Goal: Task Accomplishment & Management: Use online tool/utility

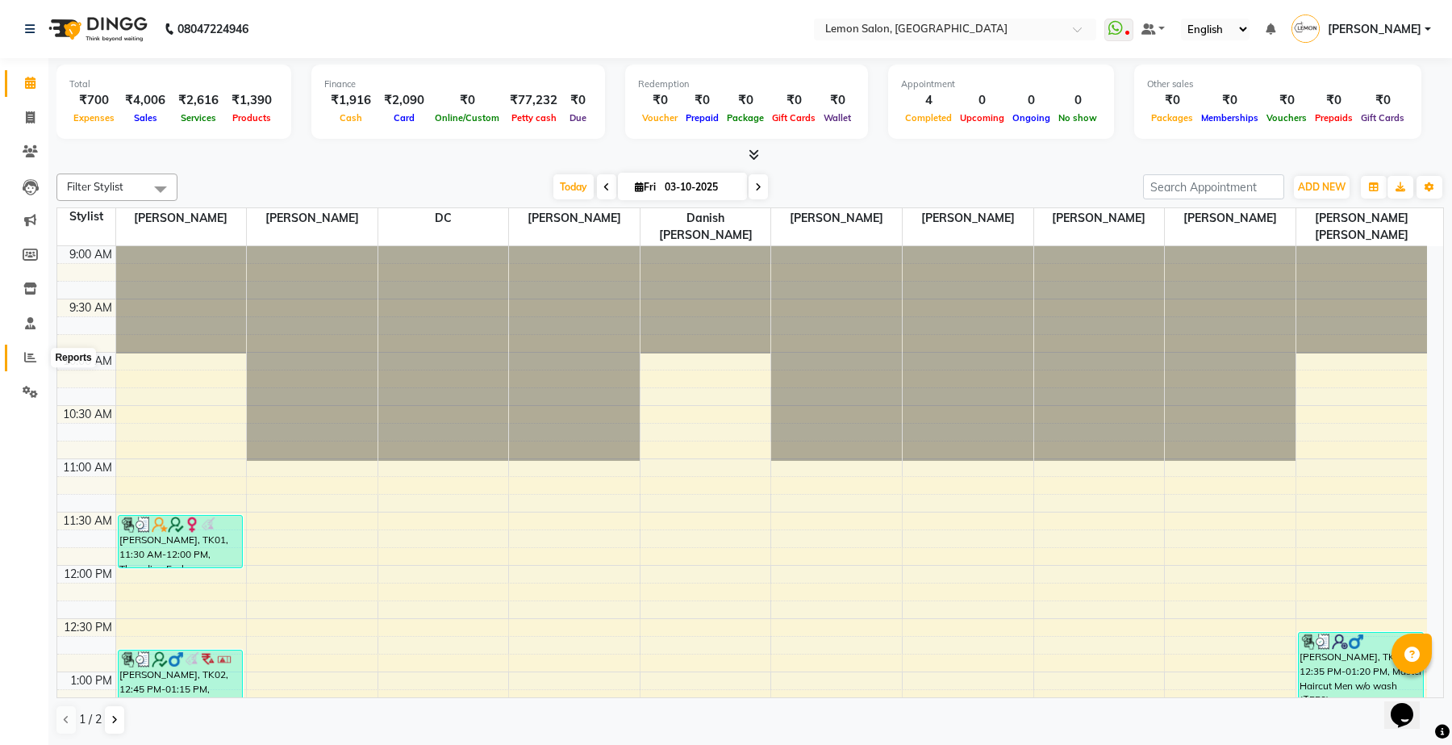
click at [30, 357] on icon at bounding box center [30, 357] width 12 height 12
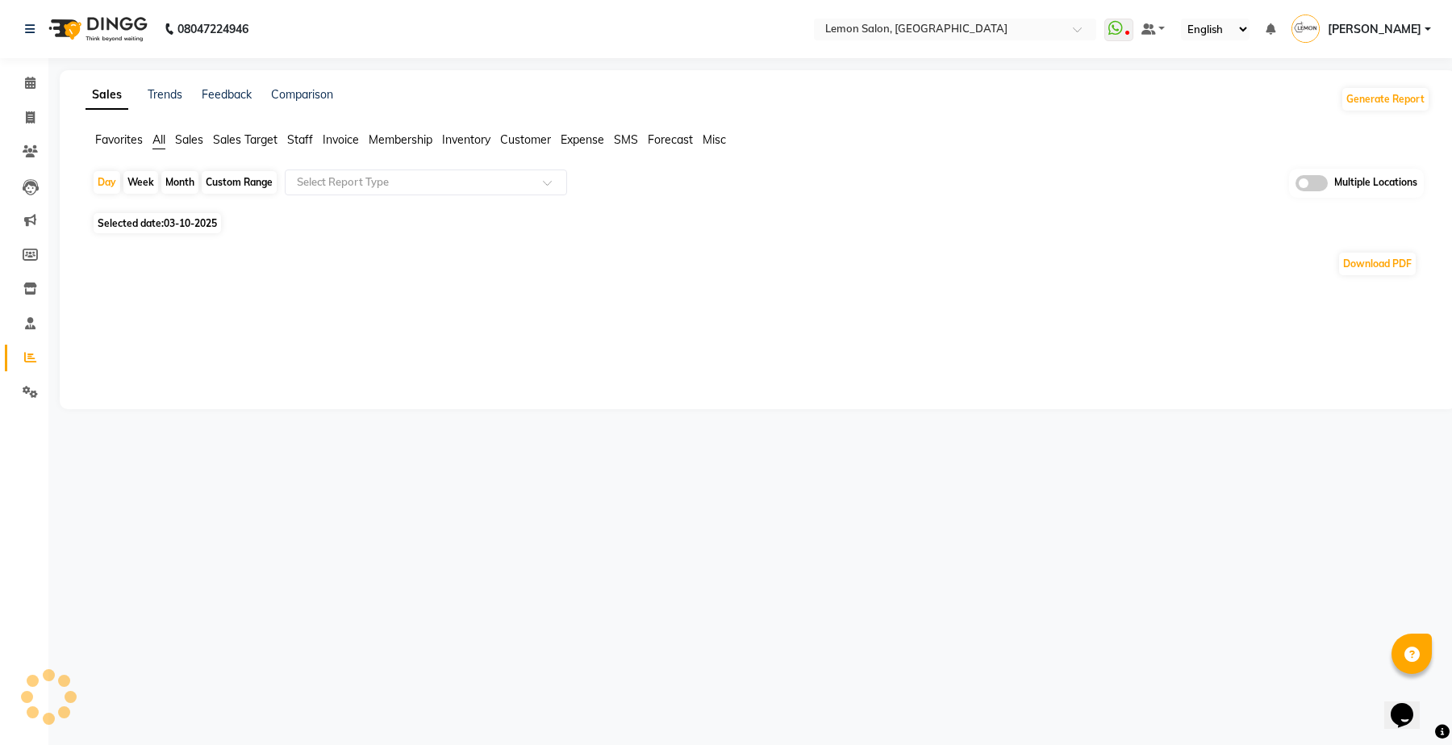
click at [182, 184] on div "Month" at bounding box center [179, 182] width 37 height 23
select select "10"
select select "2025"
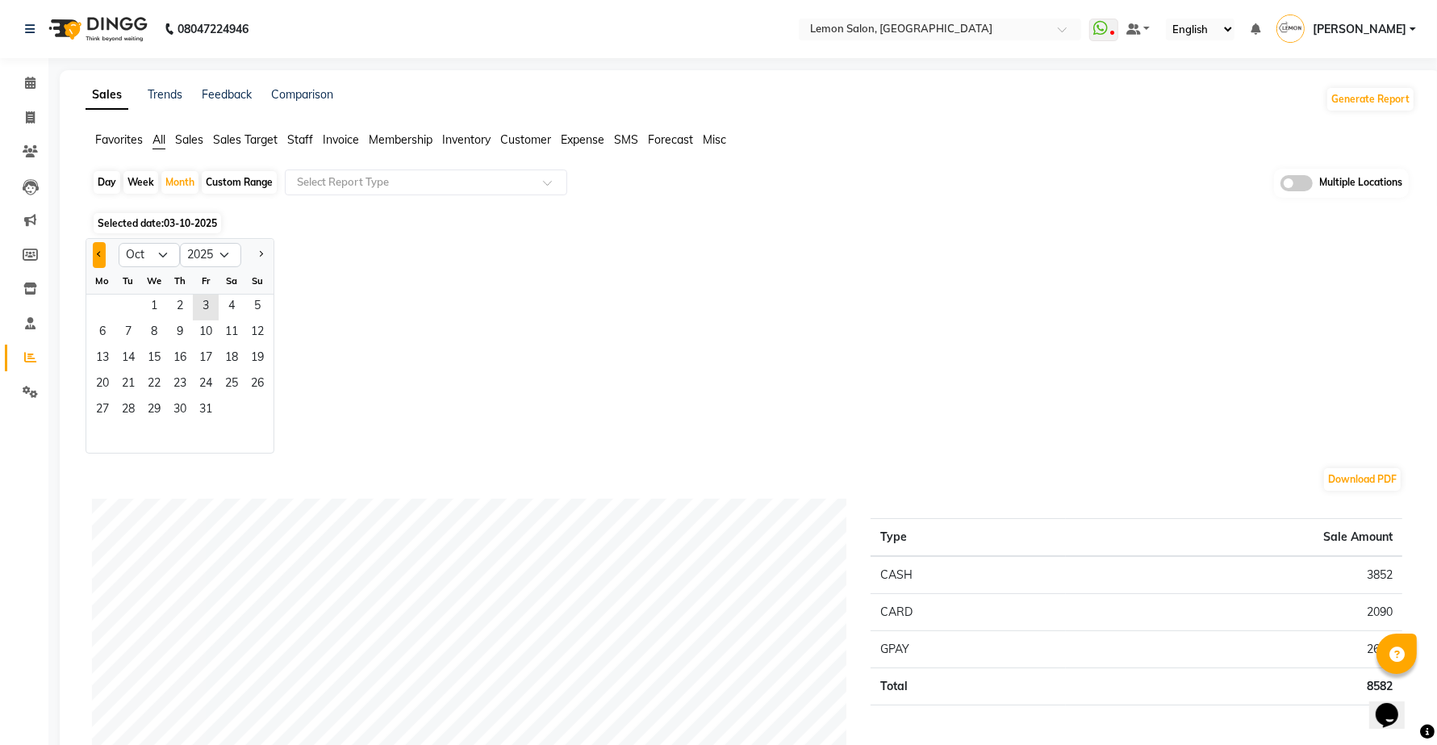
click at [99, 251] on button "Previous month" at bounding box center [99, 255] width 13 height 26
select select "9"
click at [102, 304] on span "1" at bounding box center [103, 307] width 26 height 26
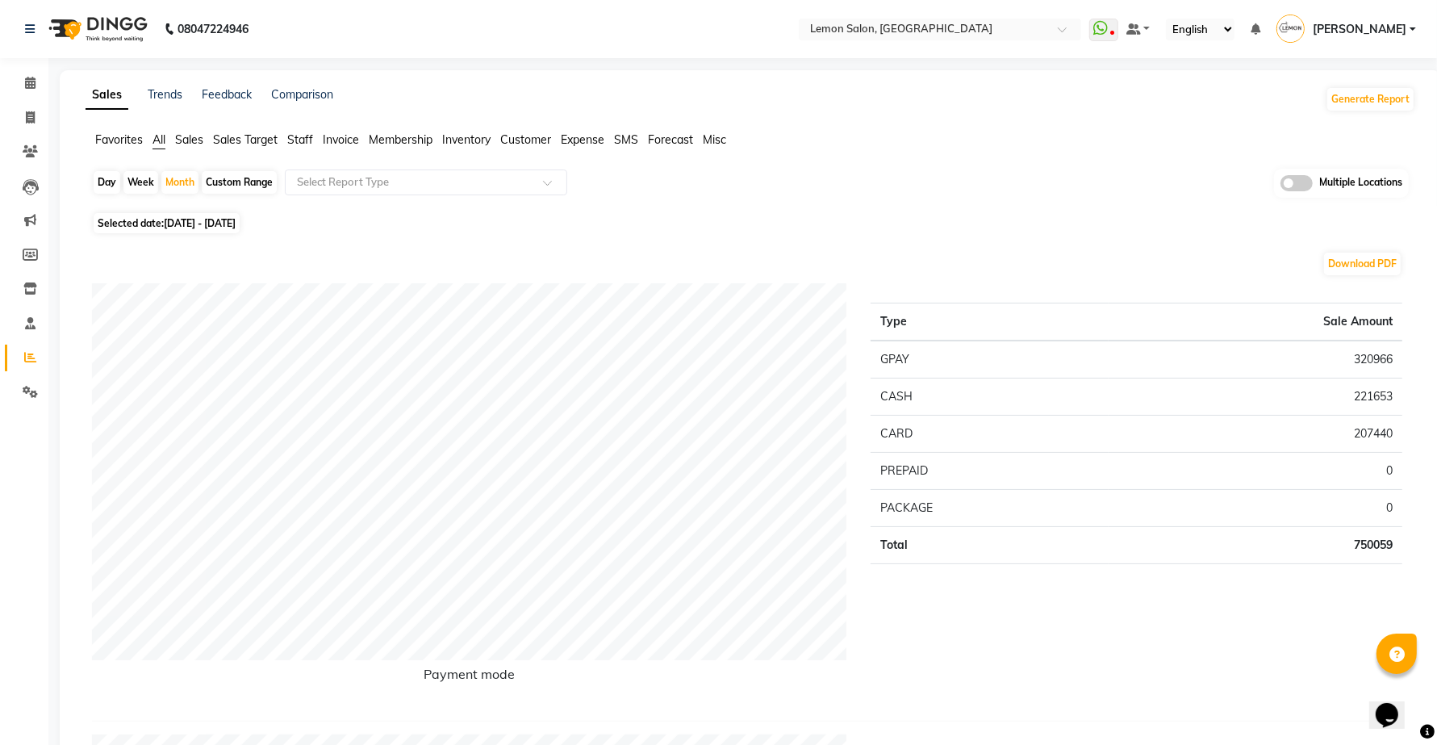
click at [290, 140] on span "Staff" at bounding box center [300, 139] width 26 height 15
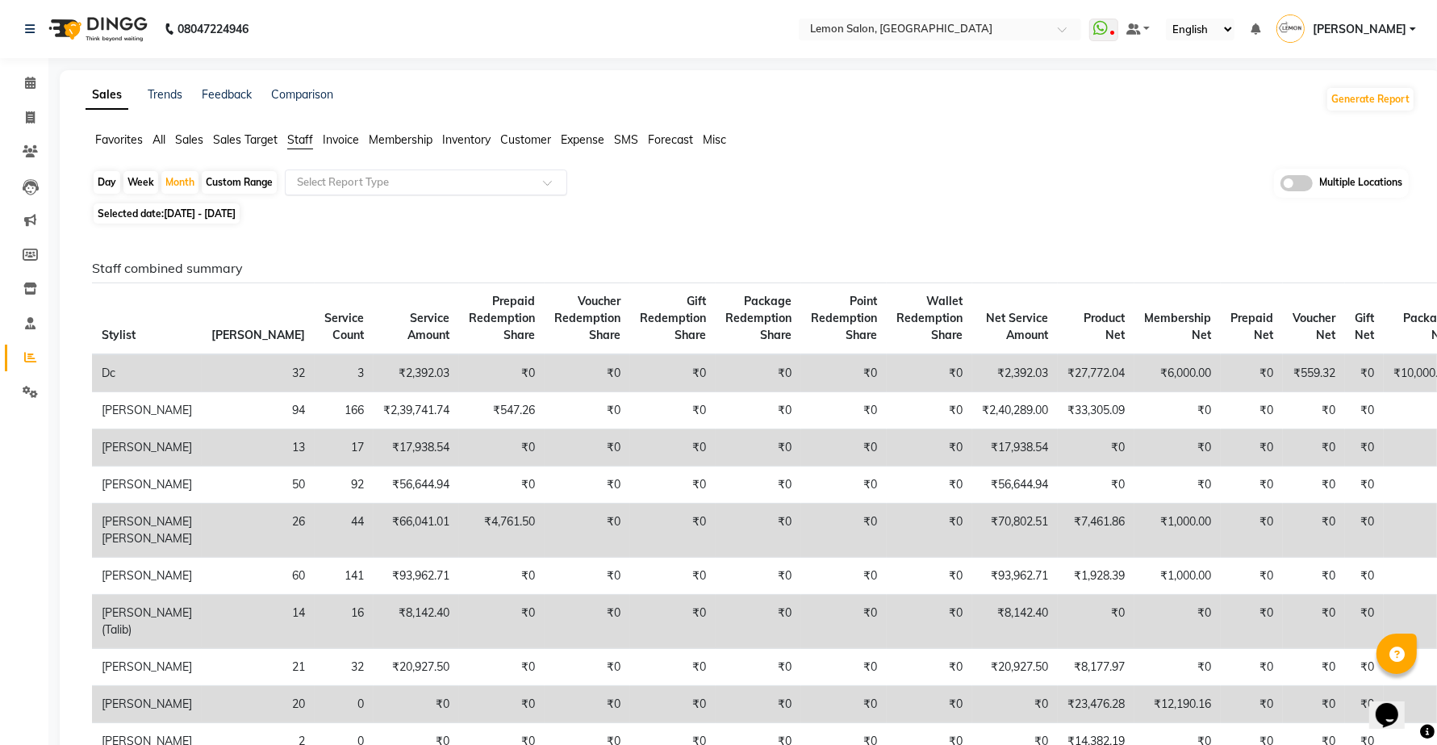
click at [369, 188] on input "text" at bounding box center [410, 182] width 232 height 16
type input "com"
click at [396, 211] on div "Staff combined summary" at bounding box center [426, 214] width 281 height 32
select select "full_report"
select select "csv"
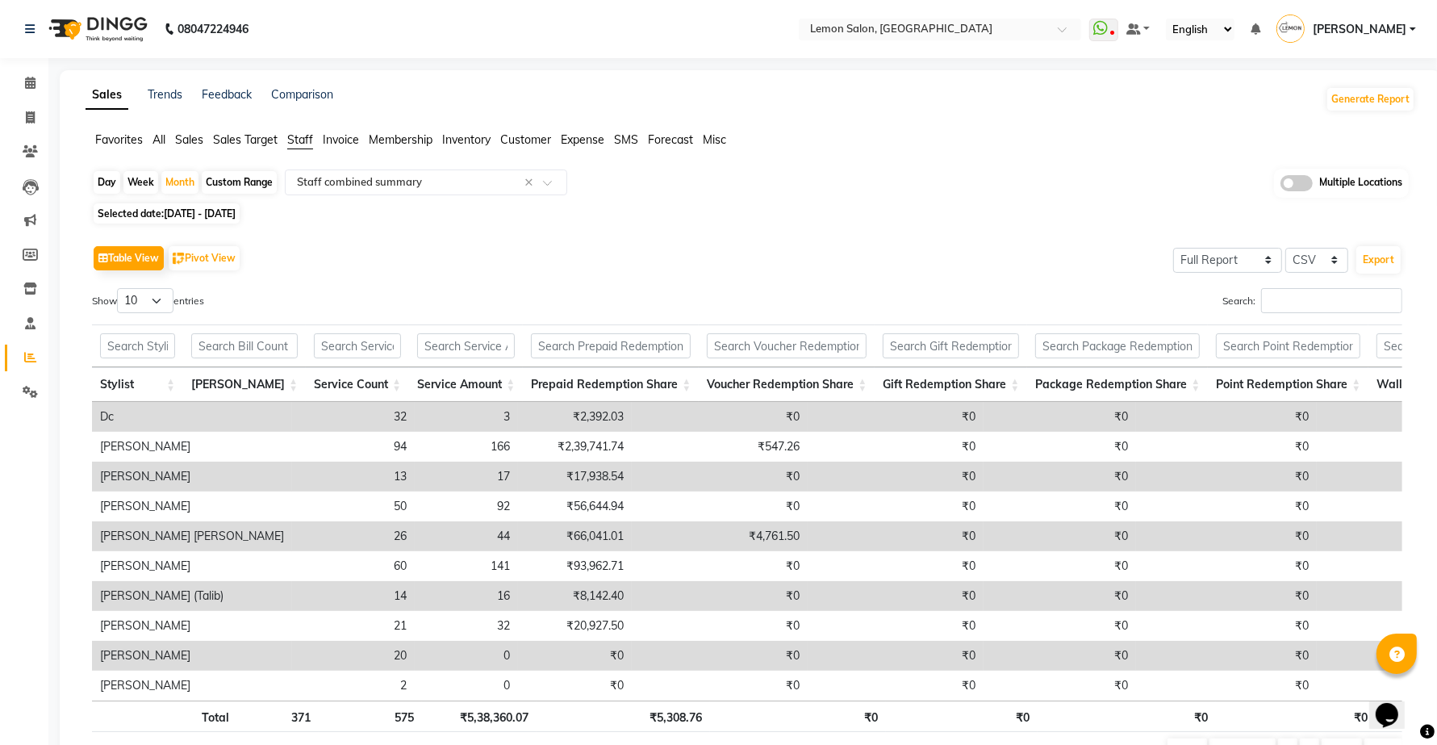
click at [1288, 172] on div "Multiple Locations" at bounding box center [1341, 183] width 135 height 29
click at [1292, 182] on span at bounding box center [1296, 183] width 32 height 16
click at [1280, 186] on input "checkbox" at bounding box center [1280, 186] width 0 height 0
click at [789, 179] on span "Lemon Salon, Kandivali x" at bounding box center [739, 183] width 305 height 27
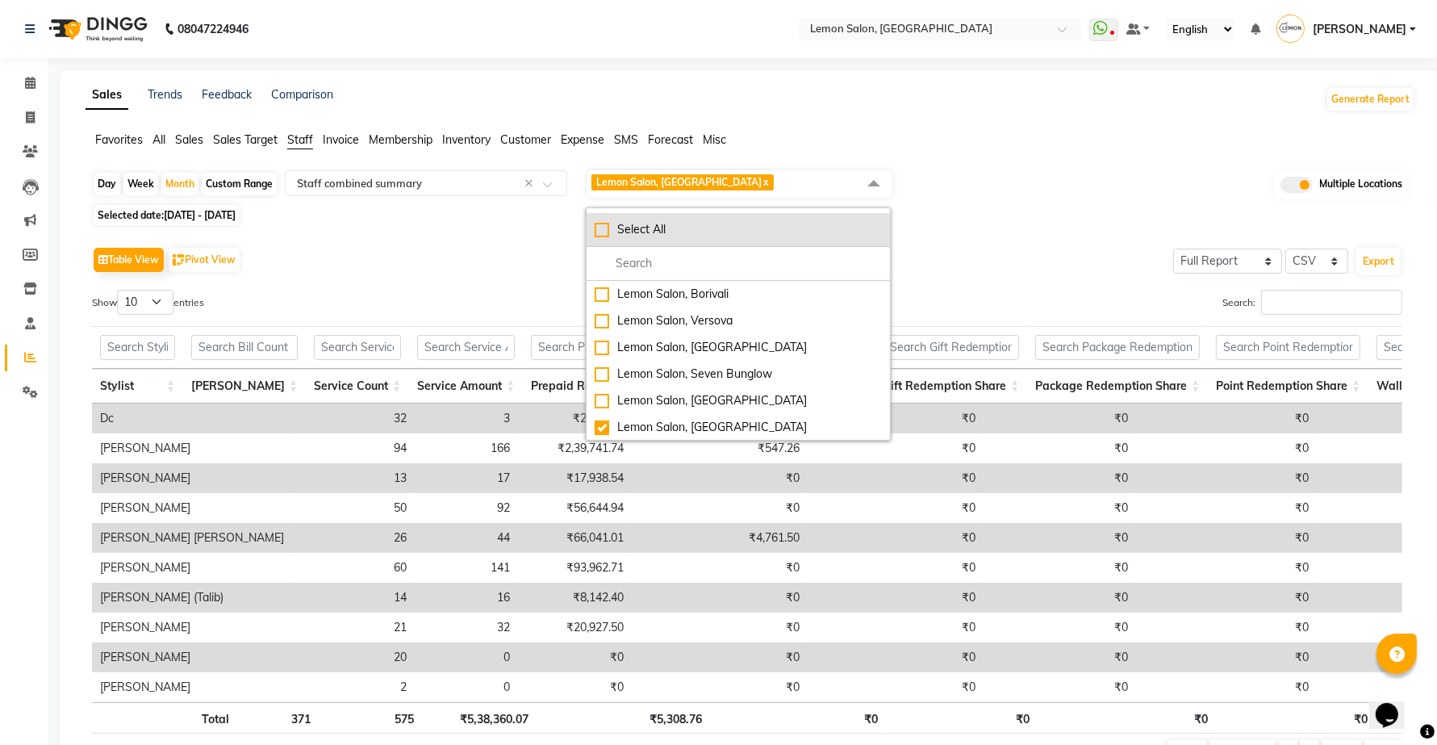
click at [611, 231] on div "Select All" at bounding box center [738, 229] width 287 height 17
checkbox input "true"
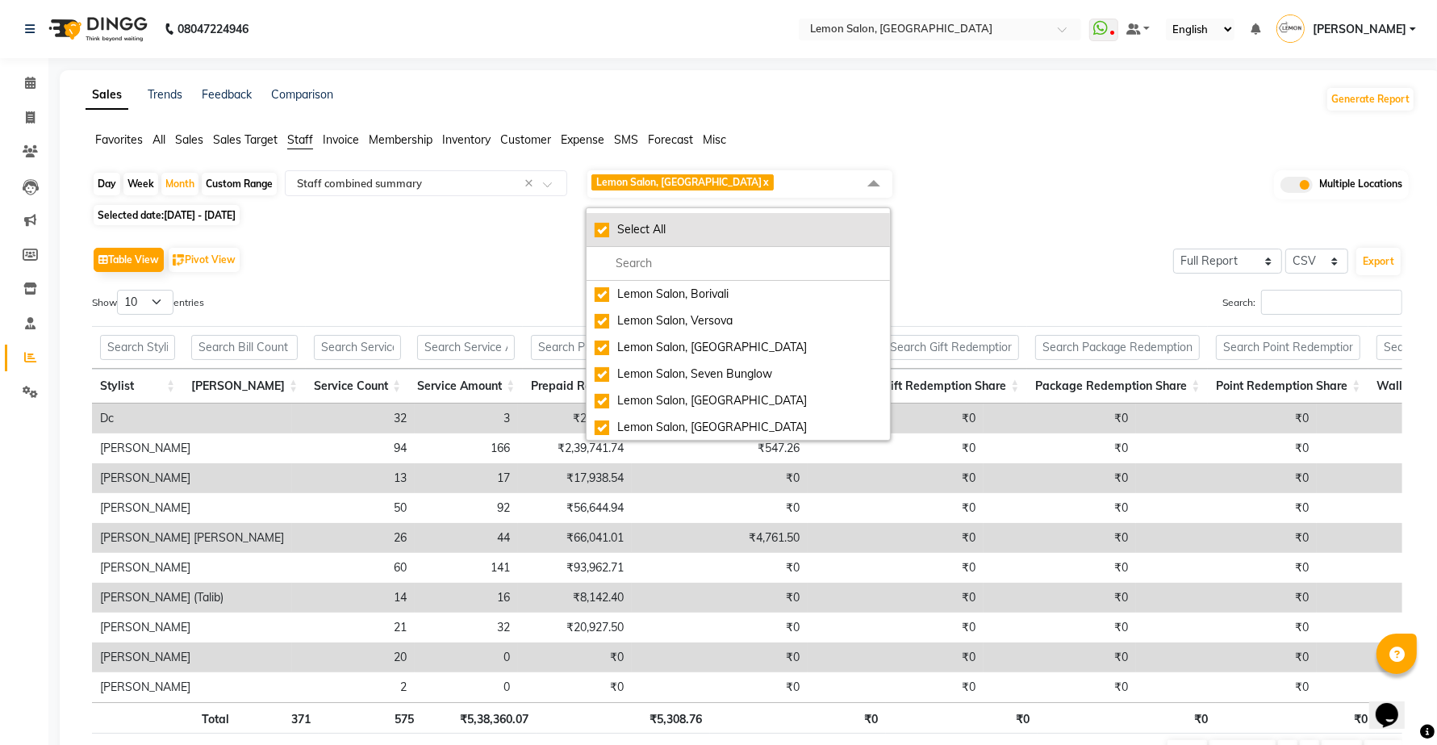
checkbox input "true"
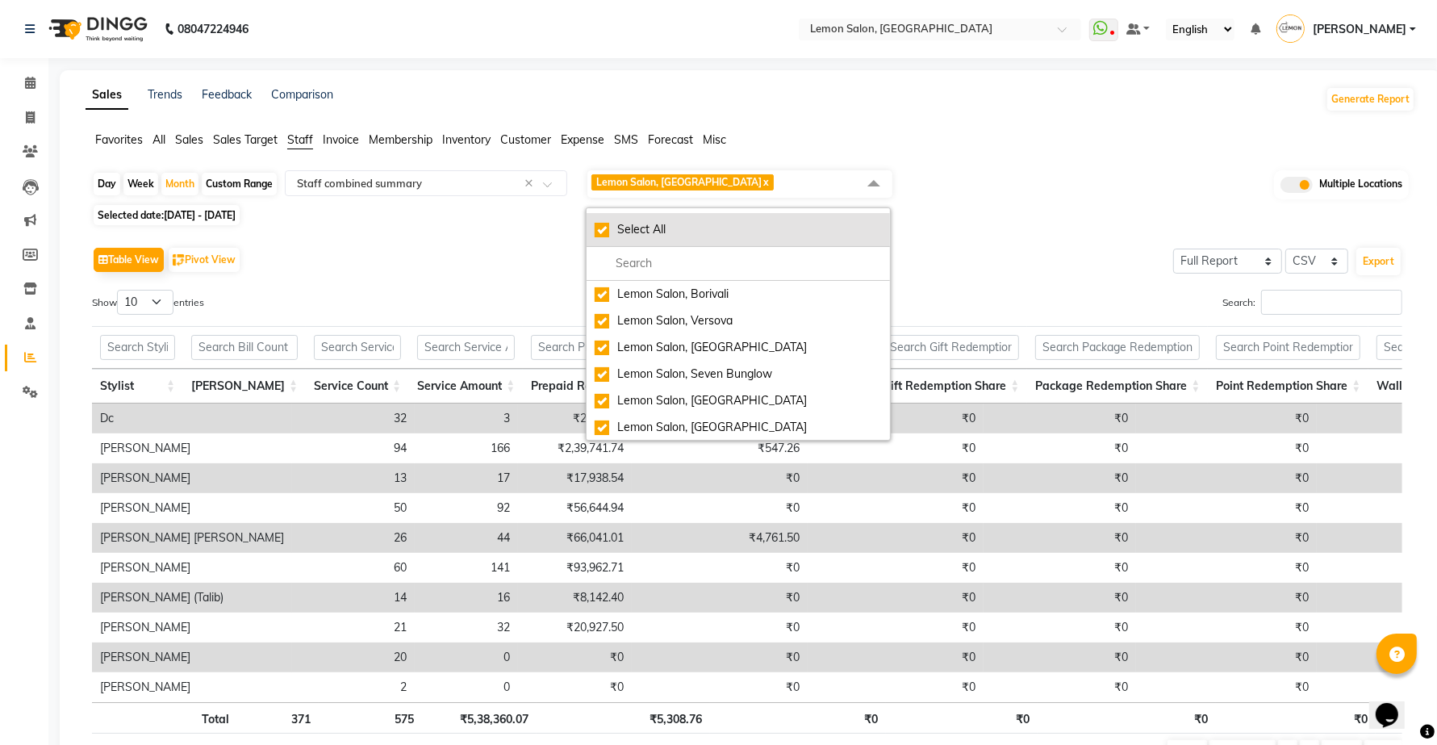
checkbox input "true"
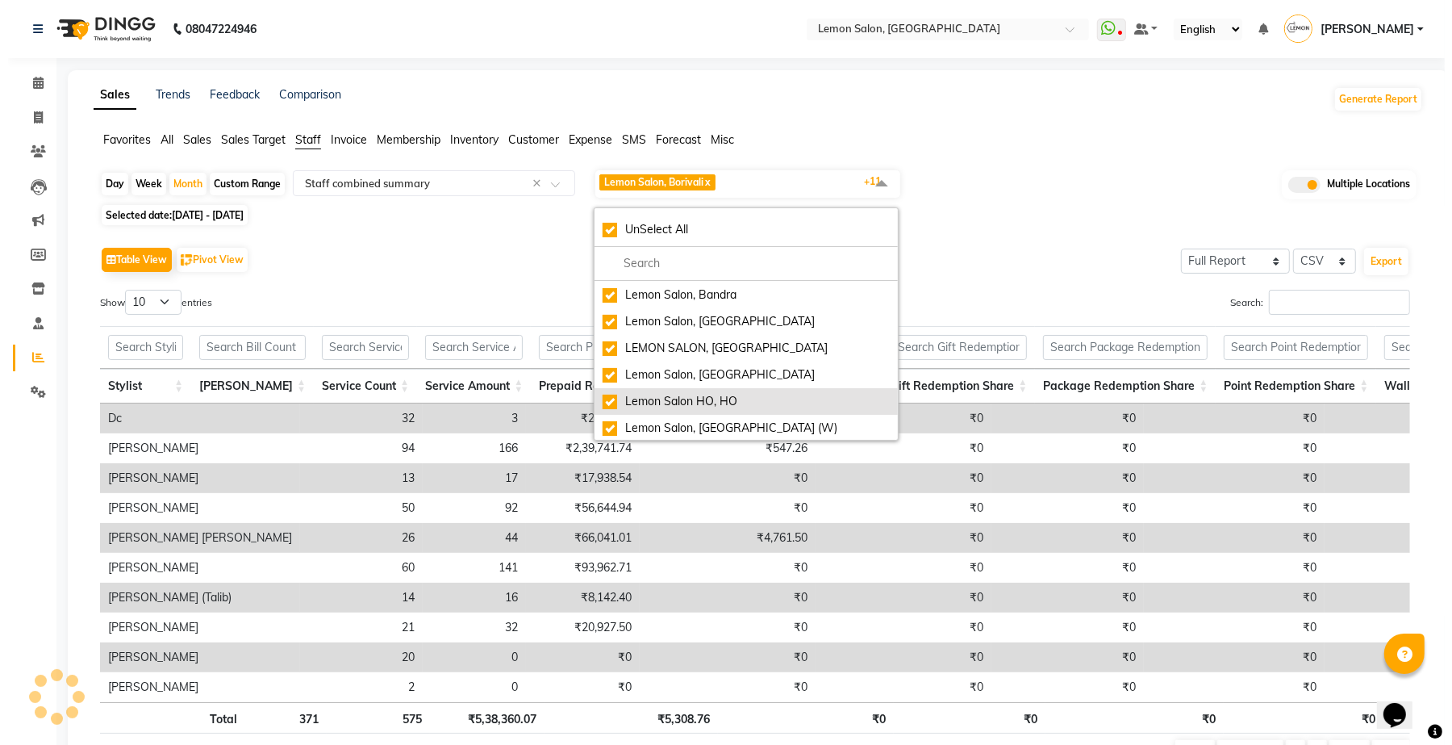
scroll to position [160, 0]
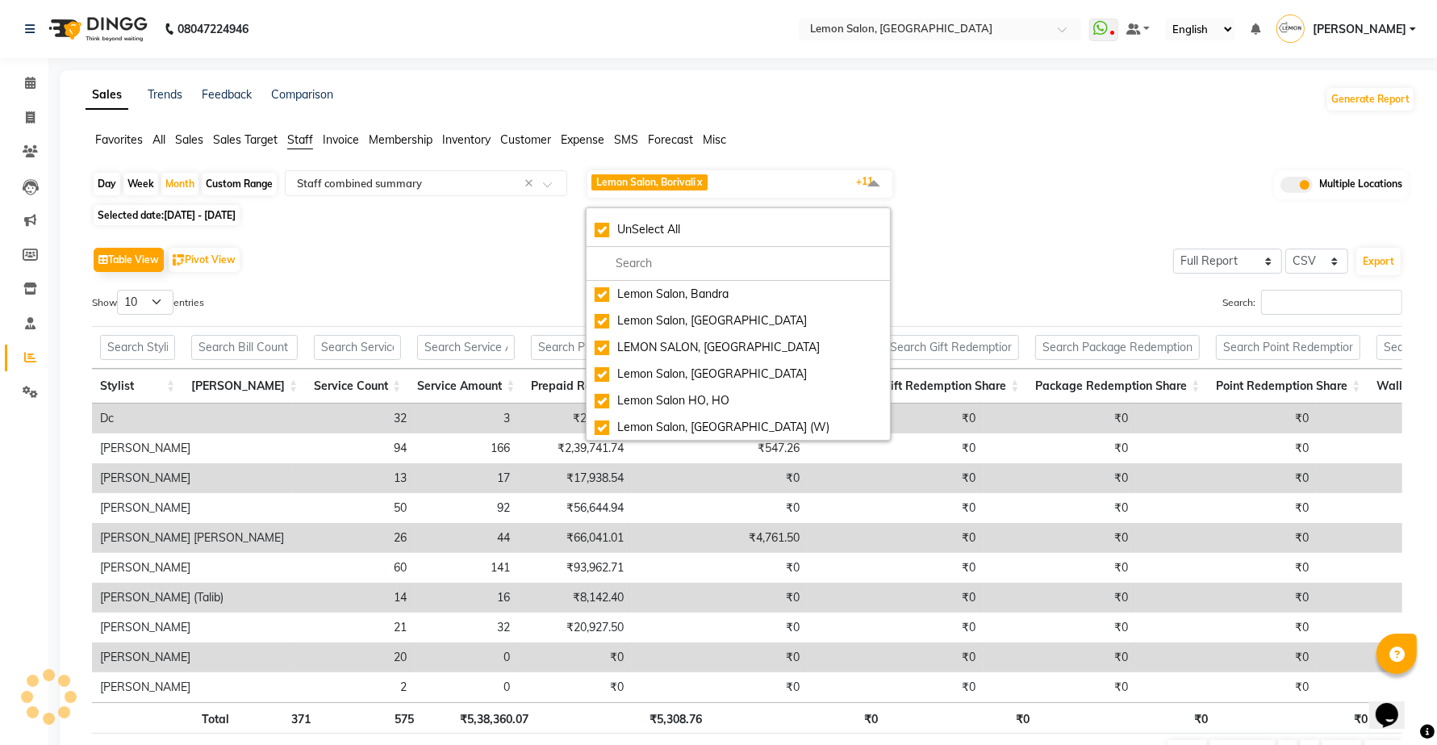
click at [460, 256] on div "Table View Pivot View Select Full Report Filtered Report Select CSV PDF Export" at bounding box center [747, 260] width 1310 height 34
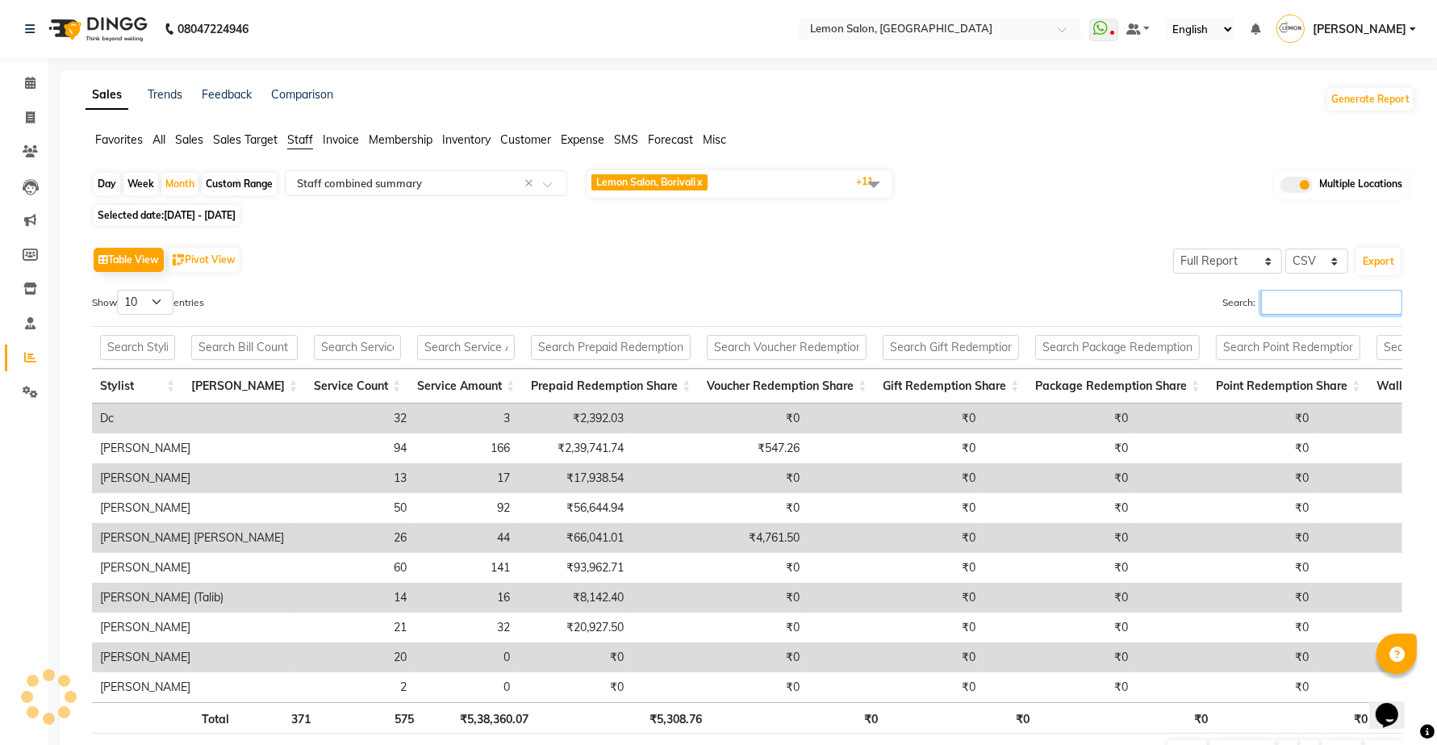
click at [1323, 303] on input "Search:" at bounding box center [1331, 302] width 141 height 25
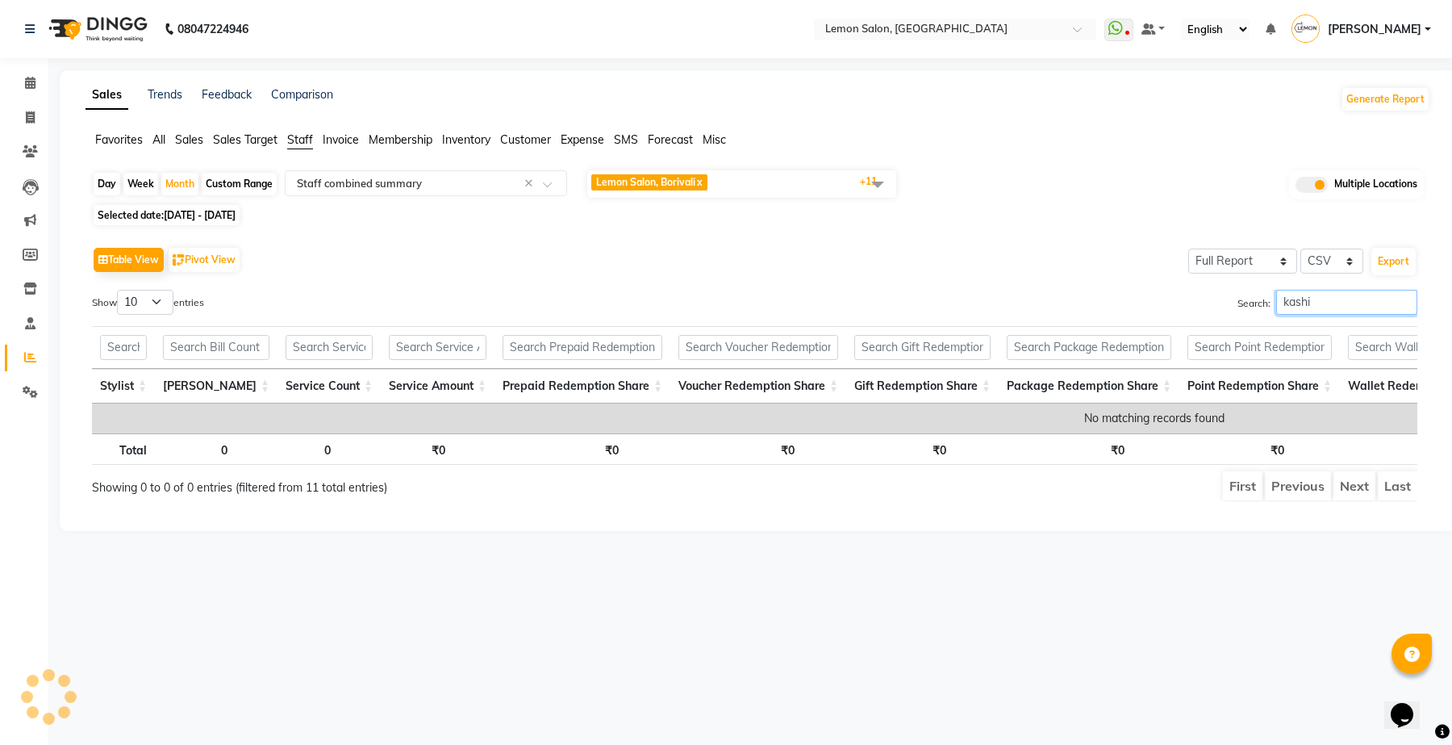
type input "kashif"
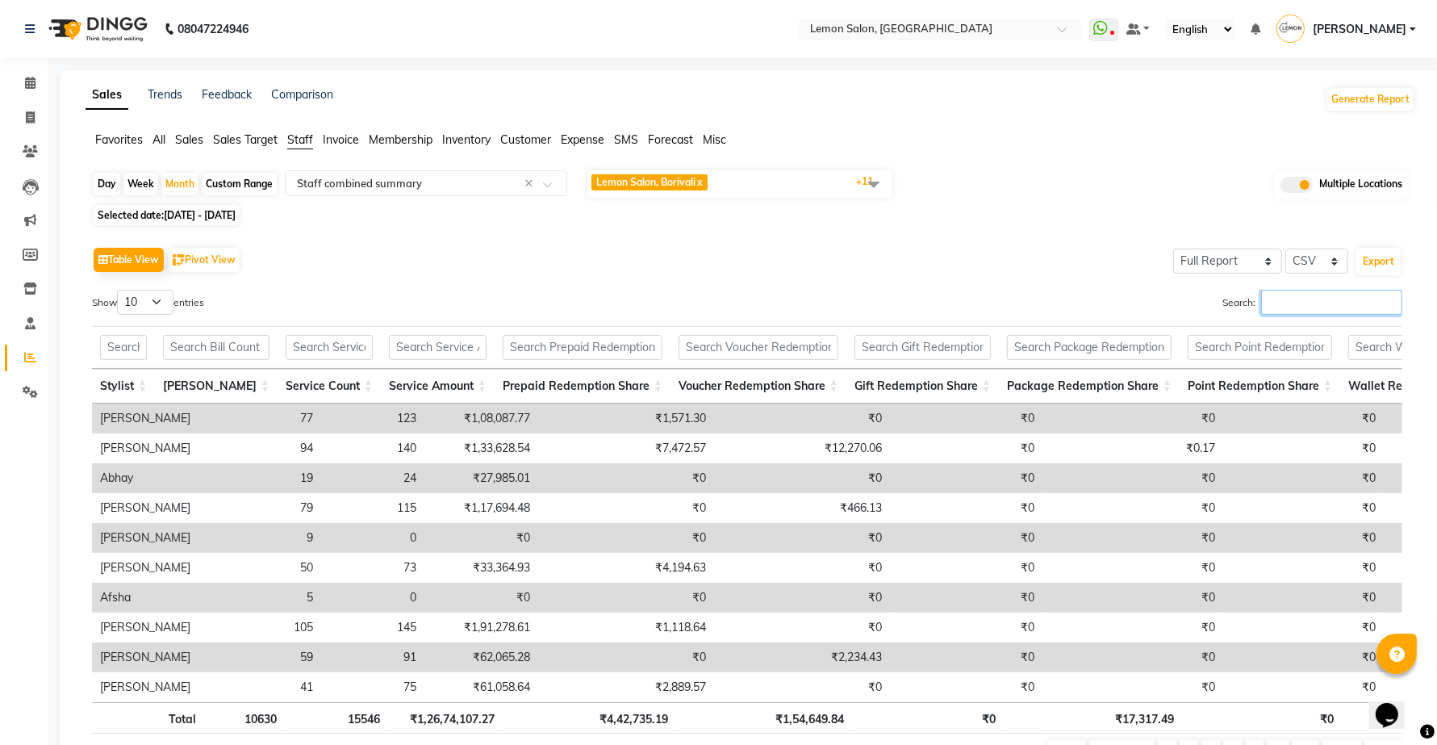
click at [1283, 305] on input "Search:" at bounding box center [1331, 302] width 141 height 25
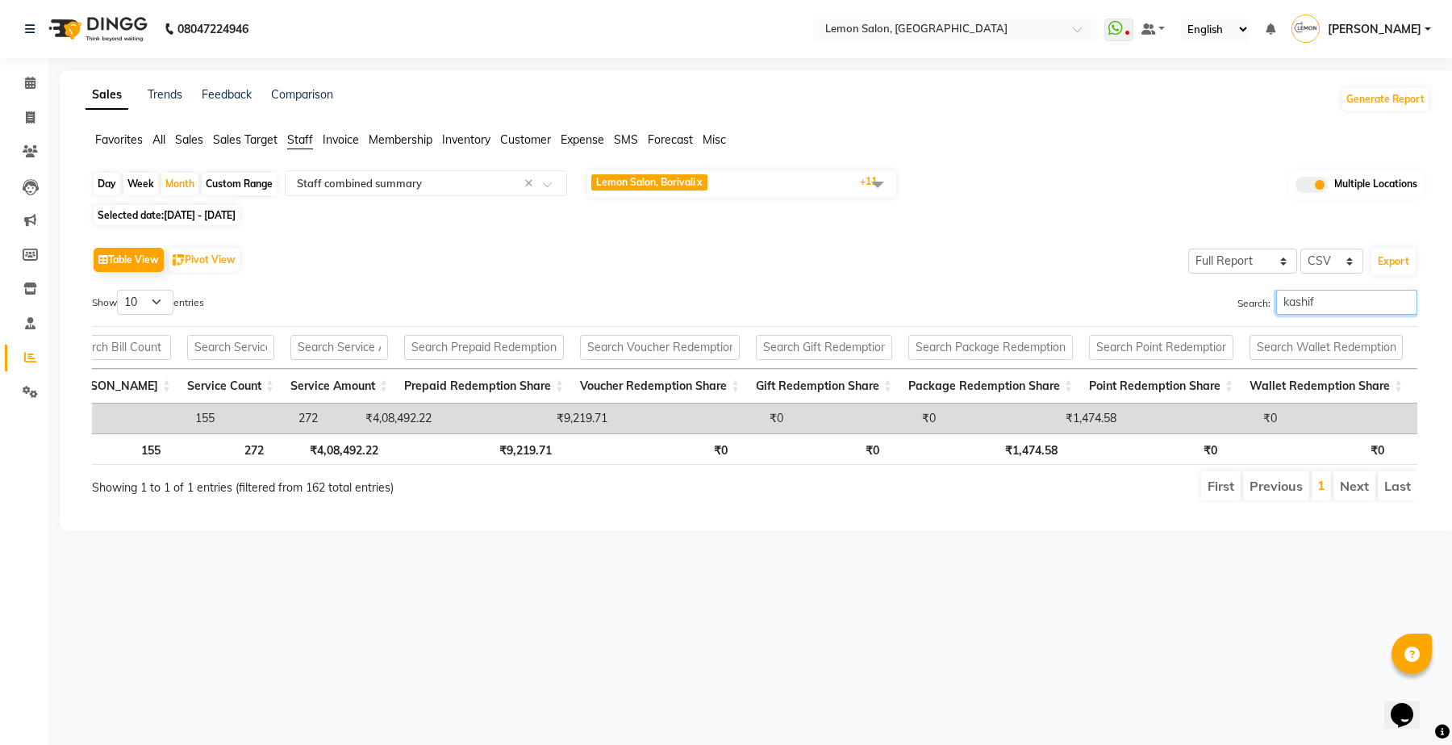
scroll to position [0, 0]
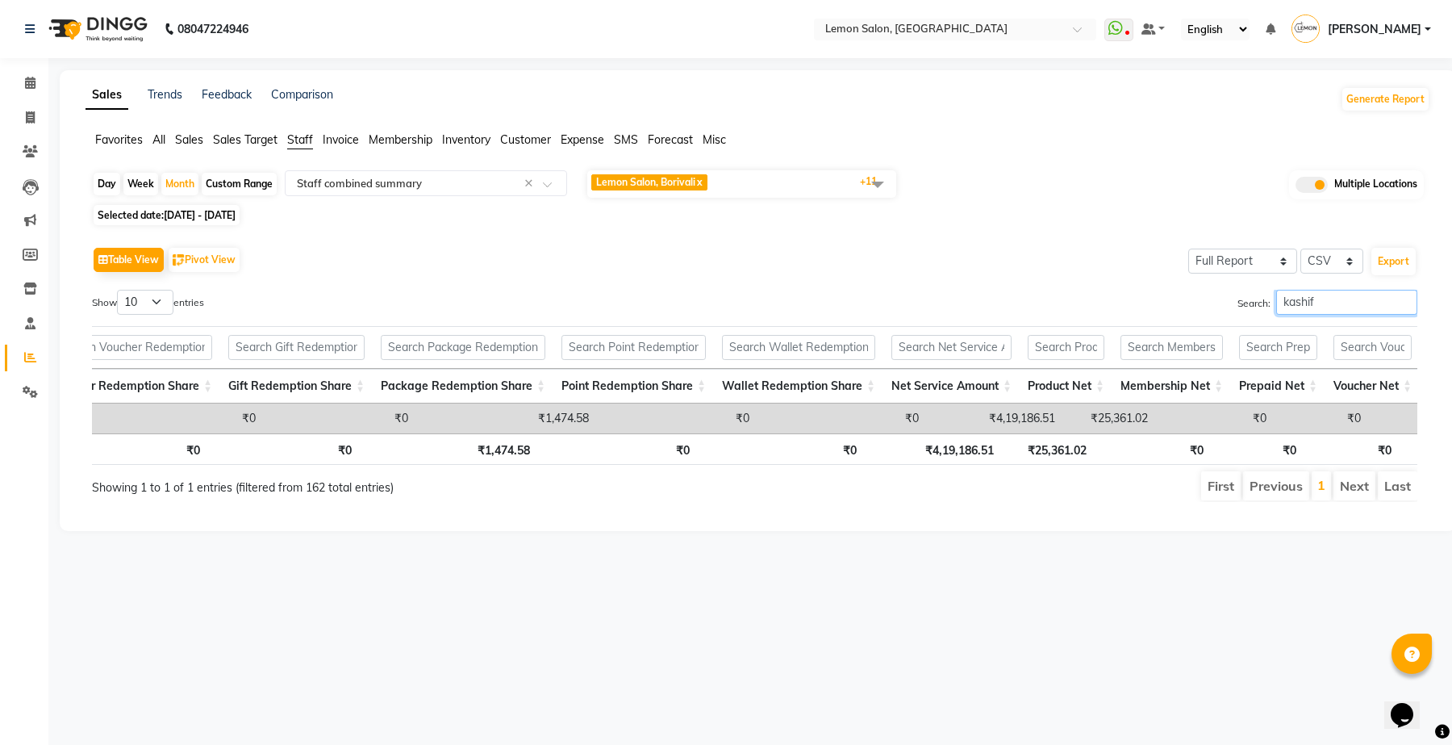
type input "kashif"
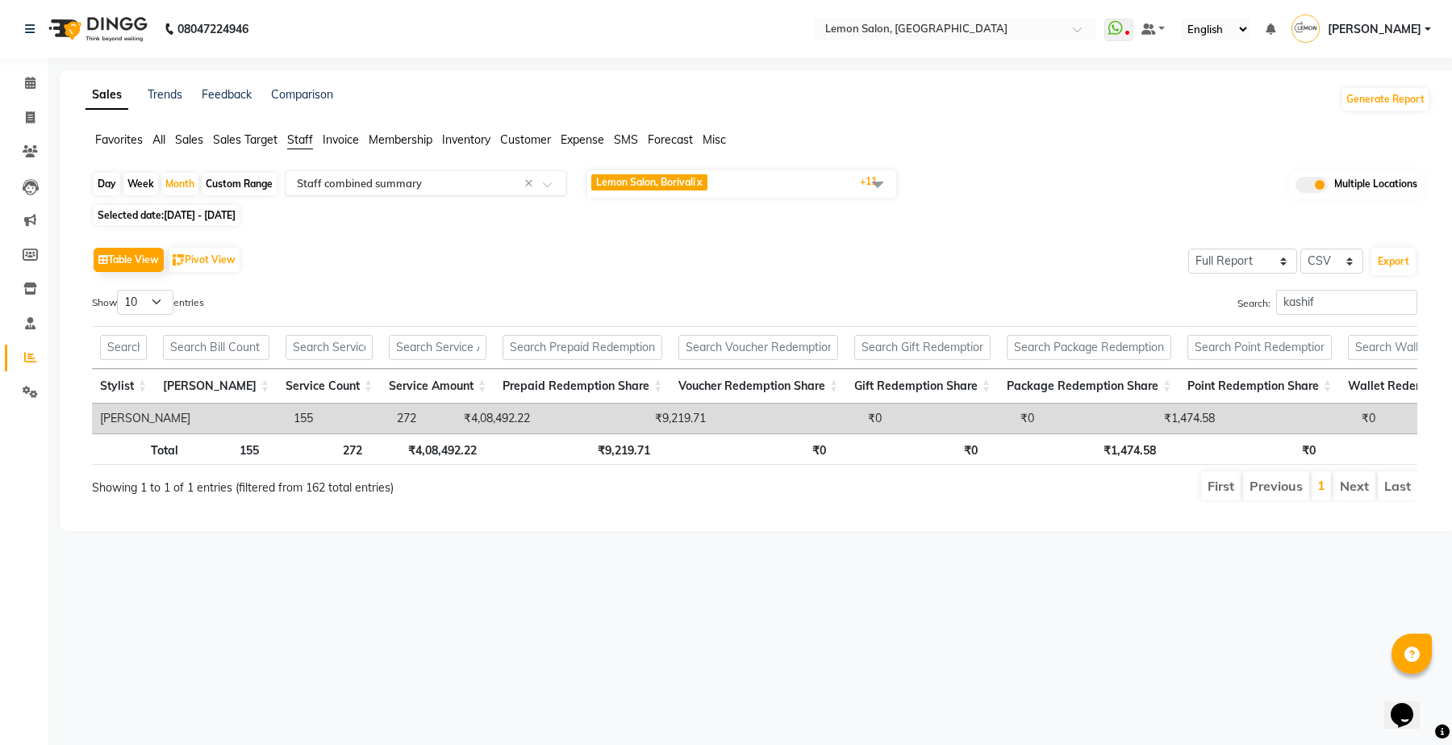
click at [369, 179] on input "text" at bounding box center [410, 183] width 232 height 16
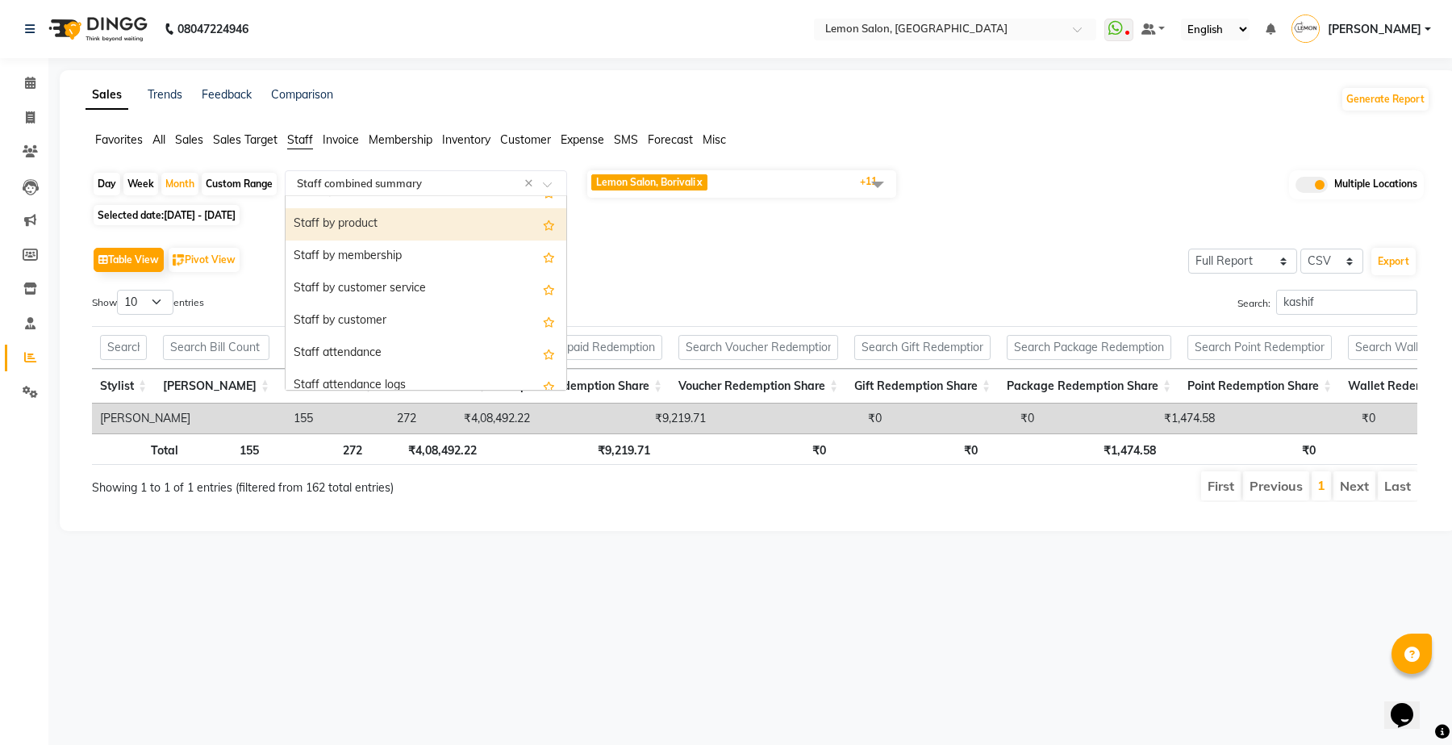
click at [393, 226] on div "Staff by product" at bounding box center [426, 224] width 281 height 32
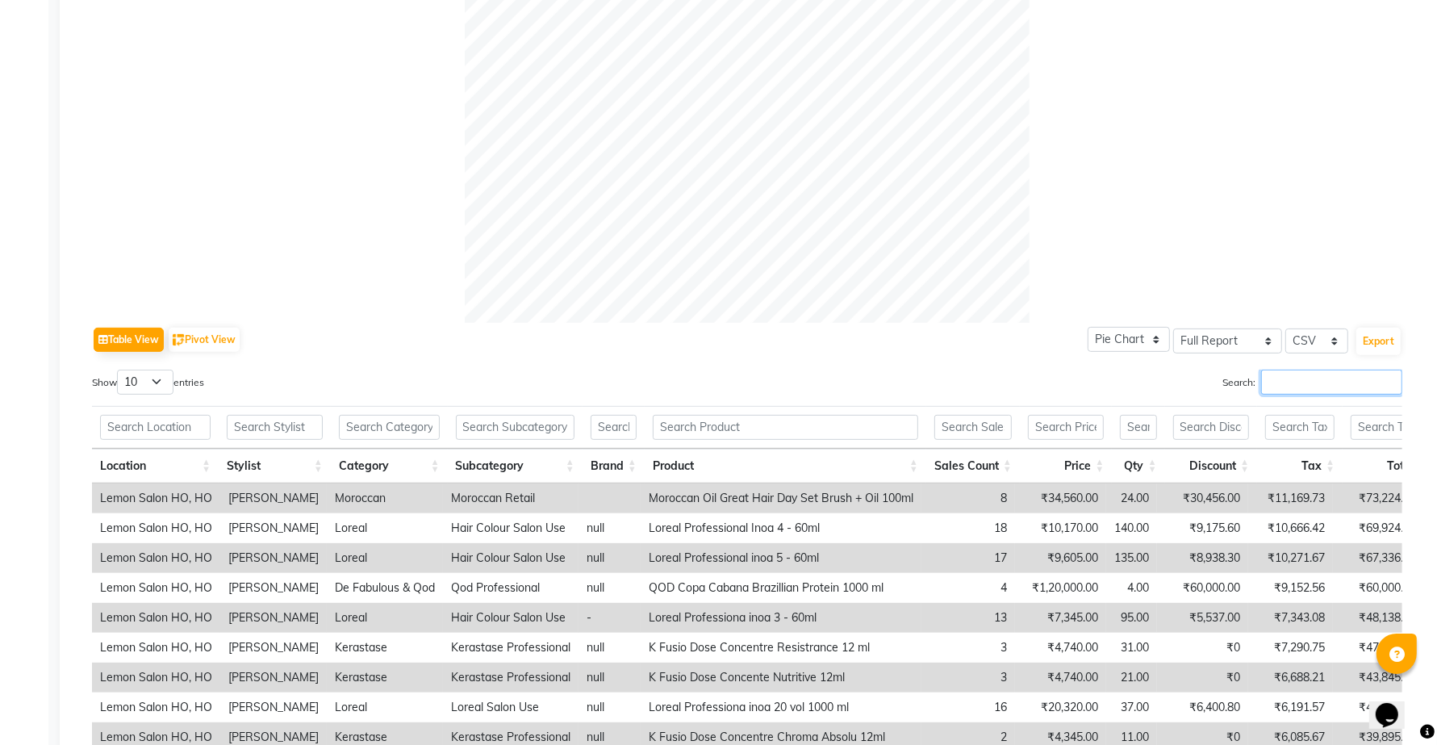
click at [1311, 380] on input "Search:" at bounding box center [1331, 381] width 141 height 25
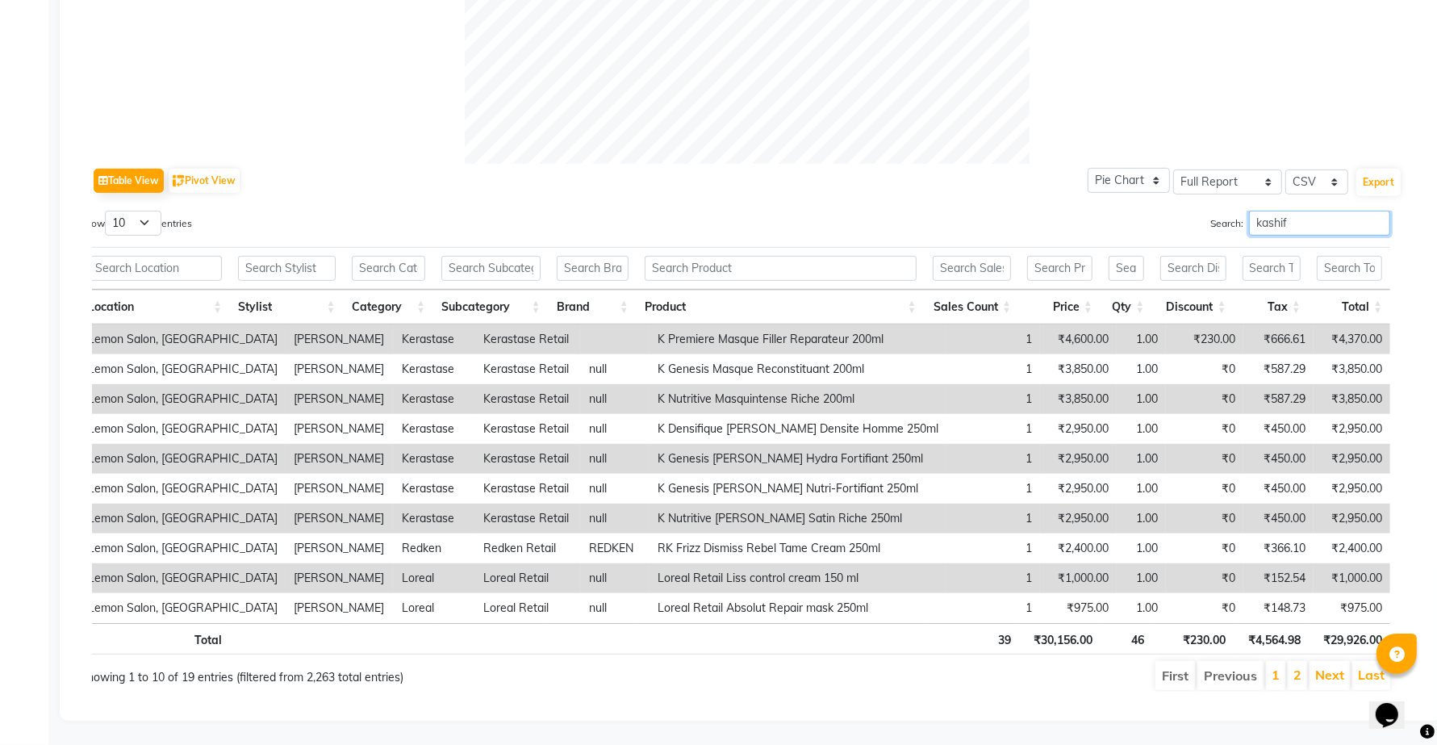
click at [1338, 216] on input "kashif" at bounding box center [1319, 223] width 141 height 25
type input "[PERSON_NAME]"
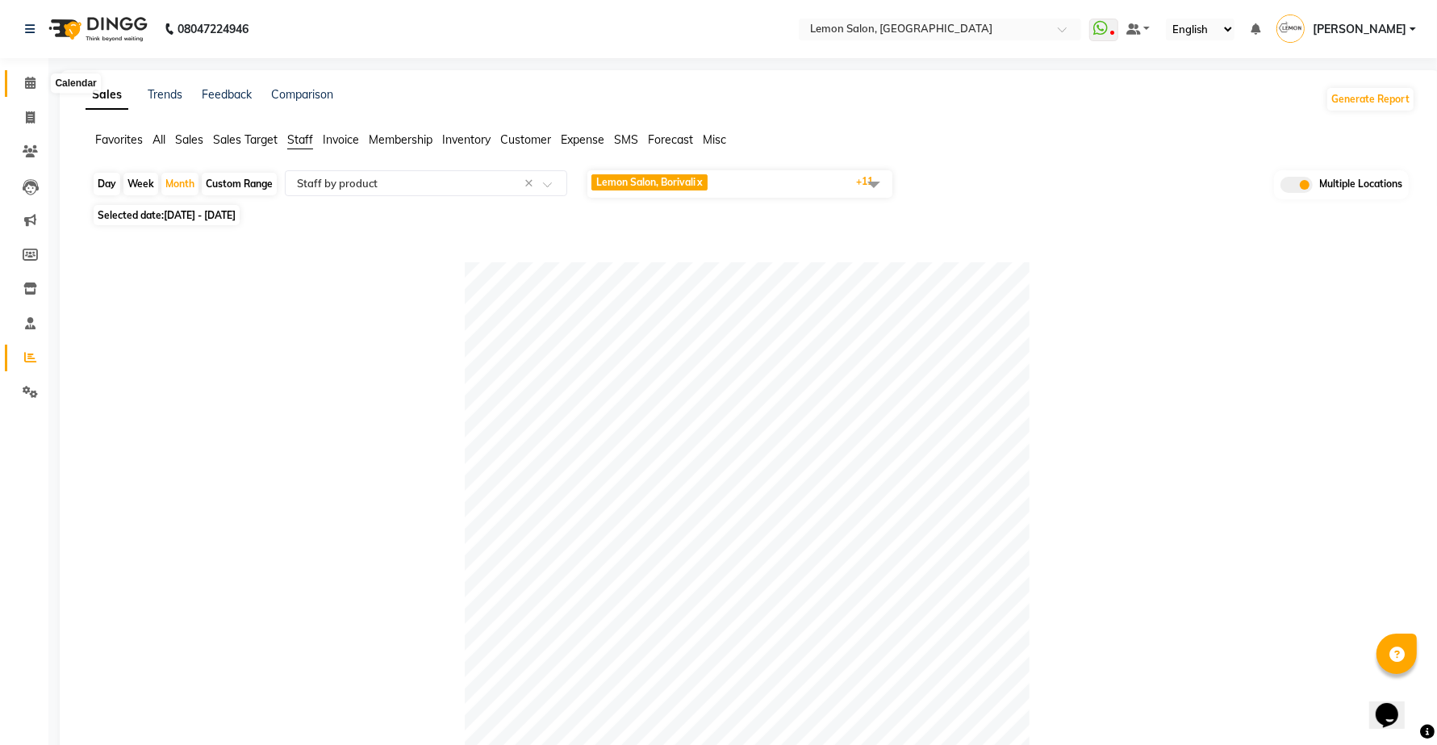
click at [32, 81] on icon at bounding box center [30, 83] width 10 height 12
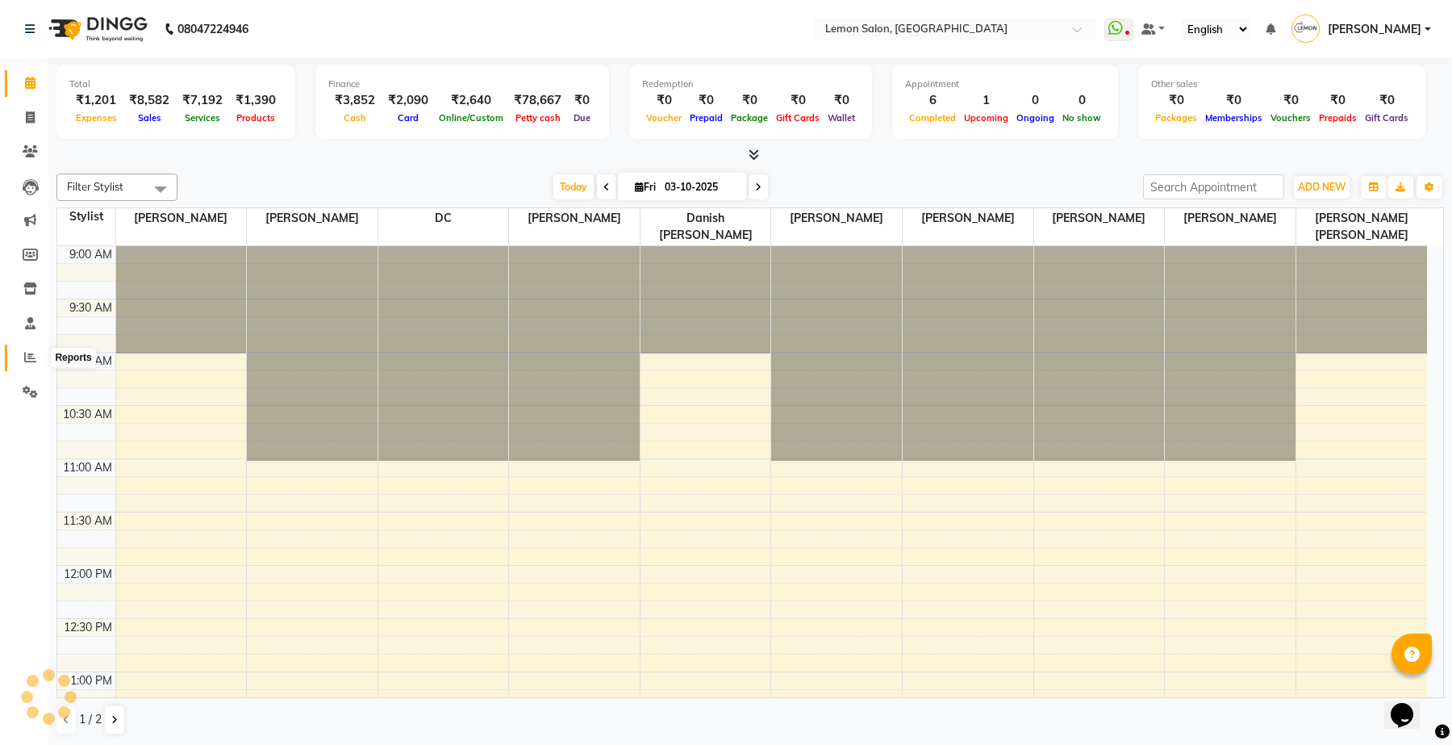
click at [28, 352] on icon at bounding box center [30, 357] width 12 height 12
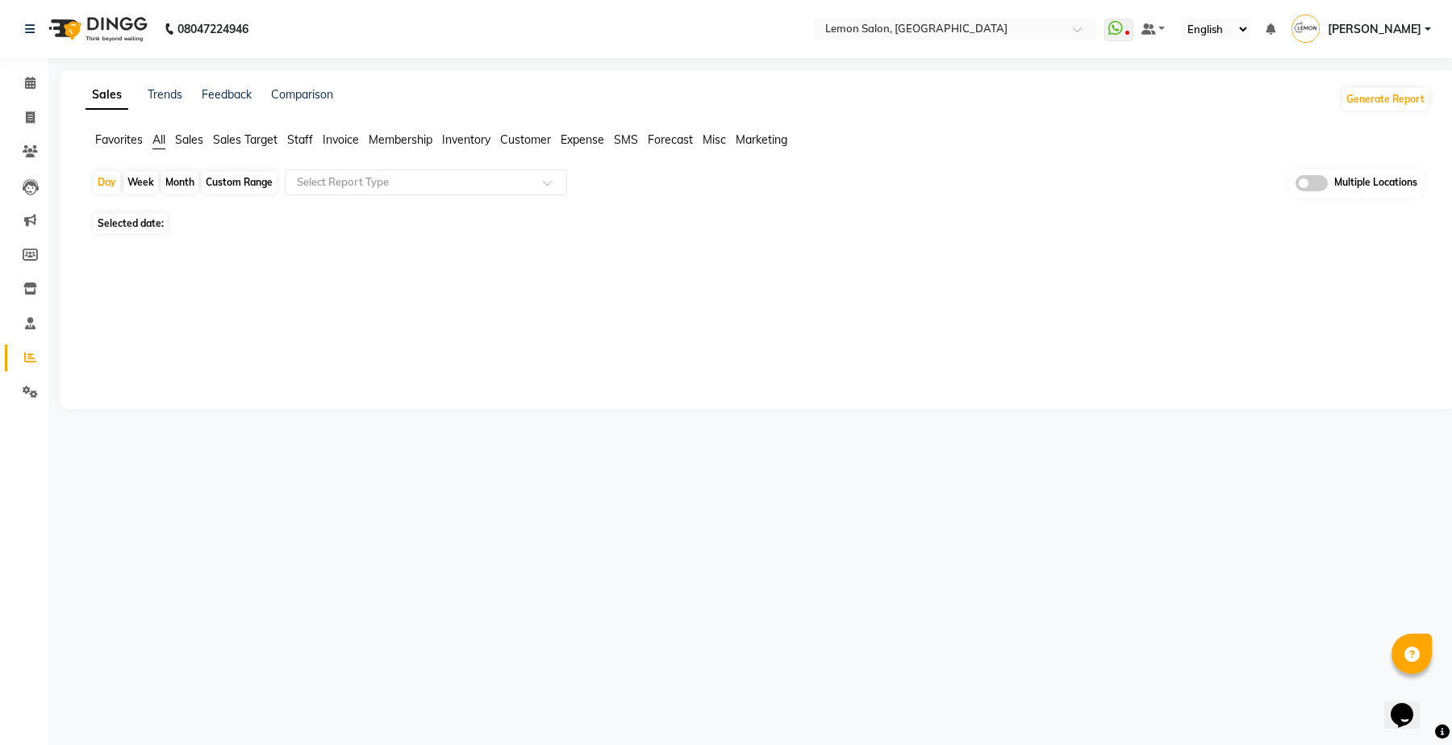
drag, startPoint x: 179, startPoint y: 179, endPoint x: 156, endPoint y: 198, distance: 29.9
click at [179, 179] on div "Month" at bounding box center [179, 182] width 37 height 23
select select "10"
select select "2025"
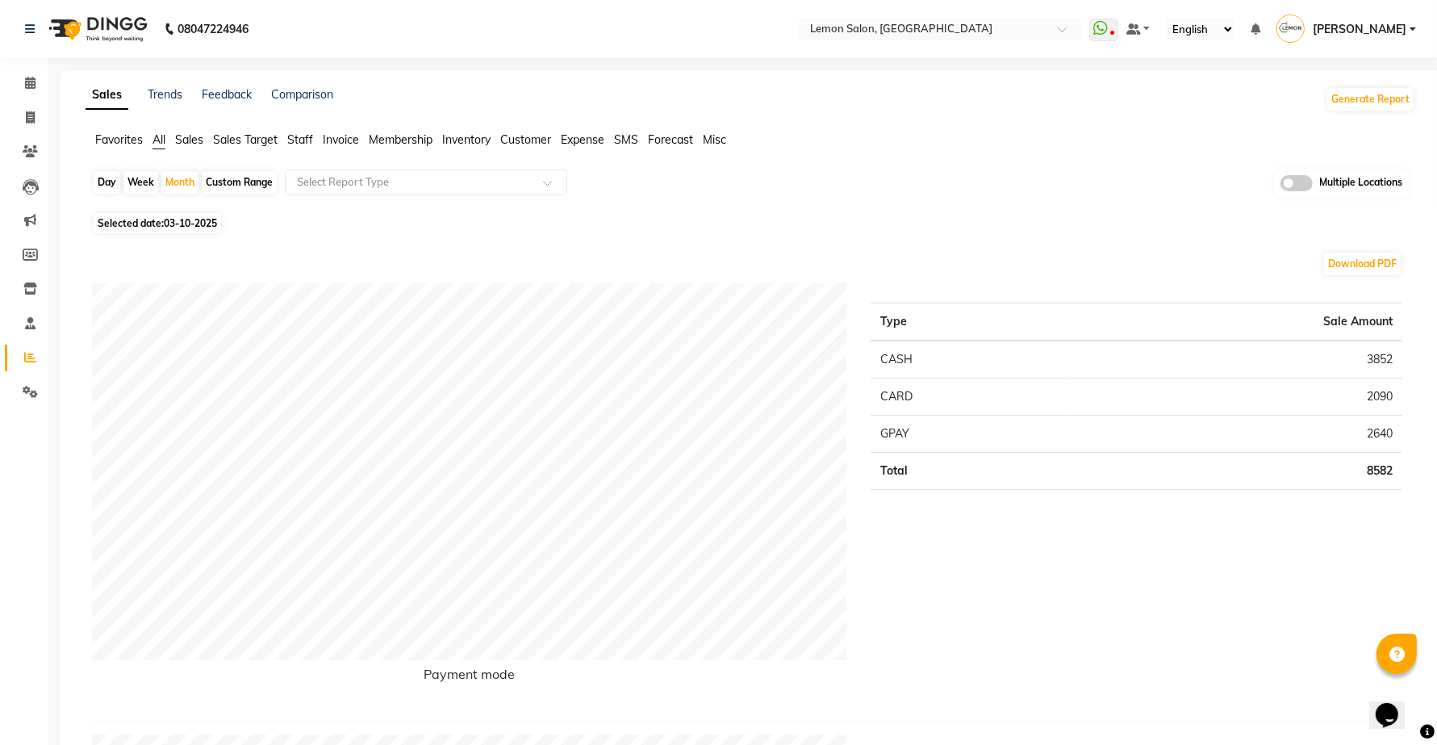
click at [173, 180] on div "Month" at bounding box center [179, 182] width 37 height 23
select select "10"
select select "2025"
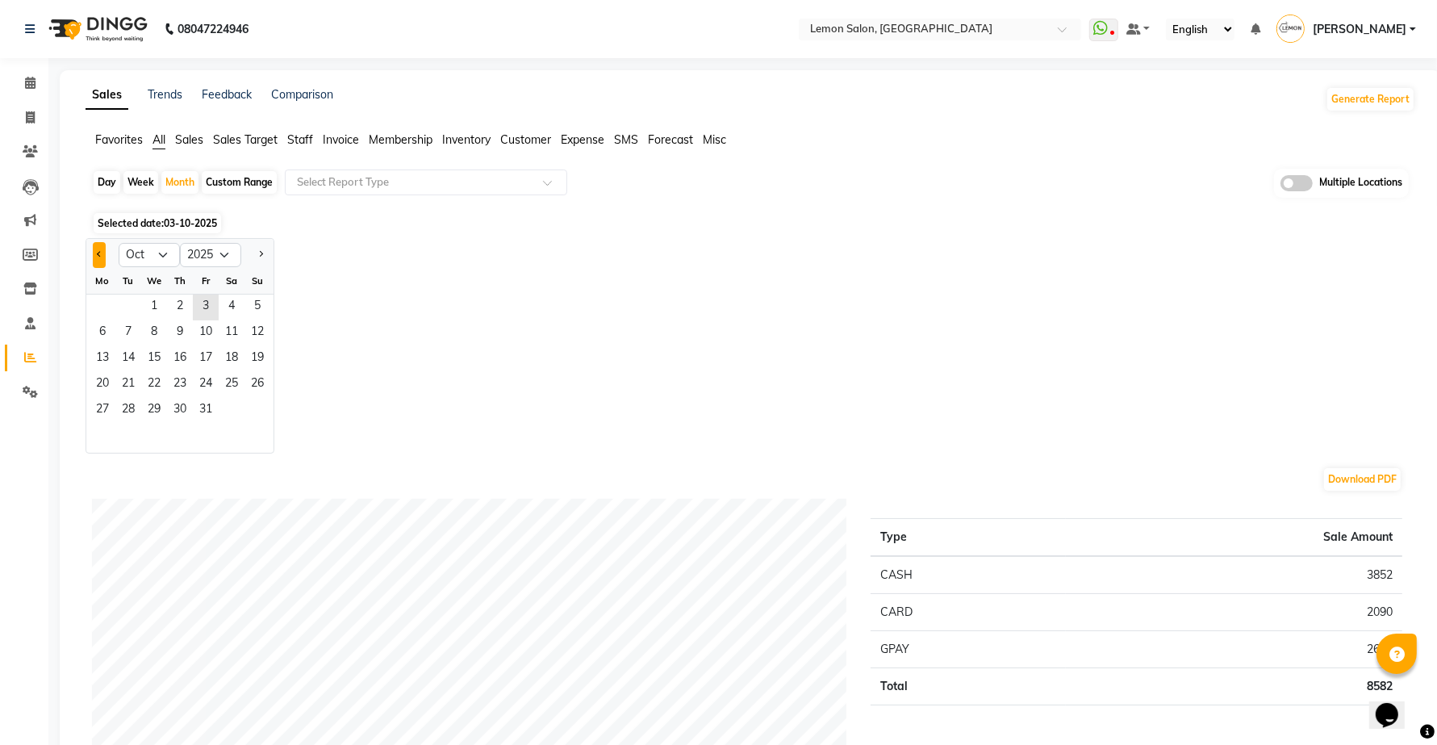
click at [94, 264] on button "Previous month" at bounding box center [99, 255] width 13 height 26
select select "9"
click at [110, 301] on span "1" at bounding box center [103, 307] width 26 height 26
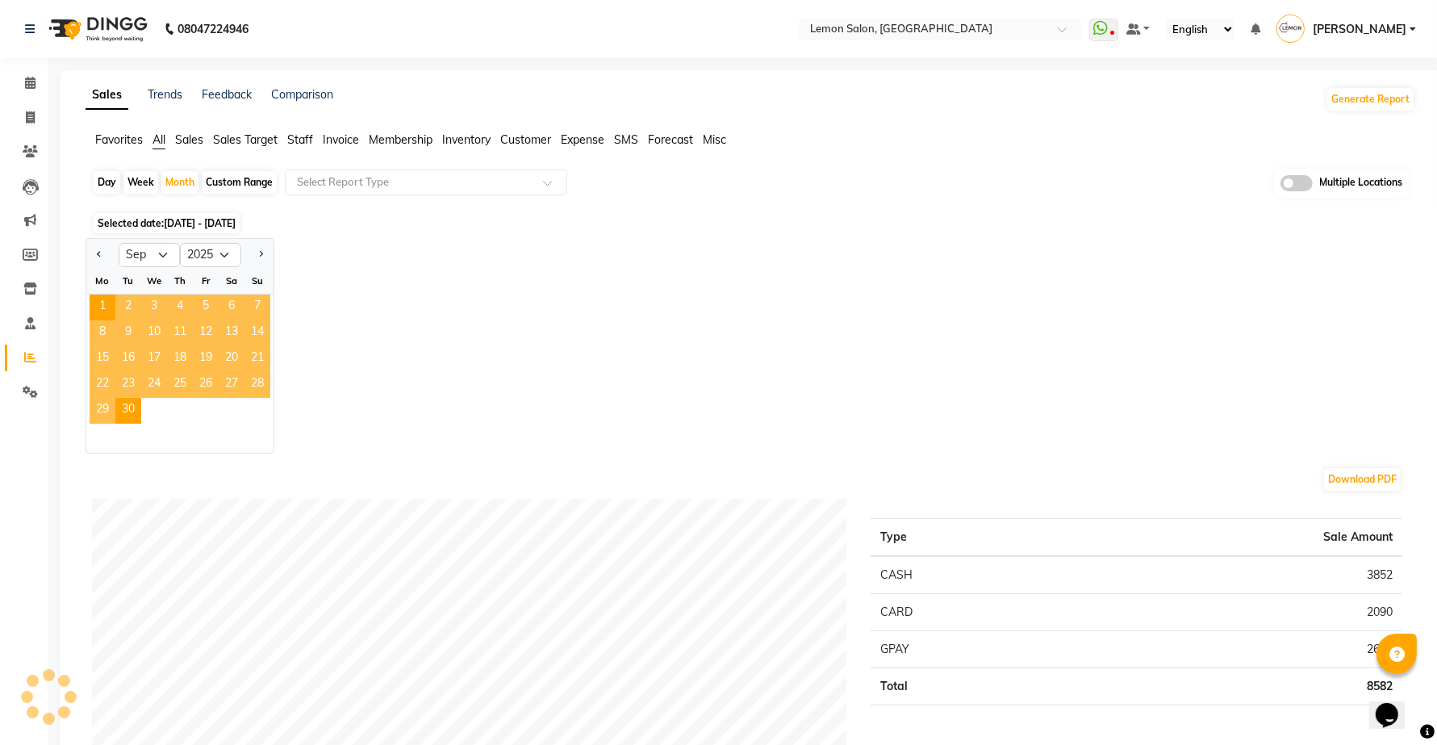
click at [301, 134] on span "Staff" at bounding box center [300, 139] width 26 height 15
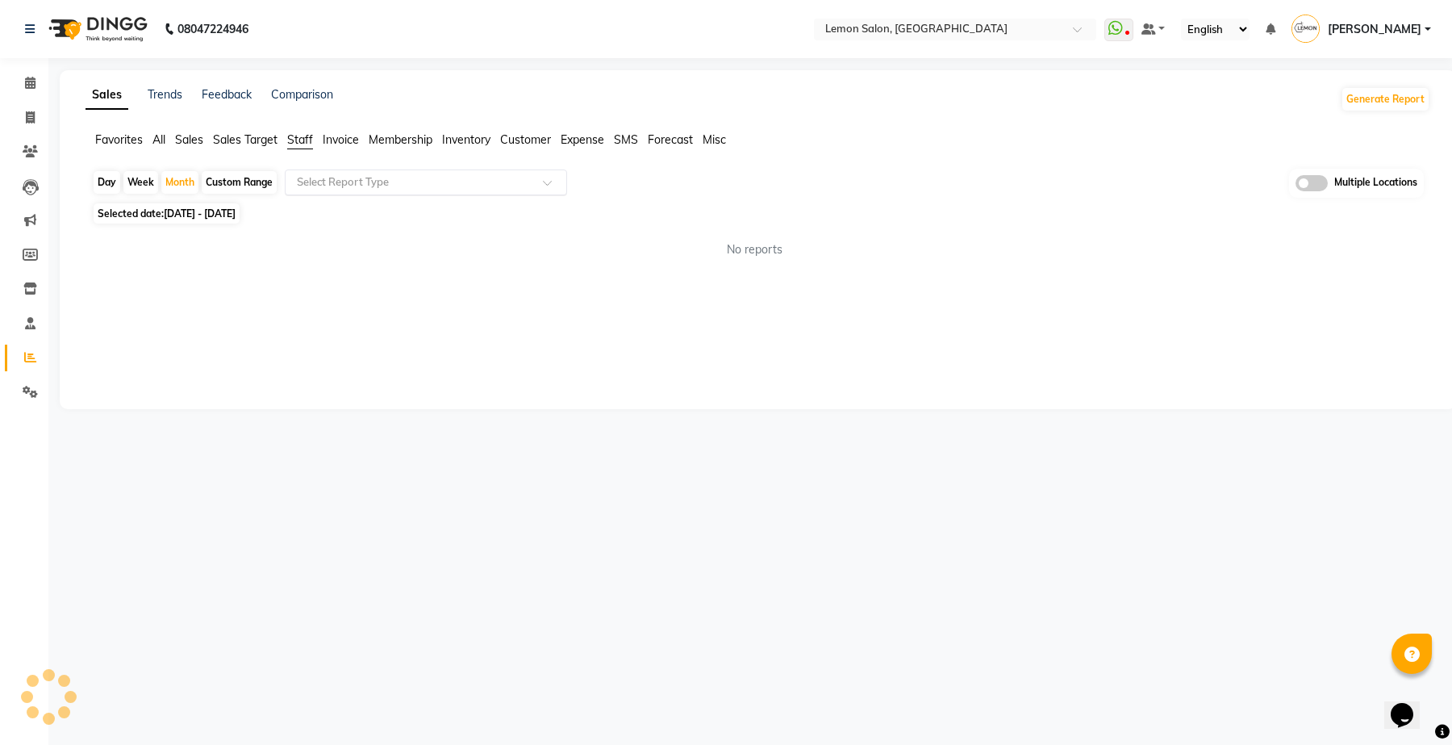
click at [360, 177] on input "text" at bounding box center [410, 182] width 232 height 16
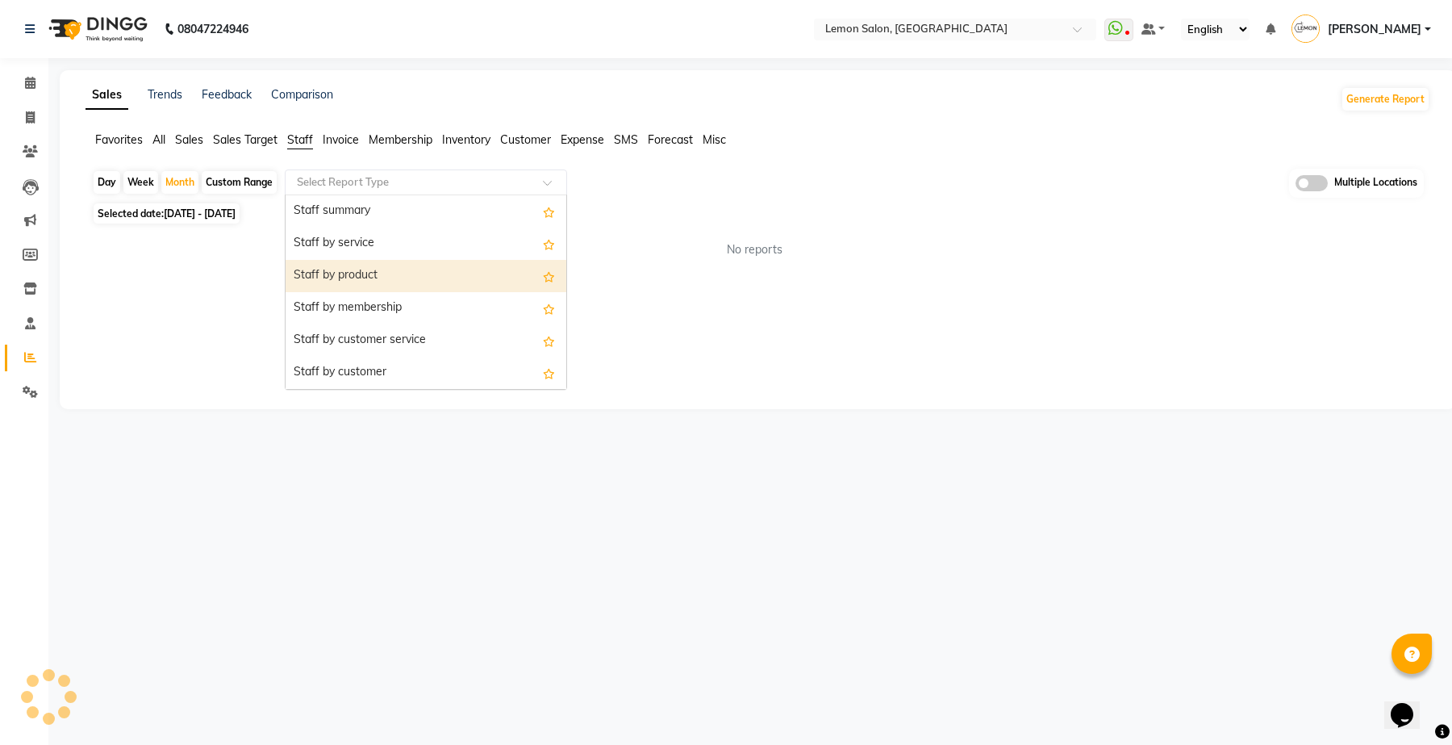
click at [365, 276] on div "Staff by product" at bounding box center [426, 276] width 281 height 32
select select "full_report"
select select "csv"
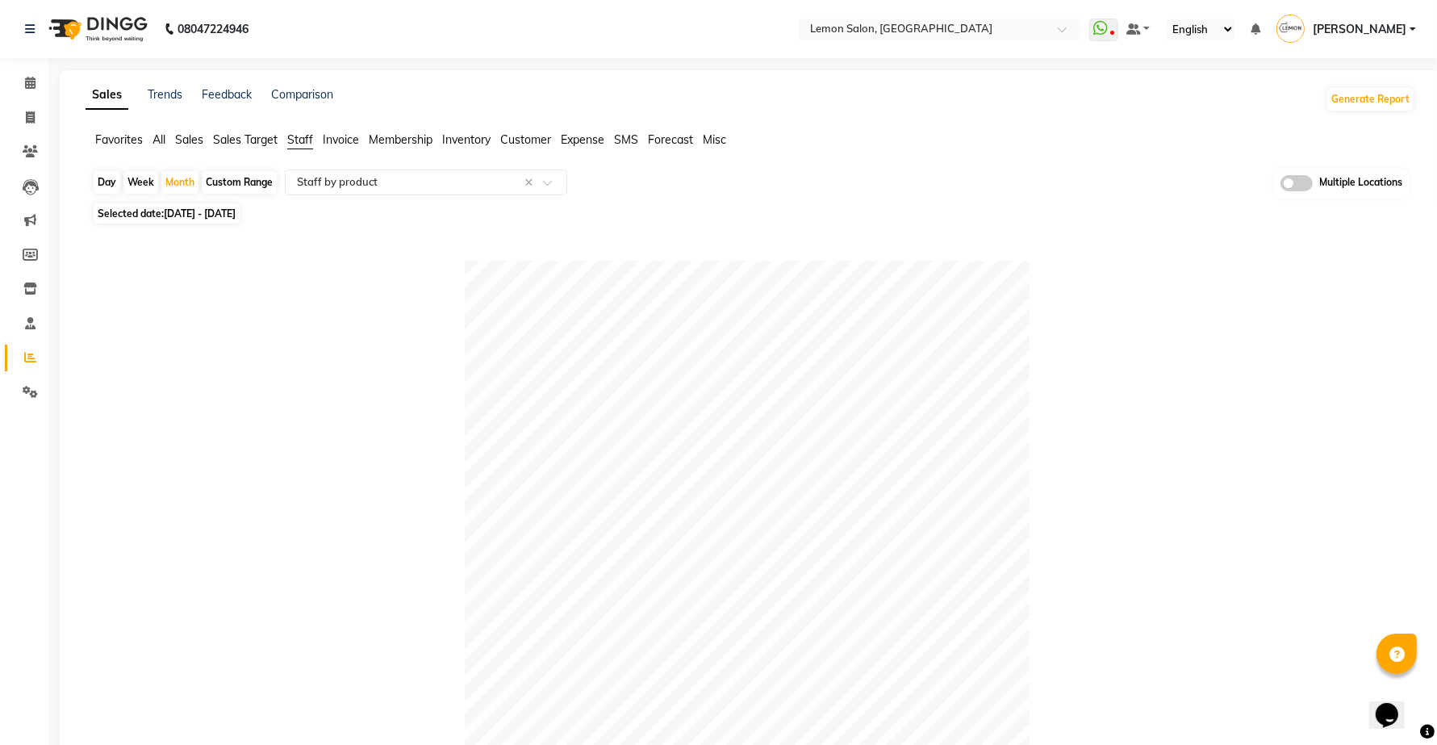
drag, startPoint x: 1292, startPoint y: 182, endPoint x: 1198, endPoint y: 154, distance: 98.5
click at [1284, 182] on span at bounding box center [1296, 183] width 32 height 16
click at [1280, 186] on input "checkbox" at bounding box center [1280, 186] width 0 height 0
click at [719, 182] on span "Lemon Salon, Kandivali x" at bounding box center [682, 182] width 182 height 16
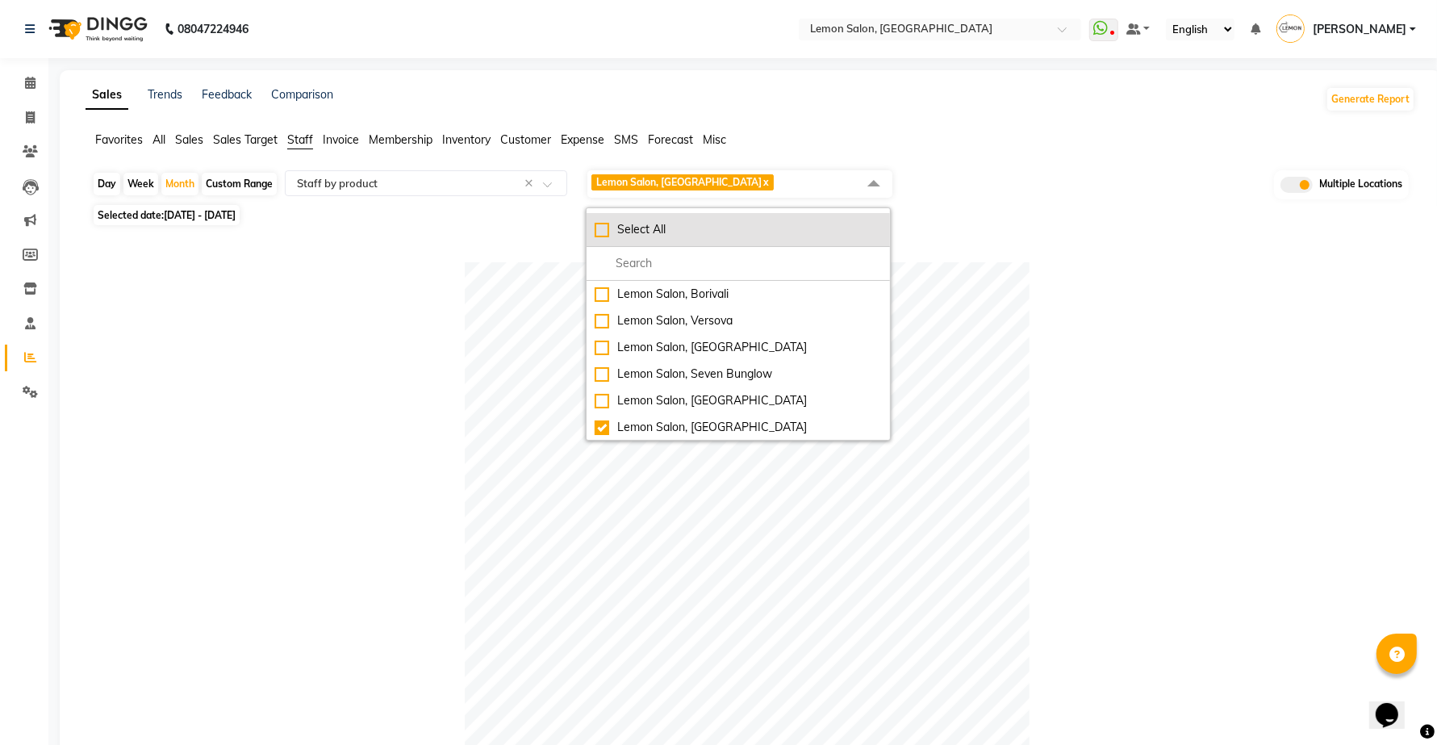
click at [595, 227] on div "Select All" at bounding box center [738, 229] width 287 height 17
checkbox input "true"
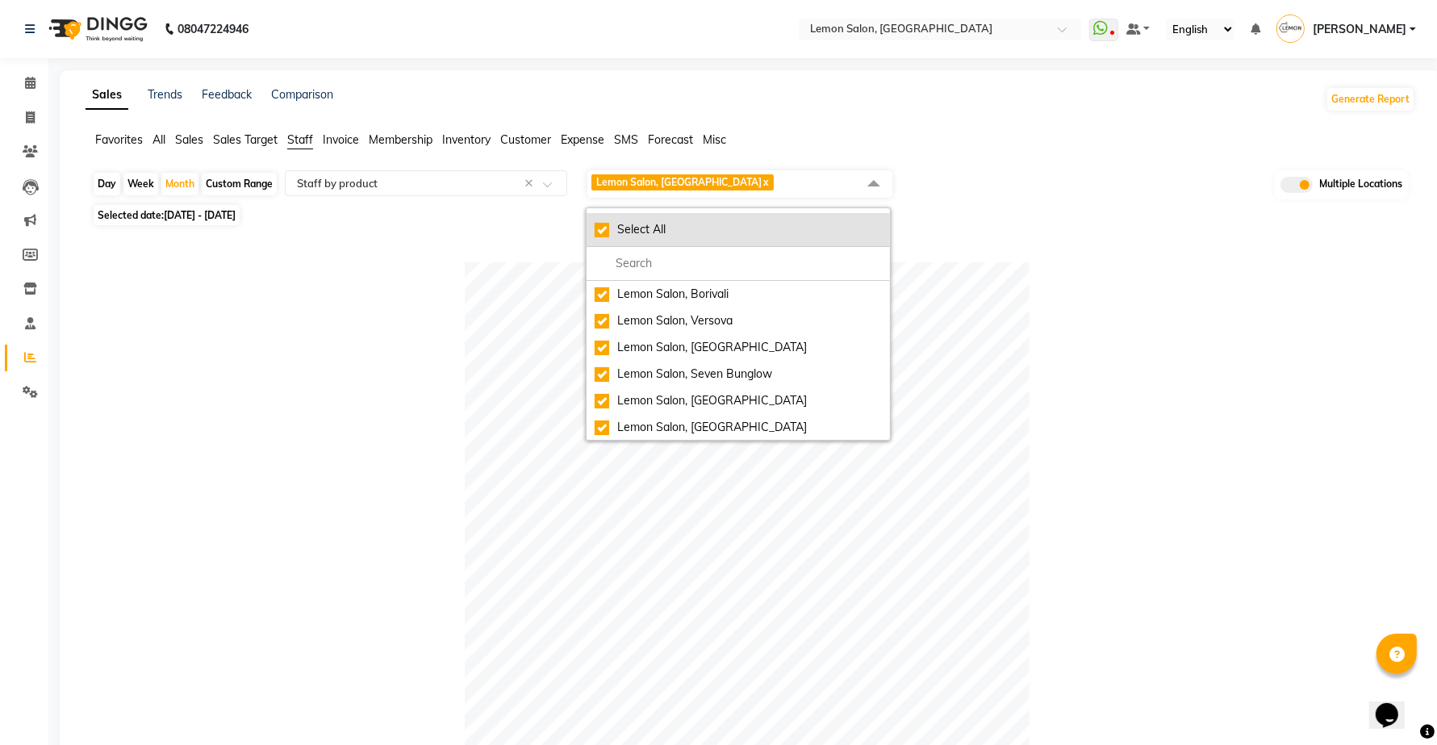
checkbox input "true"
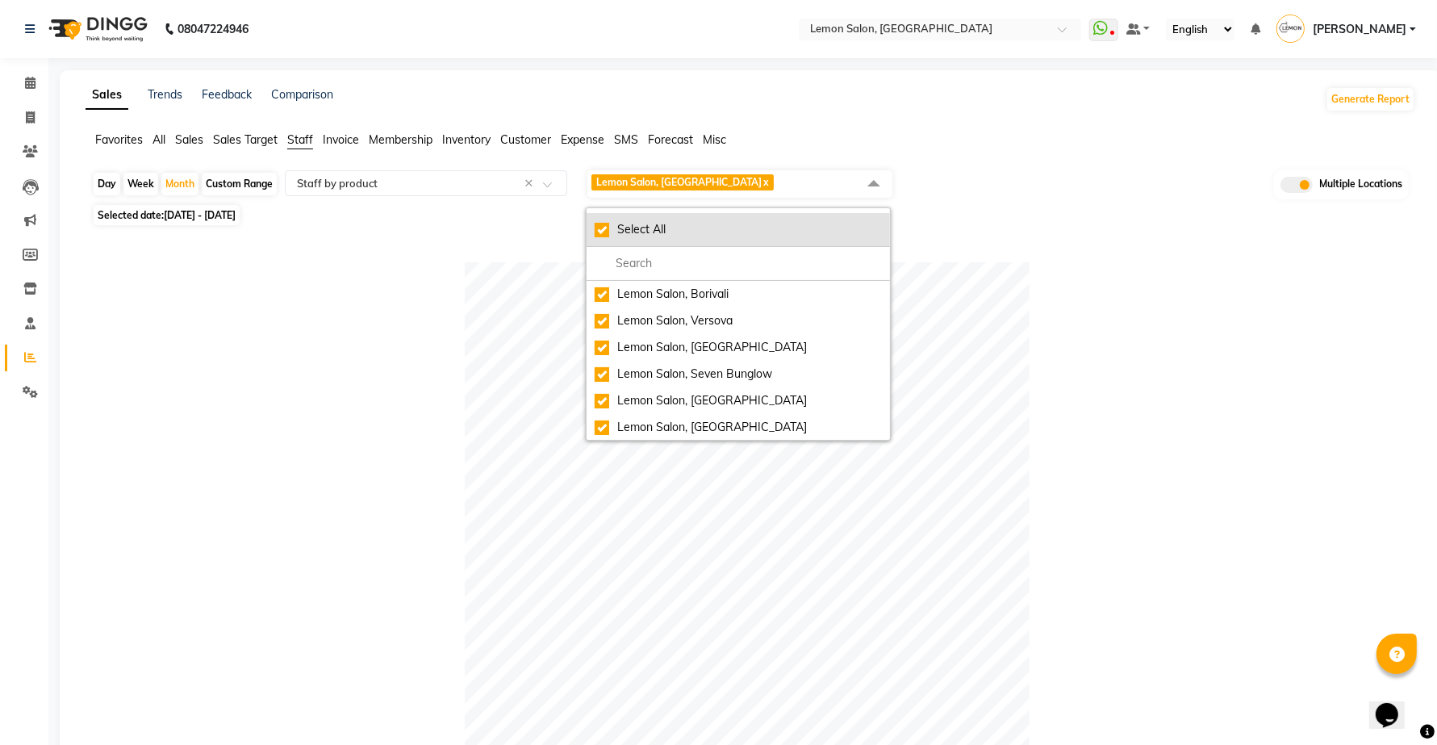
checkbox input "true"
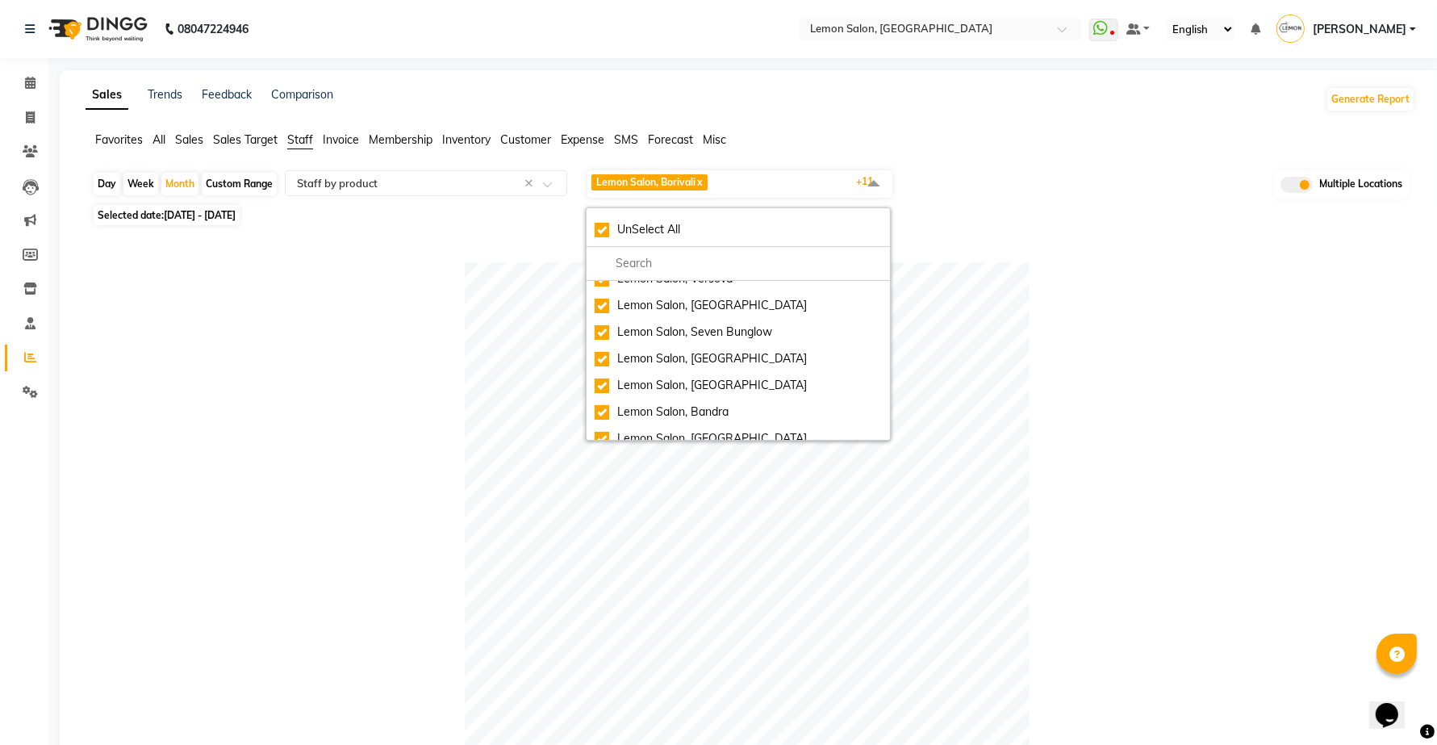
scroll to position [160, 0]
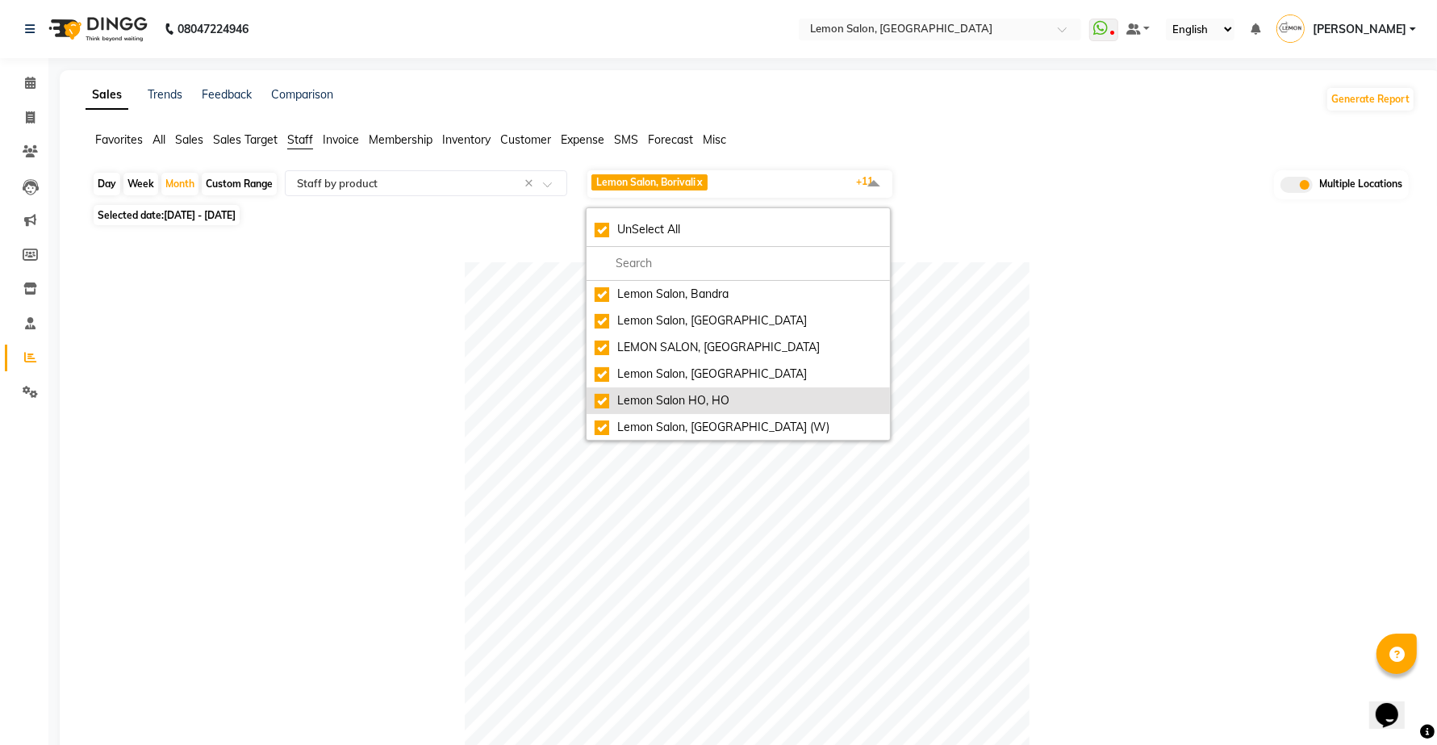
click at [682, 392] on div "Lemon Salon HO, HO" at bounding box center [738, 400] width 287 height 17
checkbox input "false"
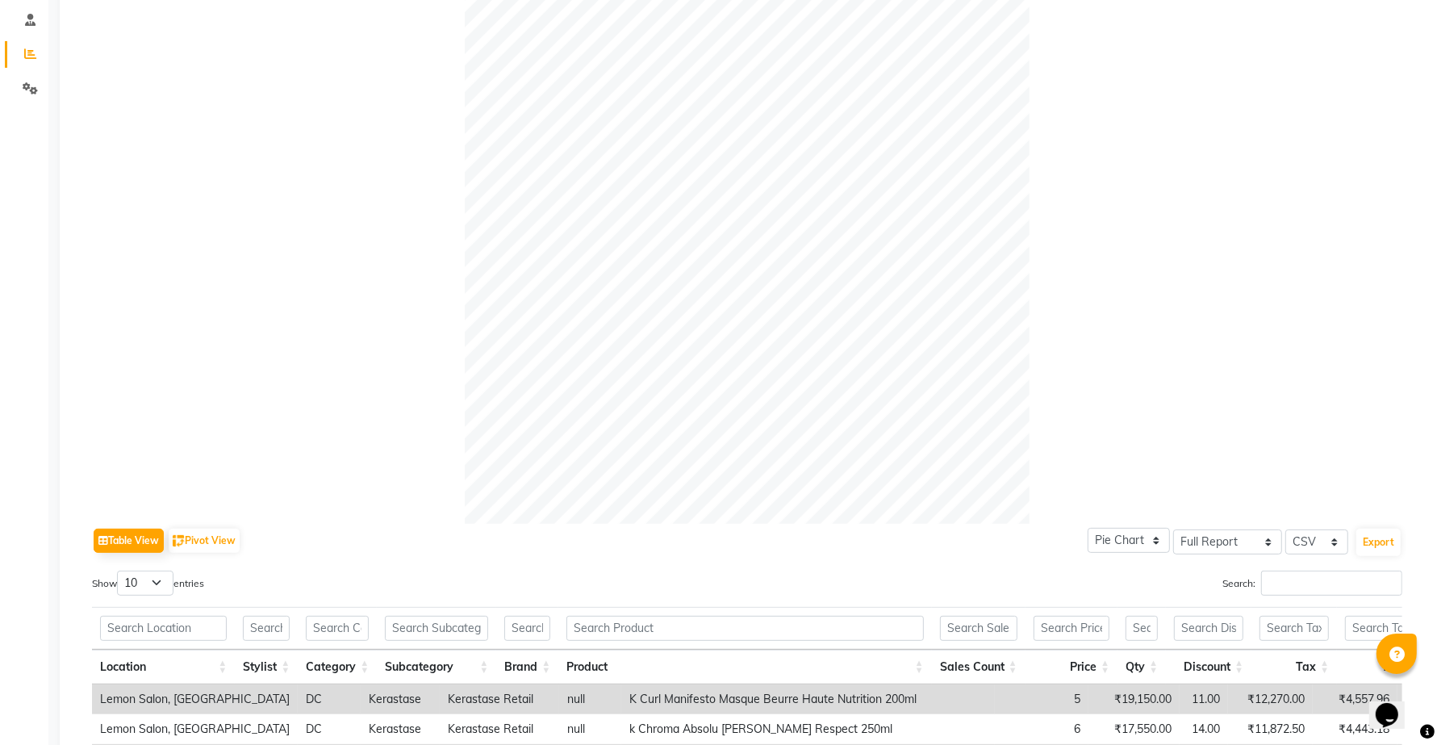
scroll to position [605, 0]
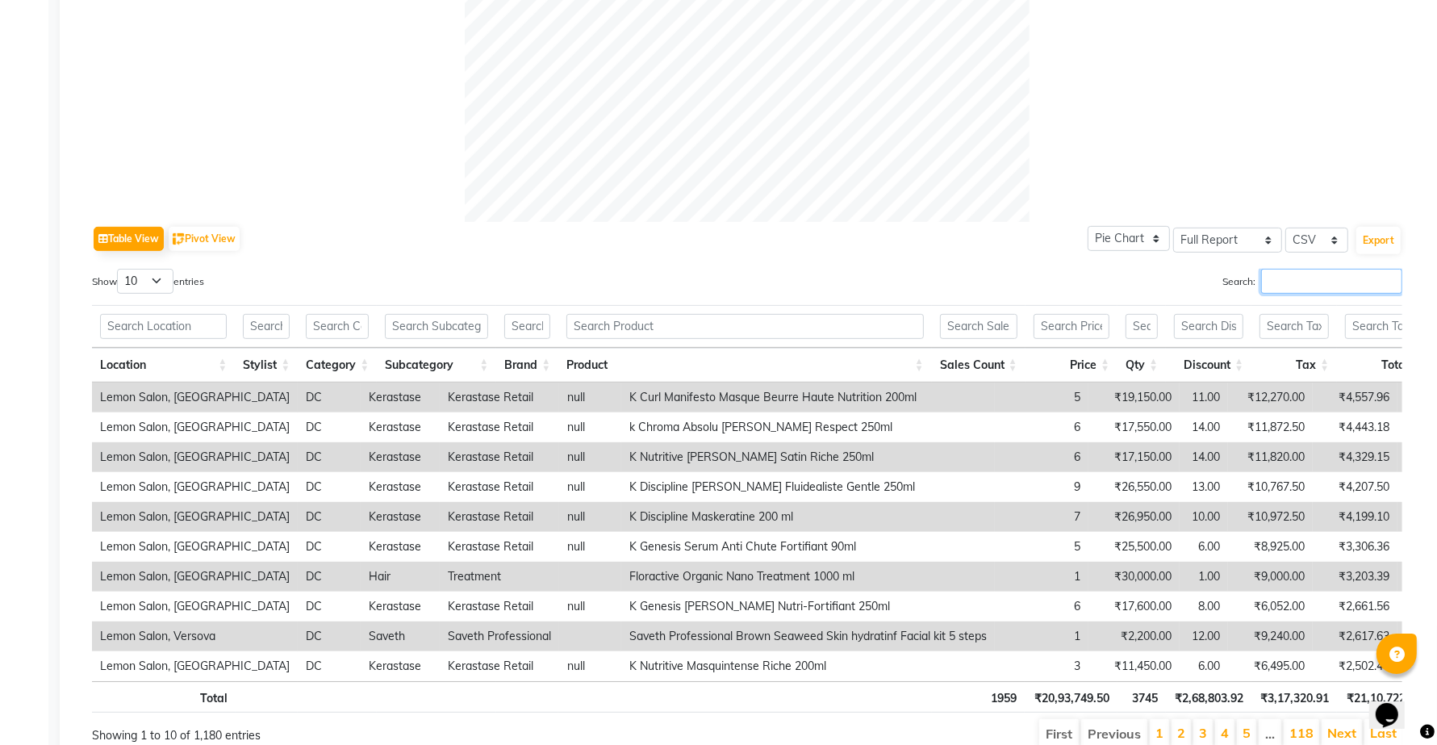
click at [1321, 290] on input "Search:" at bounding box center [1331, 281] width 141 height 25
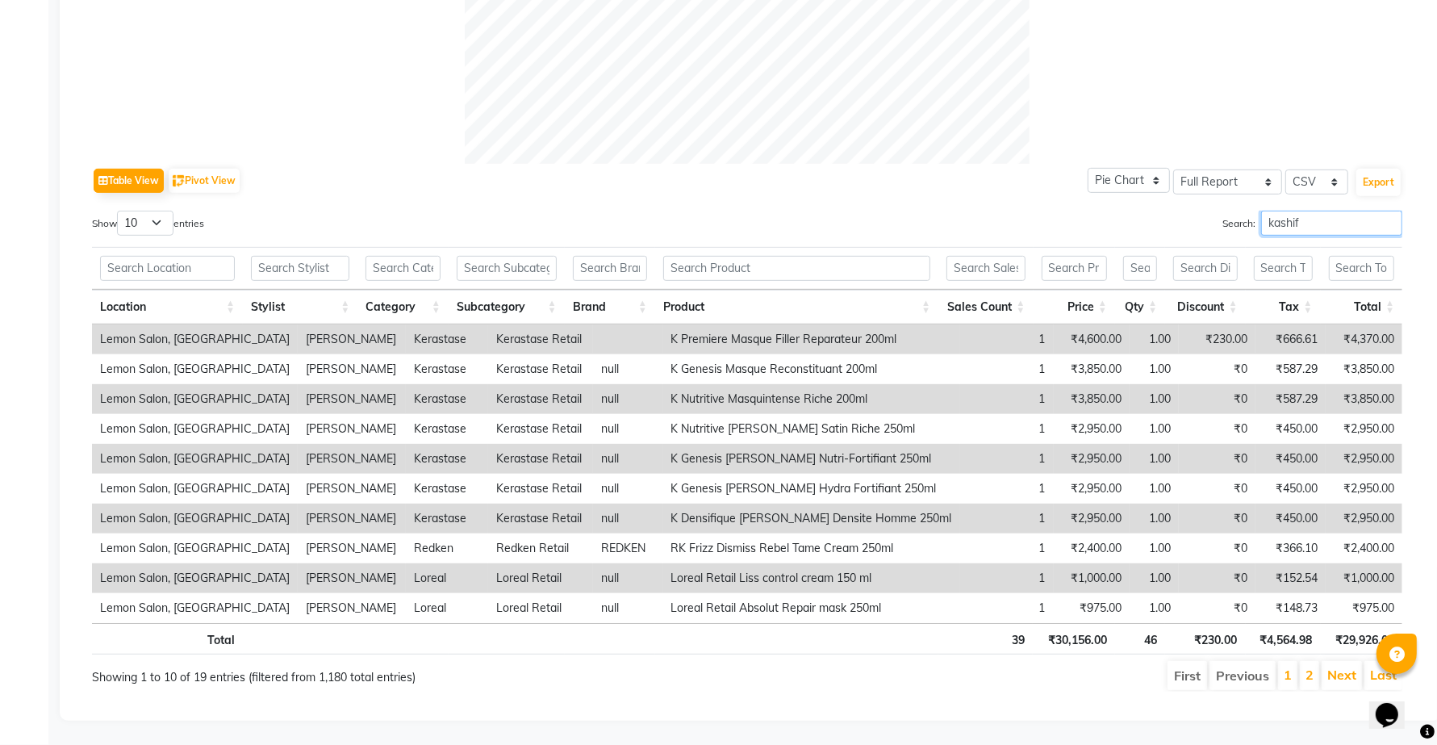
scroll to position [0, 12]
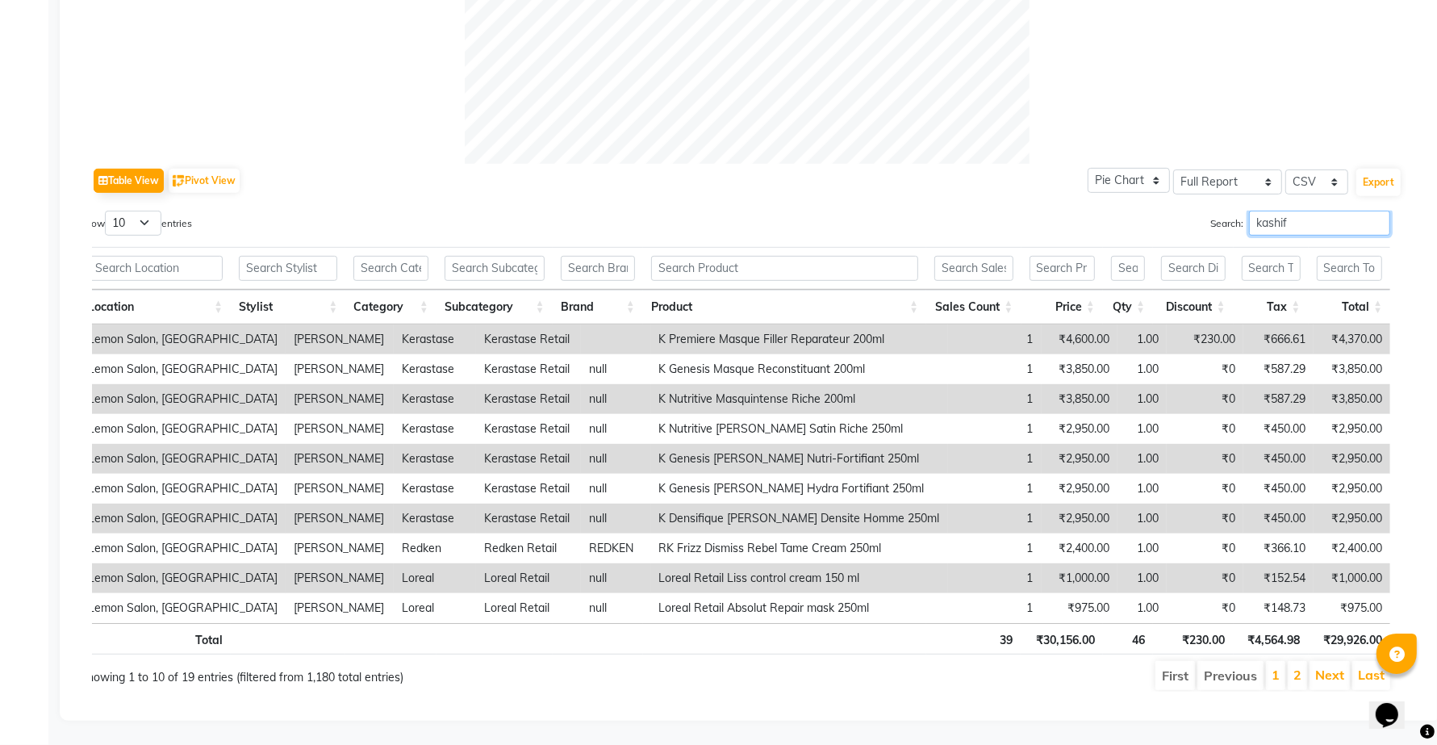
click at [1271, 211] on input "kashif" at bounding box center [1319, 223] width 141 height 25
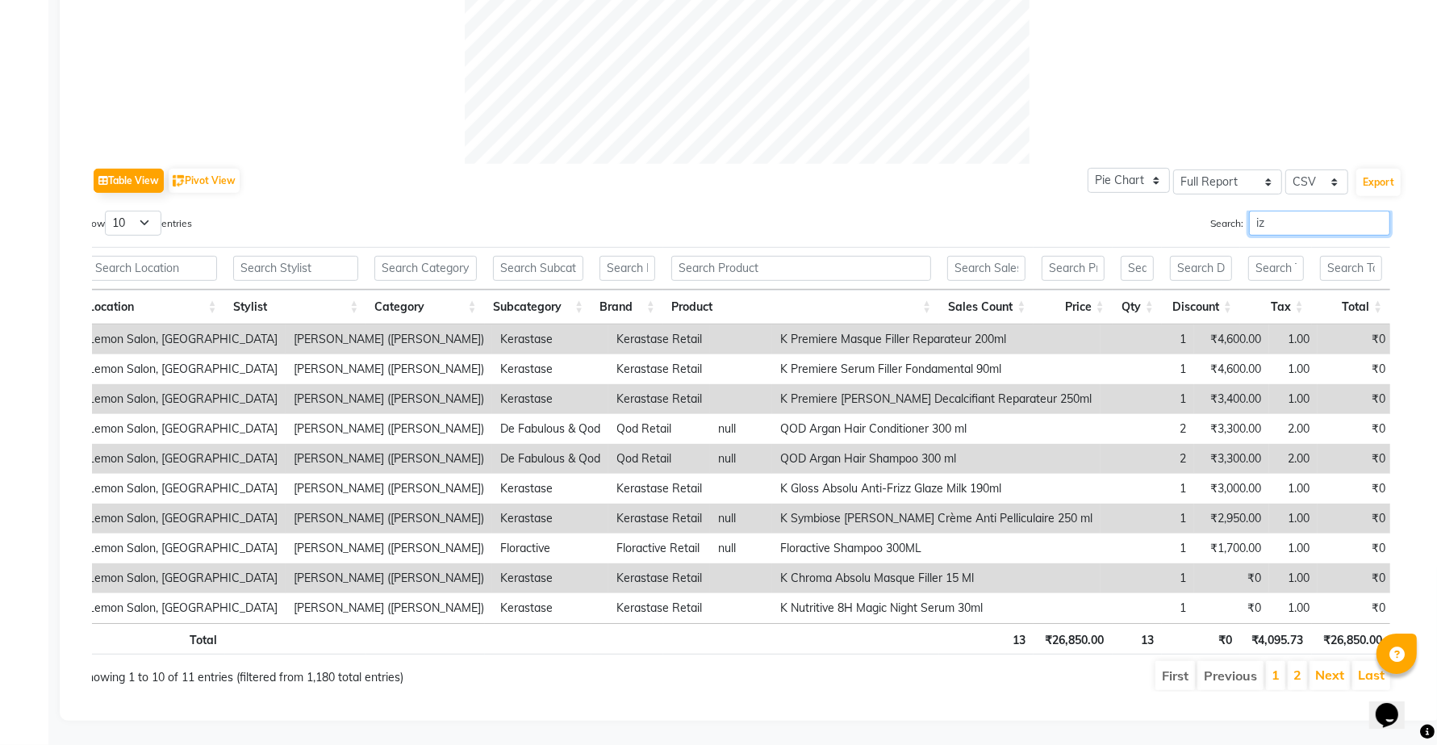
type input "i"
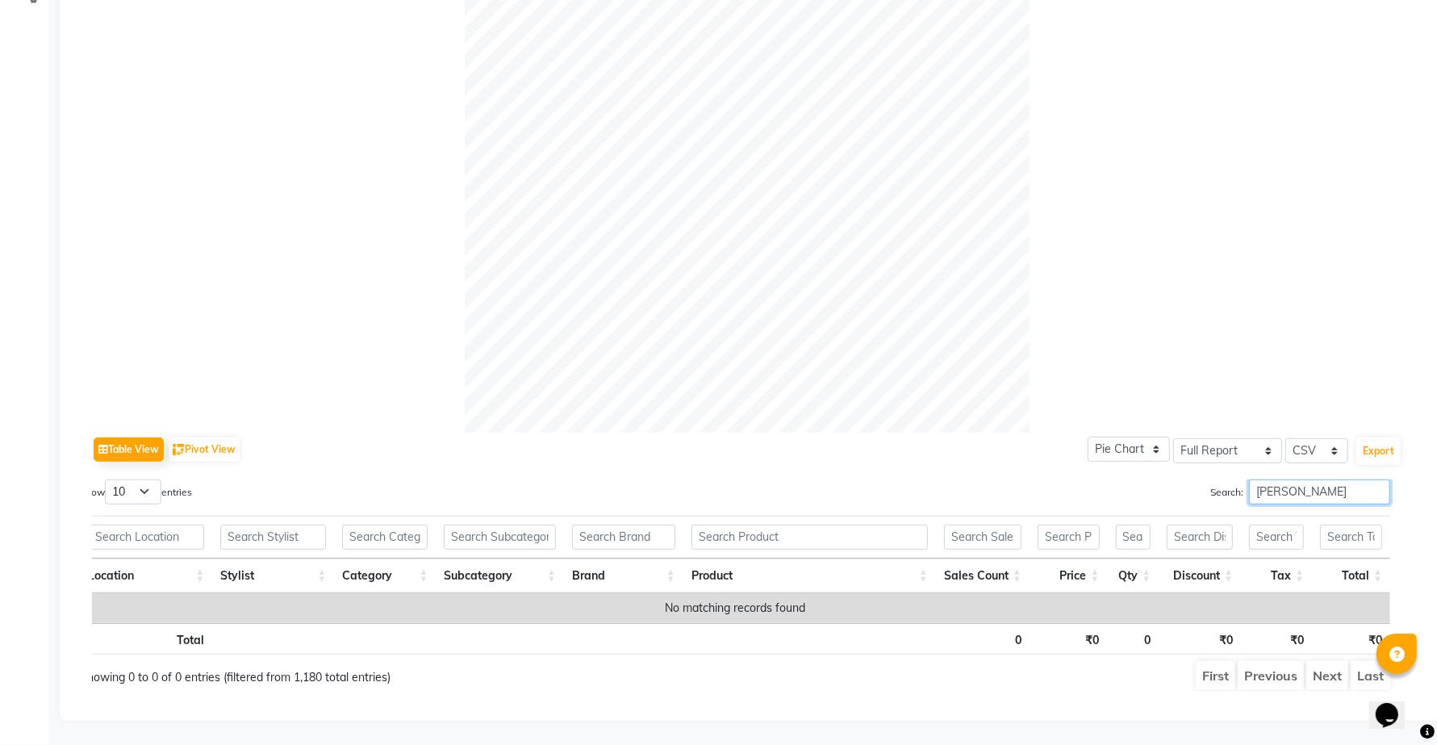
scroll to position [411, 0]
click at [1301, 484] on input "[PERSON_NAME]" at bounding box center [1319, 491] width 141 height 25
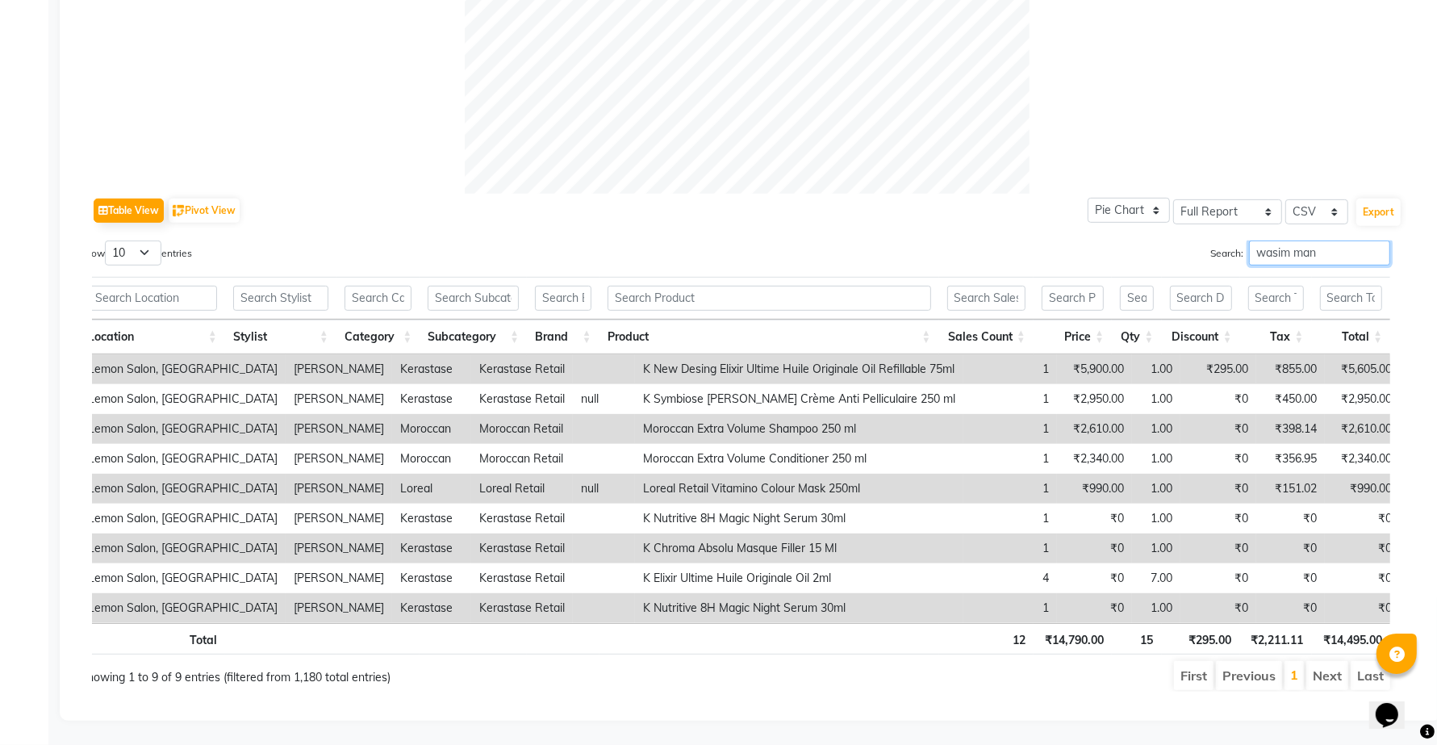
scroll to position [590, 0]
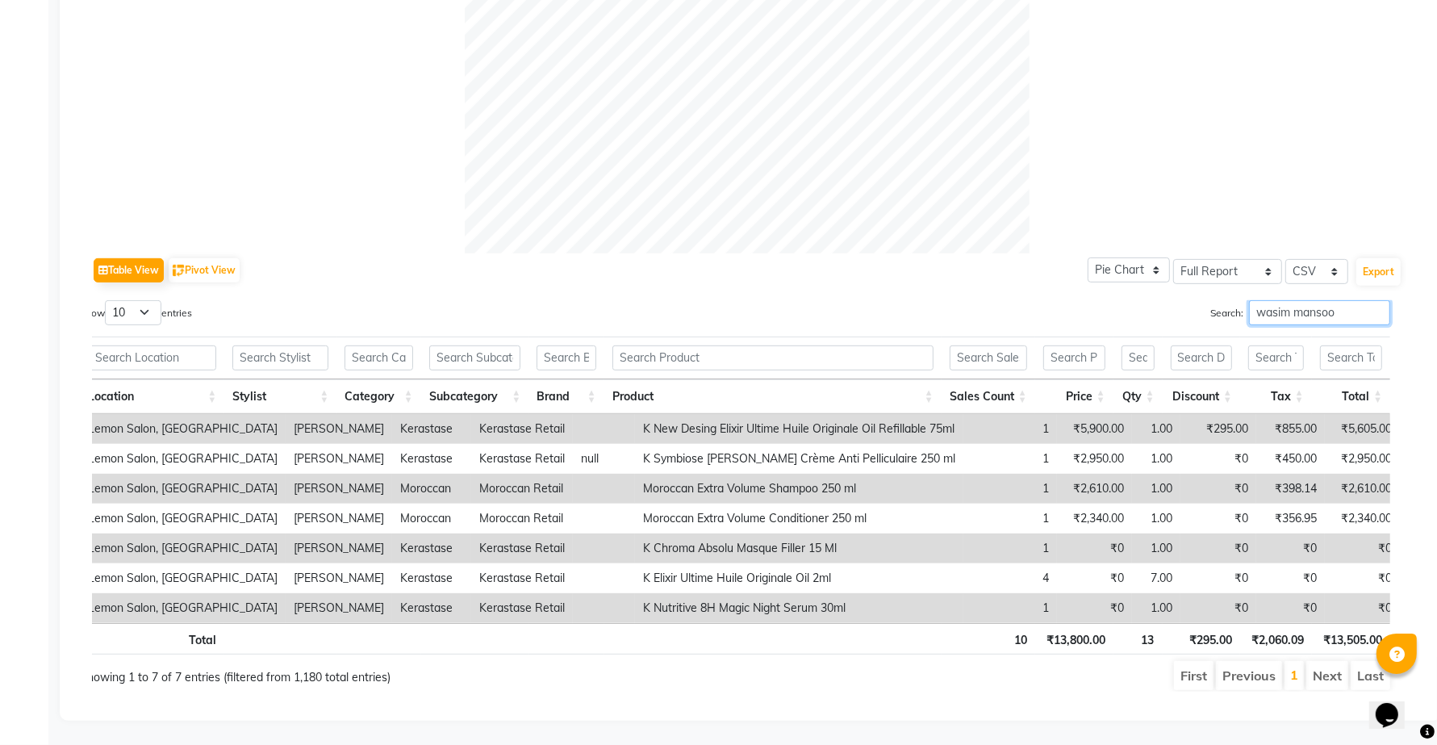
click at [1285, 300] on input "wasim mansoo" at bounding box center [1319, 312] width 141 height 25
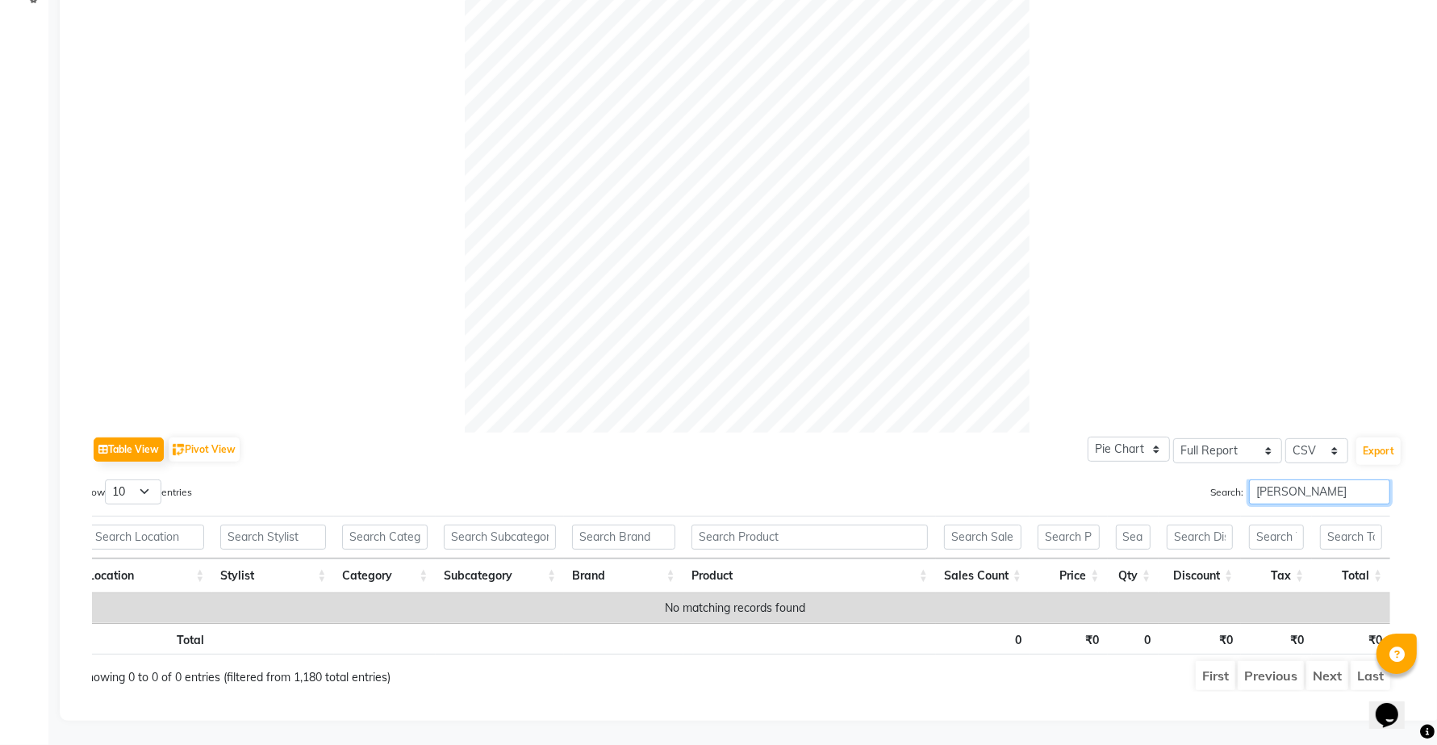
scroll to position [411, 0]
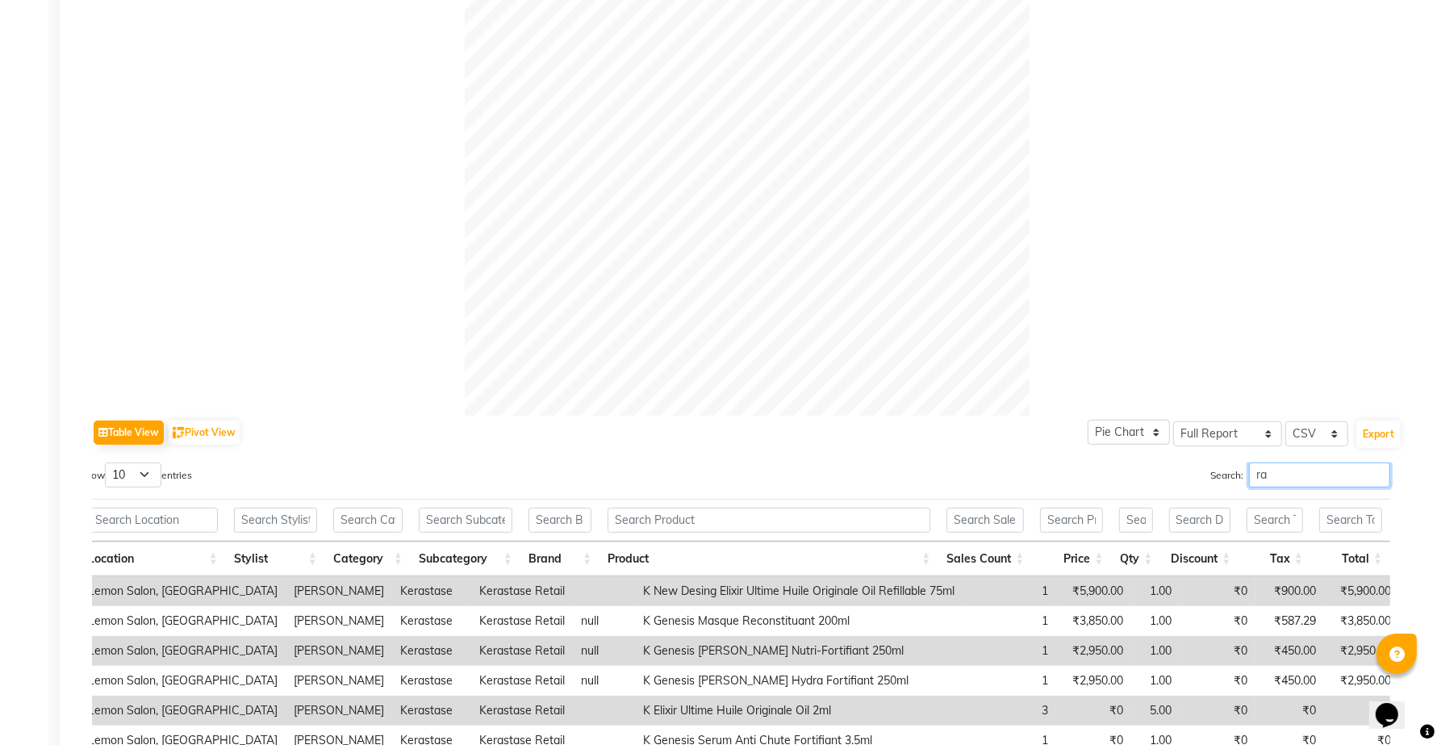
type input "r"
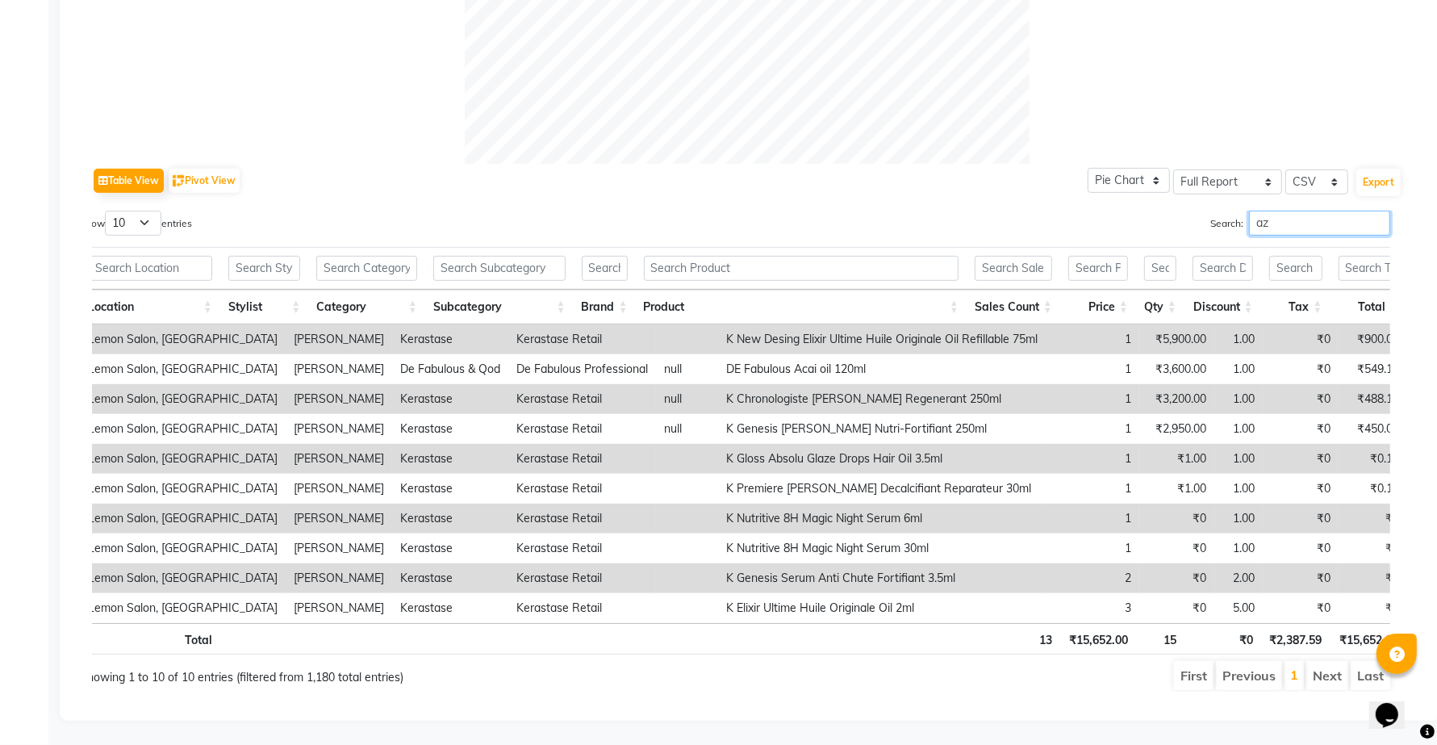
type input "a"
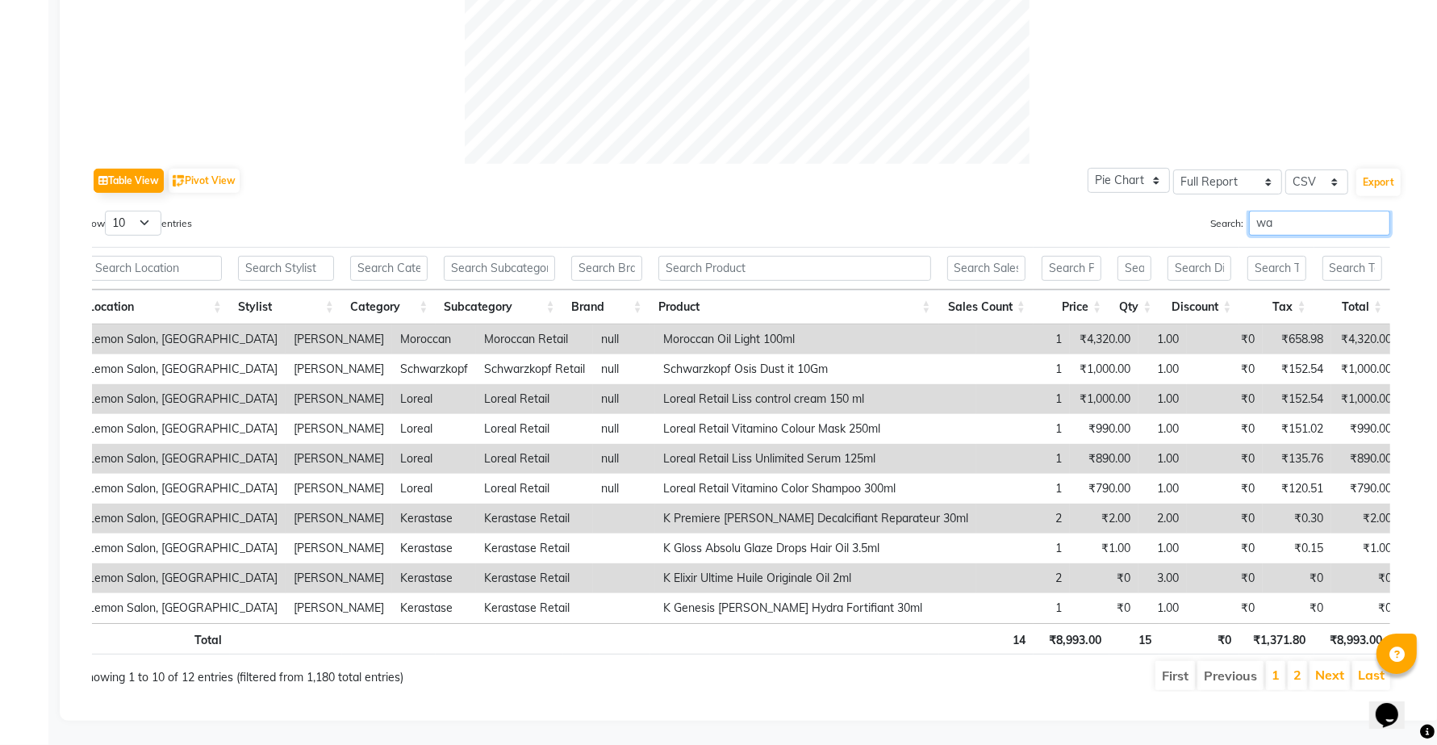
type input "w"
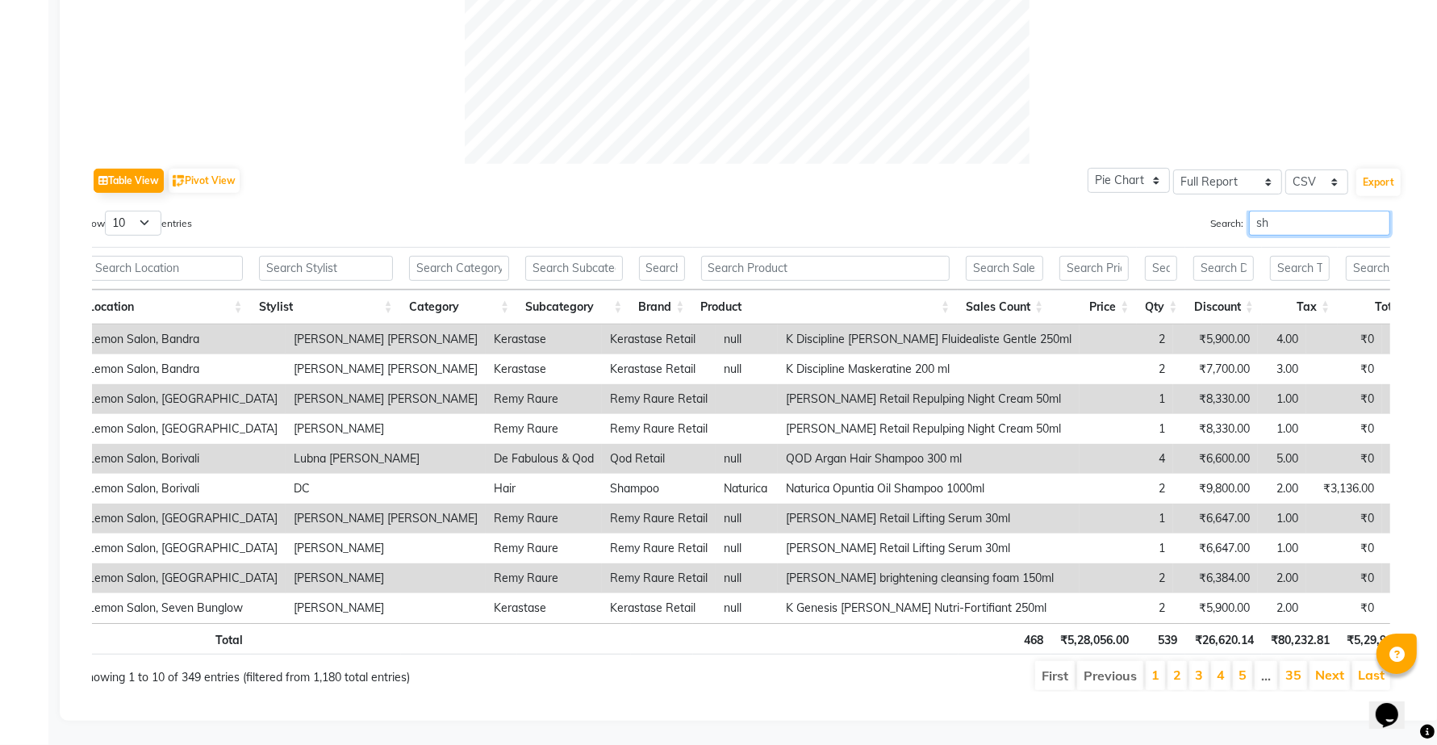
type input "s"
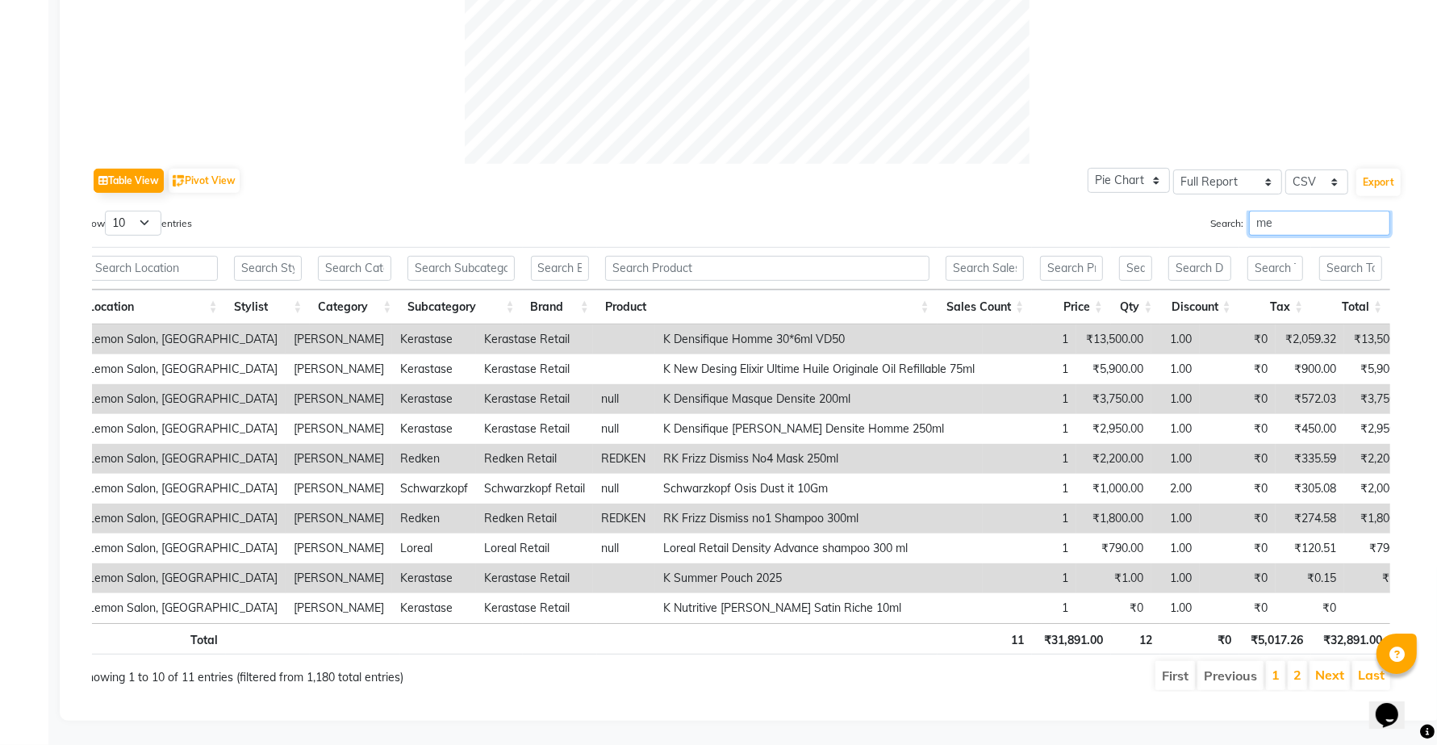
type input "m"
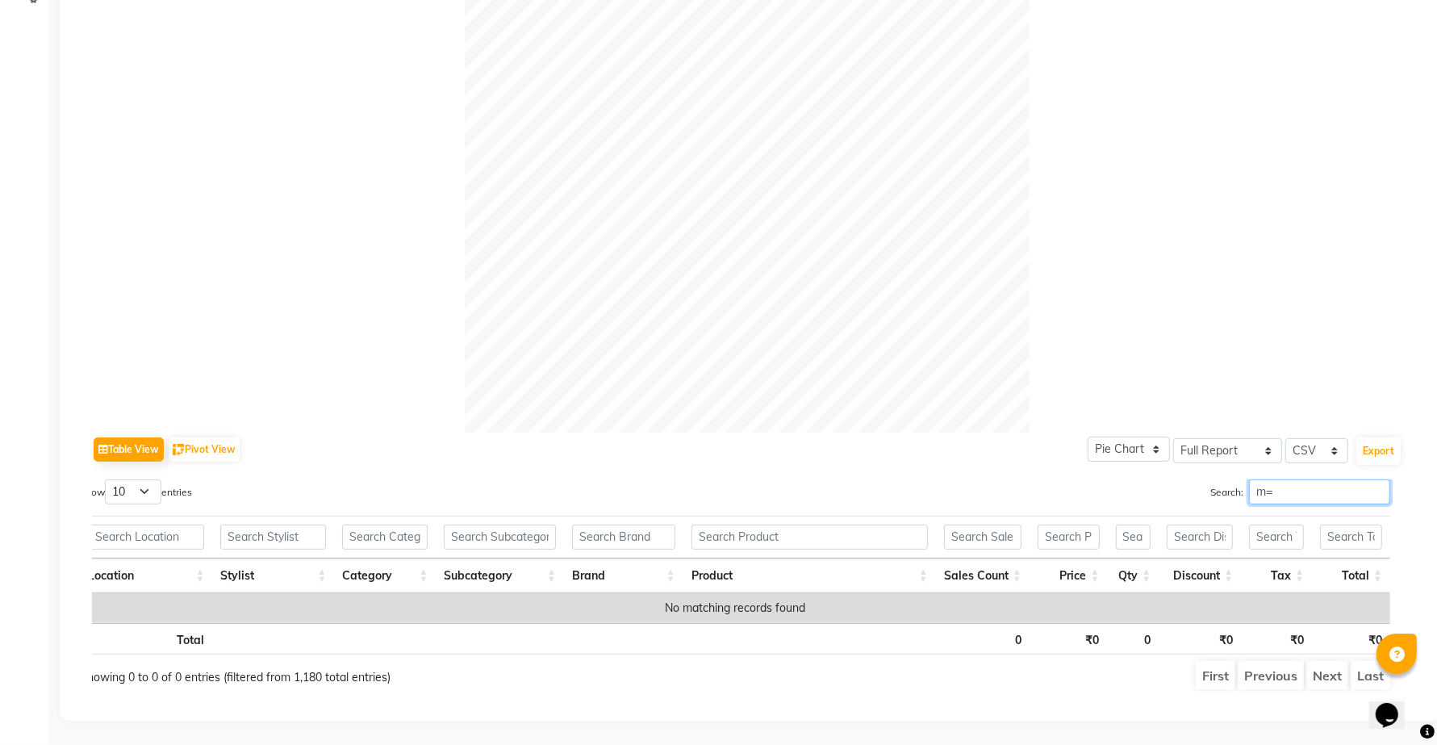
type input "m"
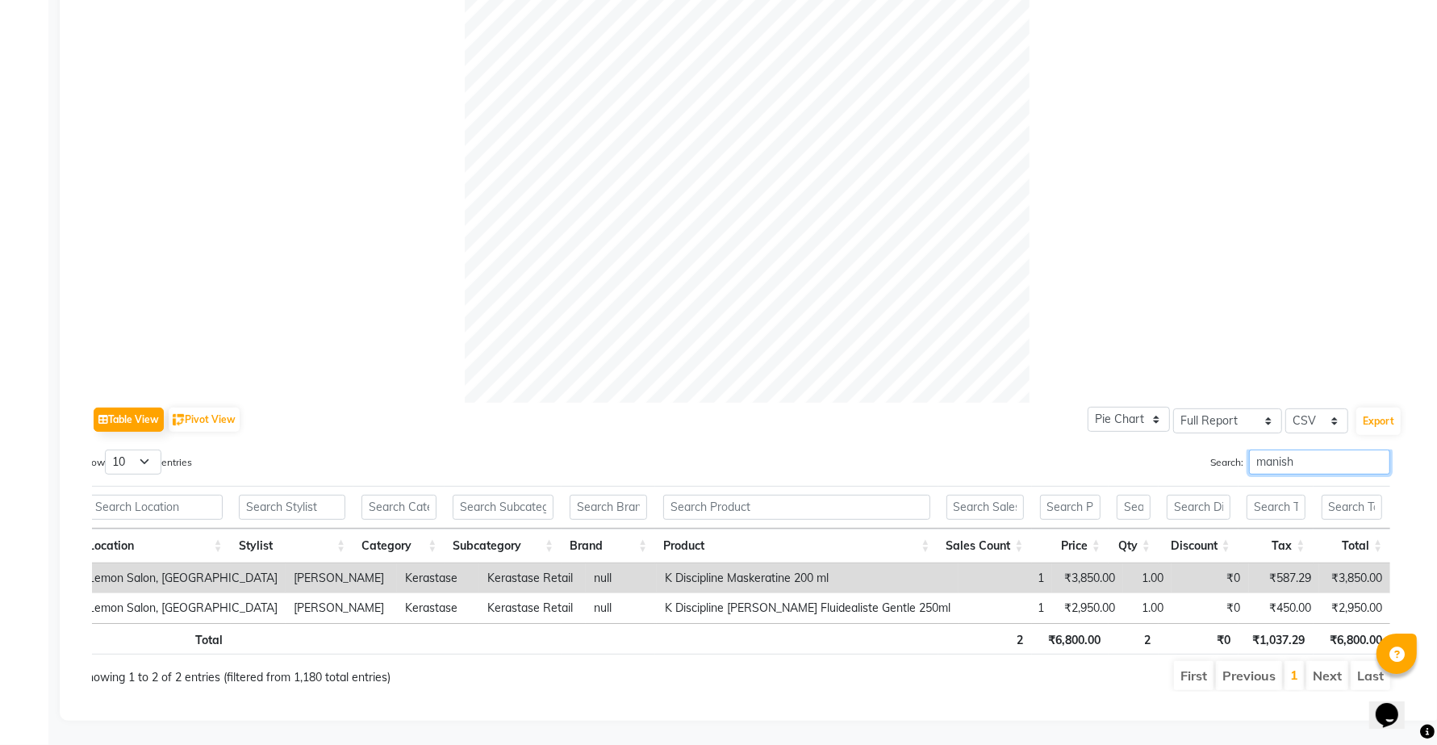
scroll to position [440, 0]
type input "m"
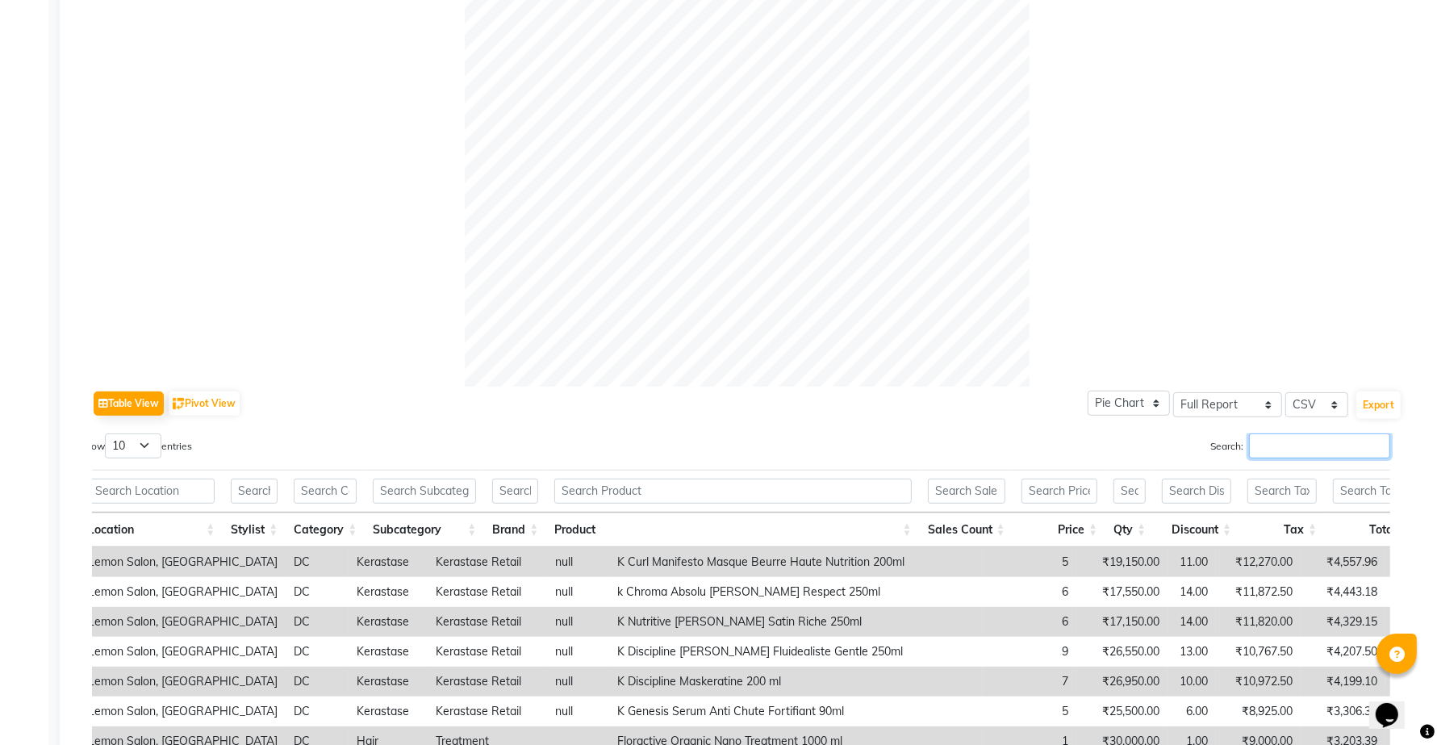
scroll to position [679, 0]
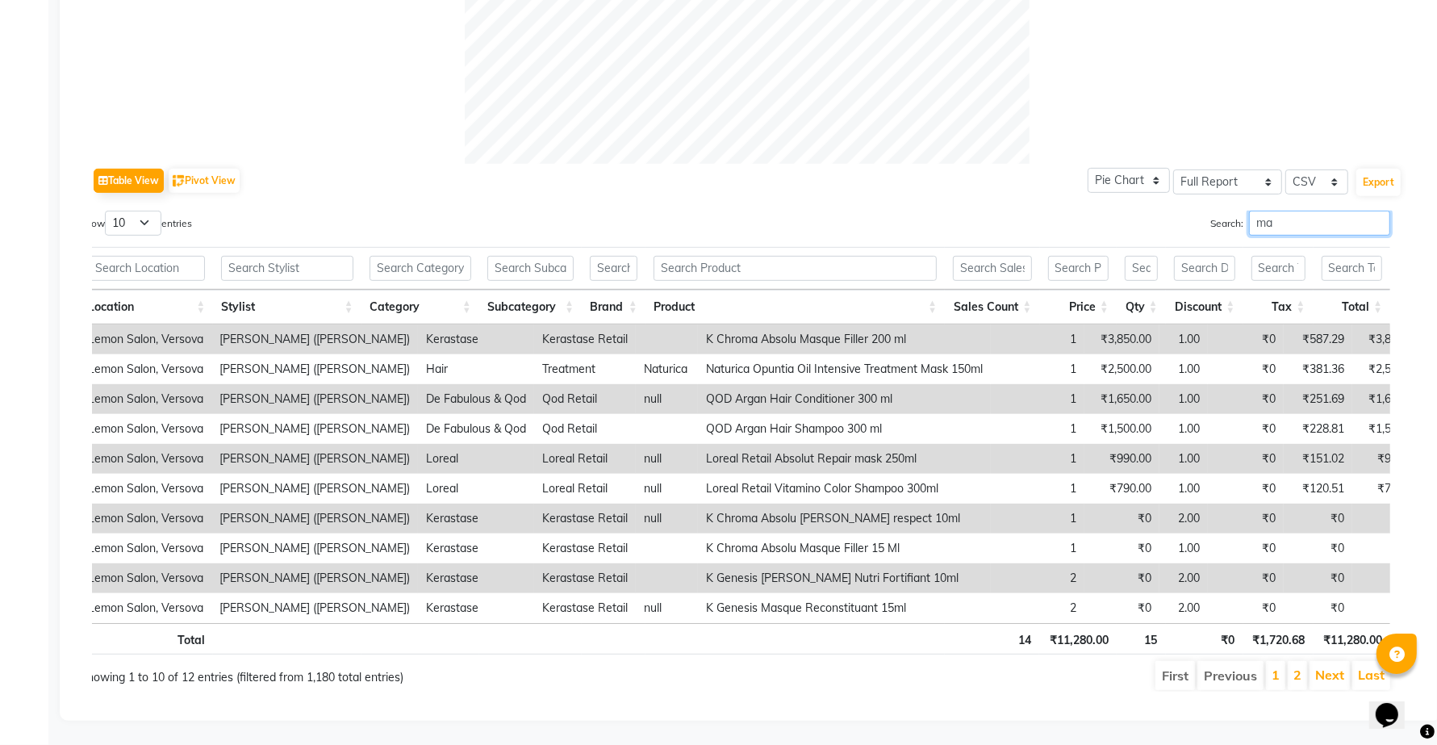
type input "m"
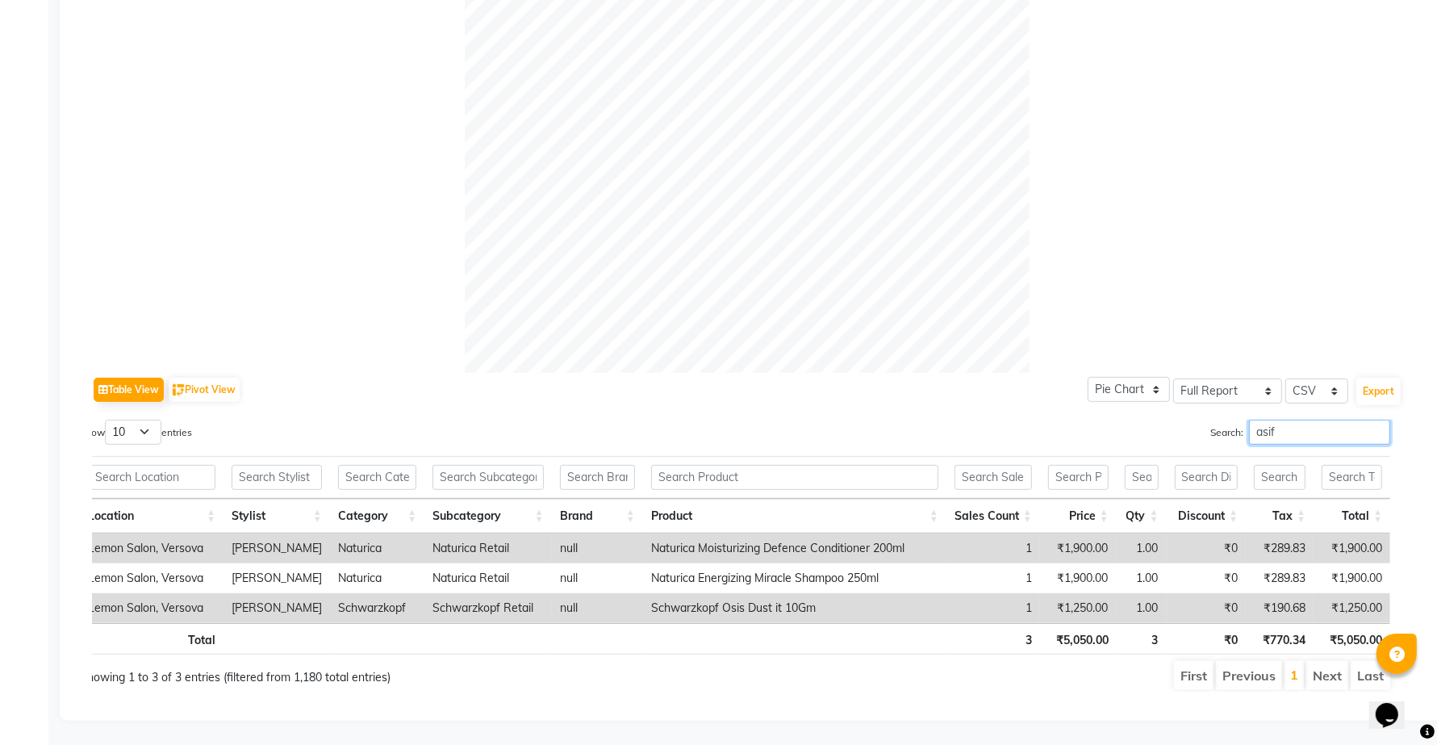
scroll to position [470, 0]
type input "a"
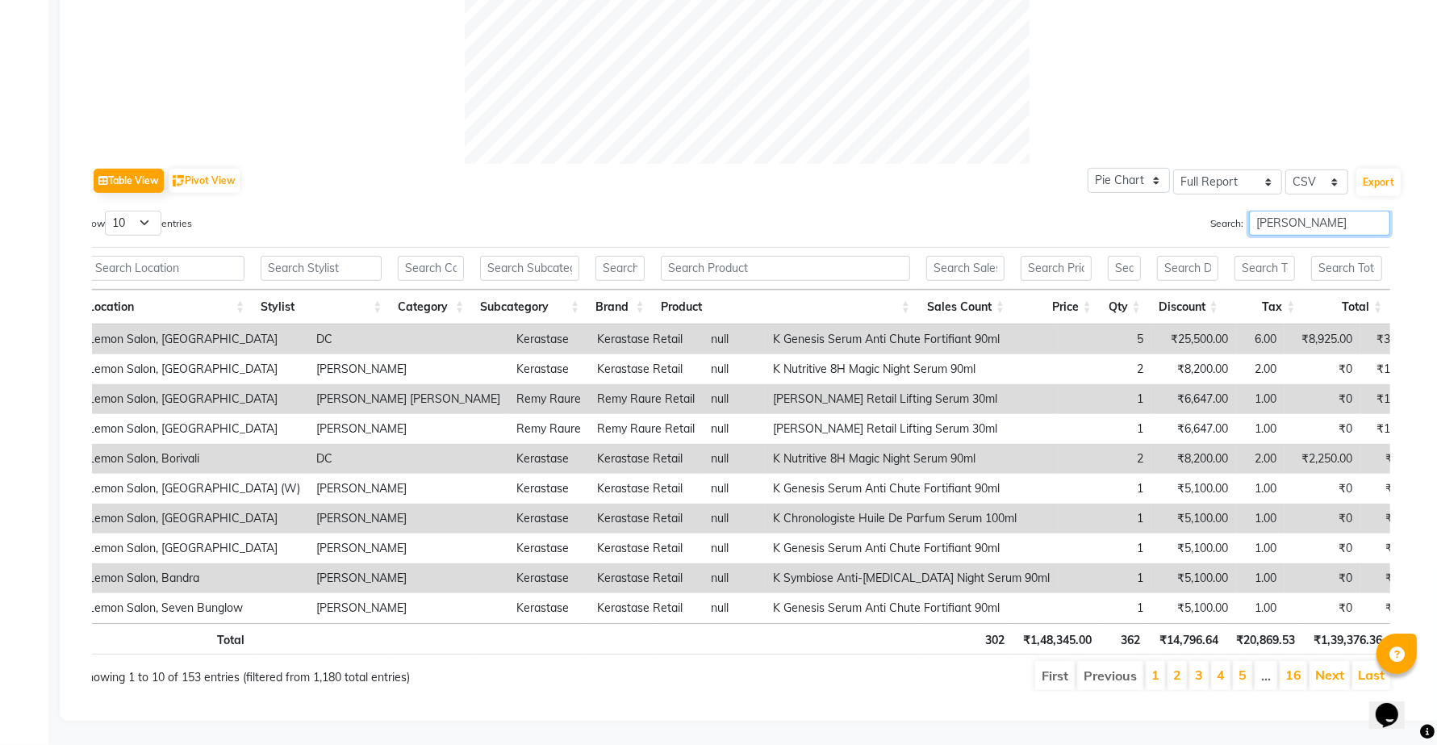
scroll to position [590, 0]
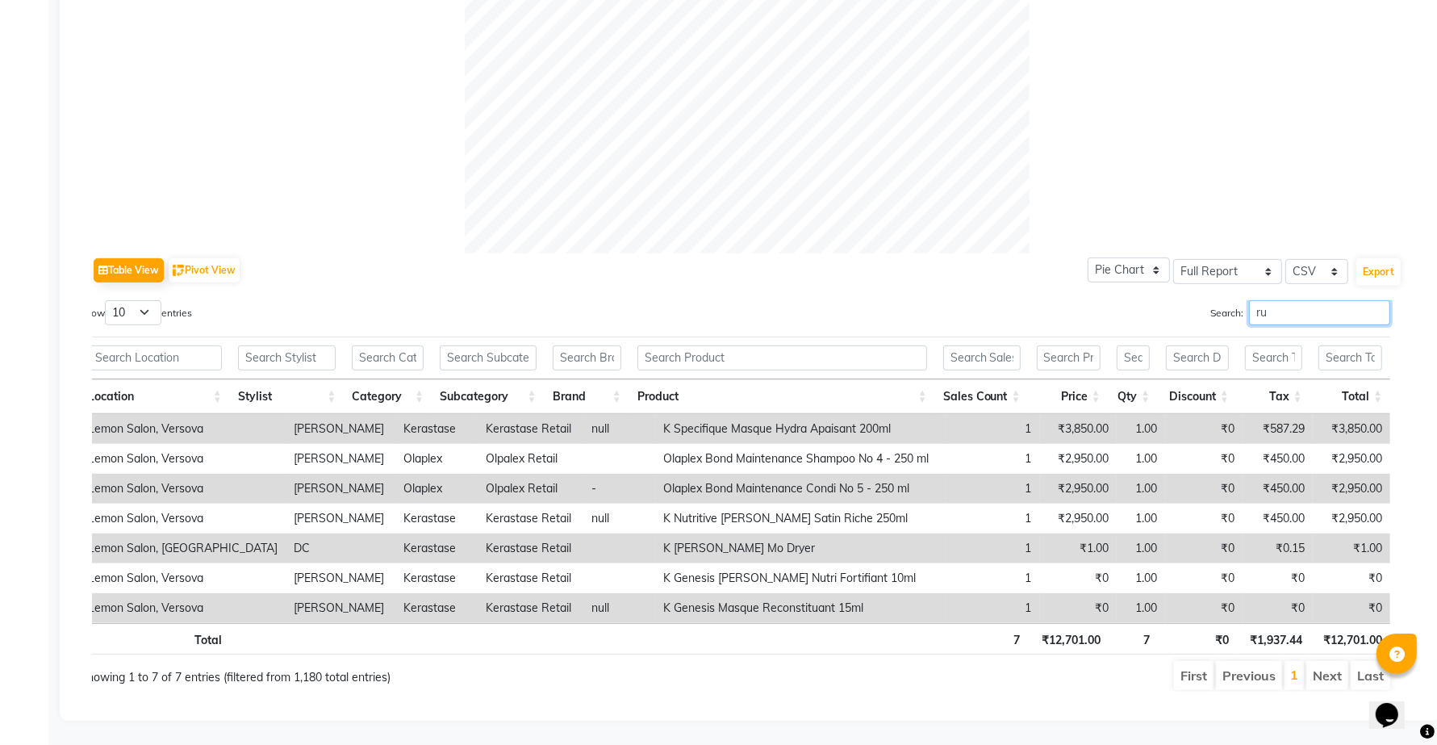
type input "r"
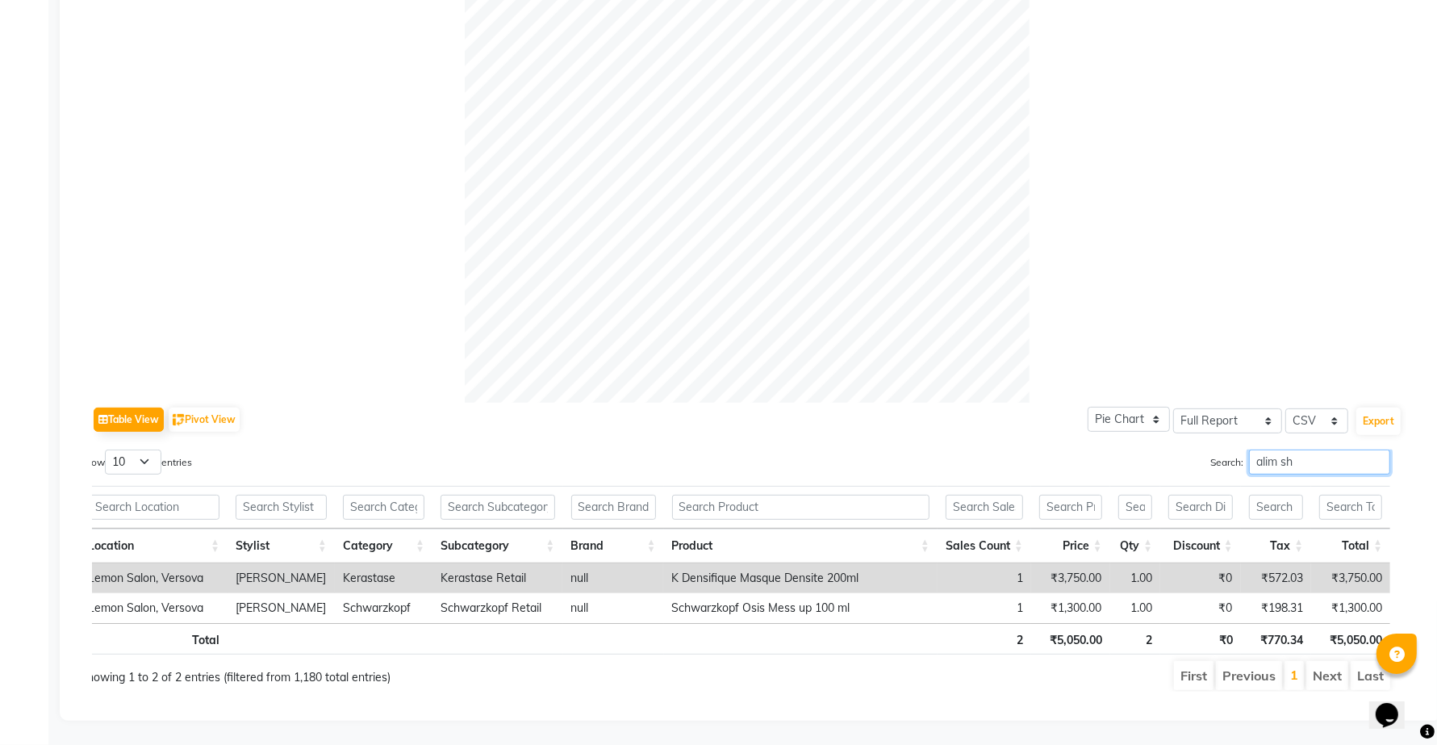
scroll to position [440, 0]
type input "a"
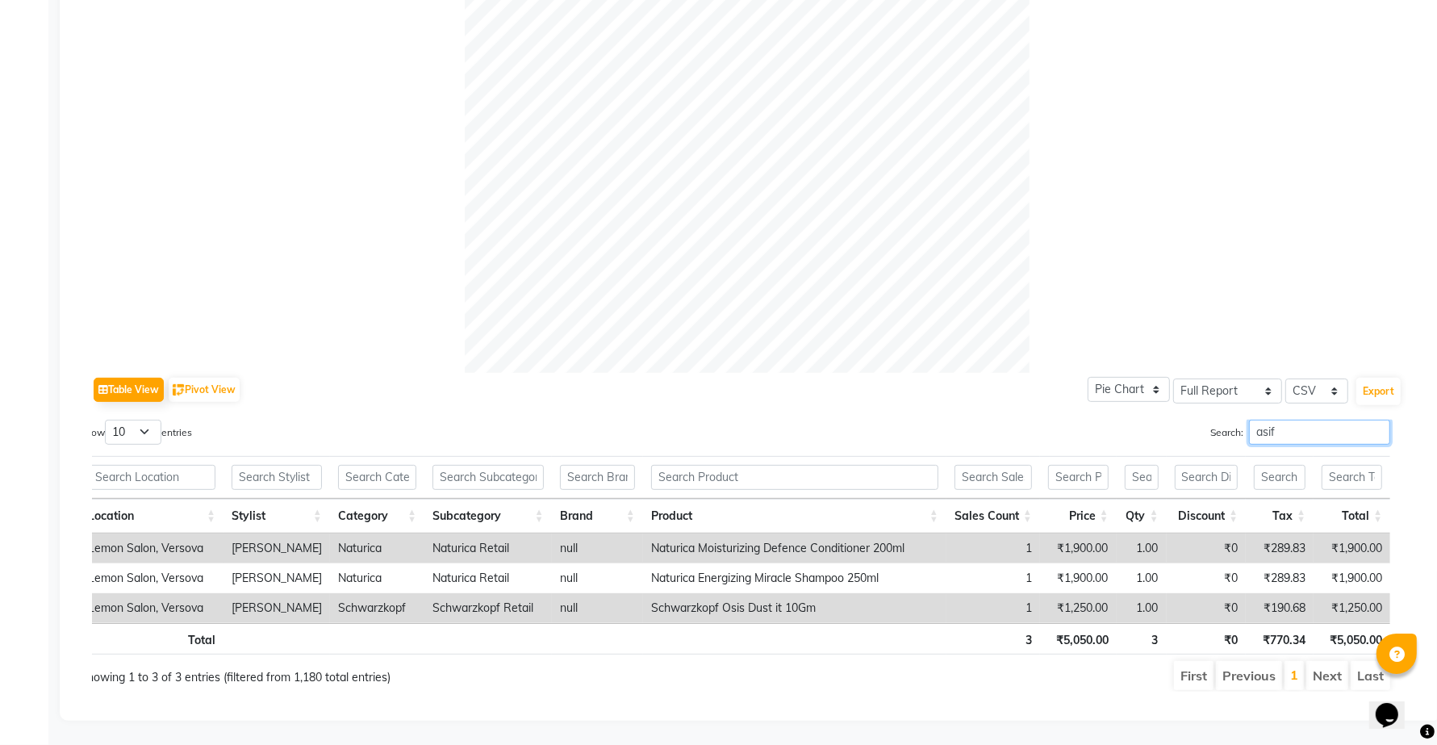
scroll to position [470, 0]
type input "a"
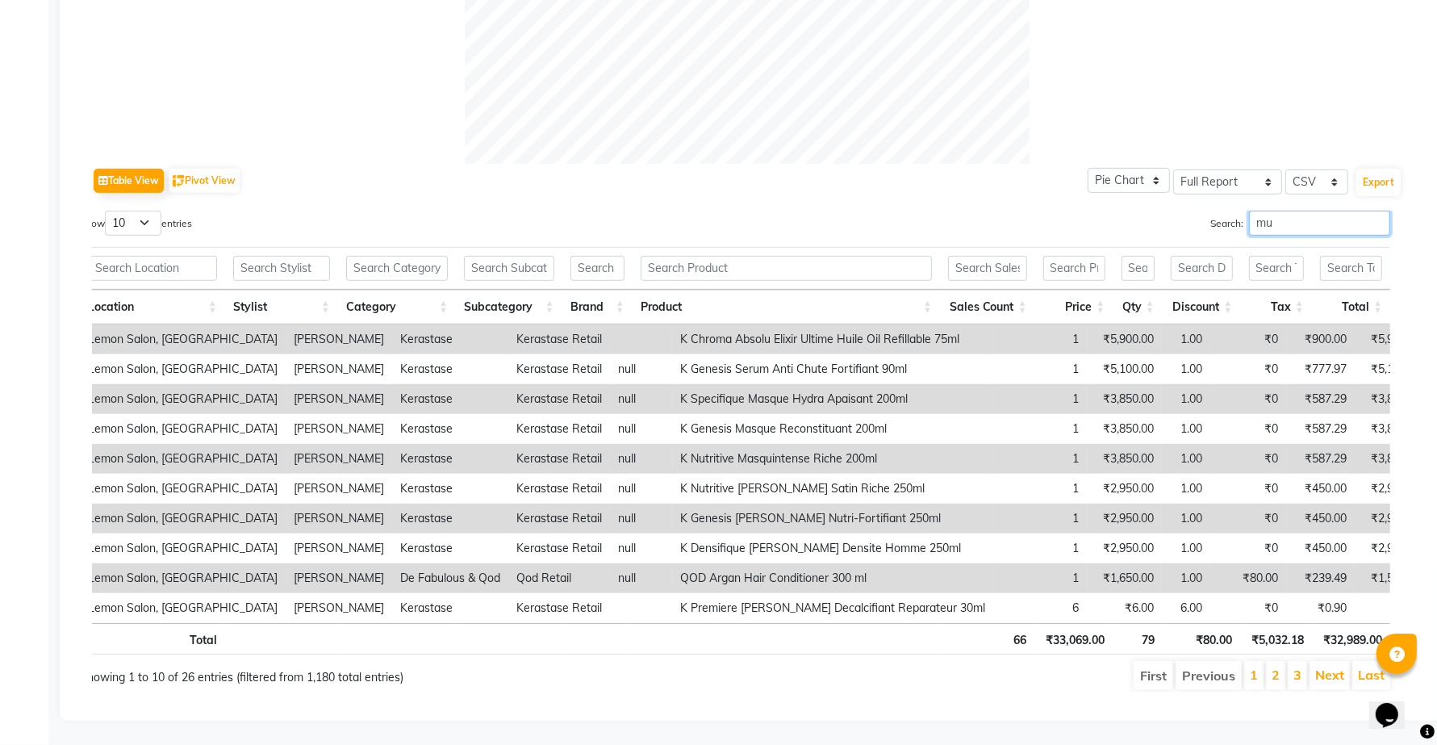
type input "m"
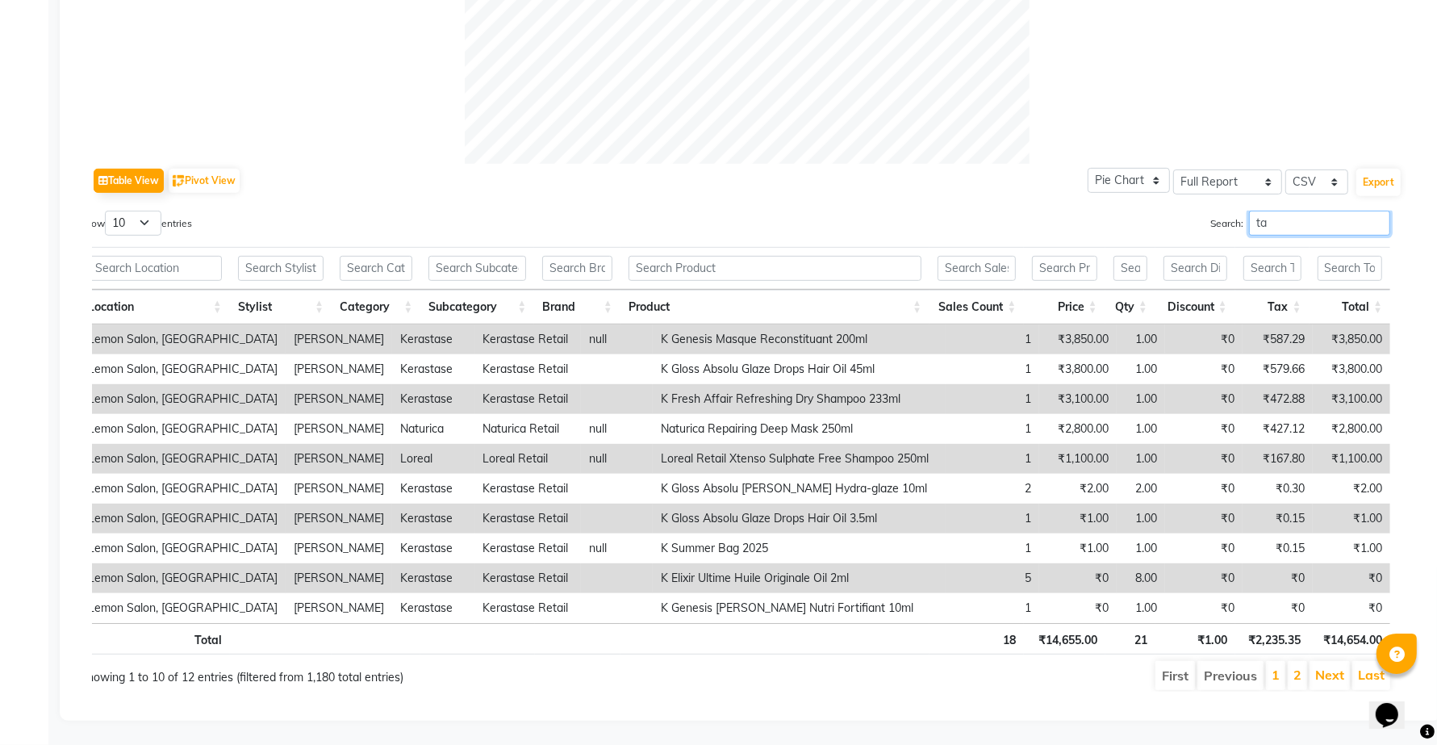
type input "t"
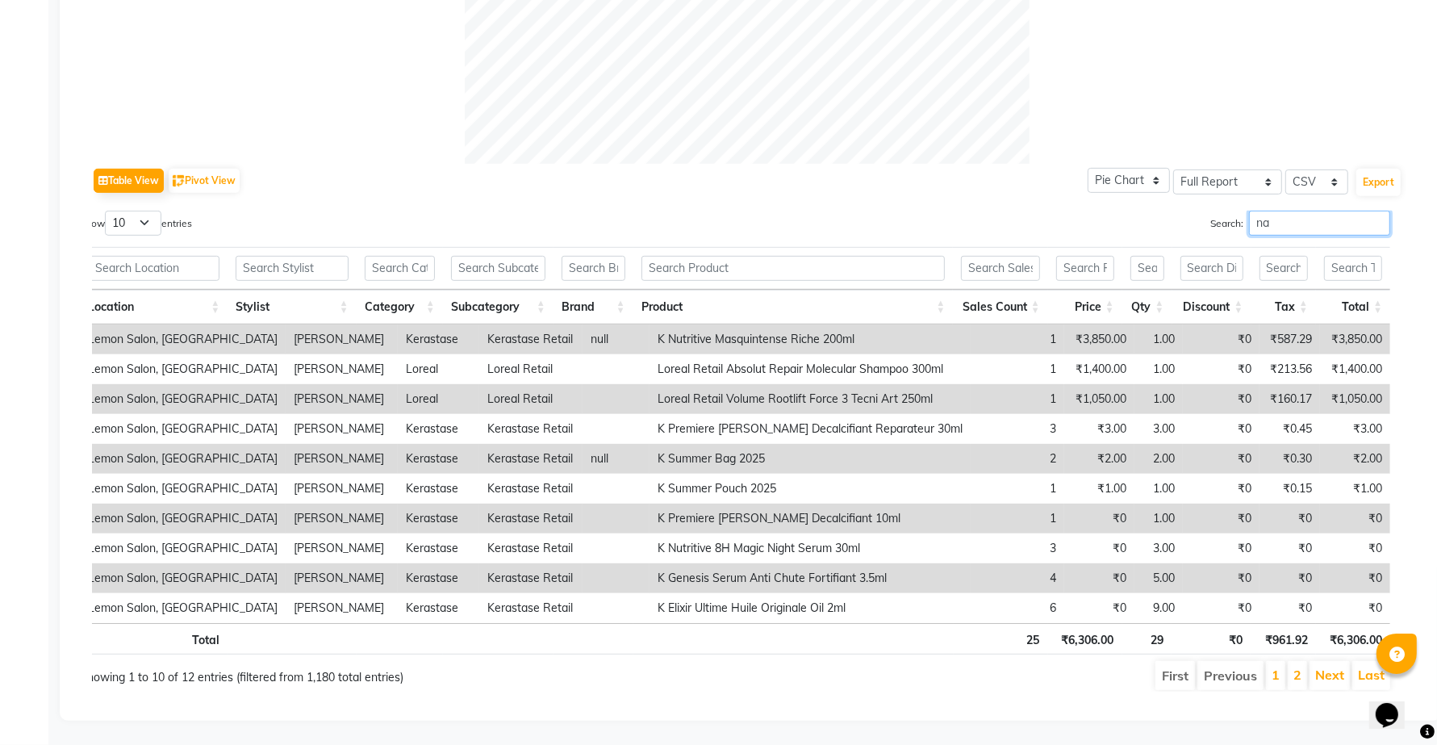
type input "n"
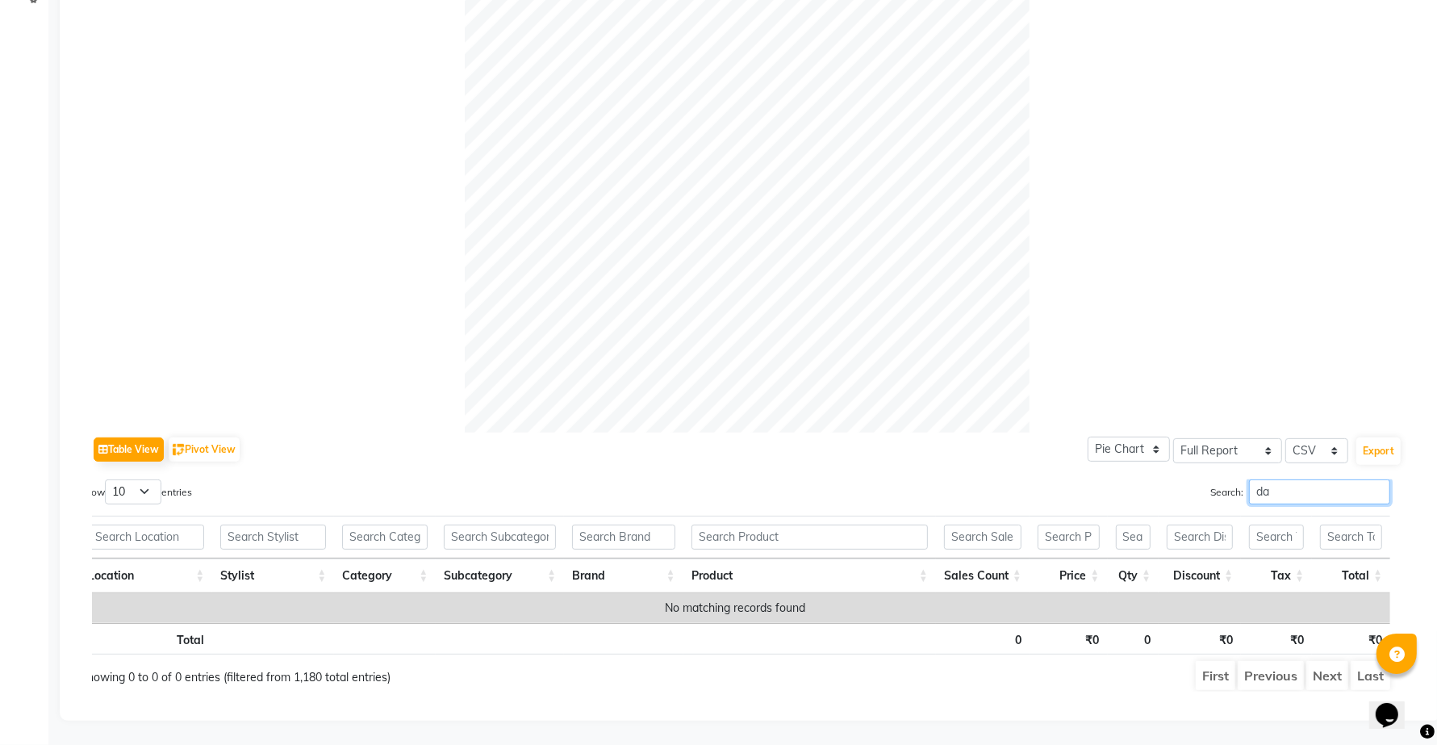
type input "d"
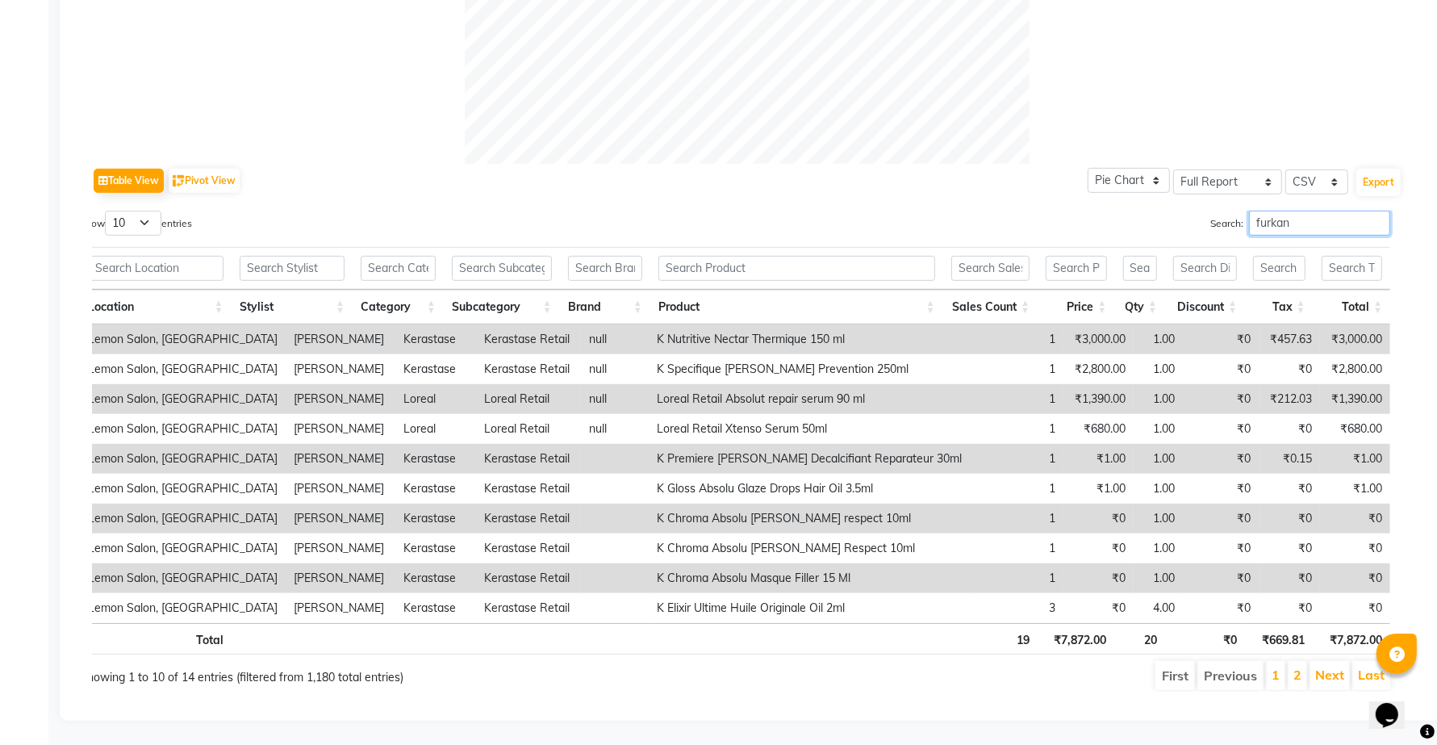
click at [1308, 211] on input "furkan" at bounding box center [1319, 223] width 141 height 25
type input "f"
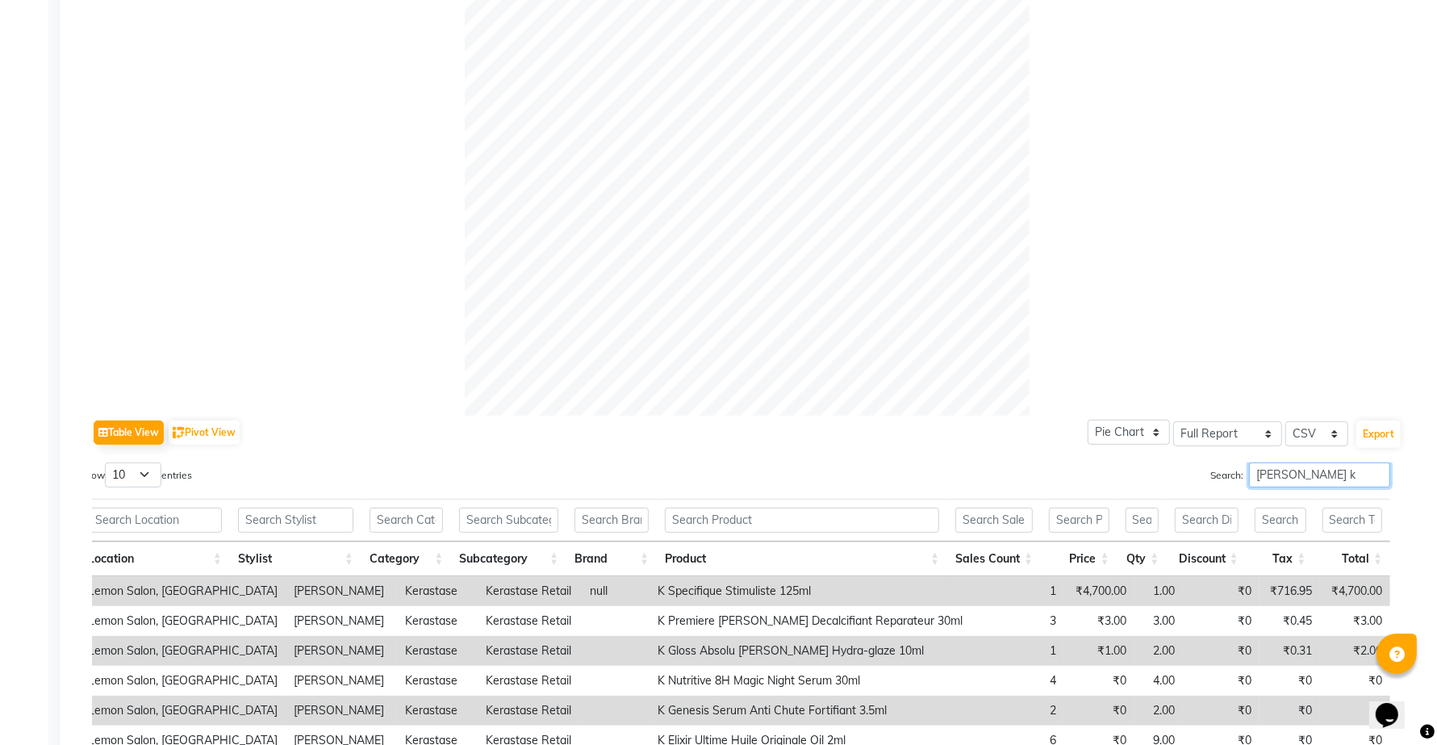
scroll to position [561, 0]
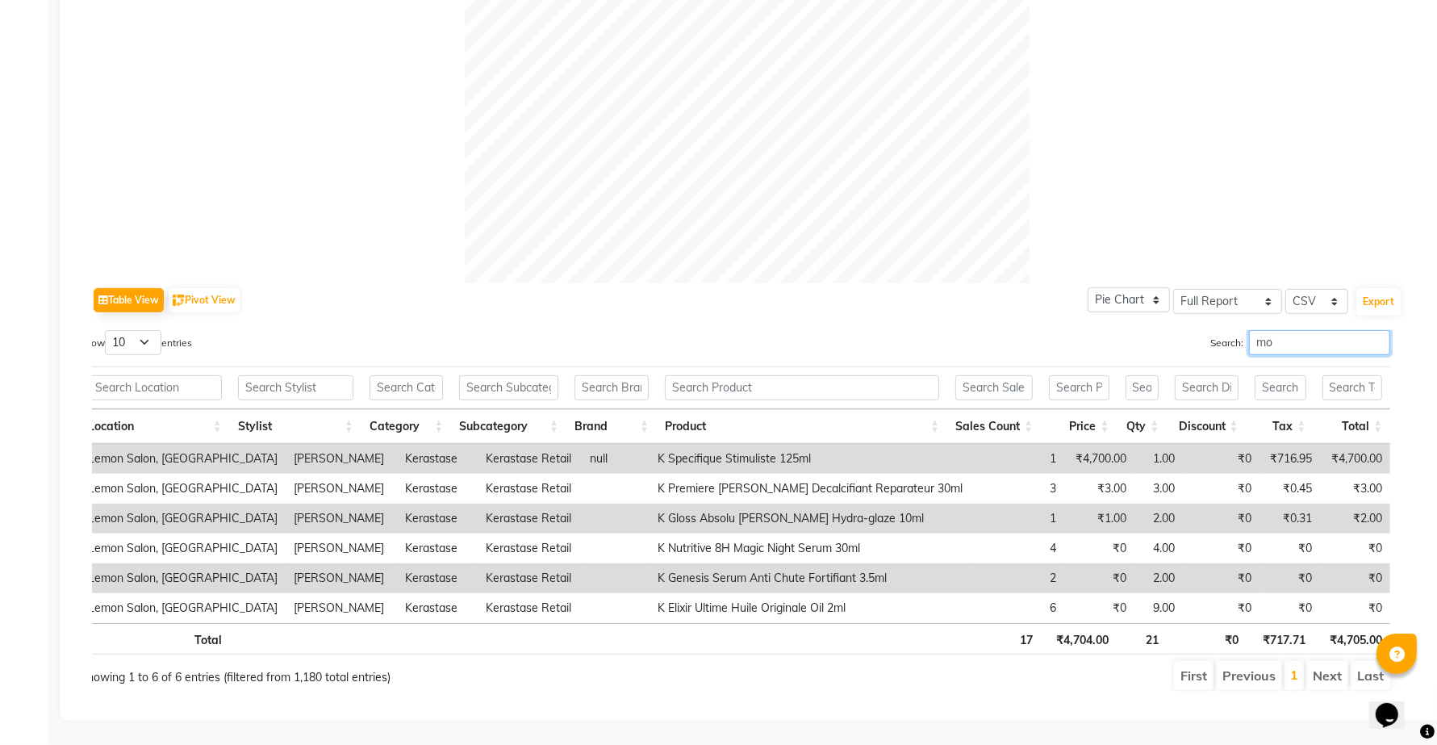
type input "m"
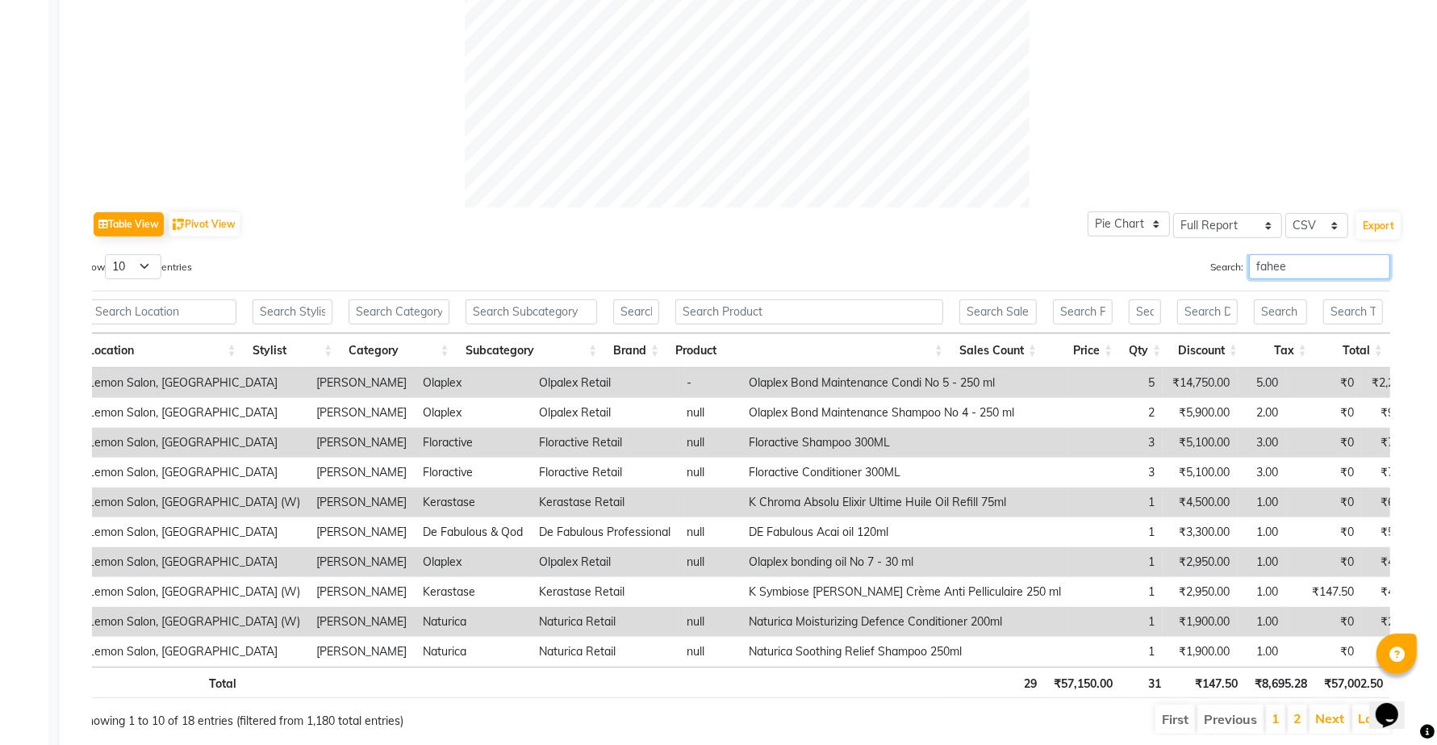
scroll to position [679, 0]
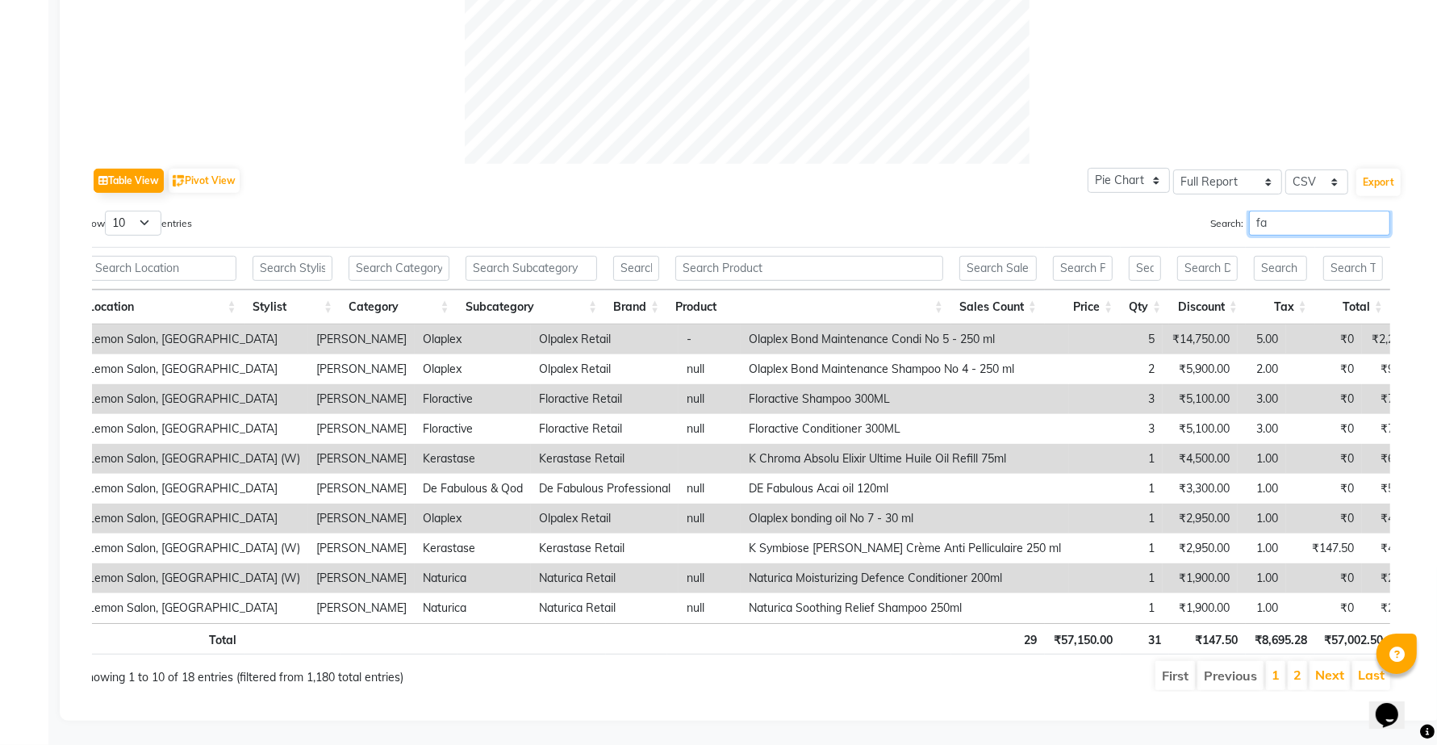
type input "f"
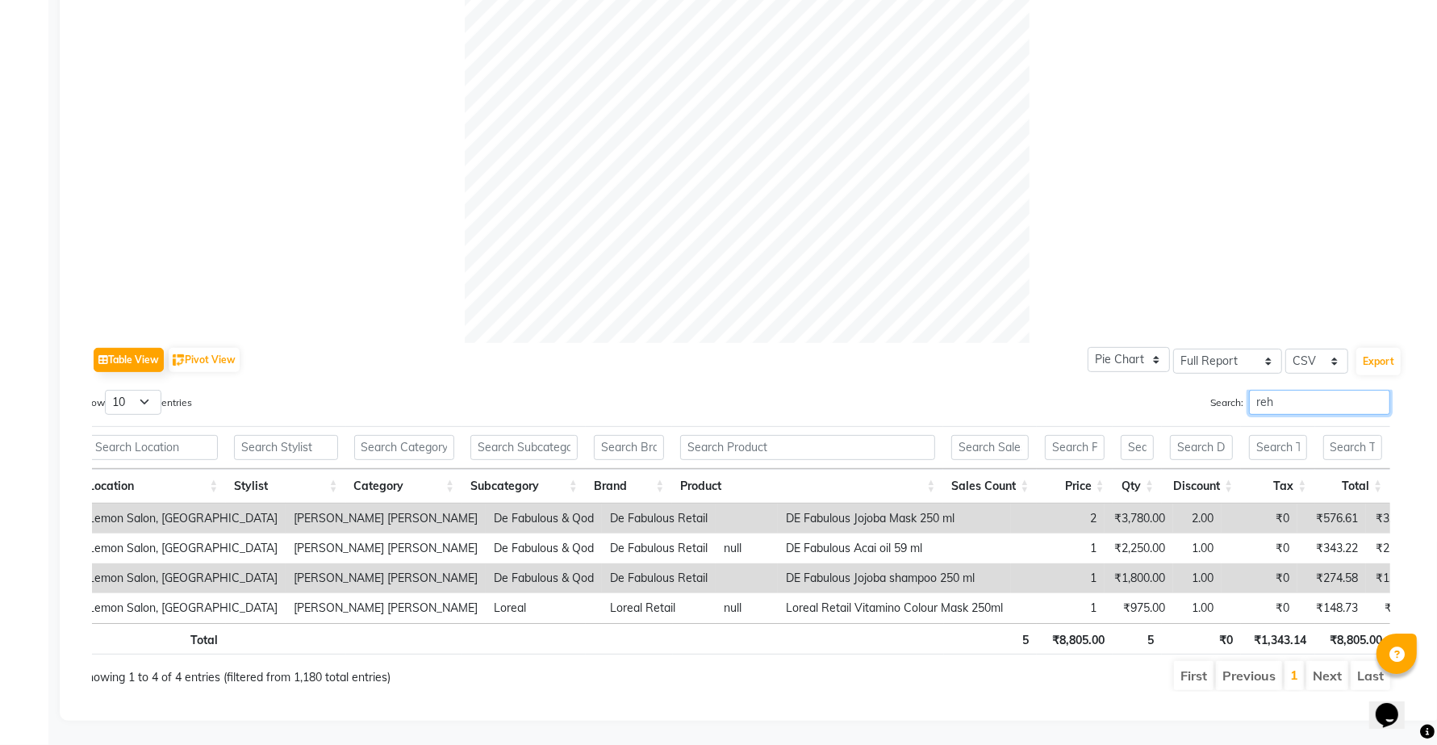
scroll to position [501, 0]
type input "r"
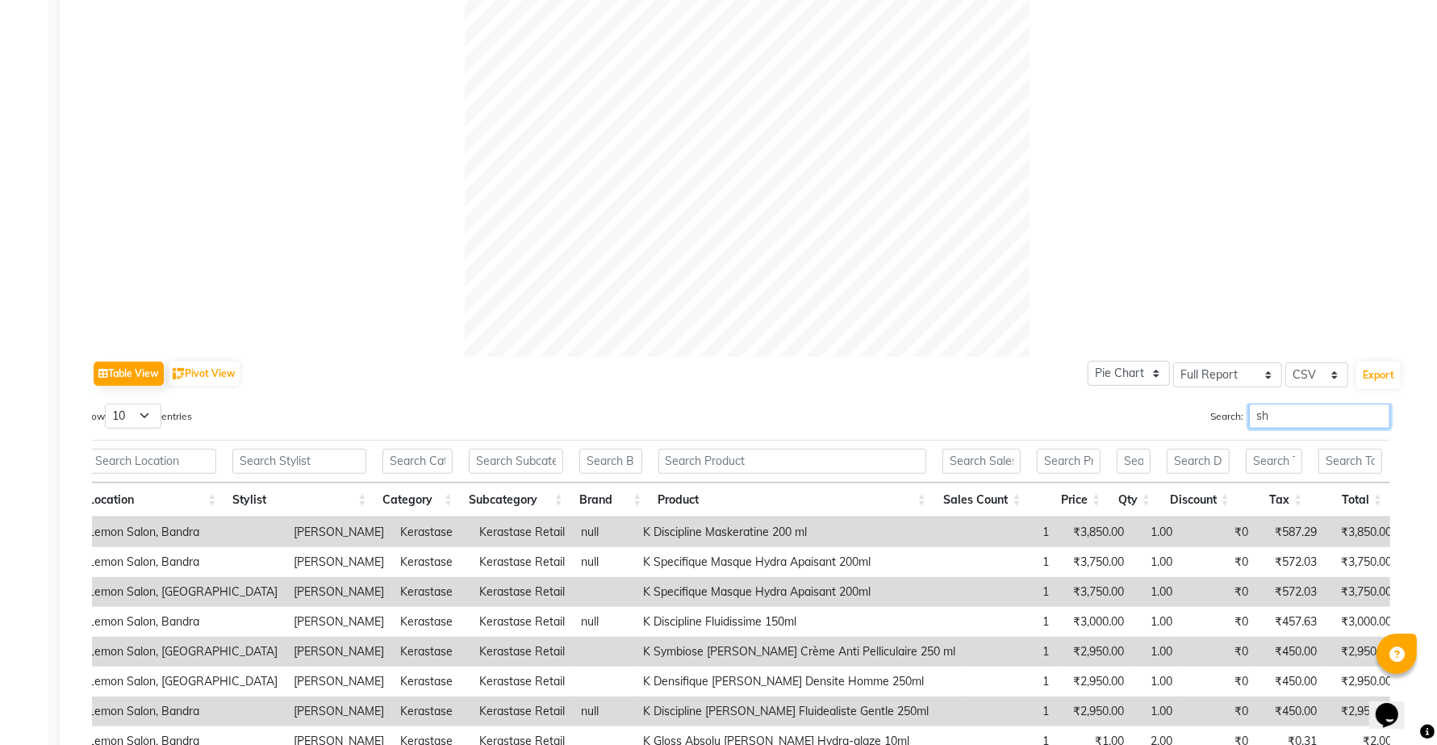
scroll to position [679, 0]
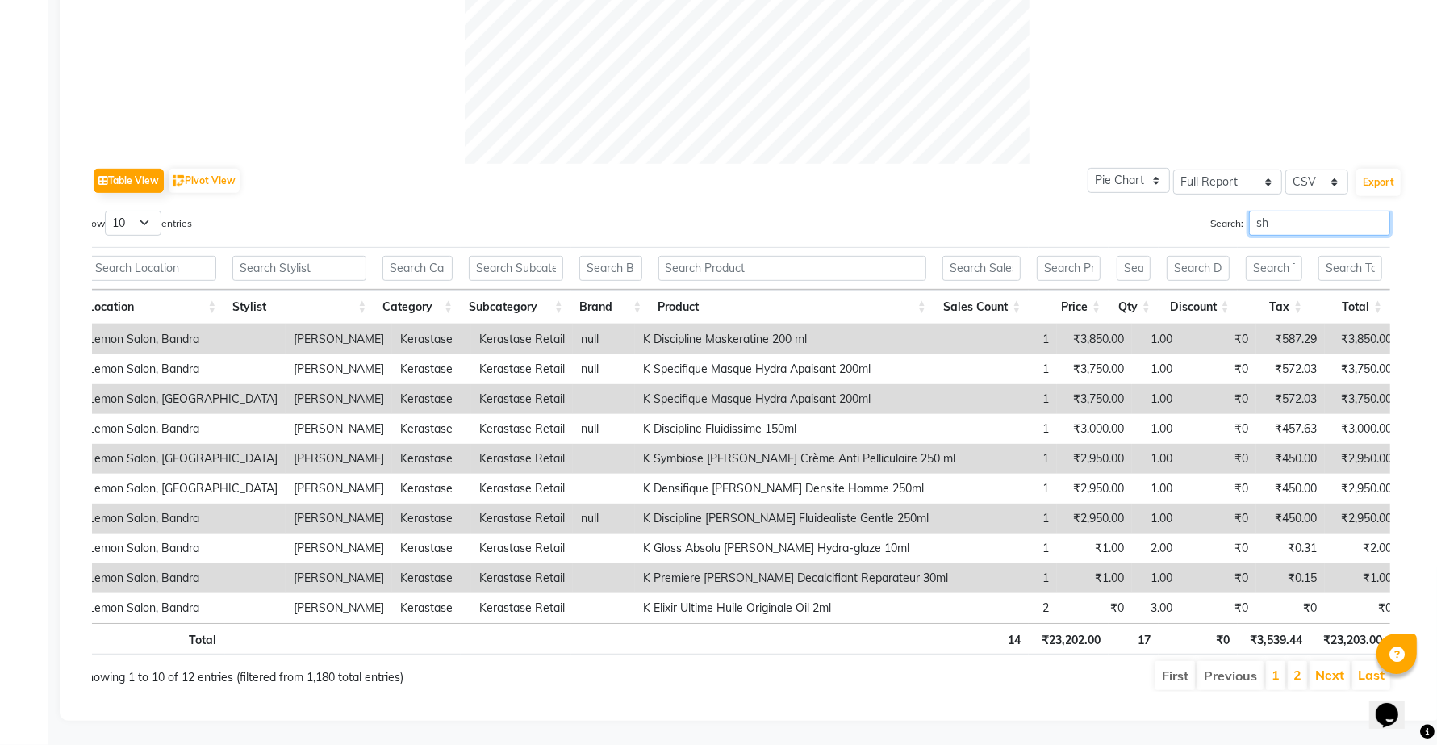
type input "s"
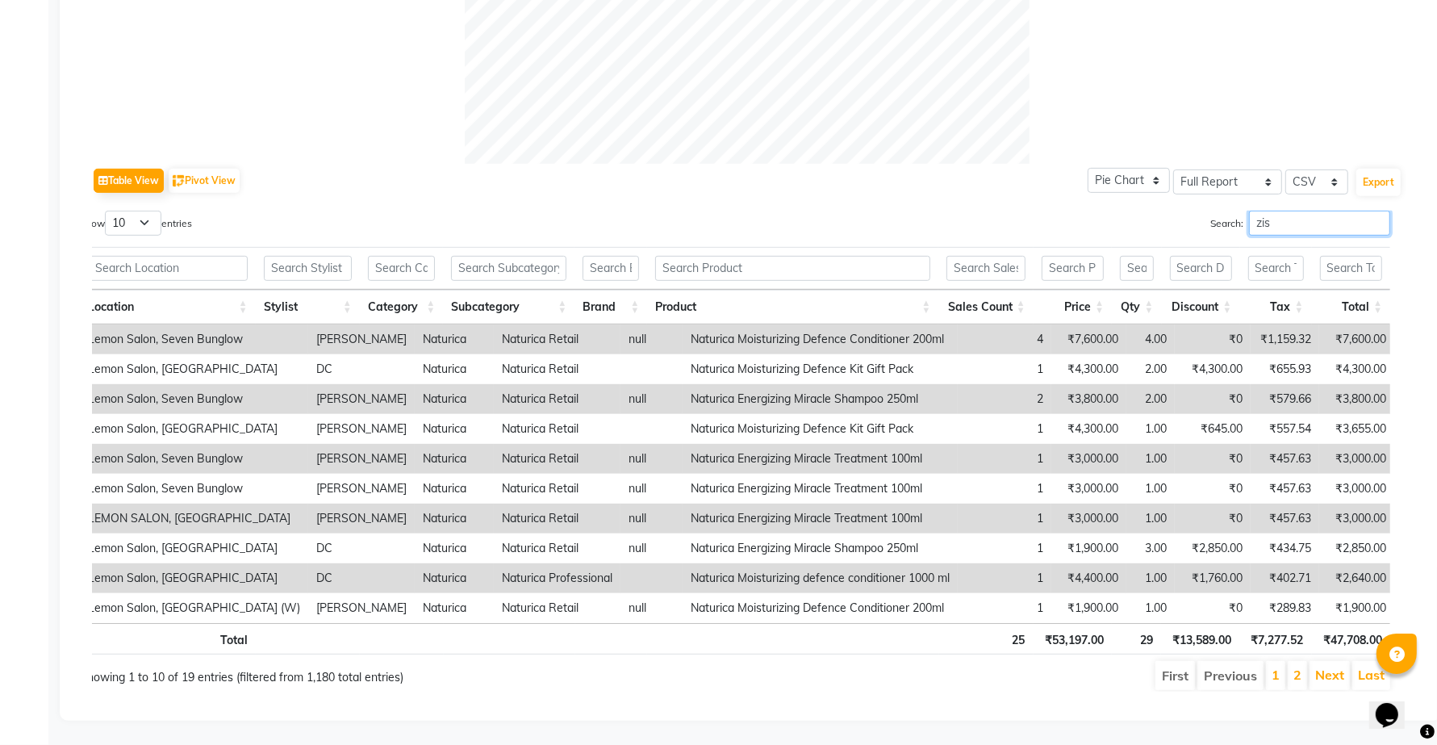
scroll to position [411, 0]
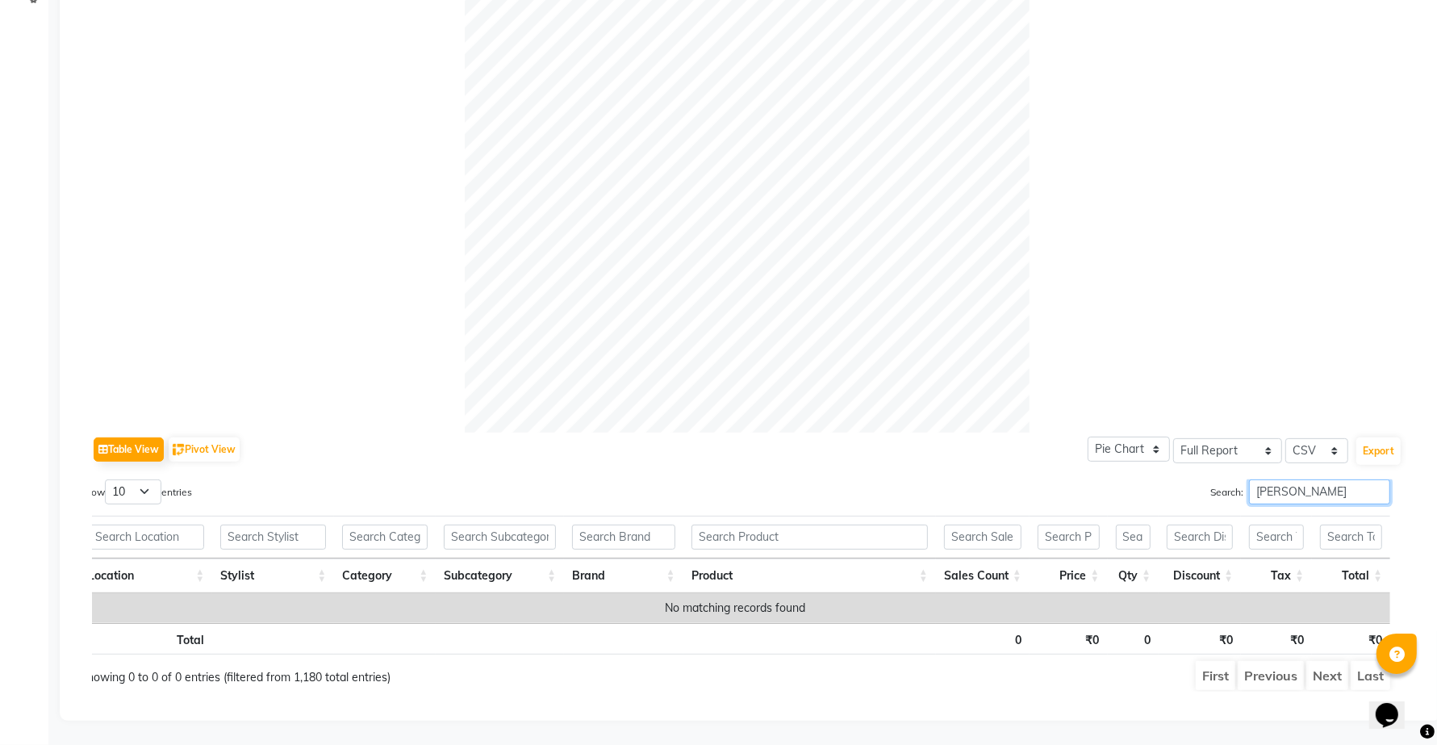
click at [1292, 479] on input "[PERSON_NAME]" at bounding box center [1319, 491] width 141 height 25
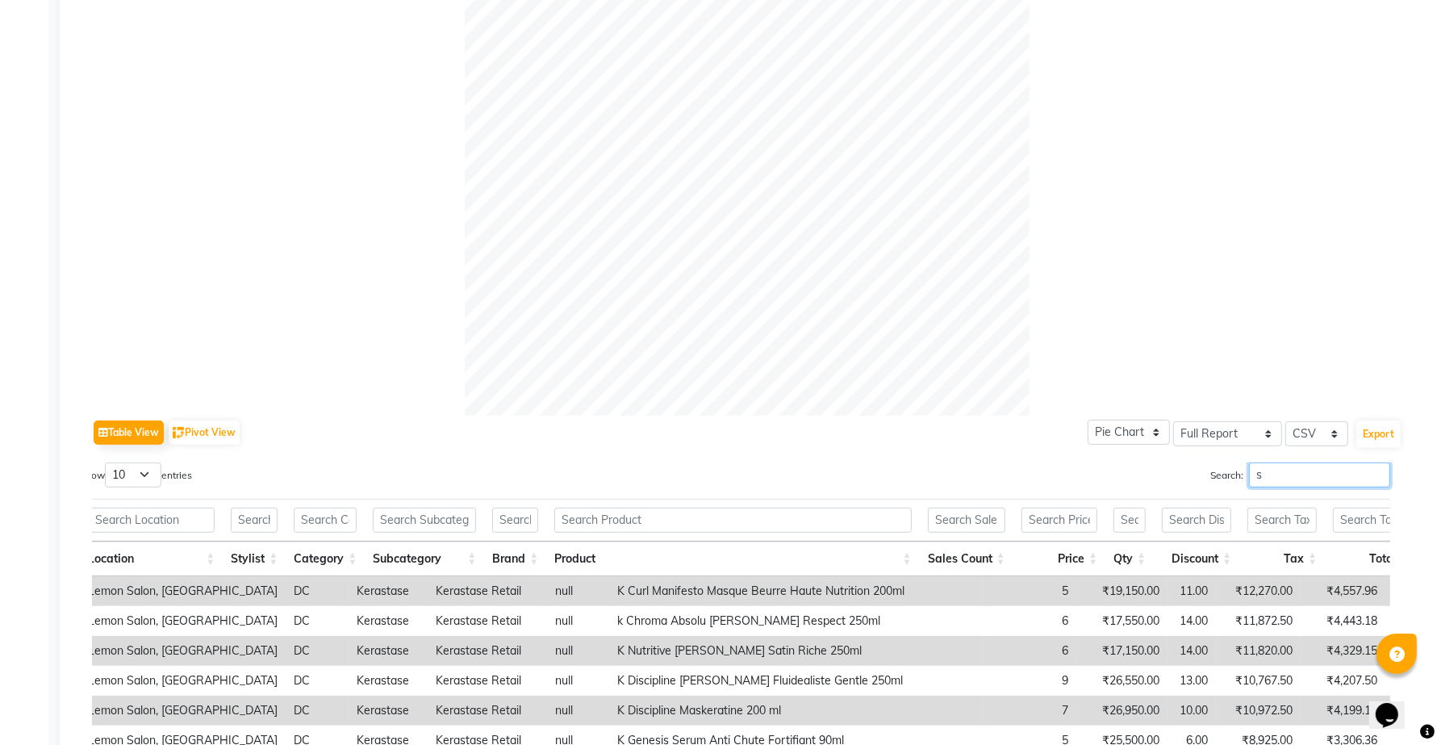
scroll to position [679, 0]
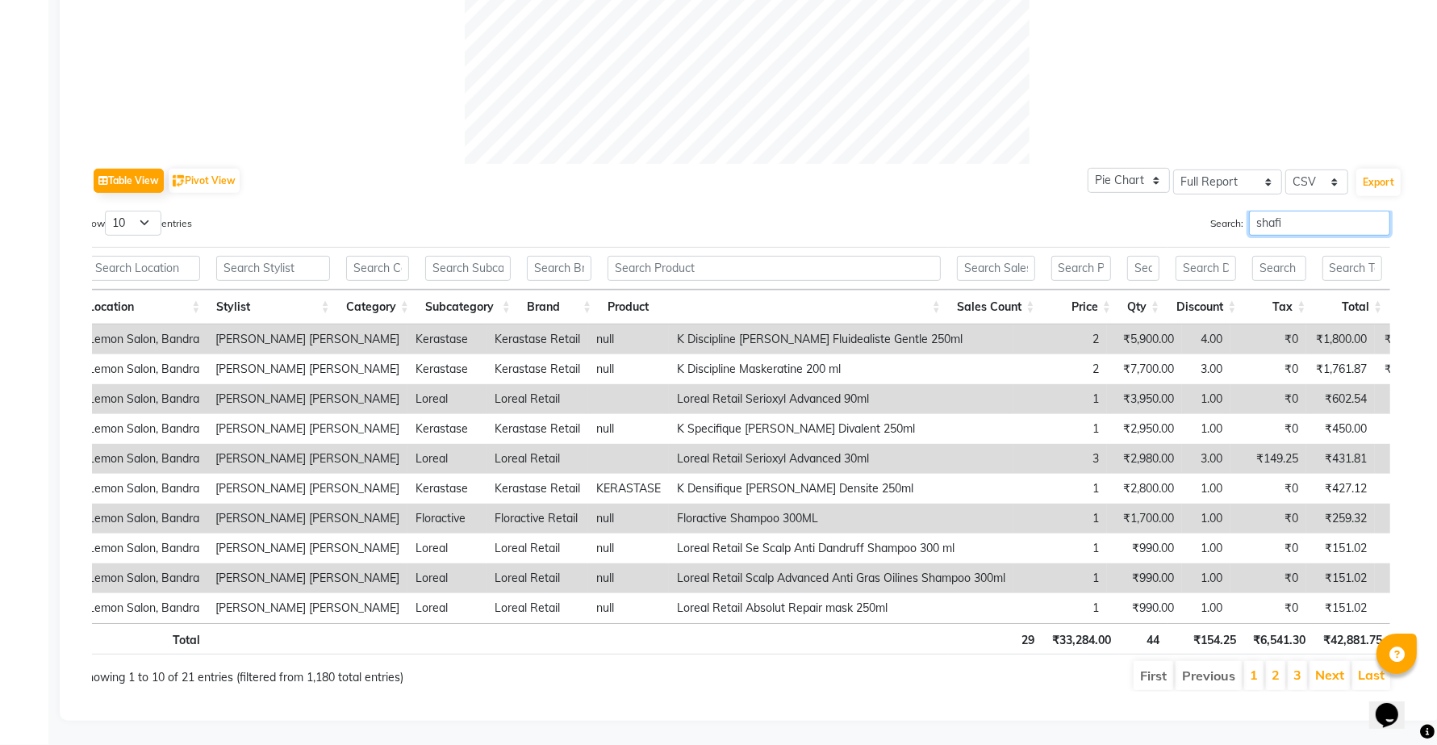
click at [1300, 211] on input "shafi" at bounding box center [1319, 223] width 141 height 25
type input "s"
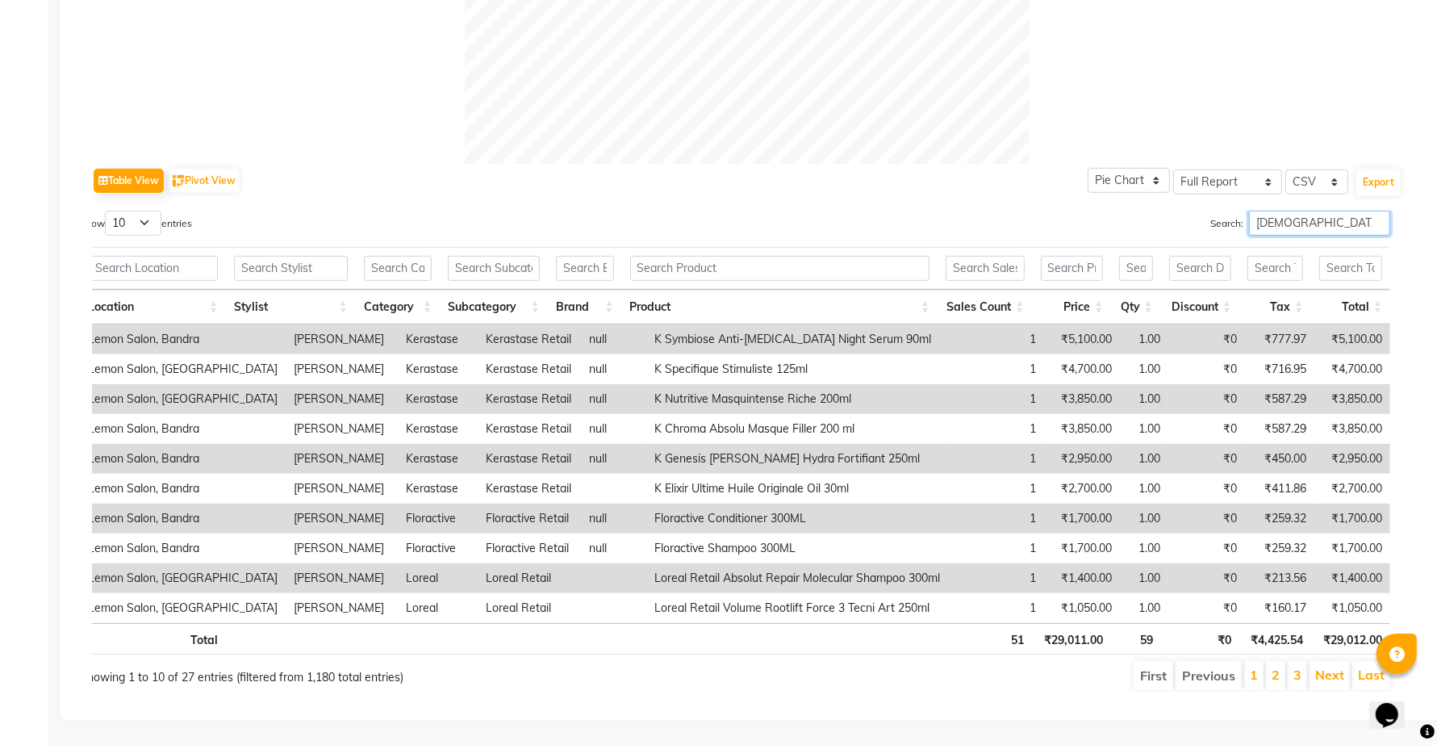
scroll to position [649, 0]
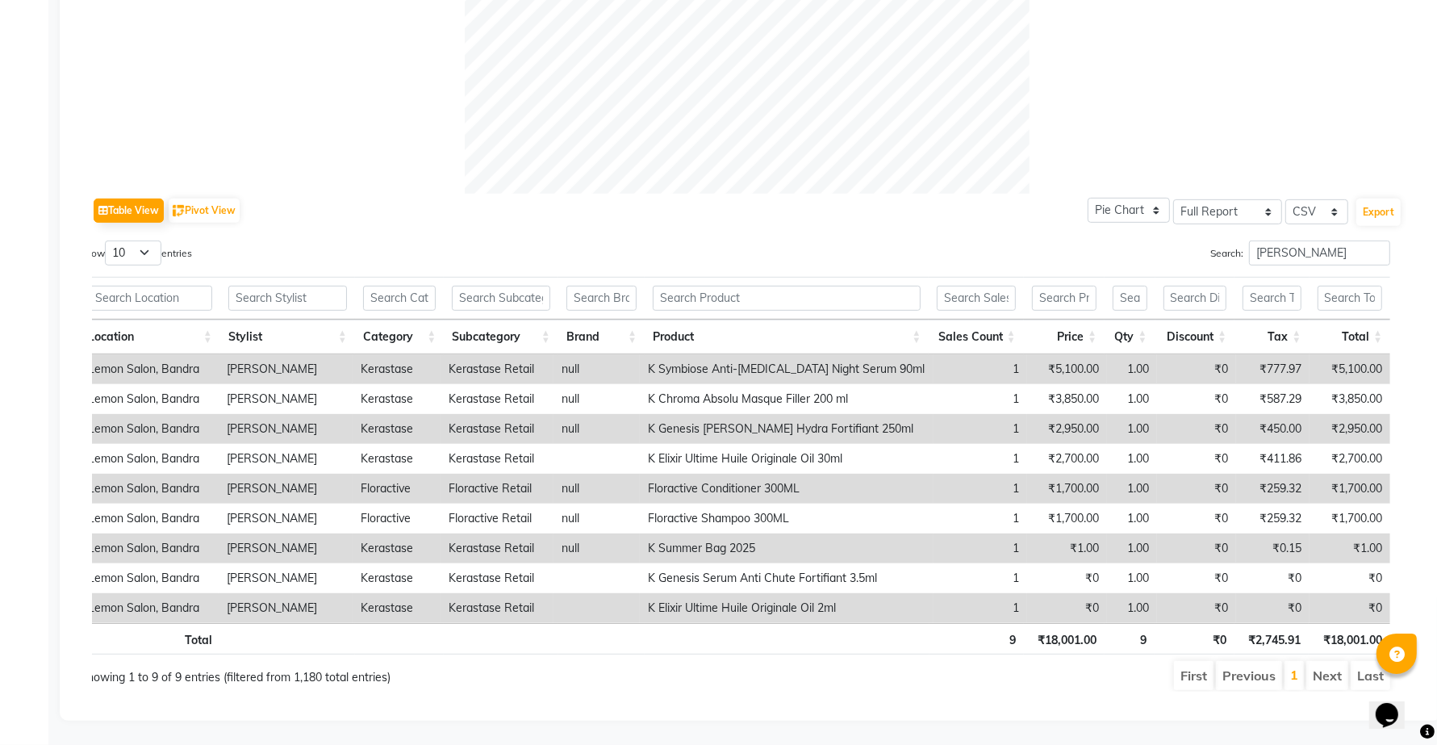
click at [1309, 215] on div "Table View Pivot View Pie Chart Bar Chart Select Full Report Filtered Report Se…" at bounding box center [747, 443] width 1310 height 498
click at [1304, 240] on input "[PERSON_NAME]" at bounding box center [1319, 252] width 141 height 25
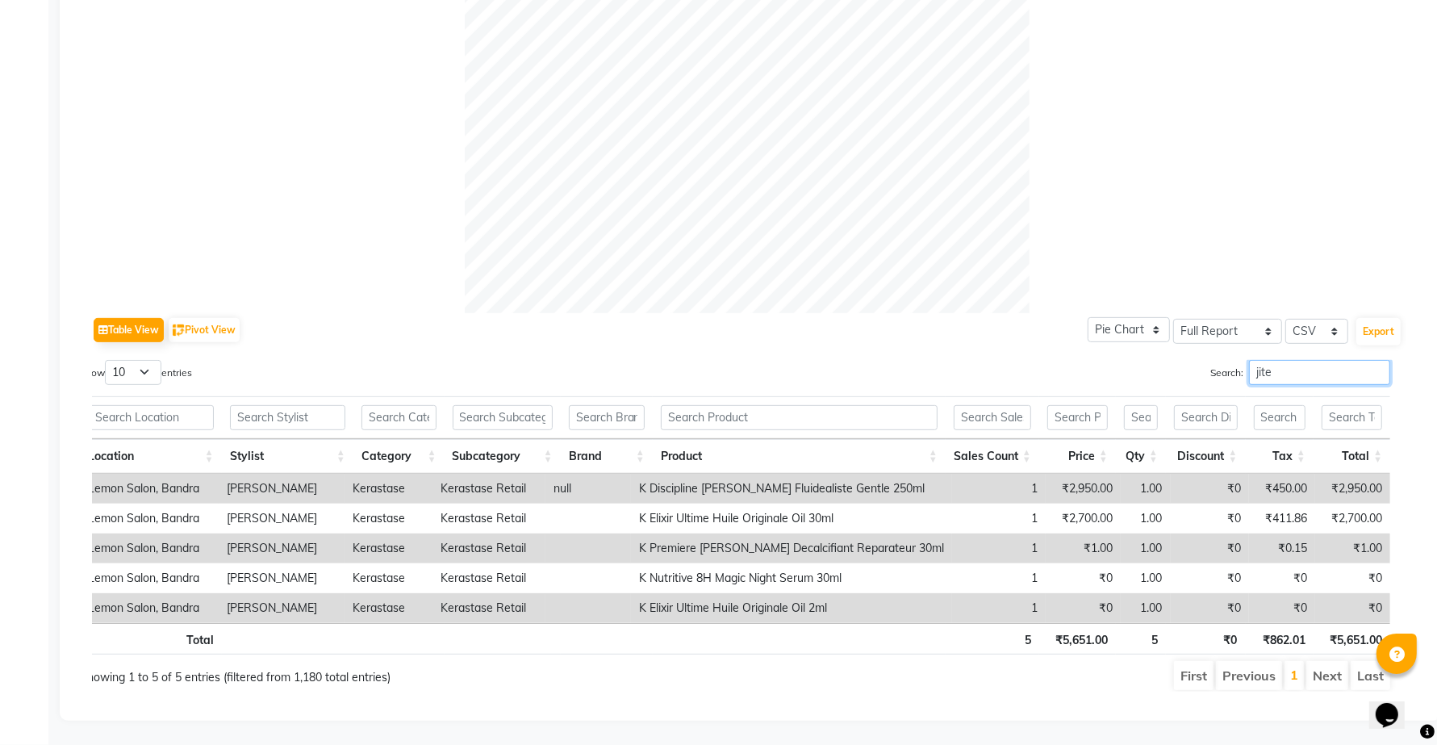
scroll to position [530, 0]
click at [1307, 360] on input "[PERSON_NAME]" at bounding box center [1319, 372] width 141 height 25
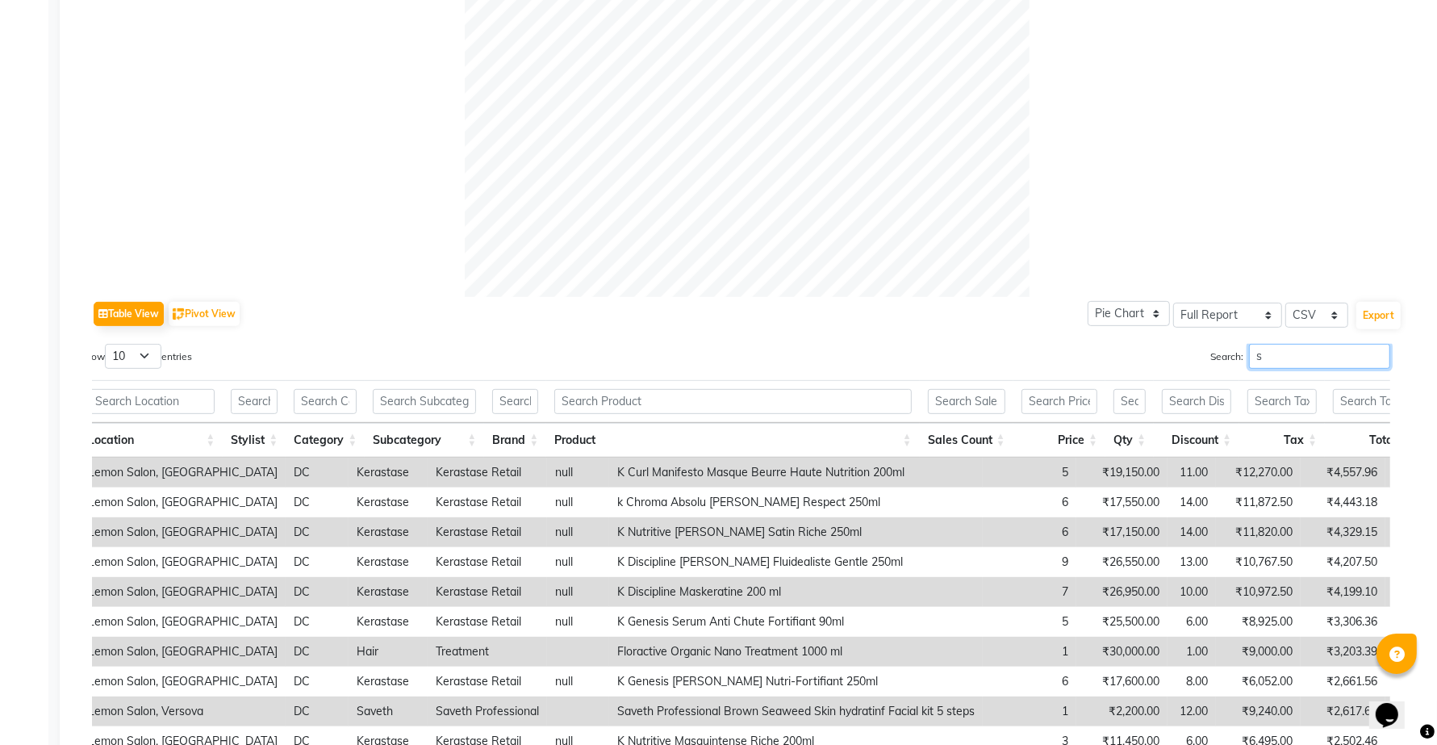
scroll to position [649, 0]
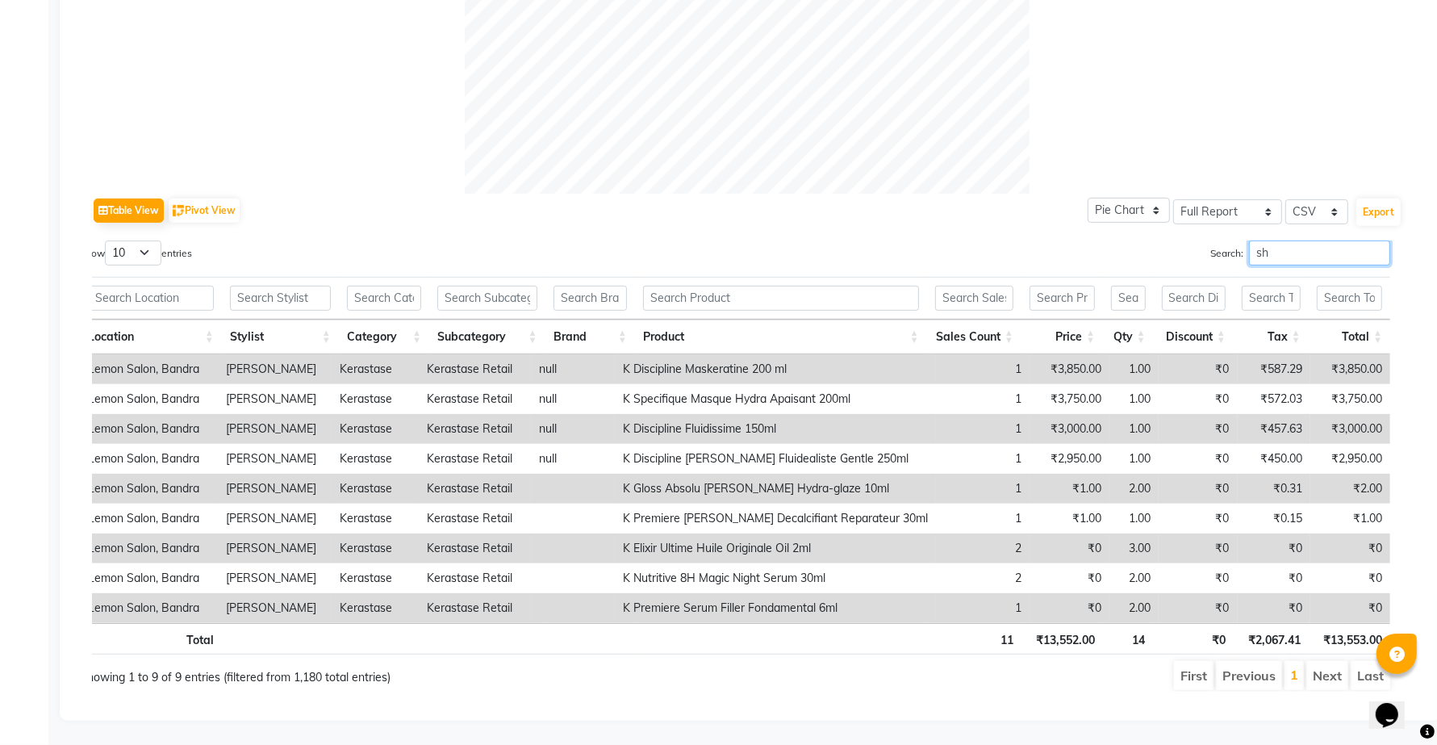
type input "s"
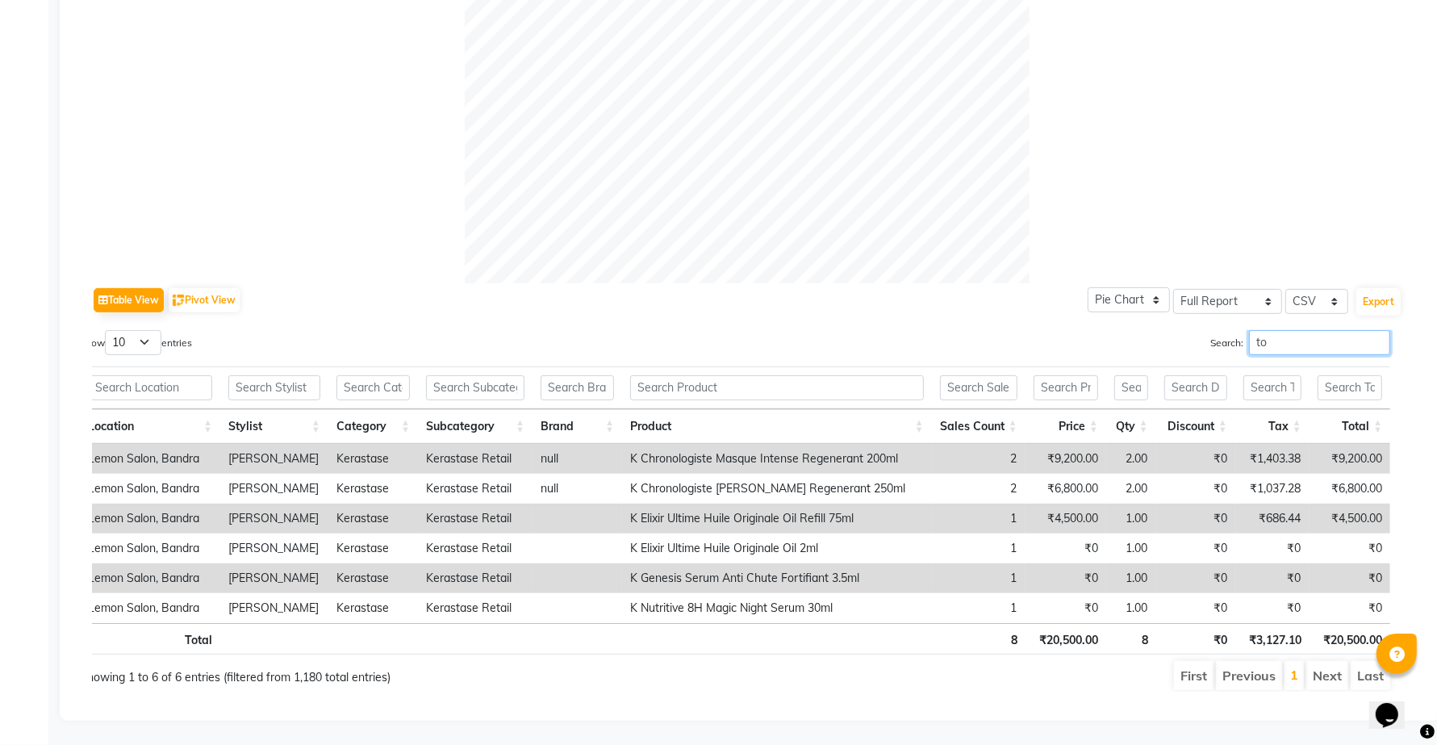
type input "t"
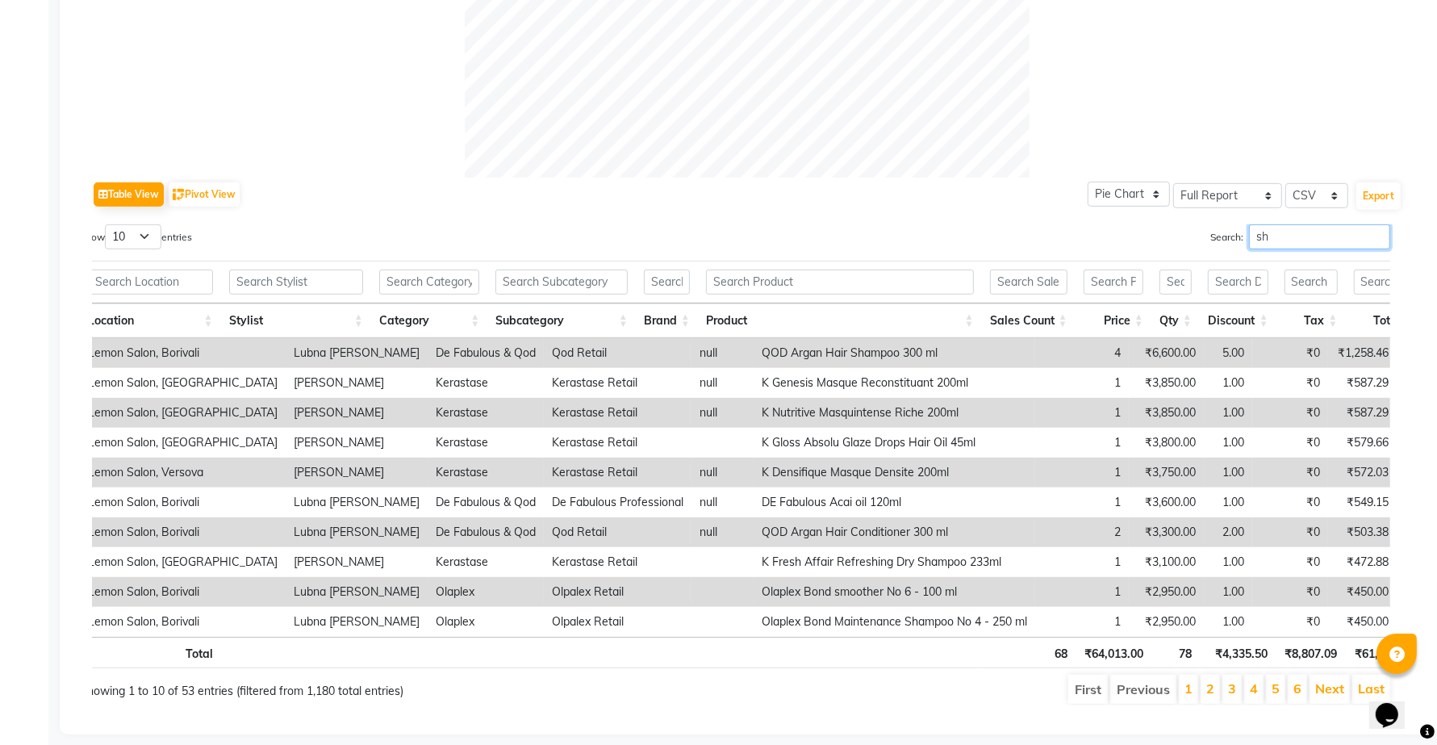
type input "s"
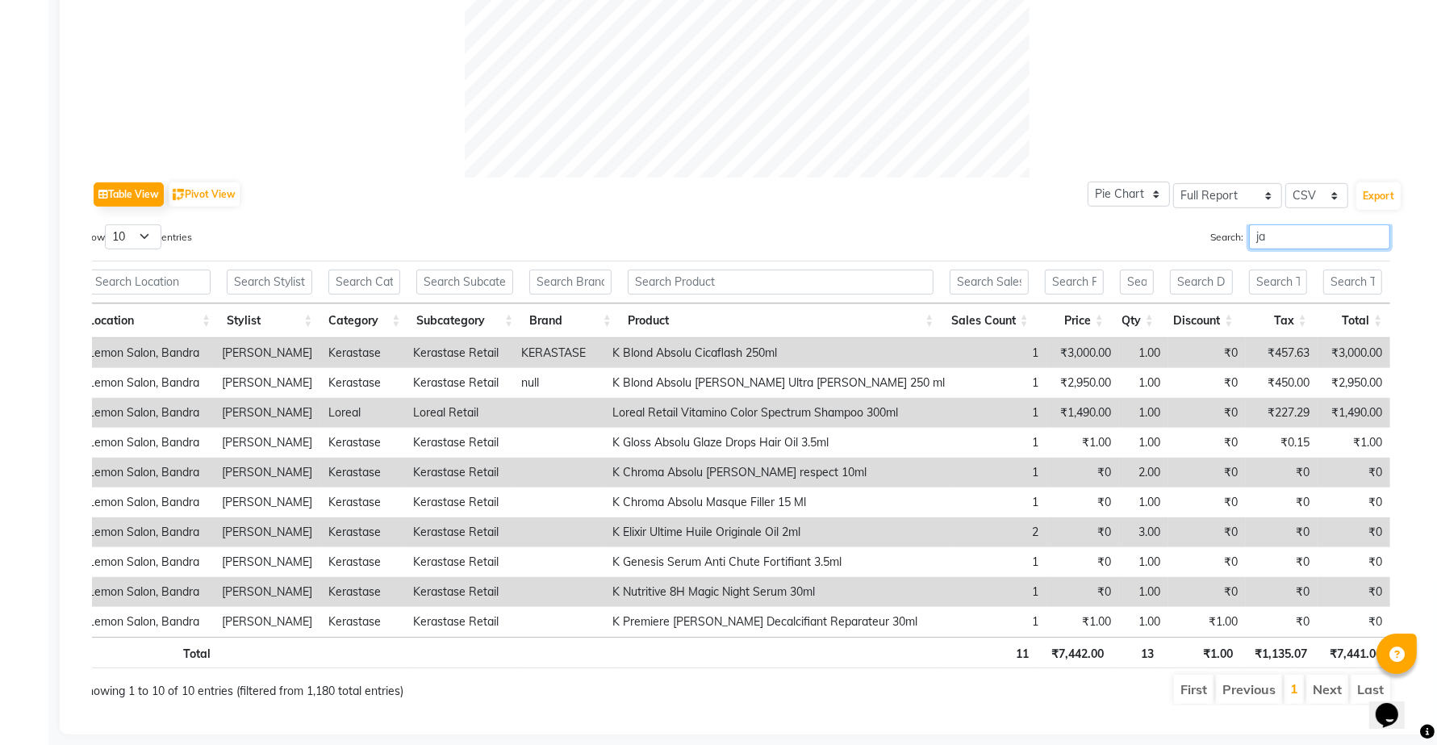
type input "j"
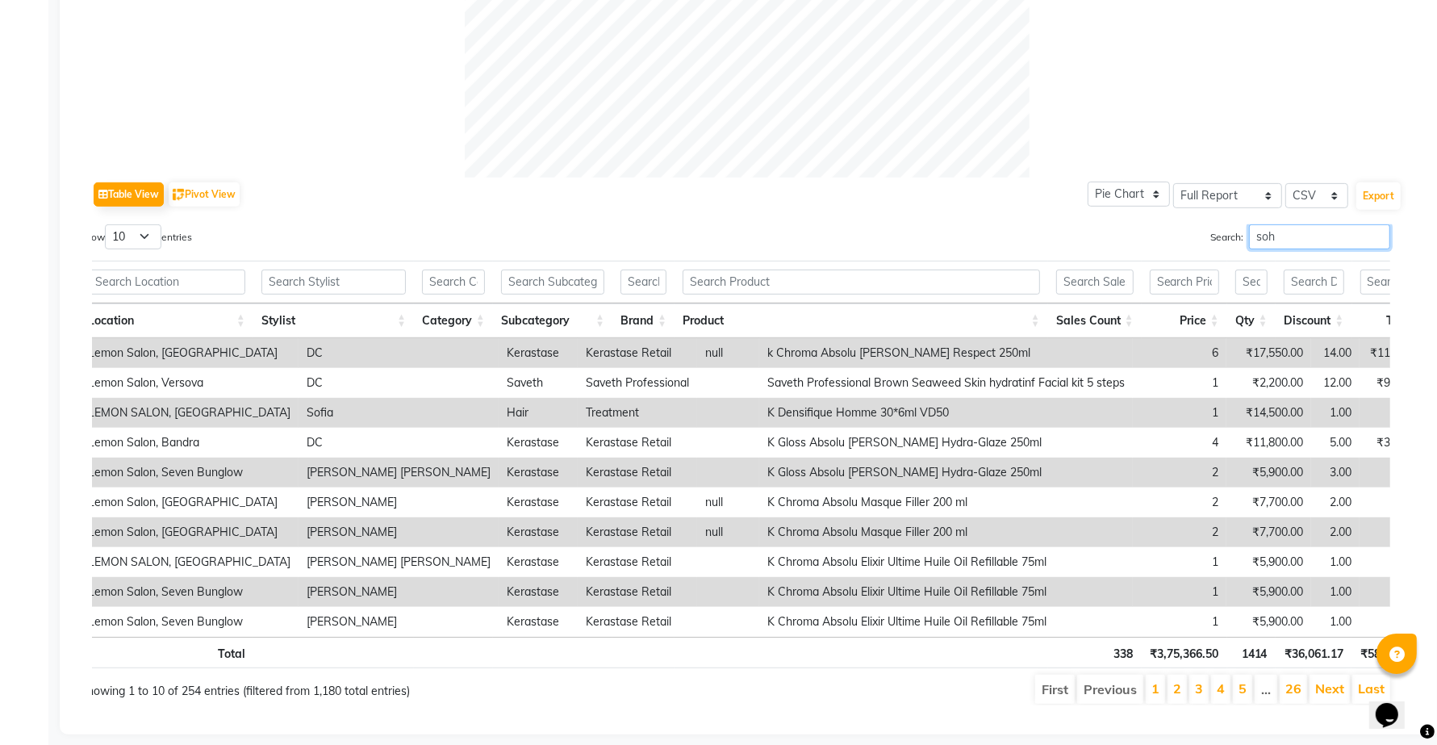
scroll to position [470, 0]
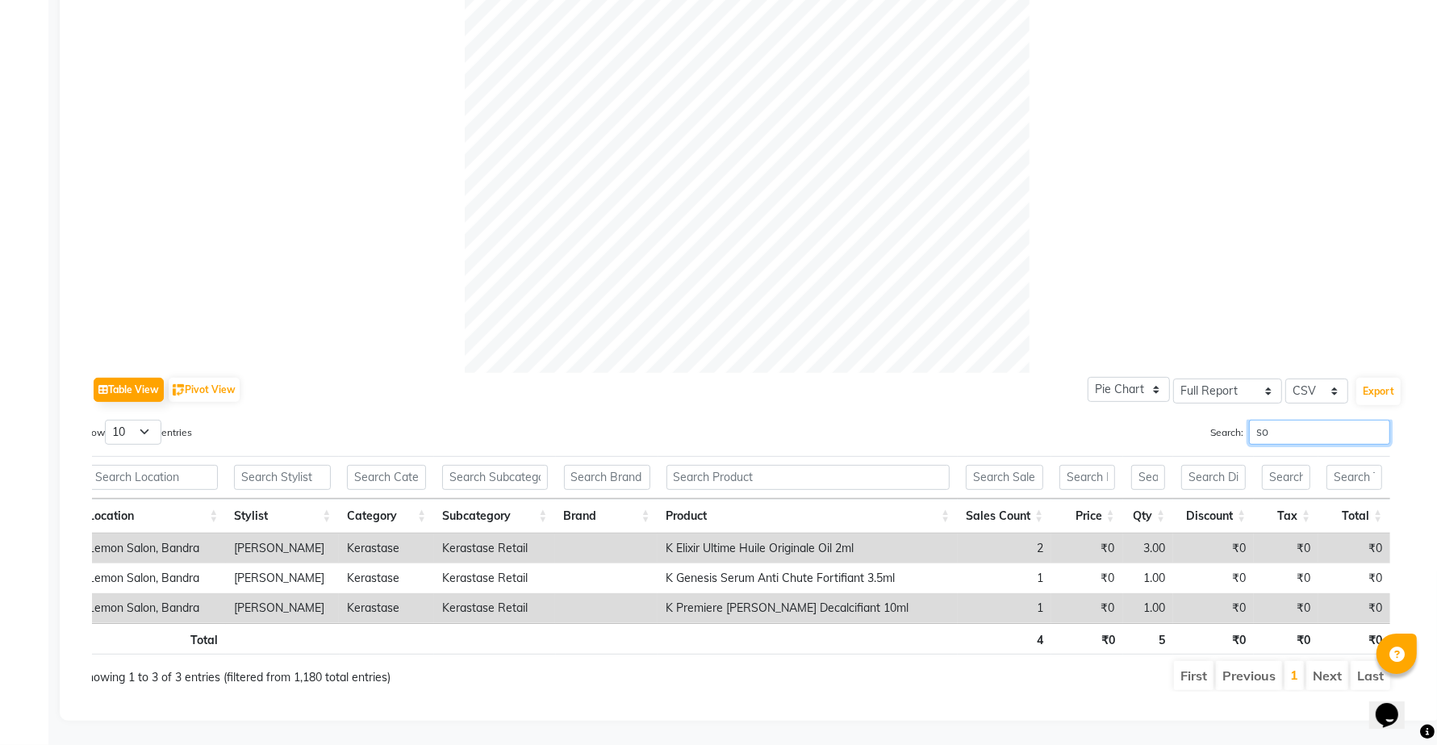
type input "s"
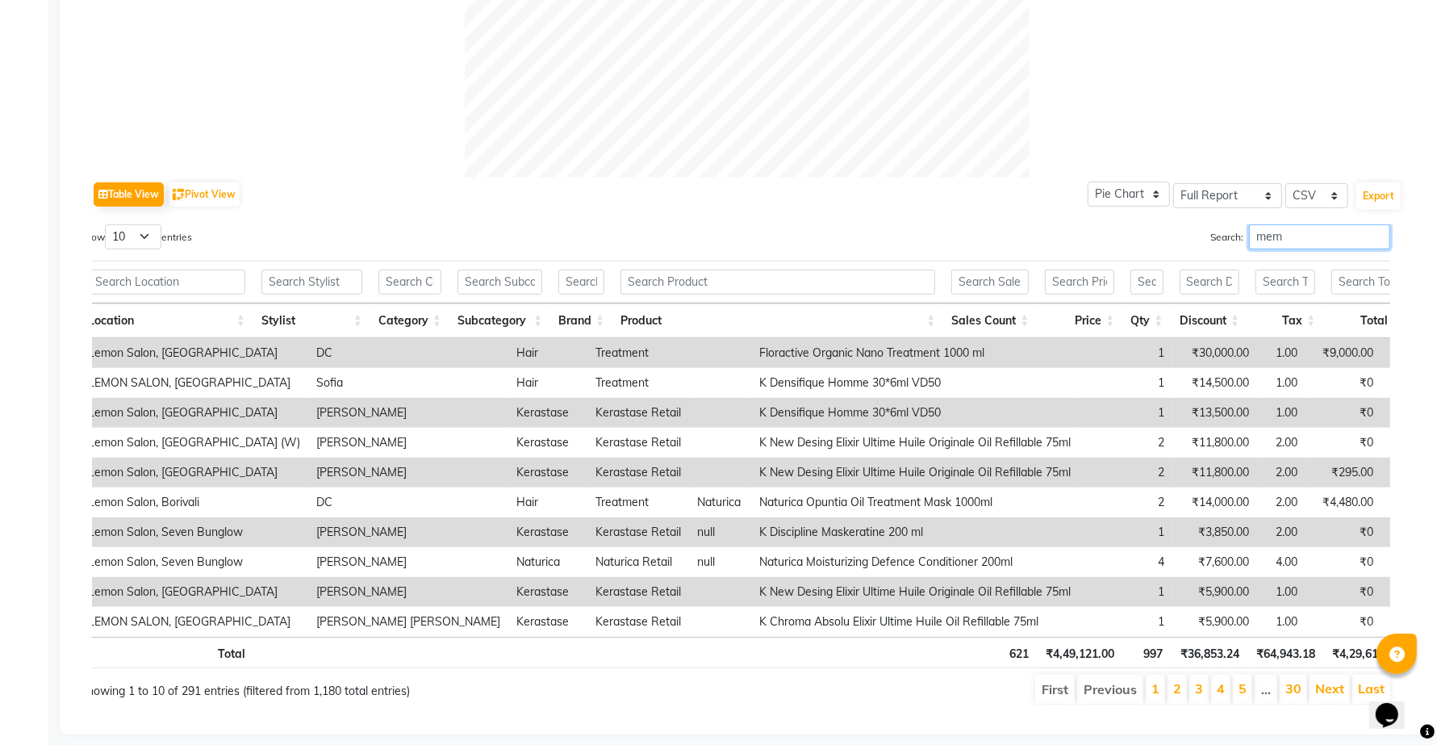
scroll to position [440, 0]
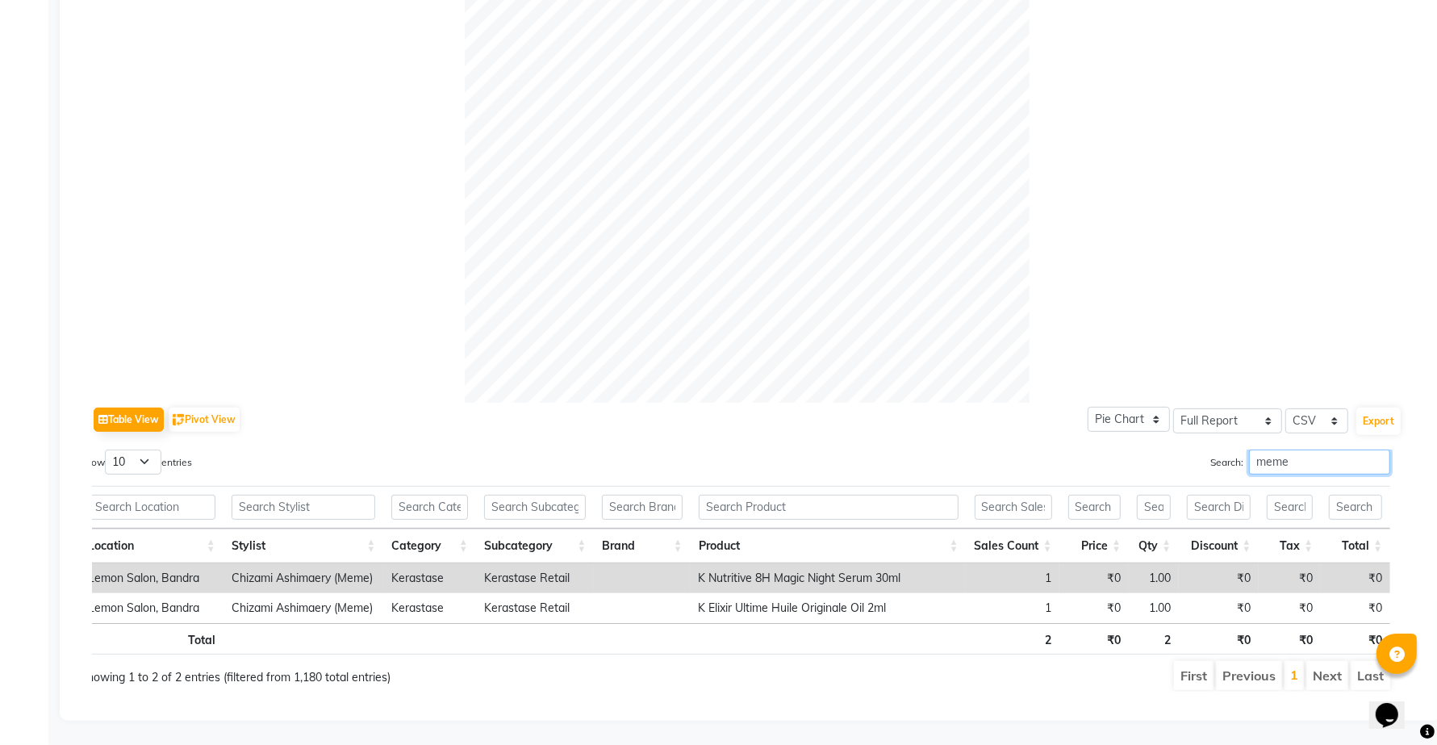
click at [1281, 449] on input "meme" at bounding box center [1319, 461] width 141 height 25
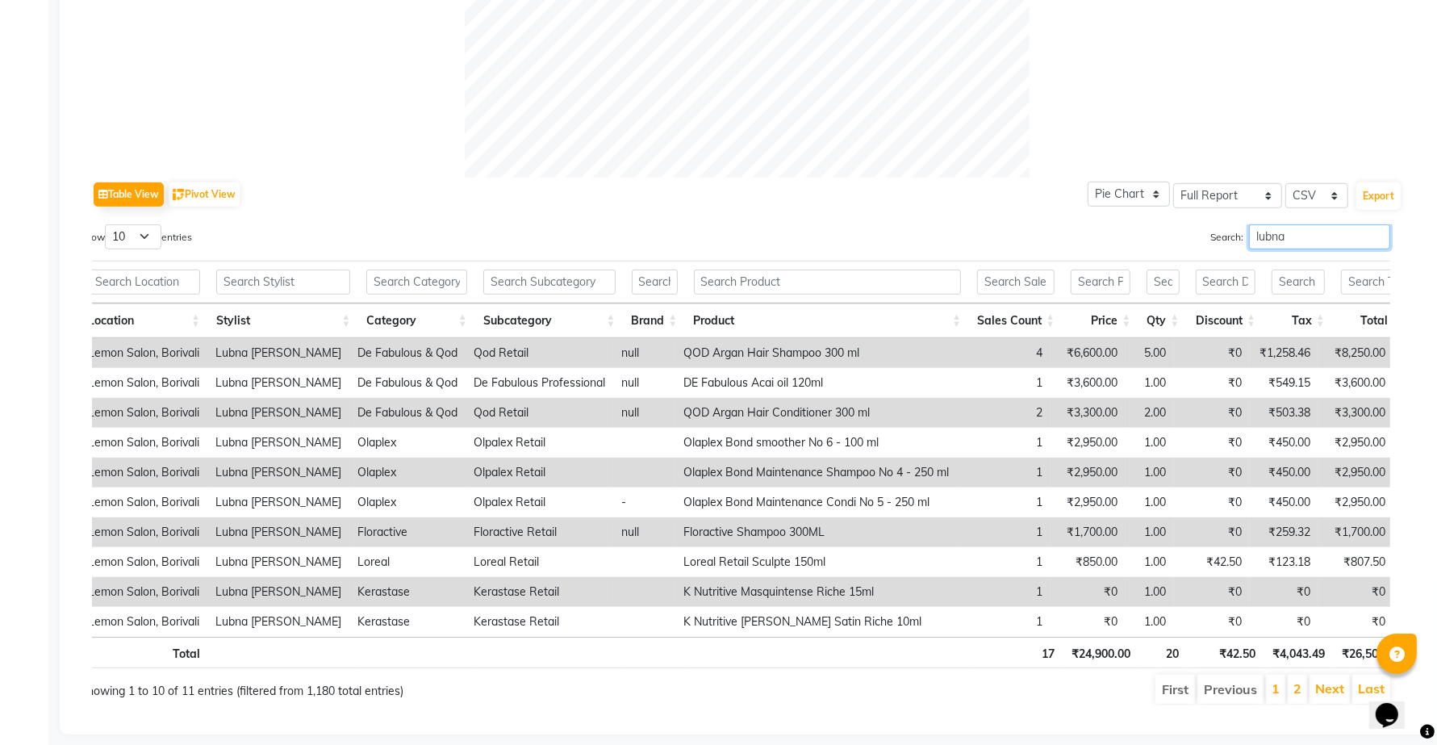
click at [1319, 232] on input "lubna" at bounding box center [1319, 236] width 141 height 25
type input "a"
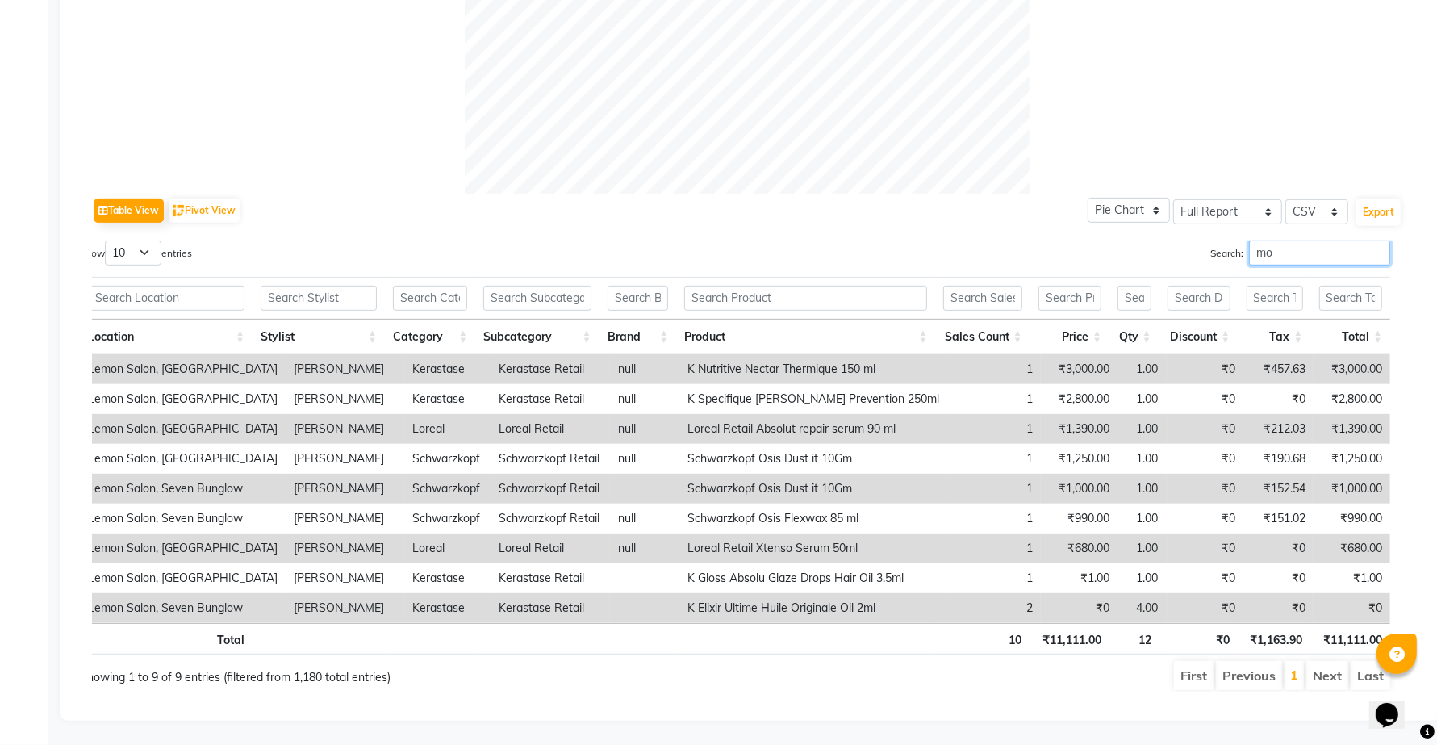
type input "m"
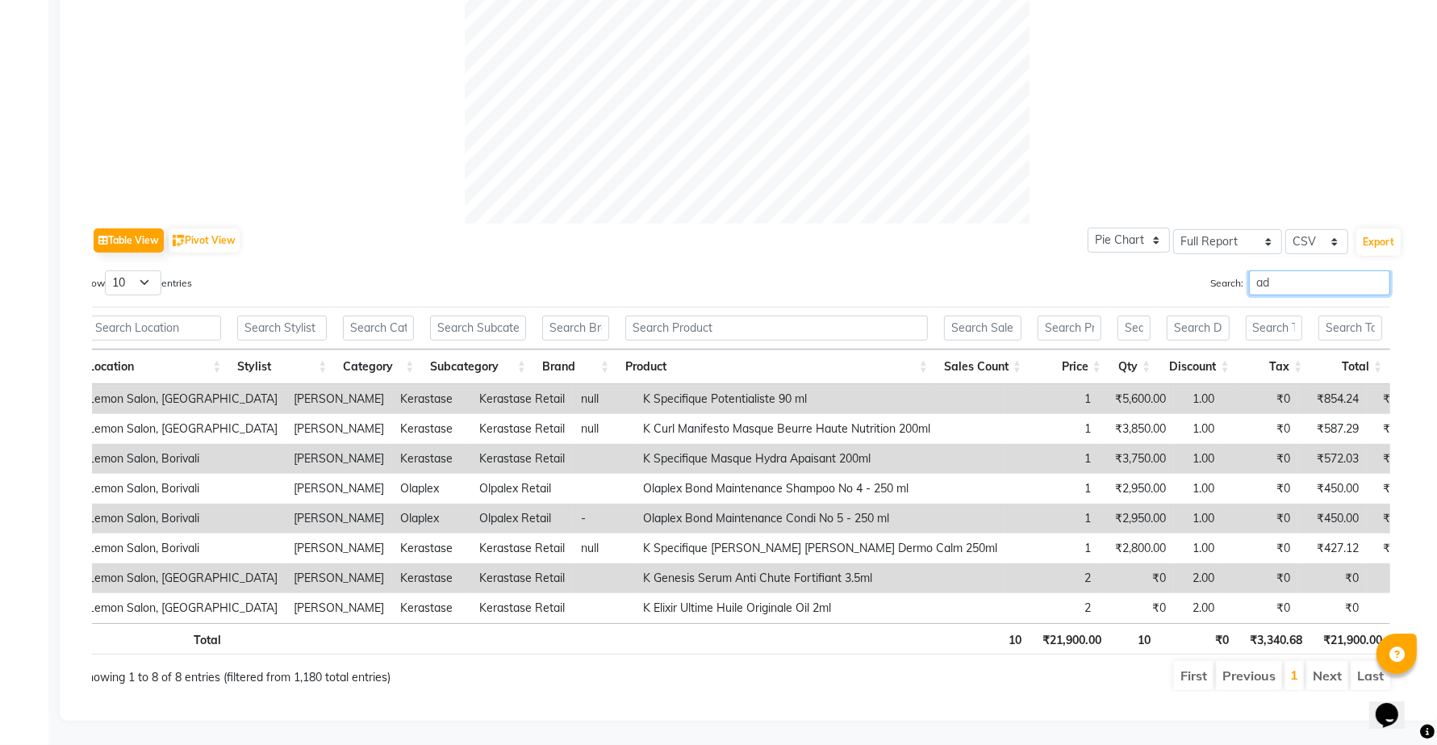
type input "a"
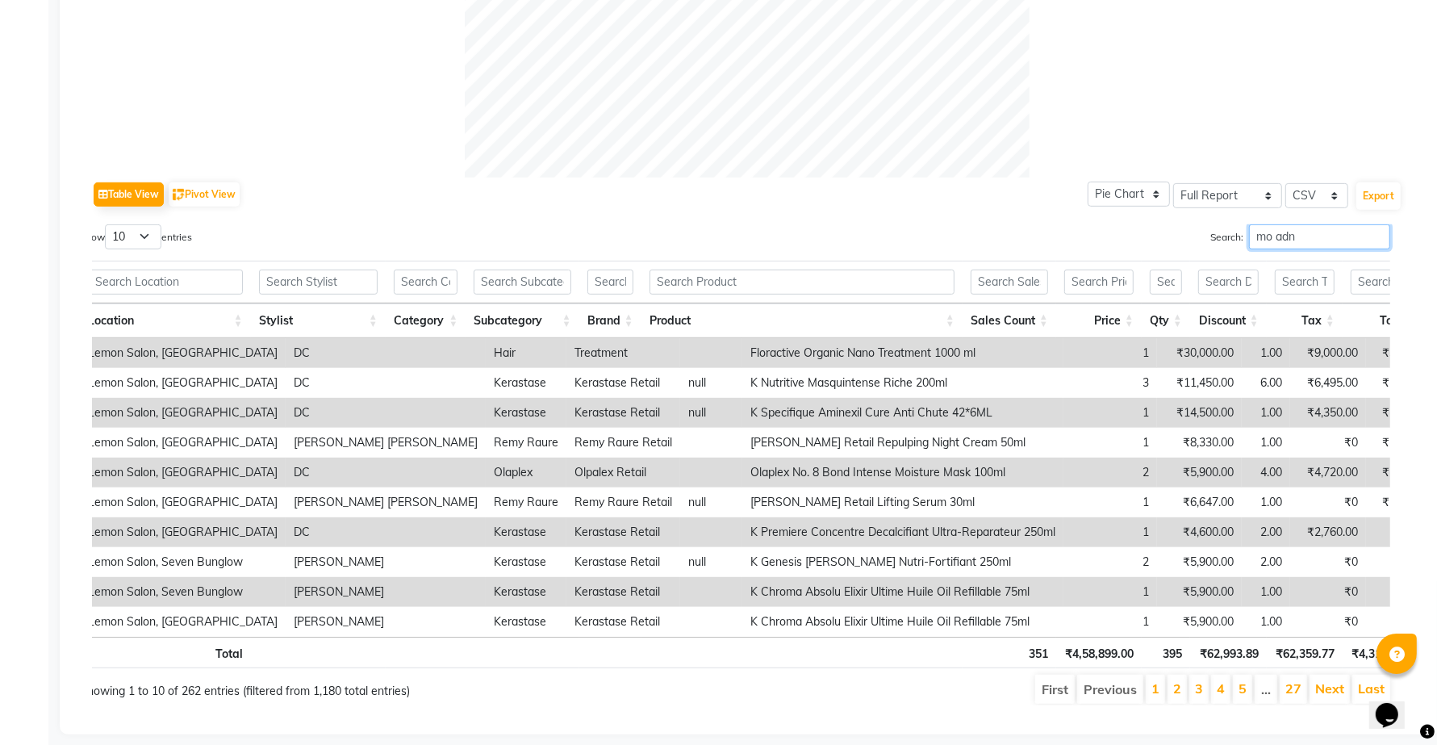
scroll to position [620, 0]
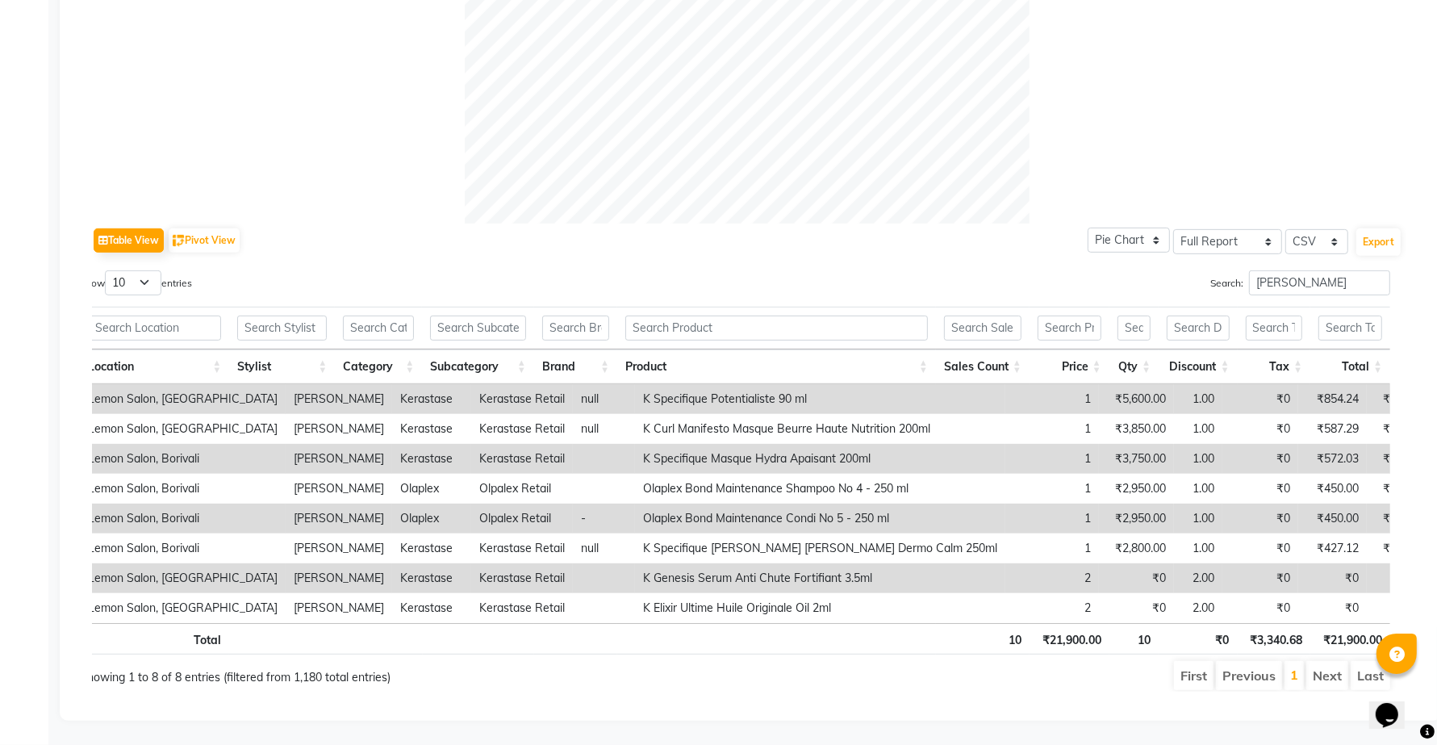
click at [323, 349] on th "Stylist" at bounding box center [282, 366] width 106 height 35
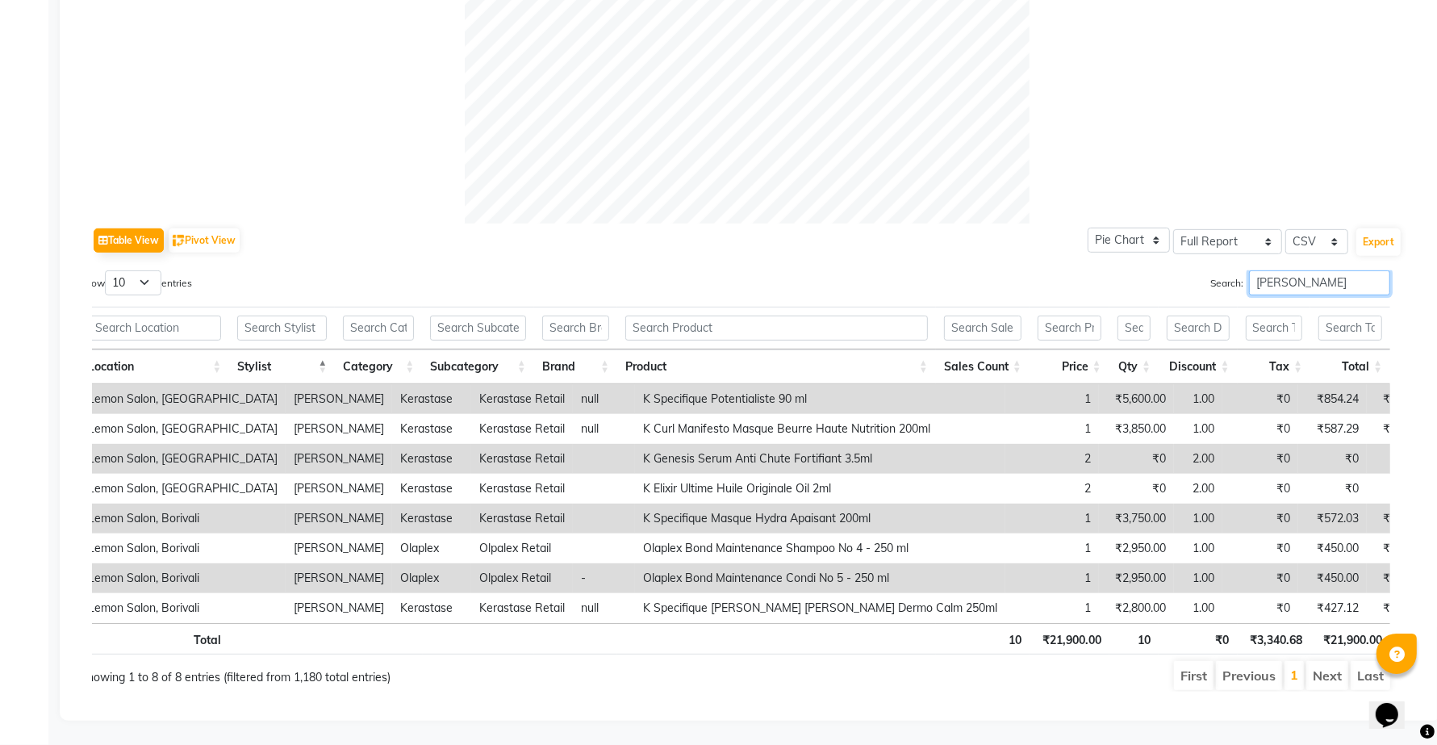
click at [1291, 272] on input "[PERSON_NAME]" at bounding box center [1319, 282] width 141 height 25
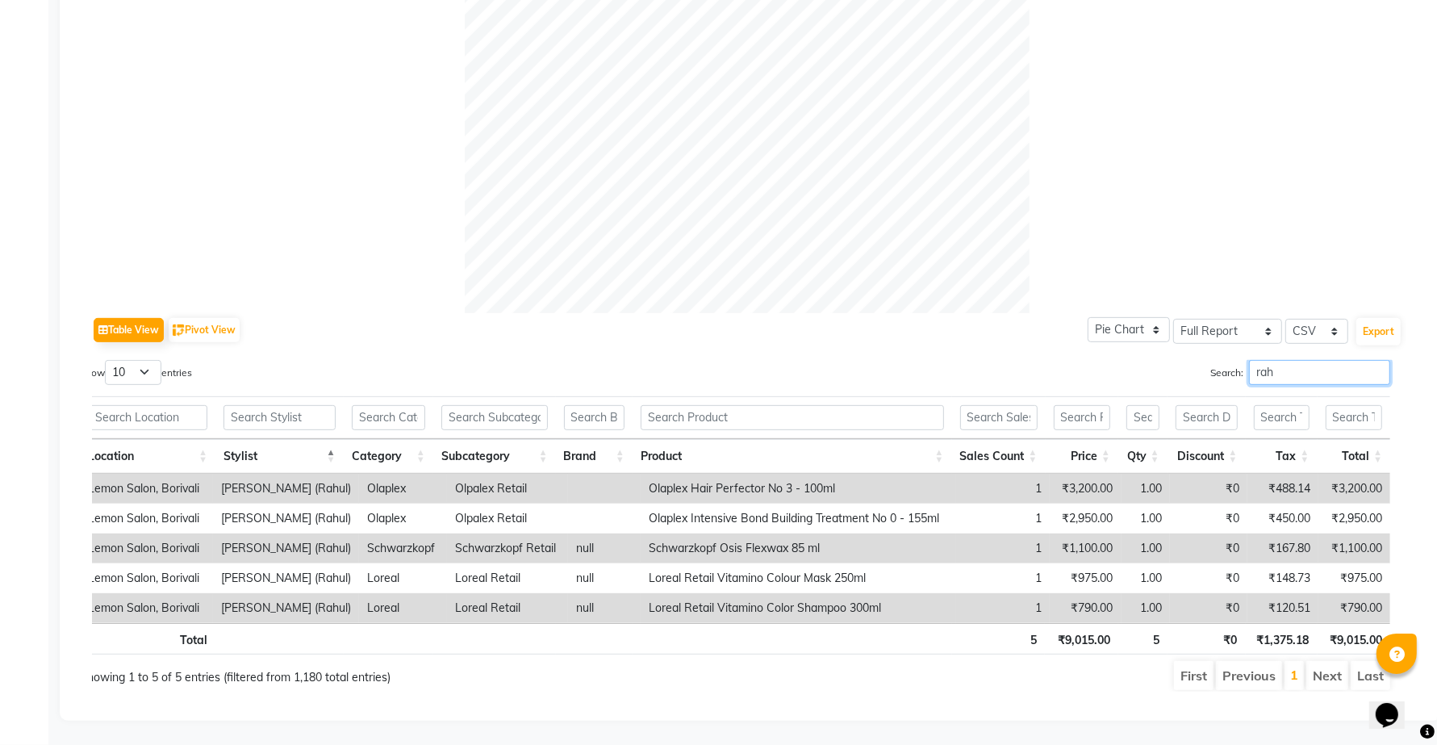
scroll to position [530, 0]
type input "r"
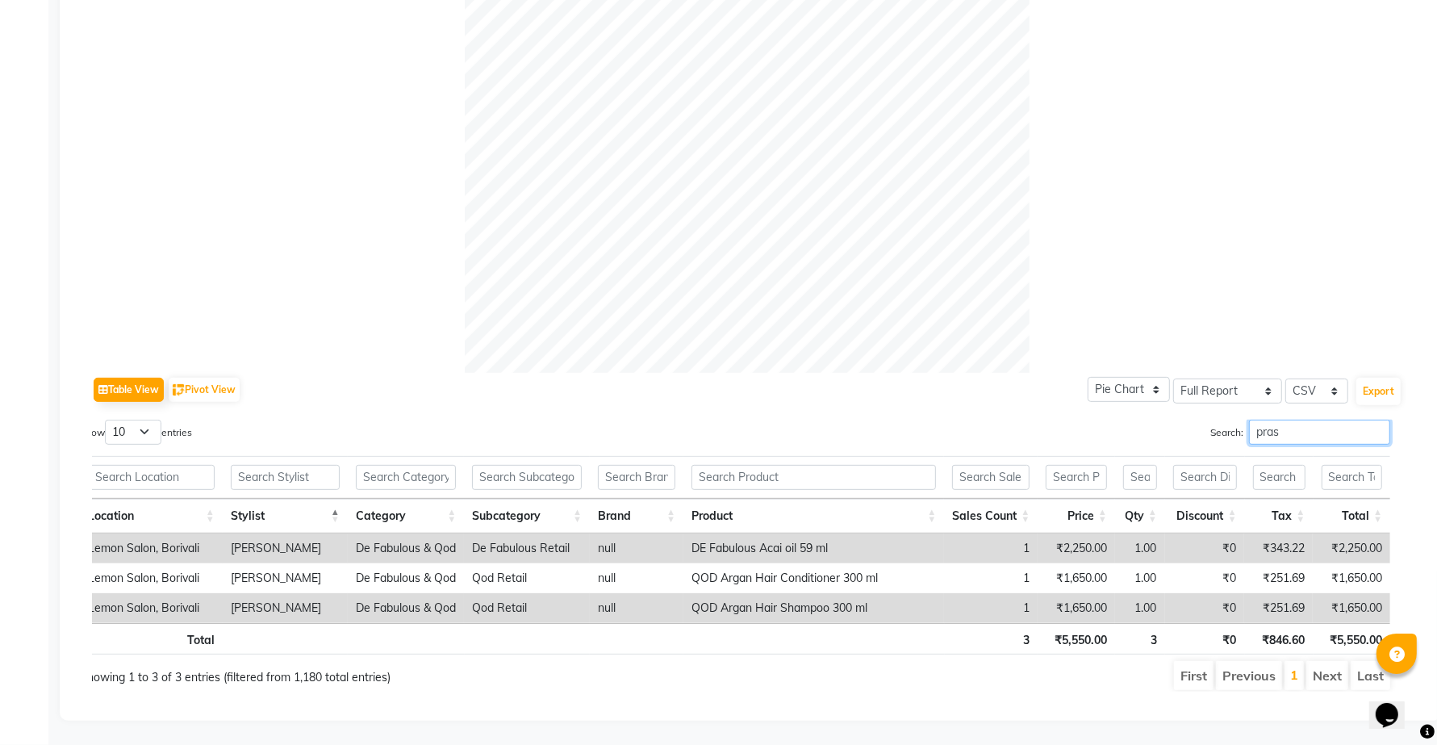
scroll to position [470, 0]
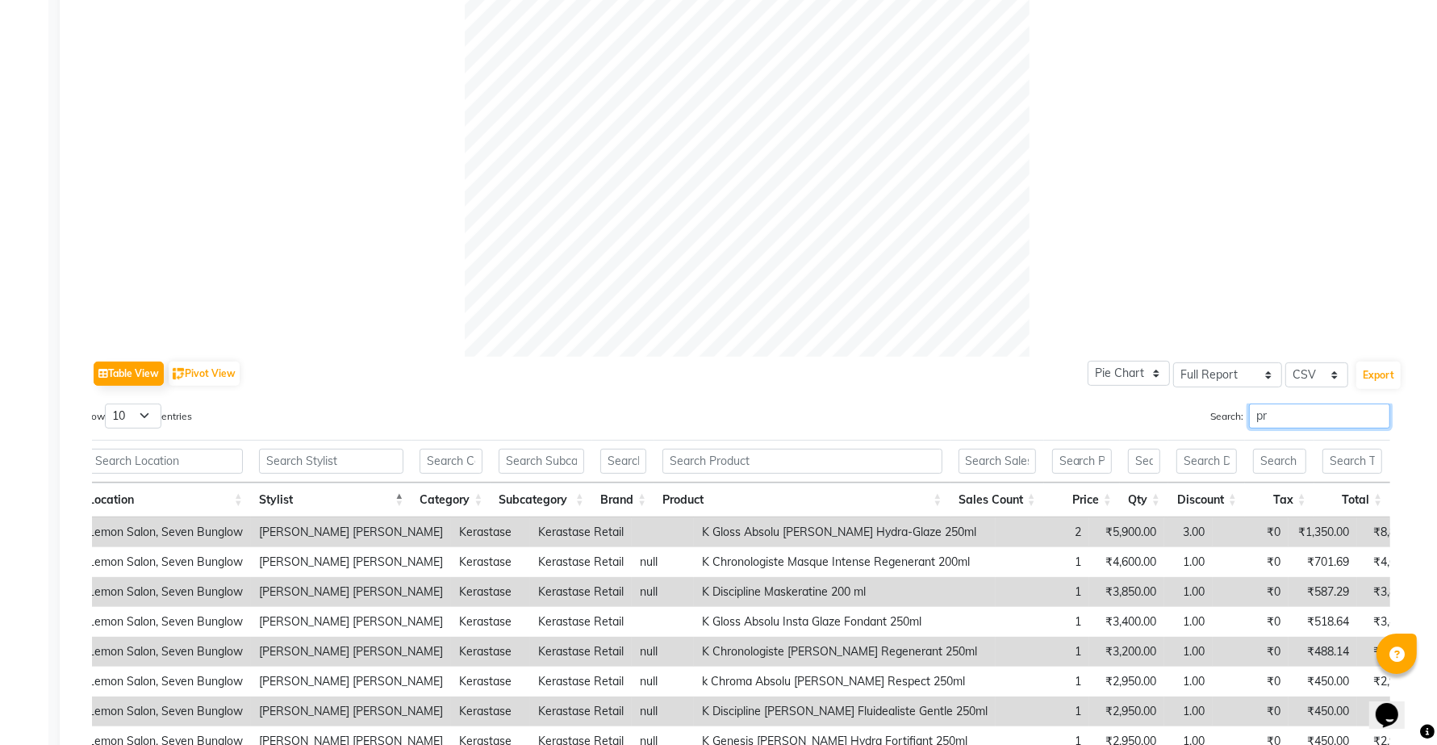
type input "p"
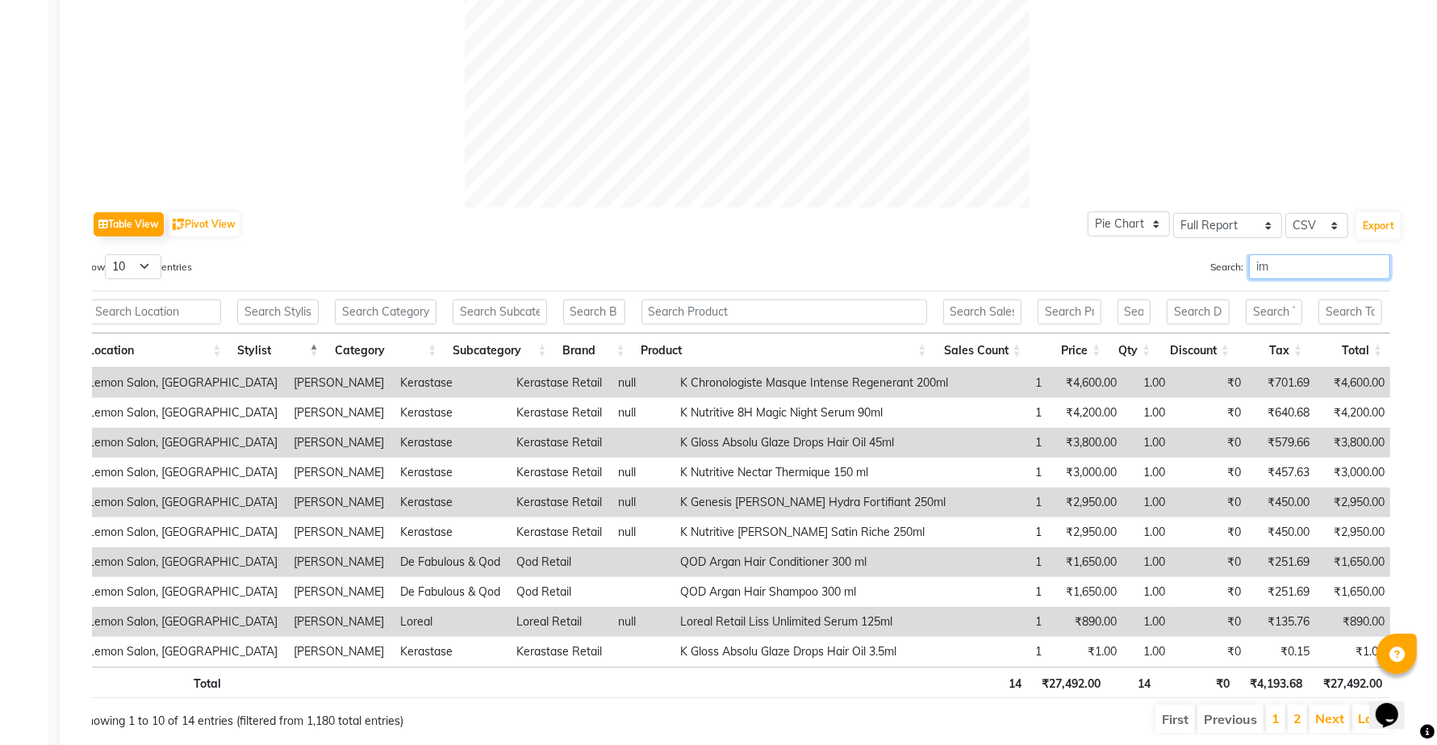
type input "i"
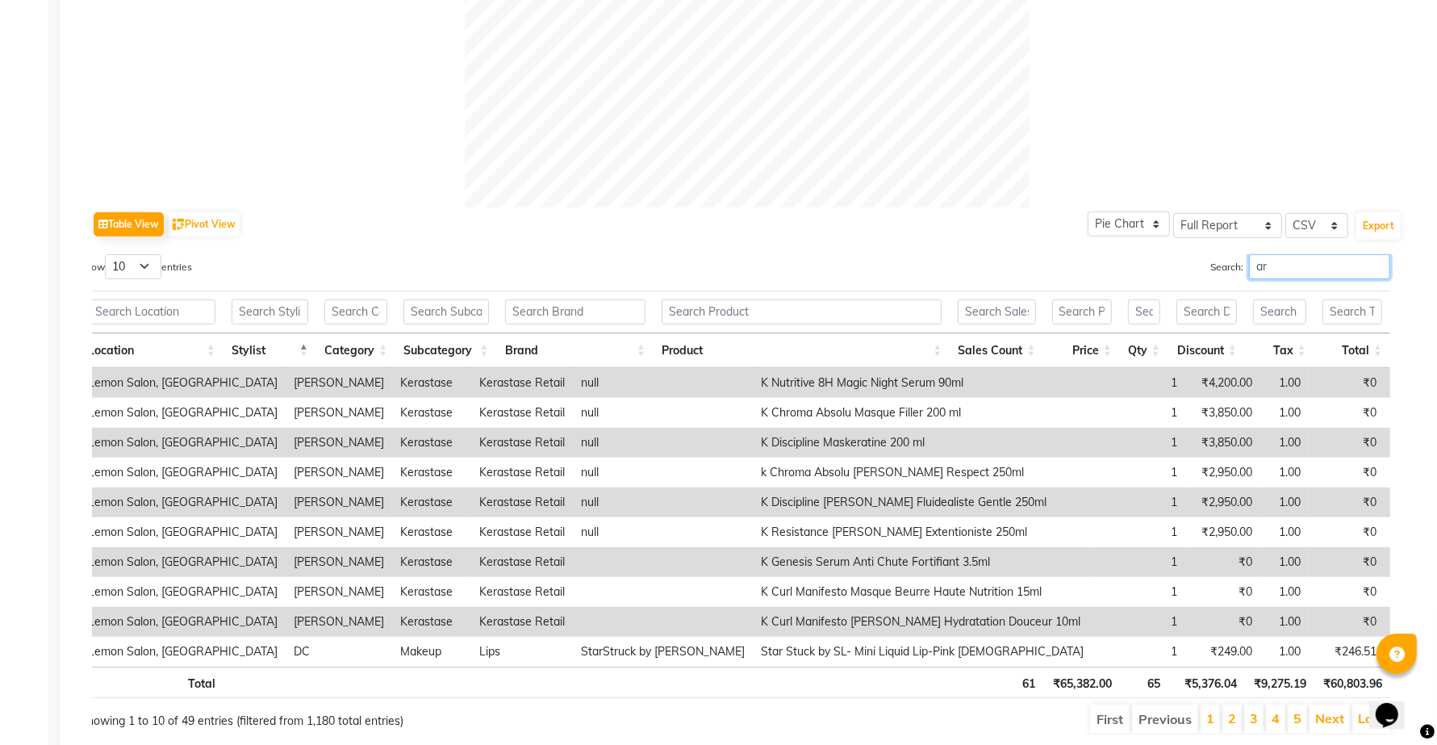
type input "a"
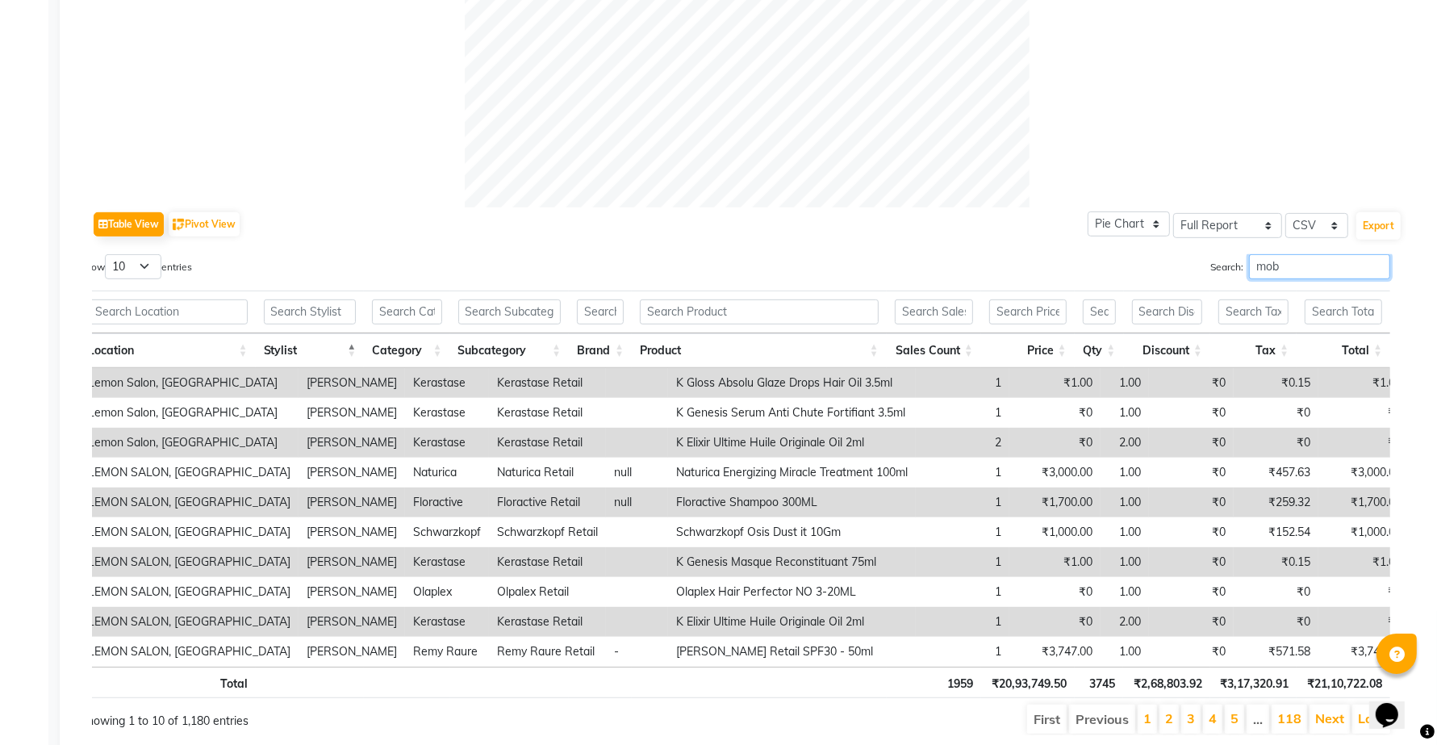
scroll to position [530, 0]
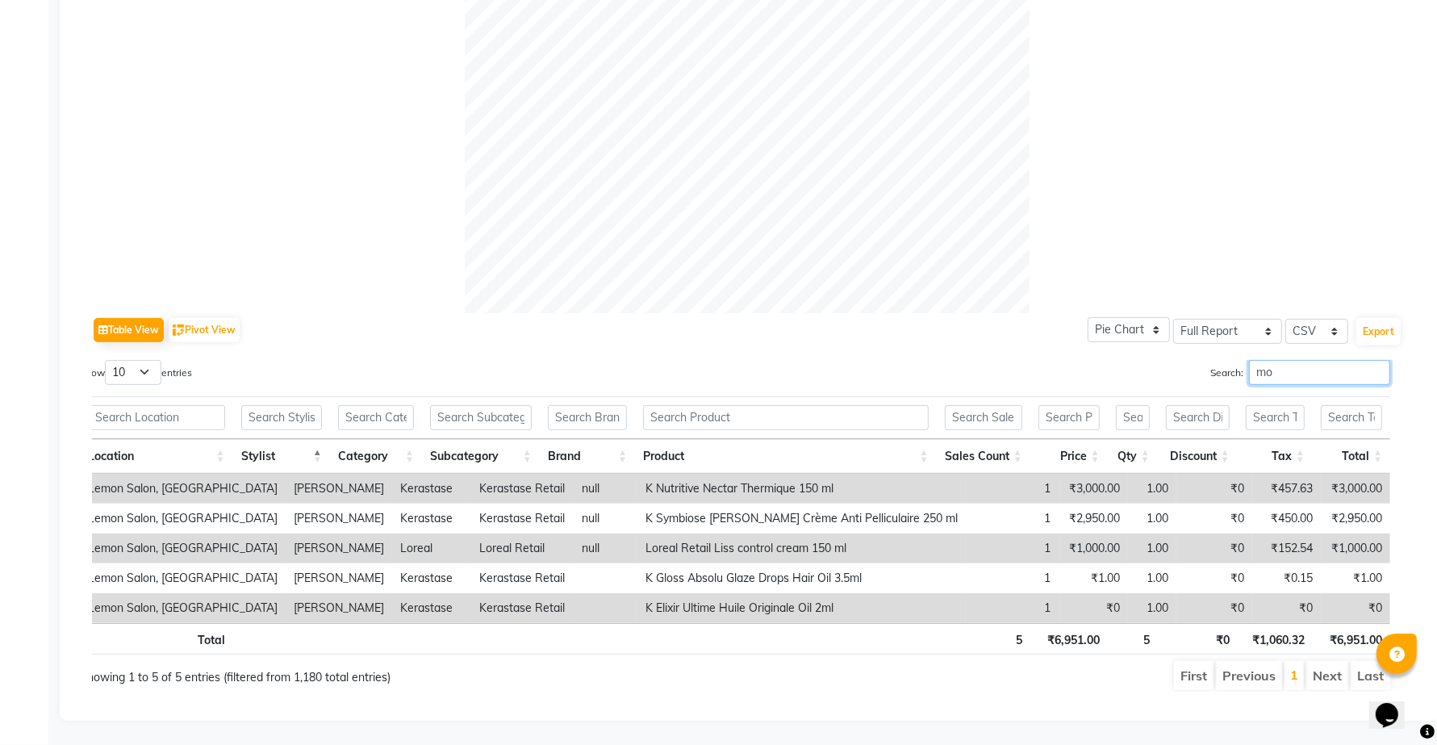
type input "m"
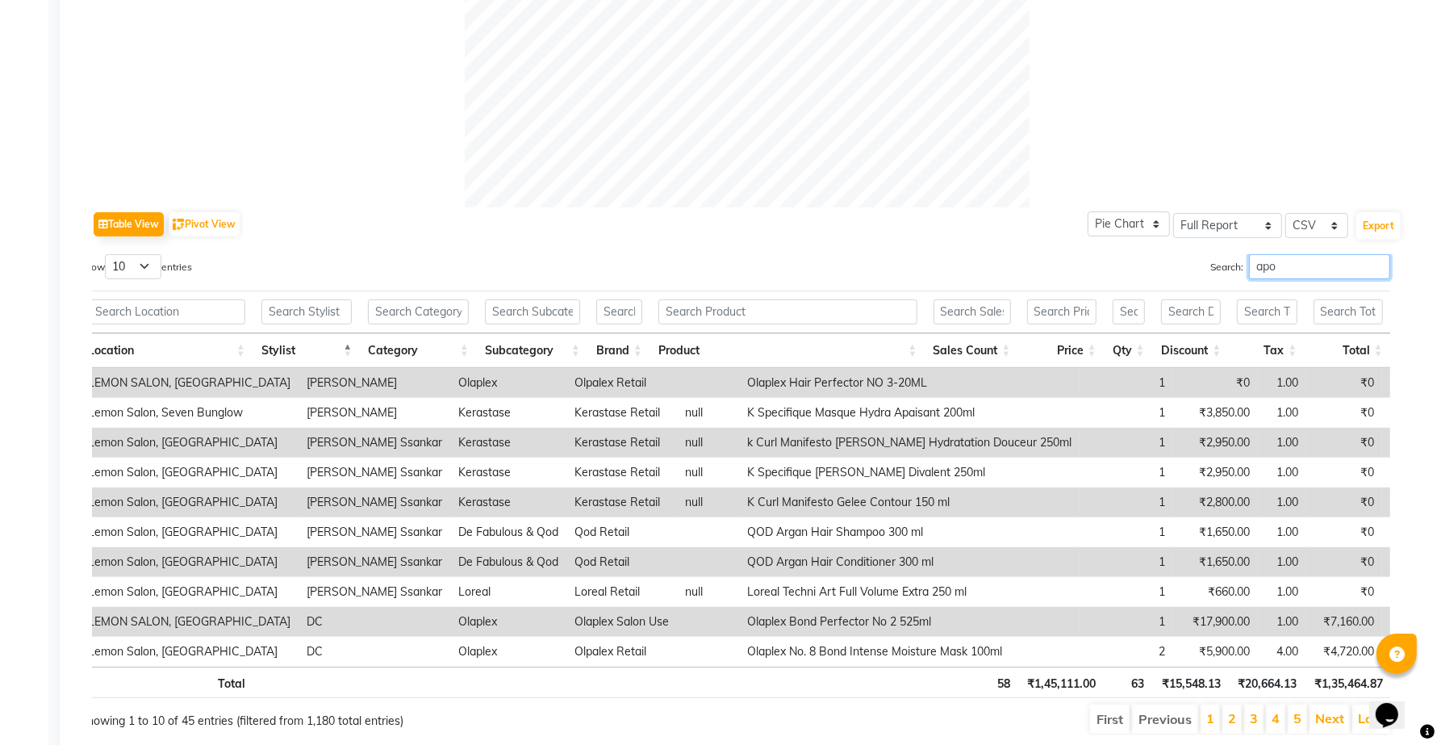
scroll to position [561, 0]
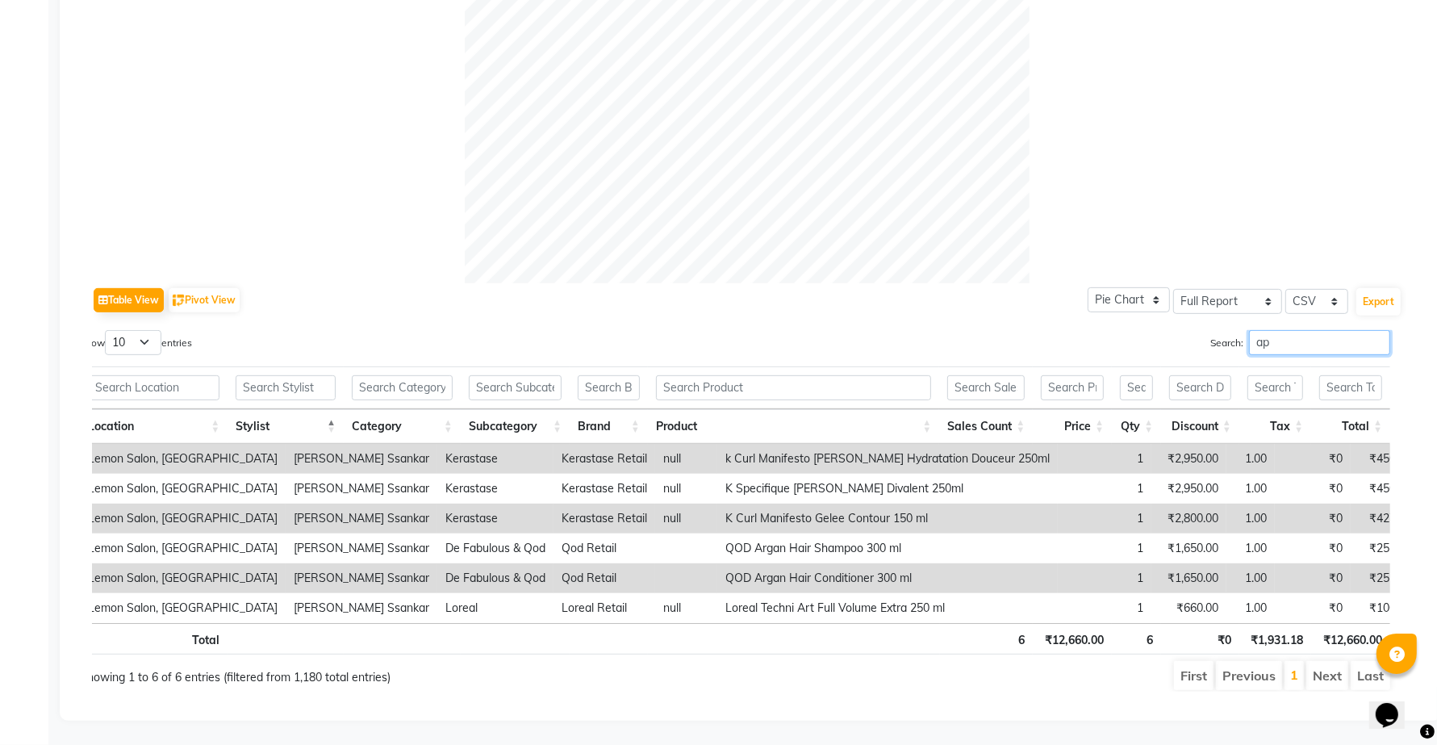
type input "a"
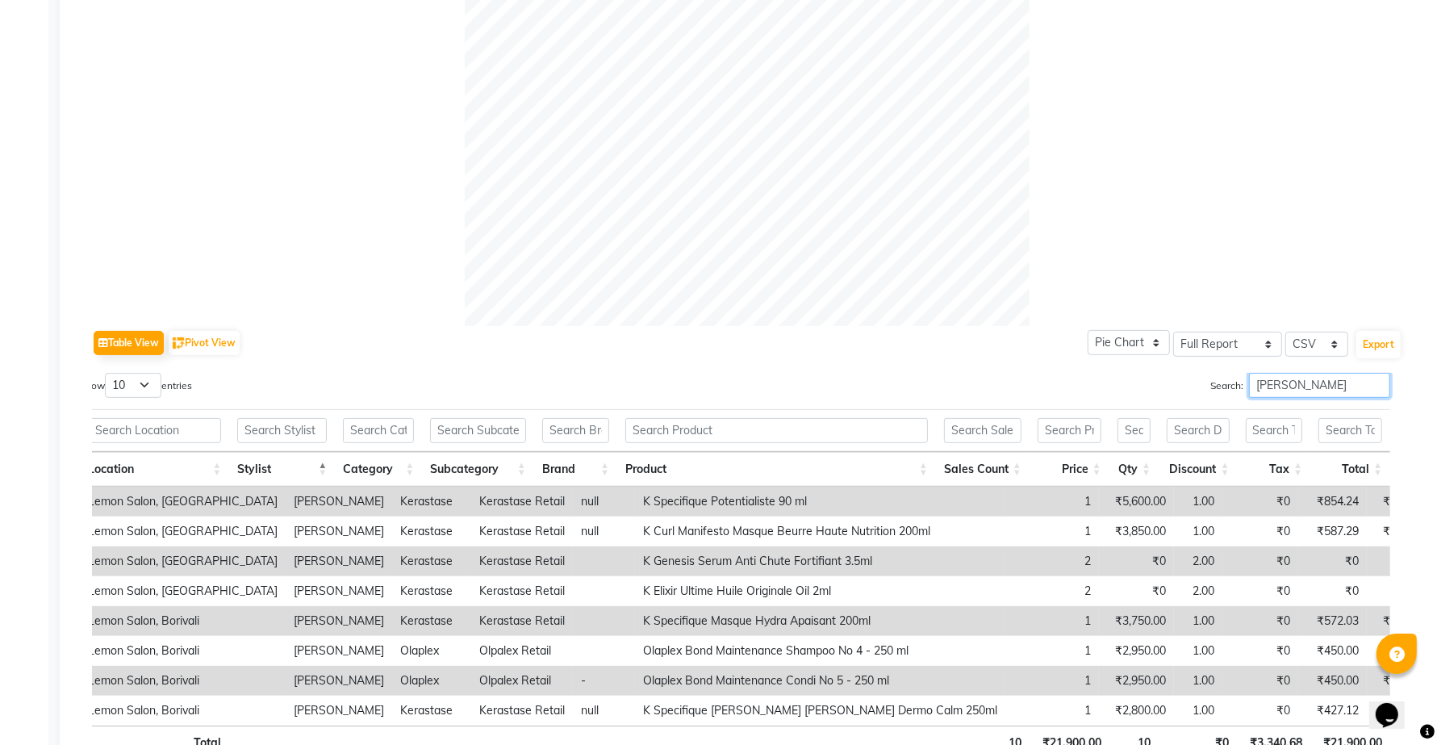
scroll to position [620, 0]
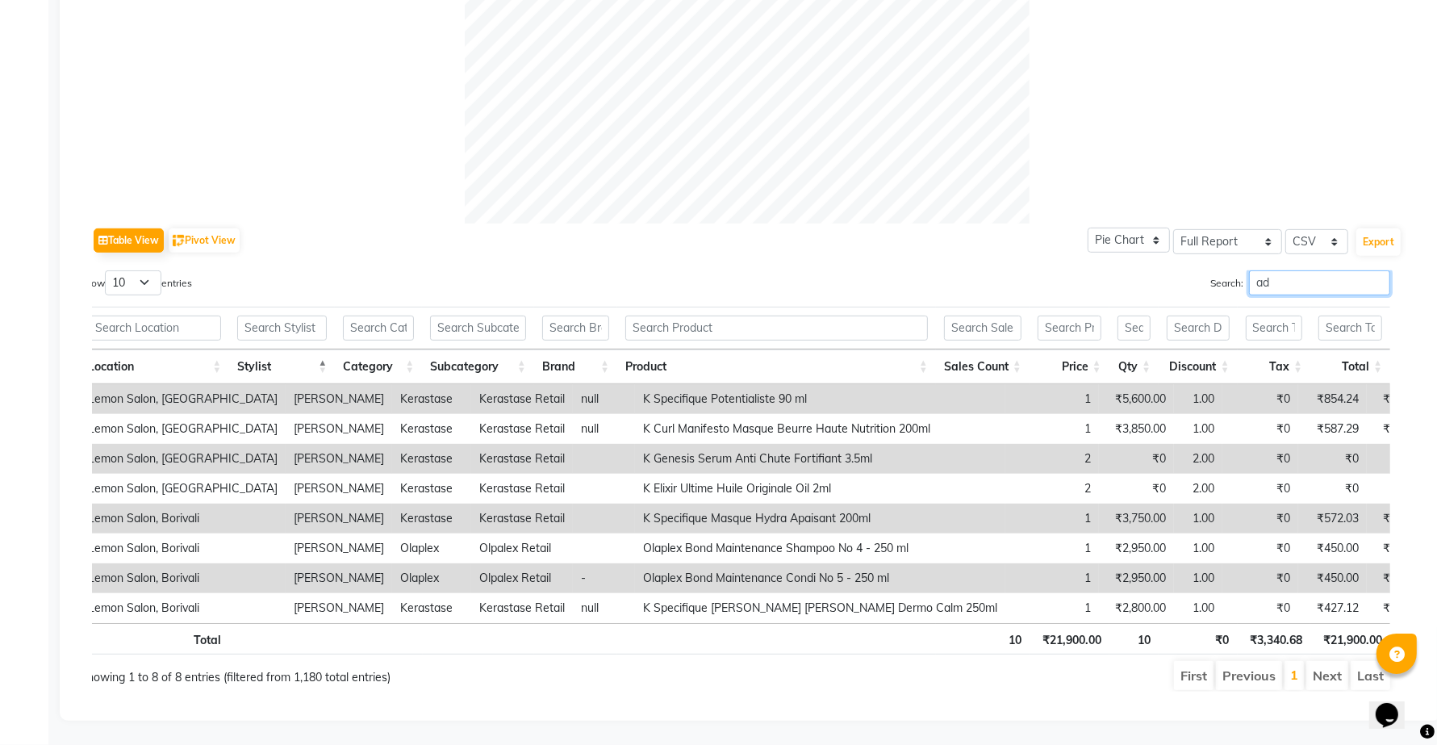
type input "a"
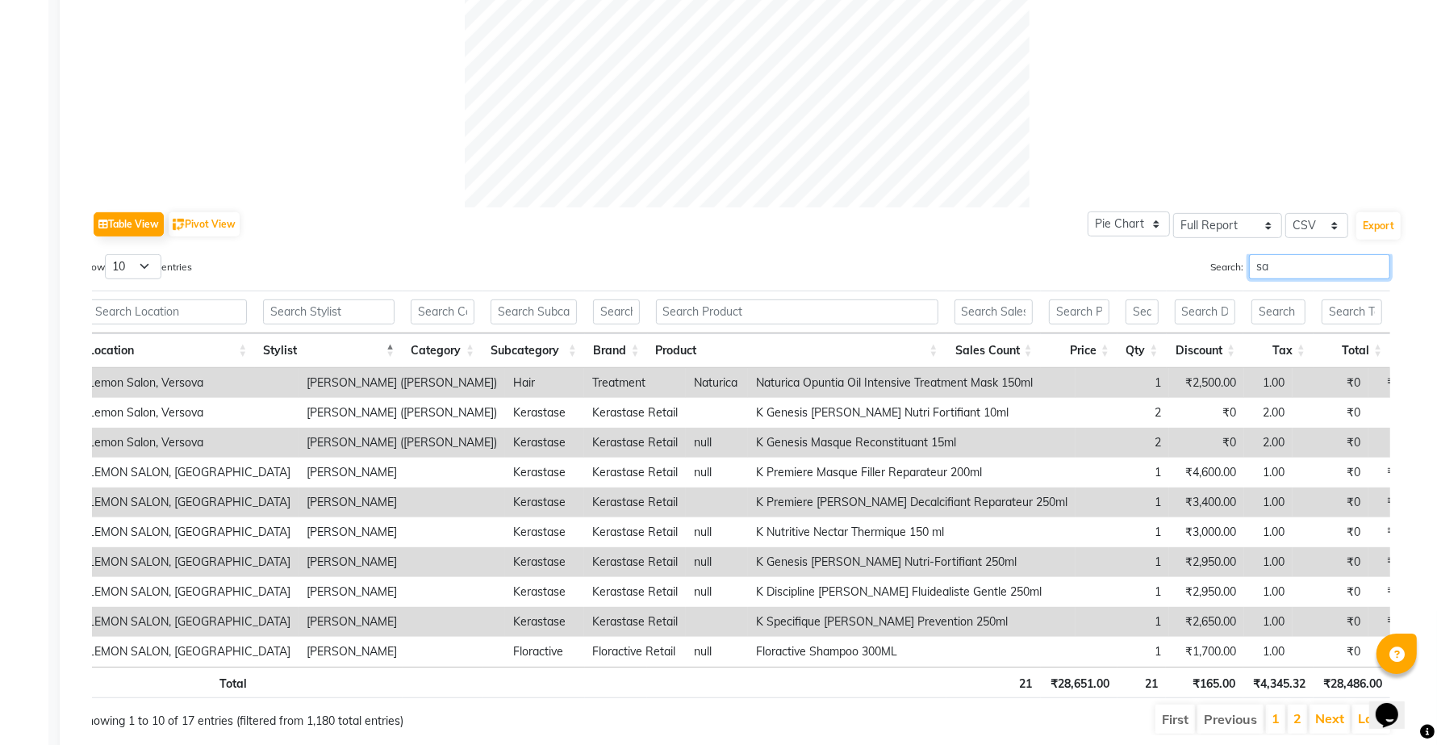
type input "s"
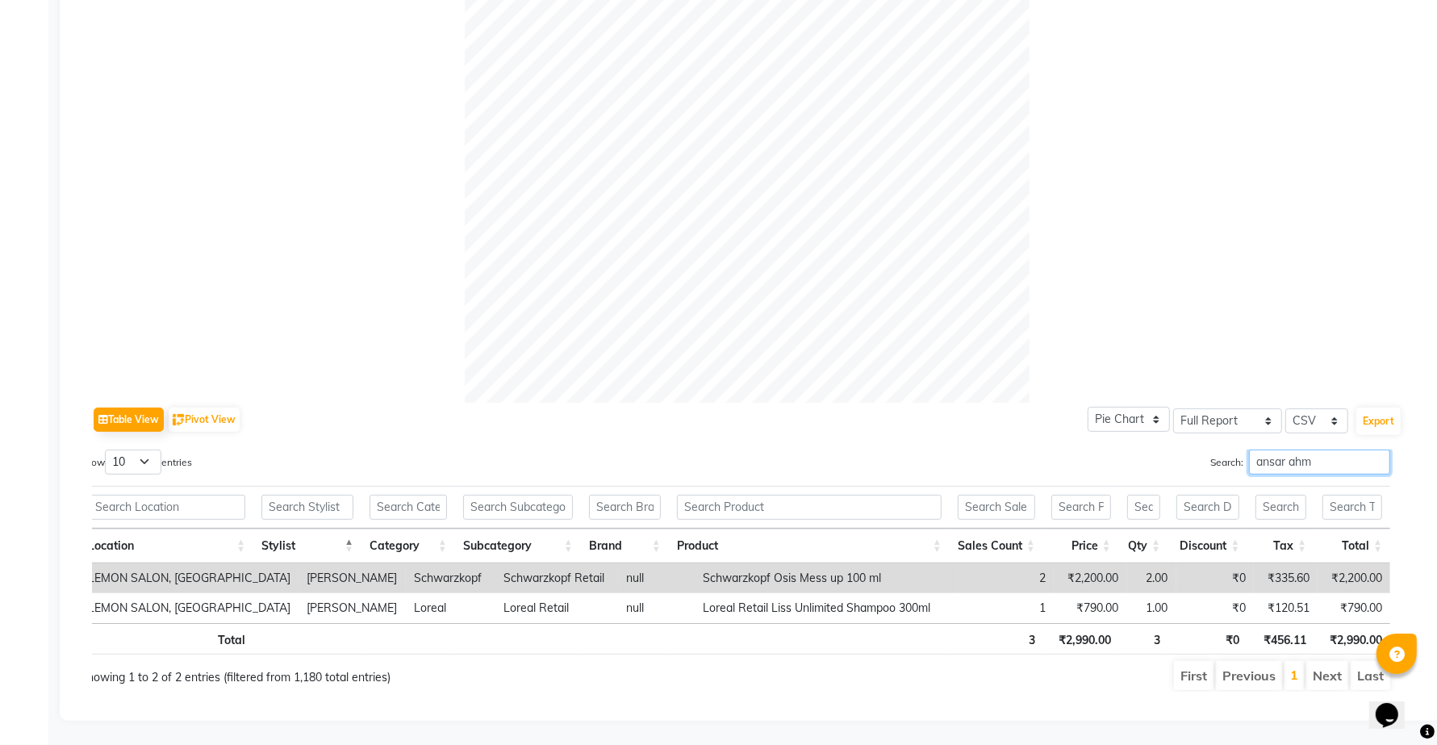
scroll to position [440, 0]
click at [1313, 449] on input "[PERSON_NAME]" at bounding box center [1319, 461] width 141 height 25
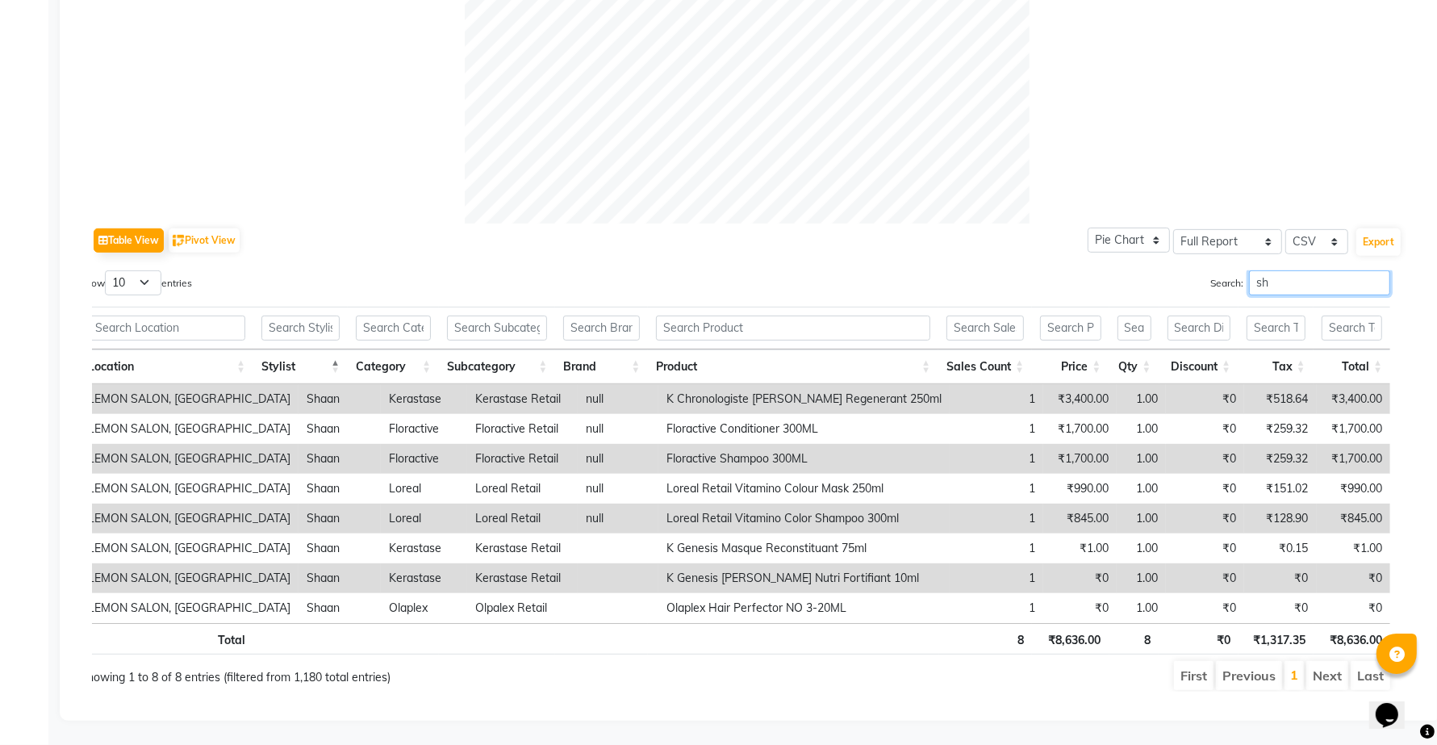
type input "s"
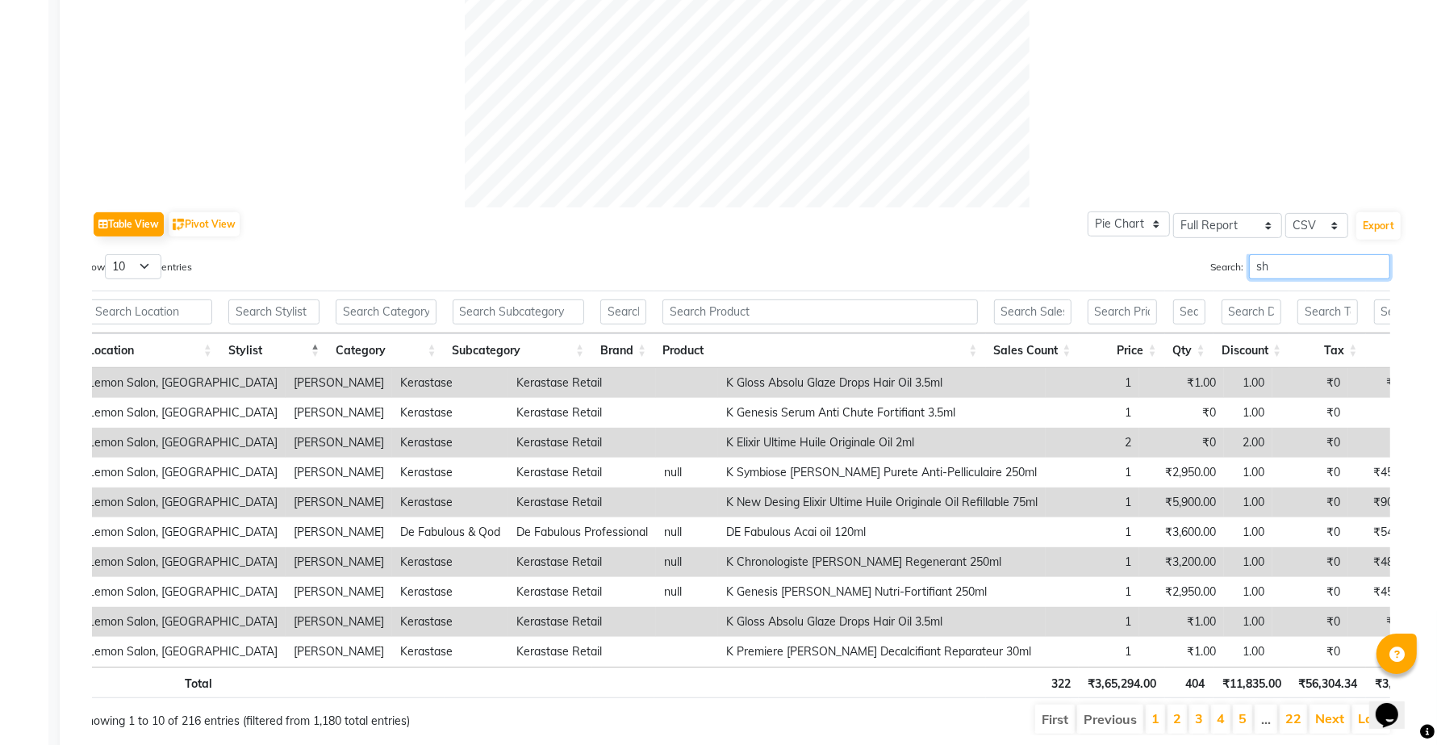
type input "s"
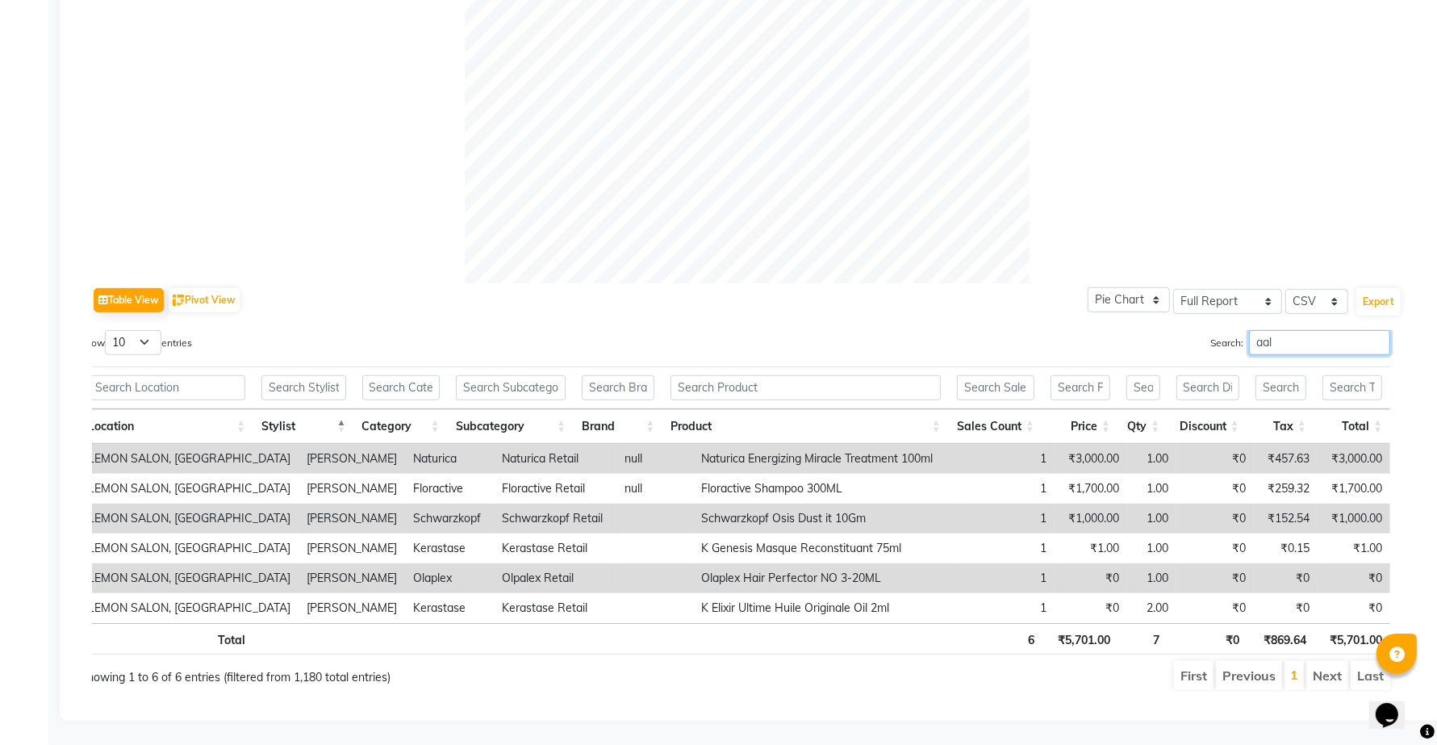
scroll to position [561, 0]
type input "a"
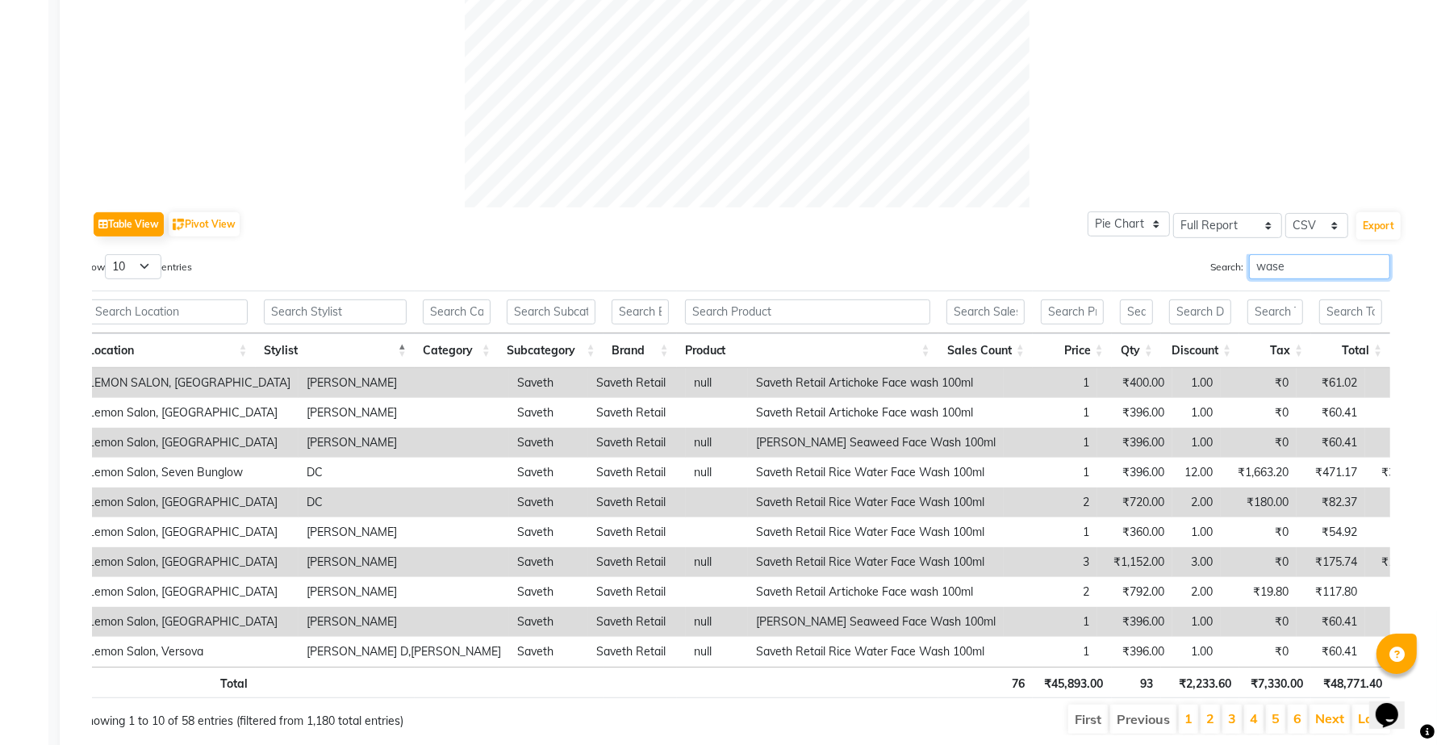
scroll to position [440, 0]
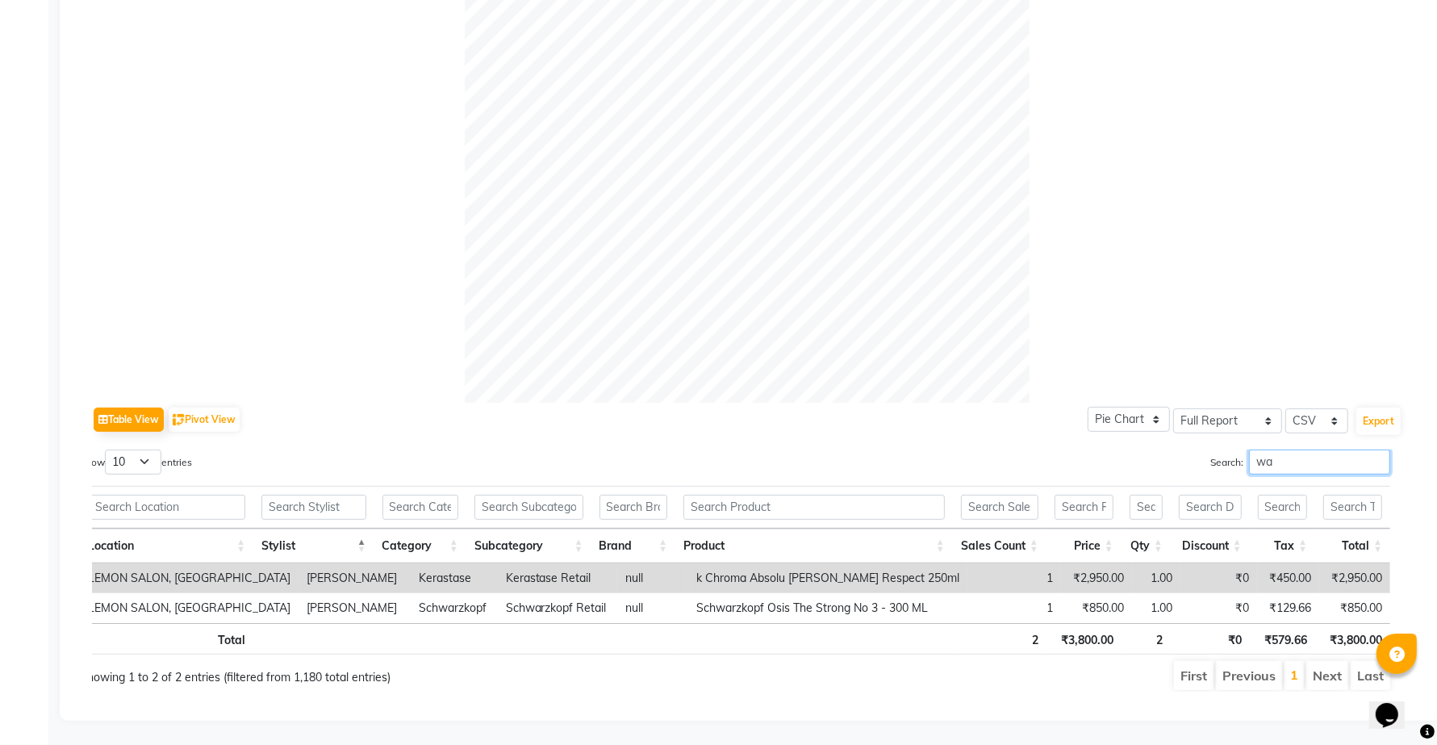
type input "w"
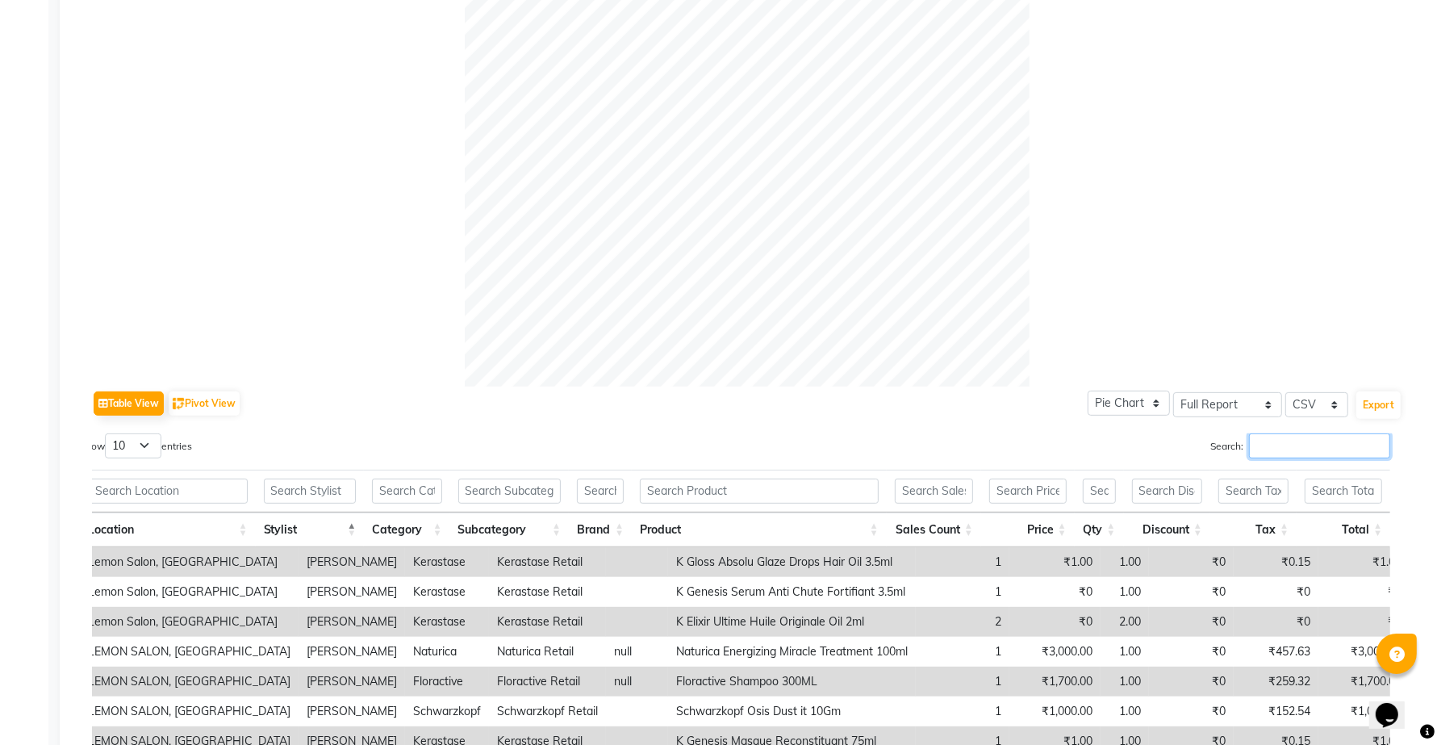
scroll to position [620, 0]
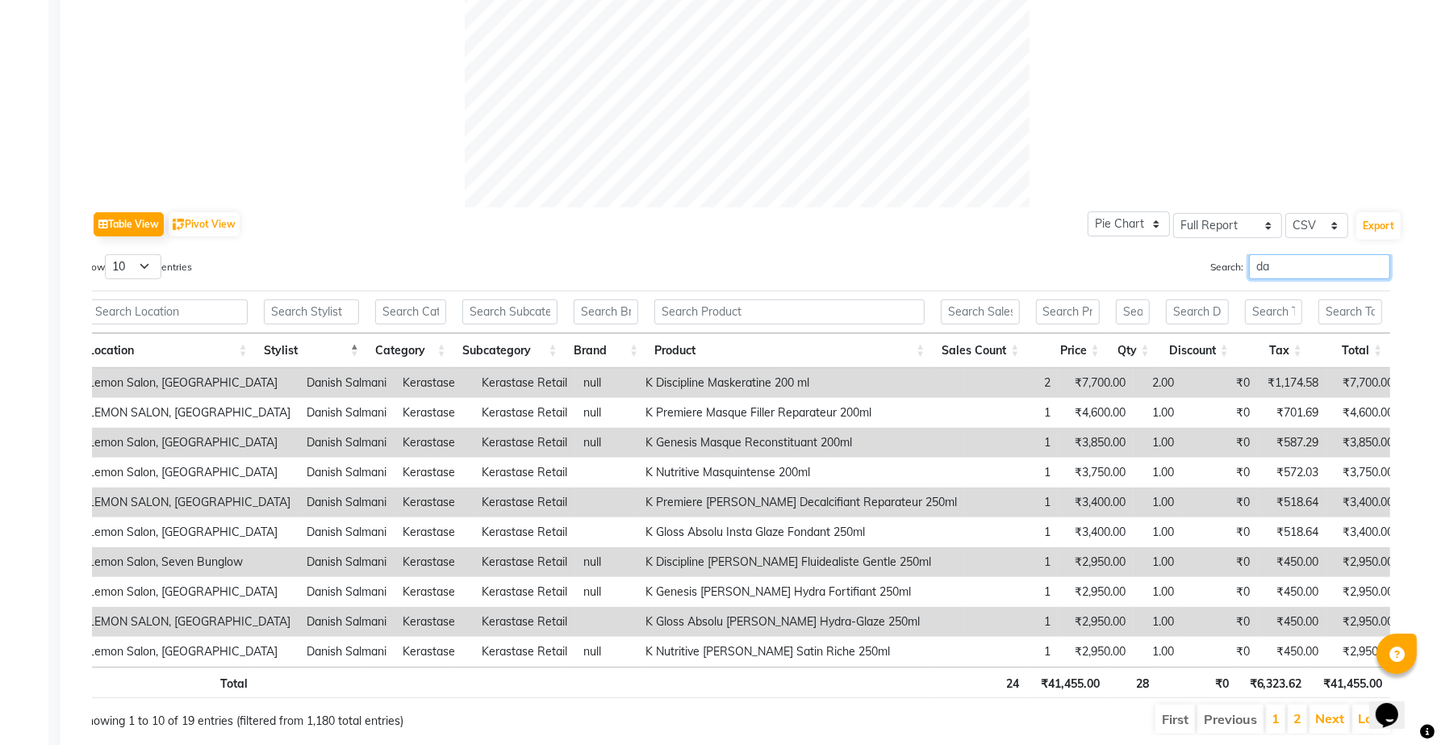
type input "d"
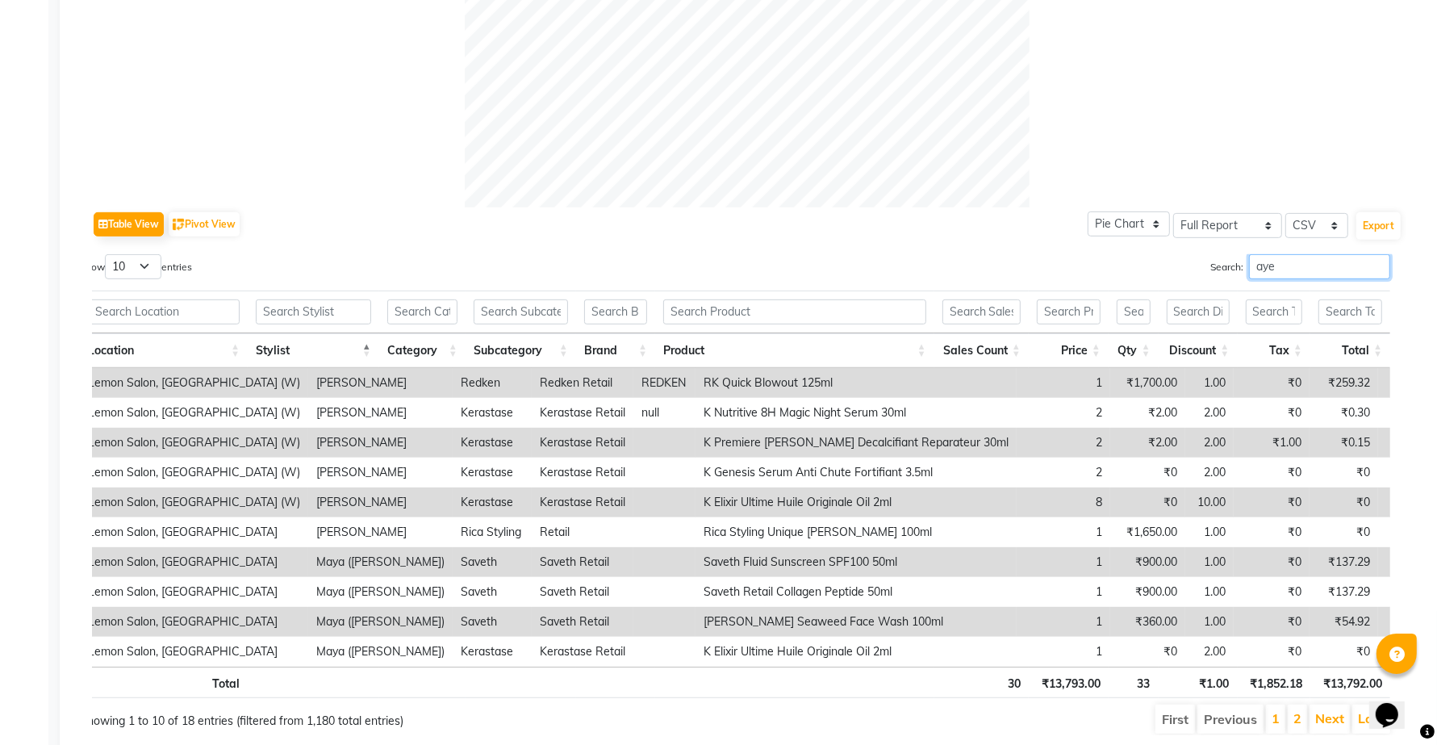
scroll to position [411, 0]
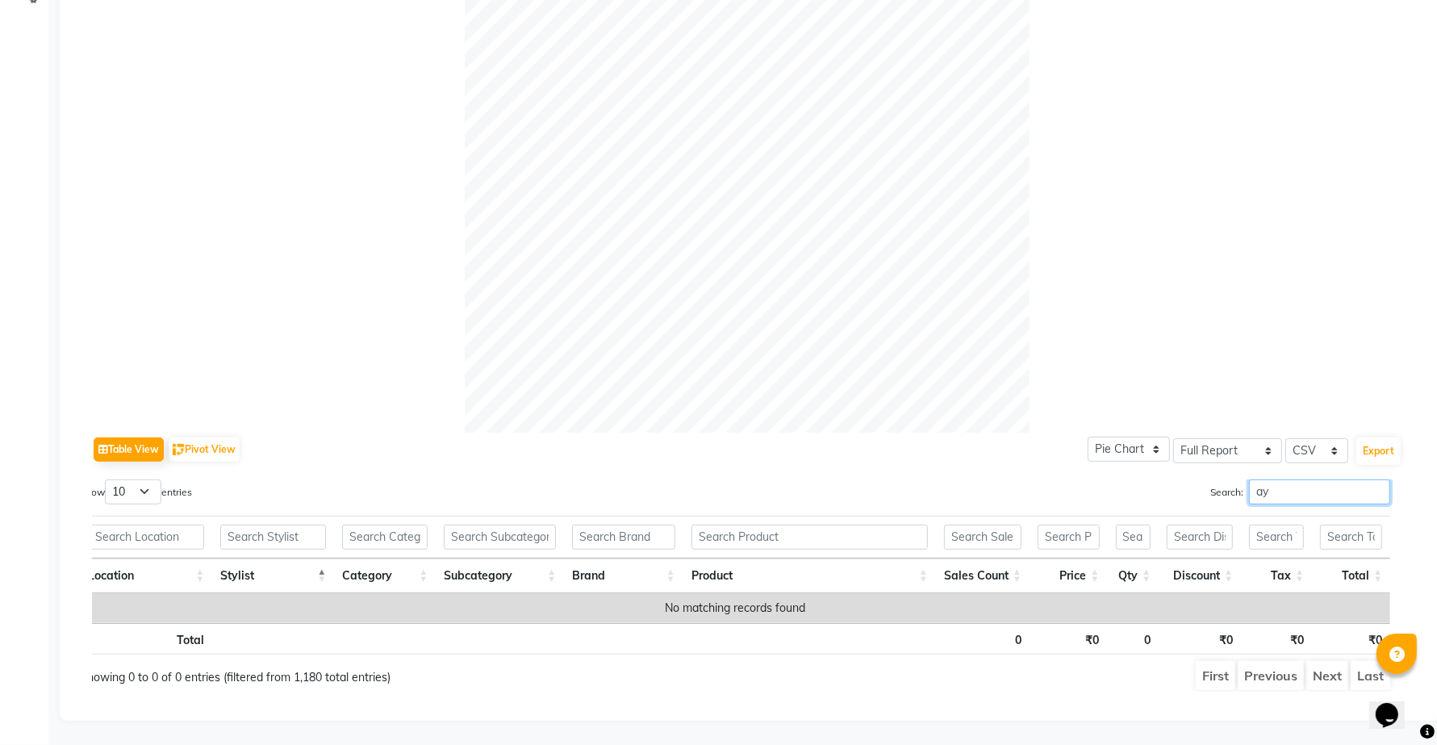
type input "a"
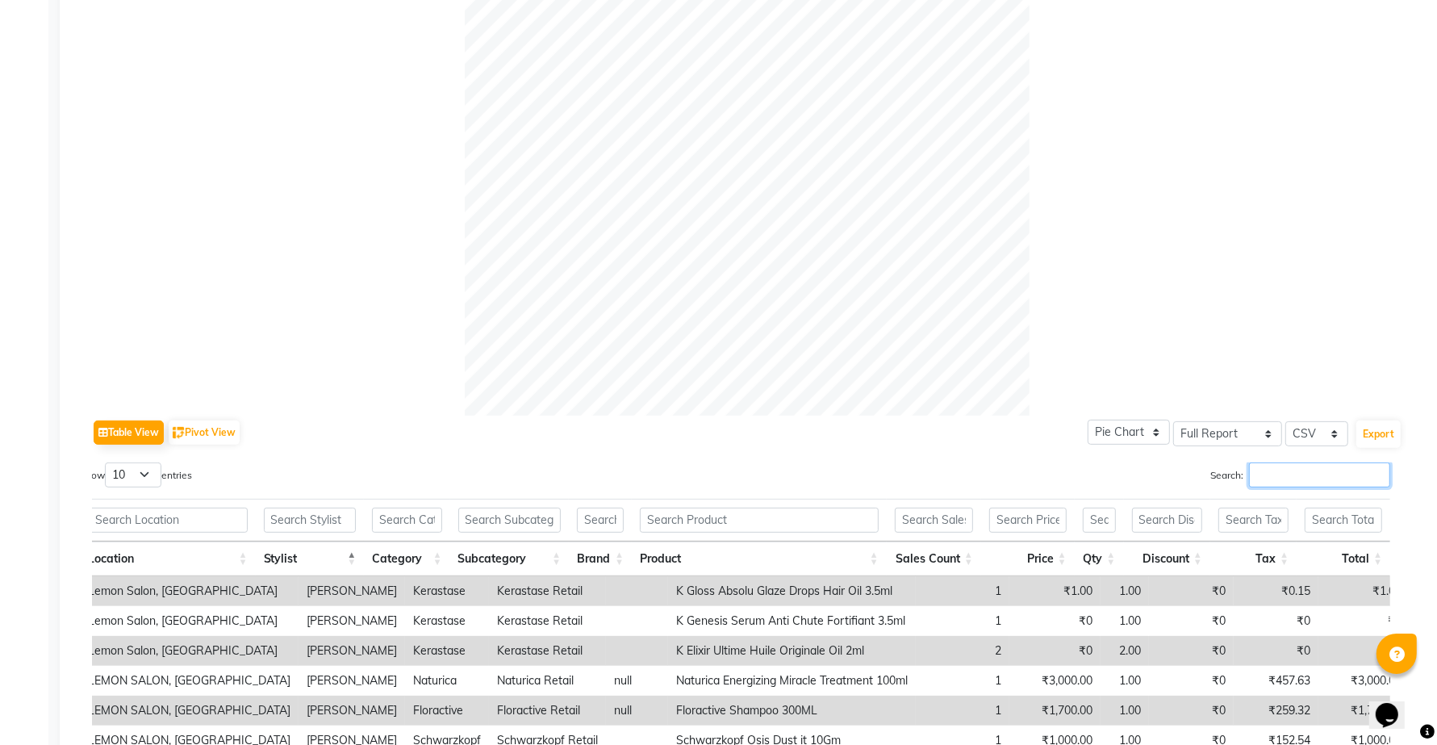
scroll to position [620, 0]
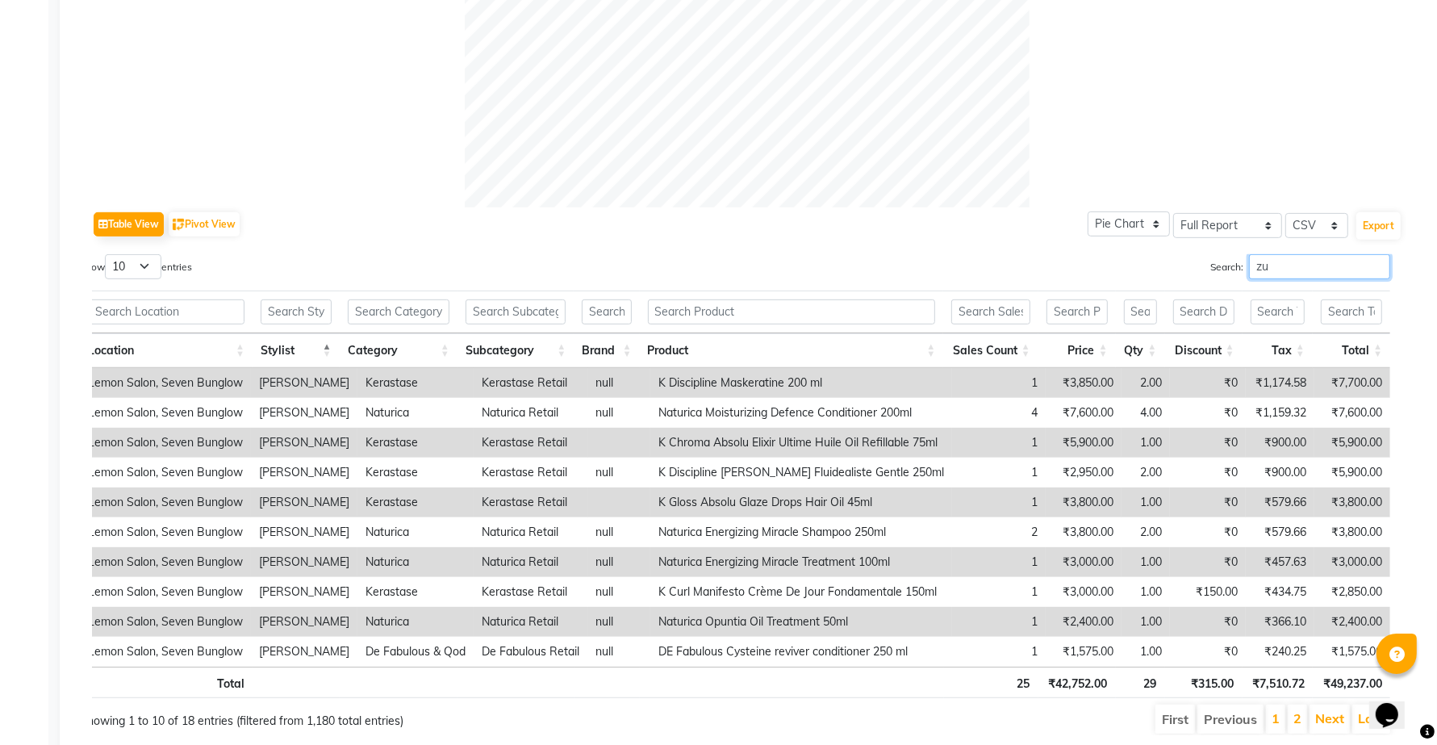
type input "z"
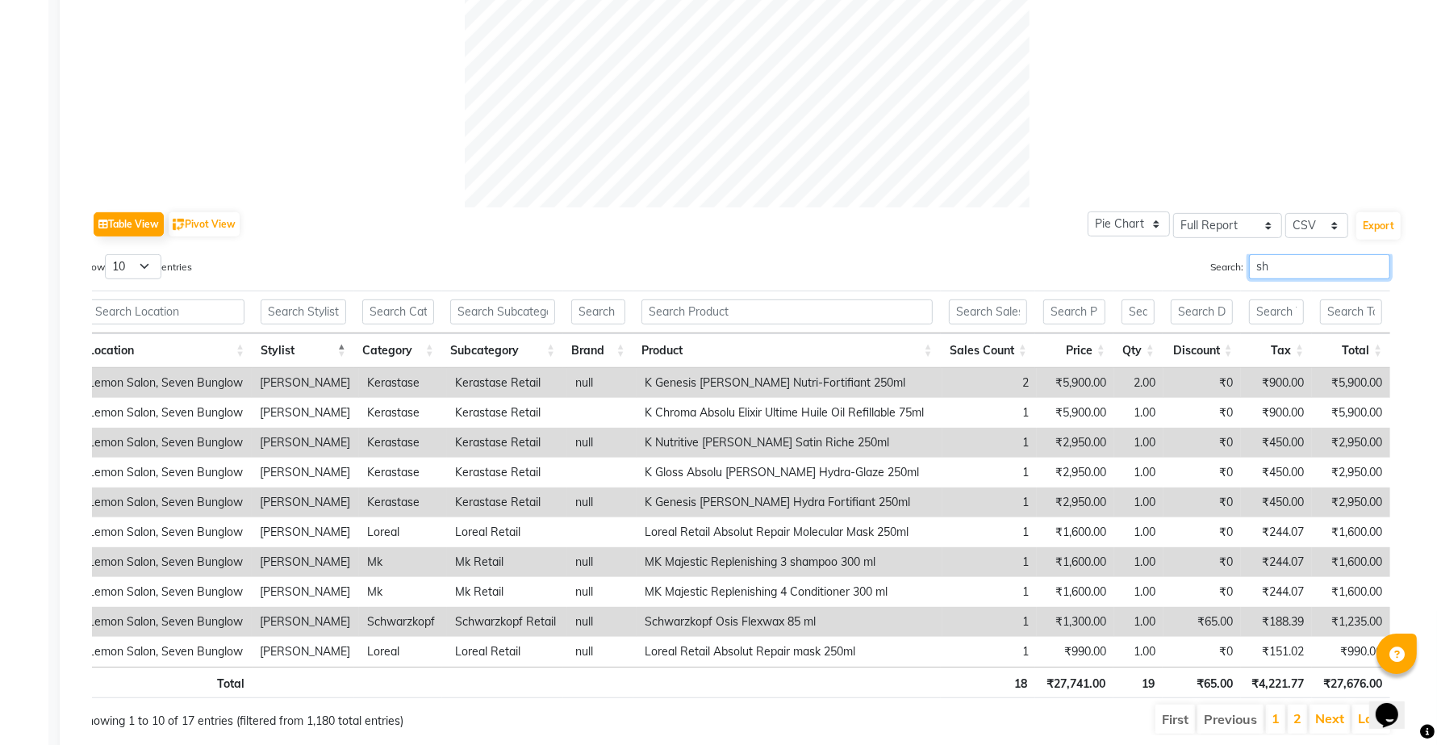
type input "s"
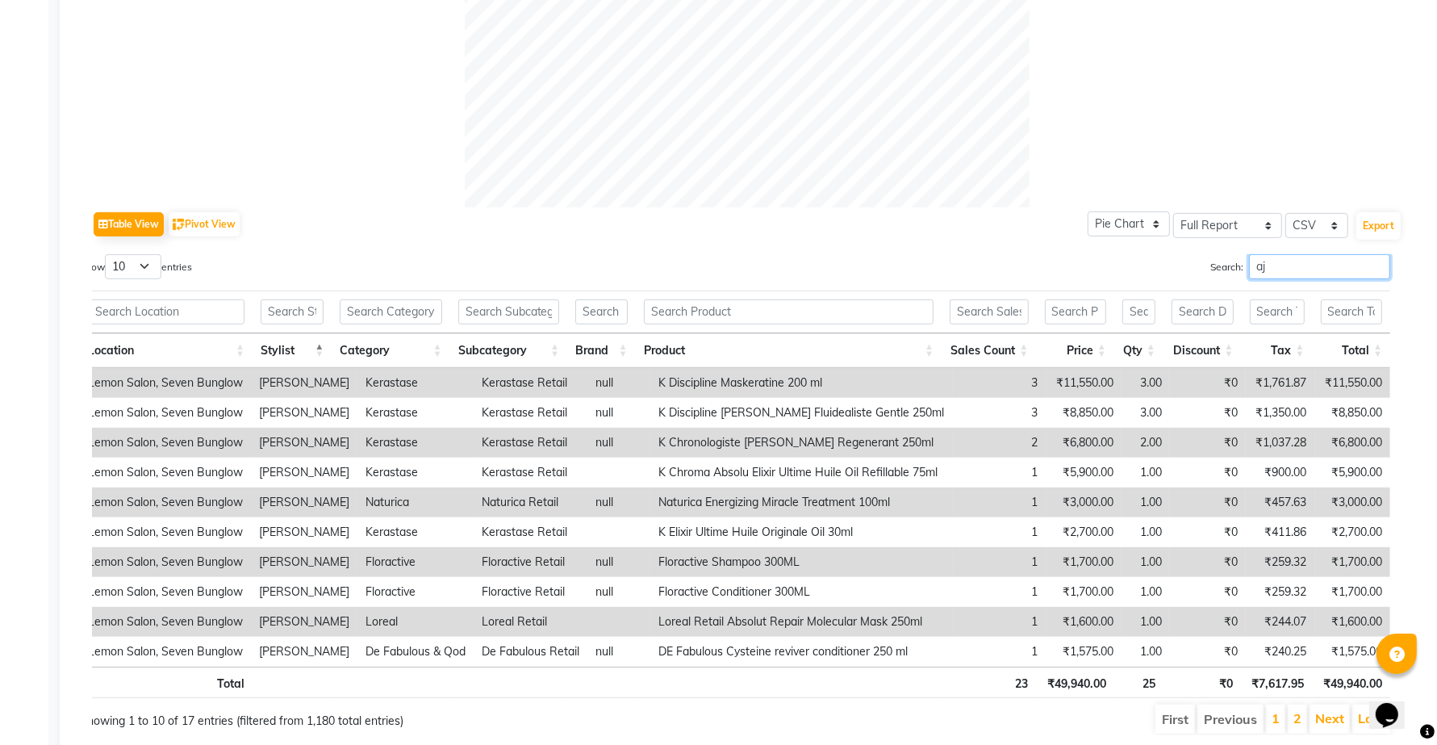
type input "a"
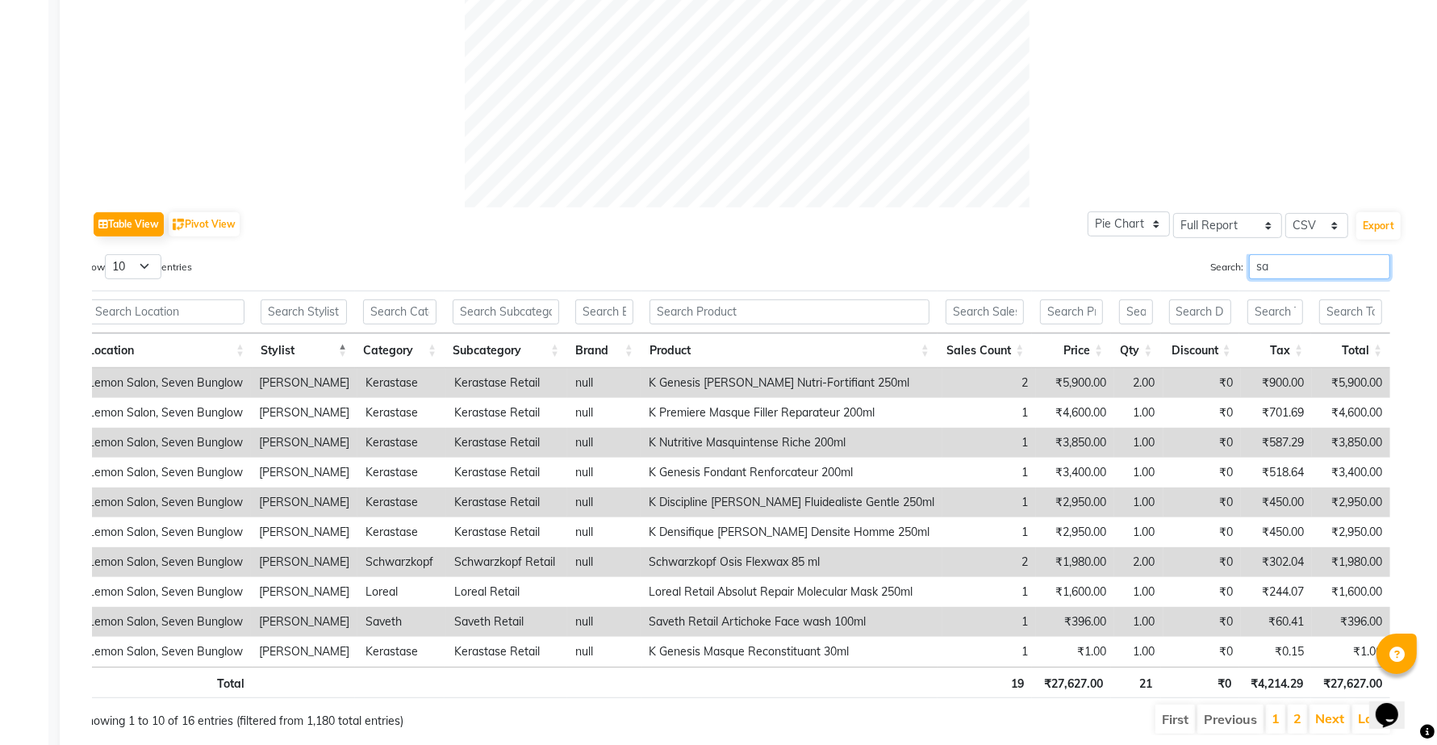
type input "s"
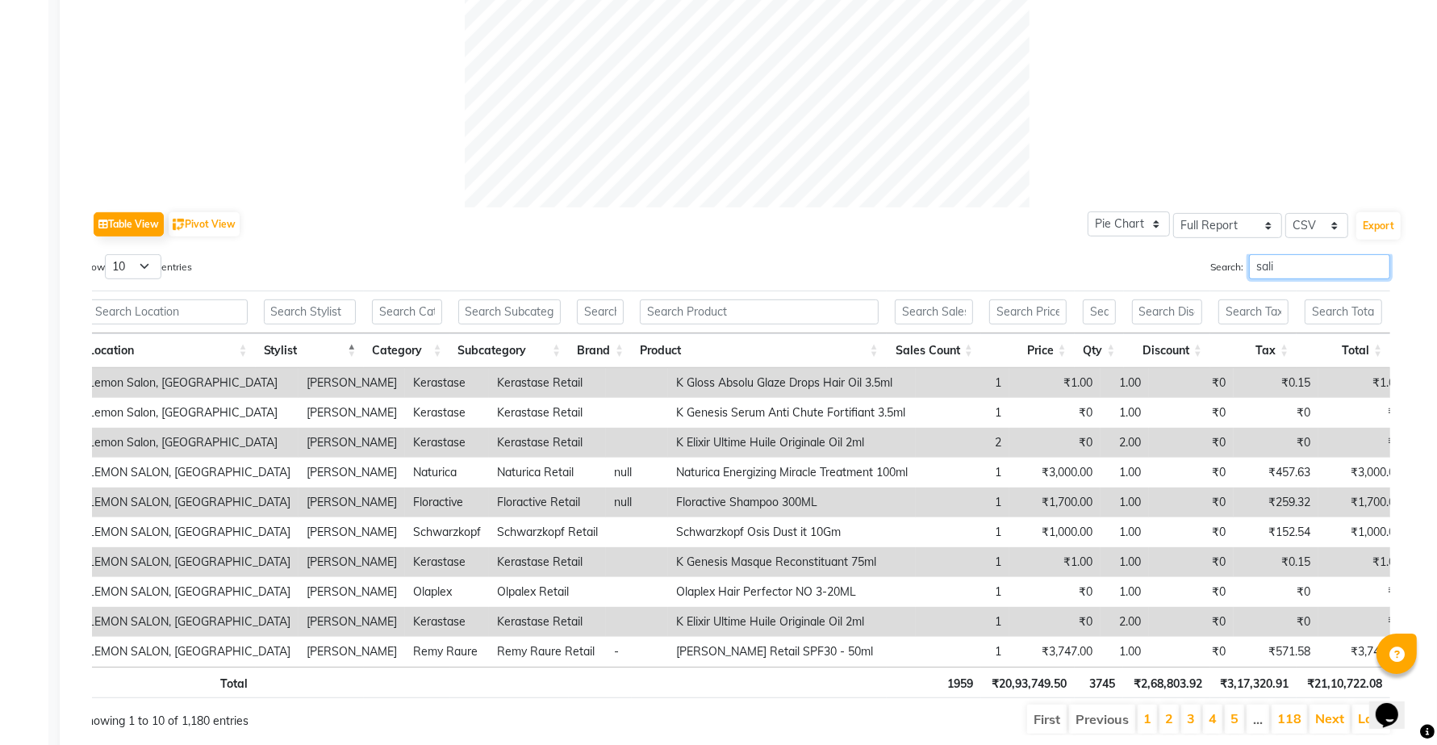
scroll to position [530, 0]
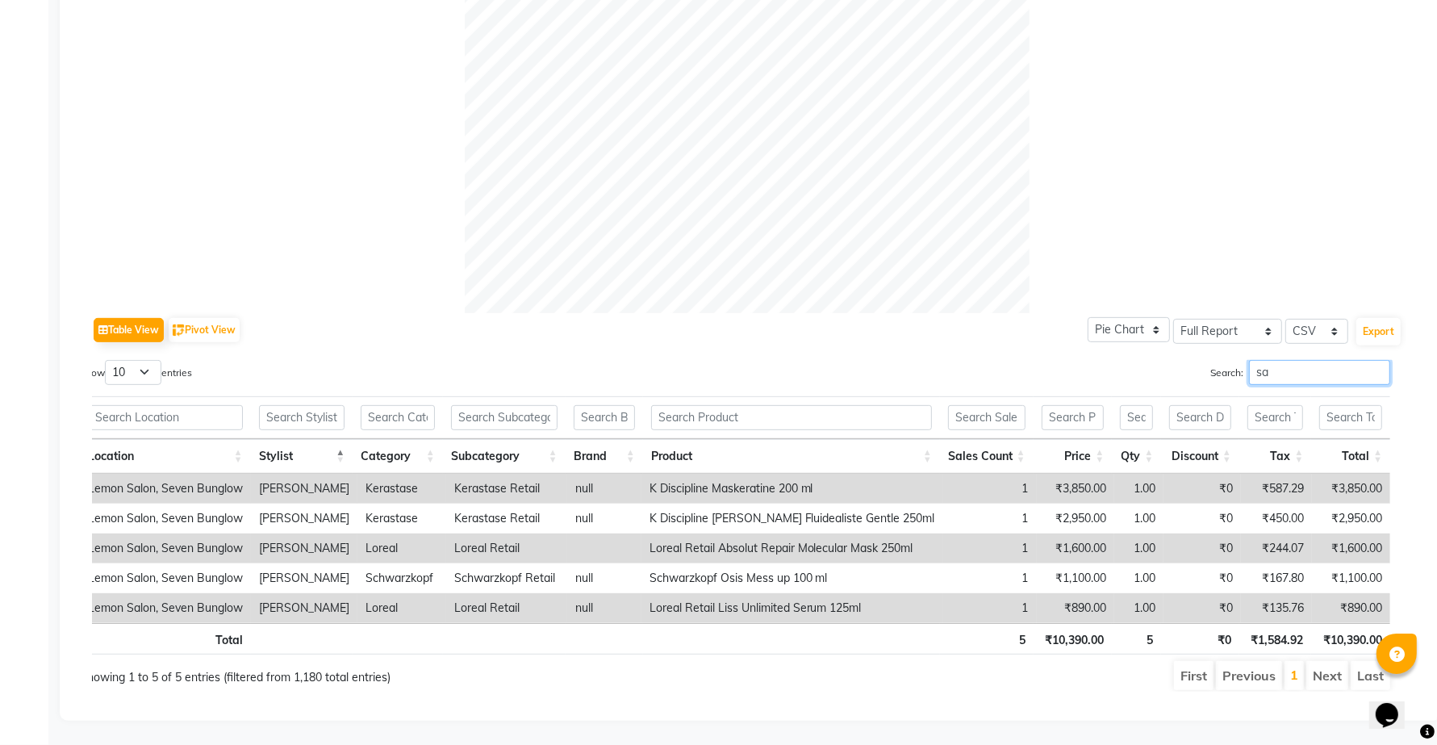
type input "s"
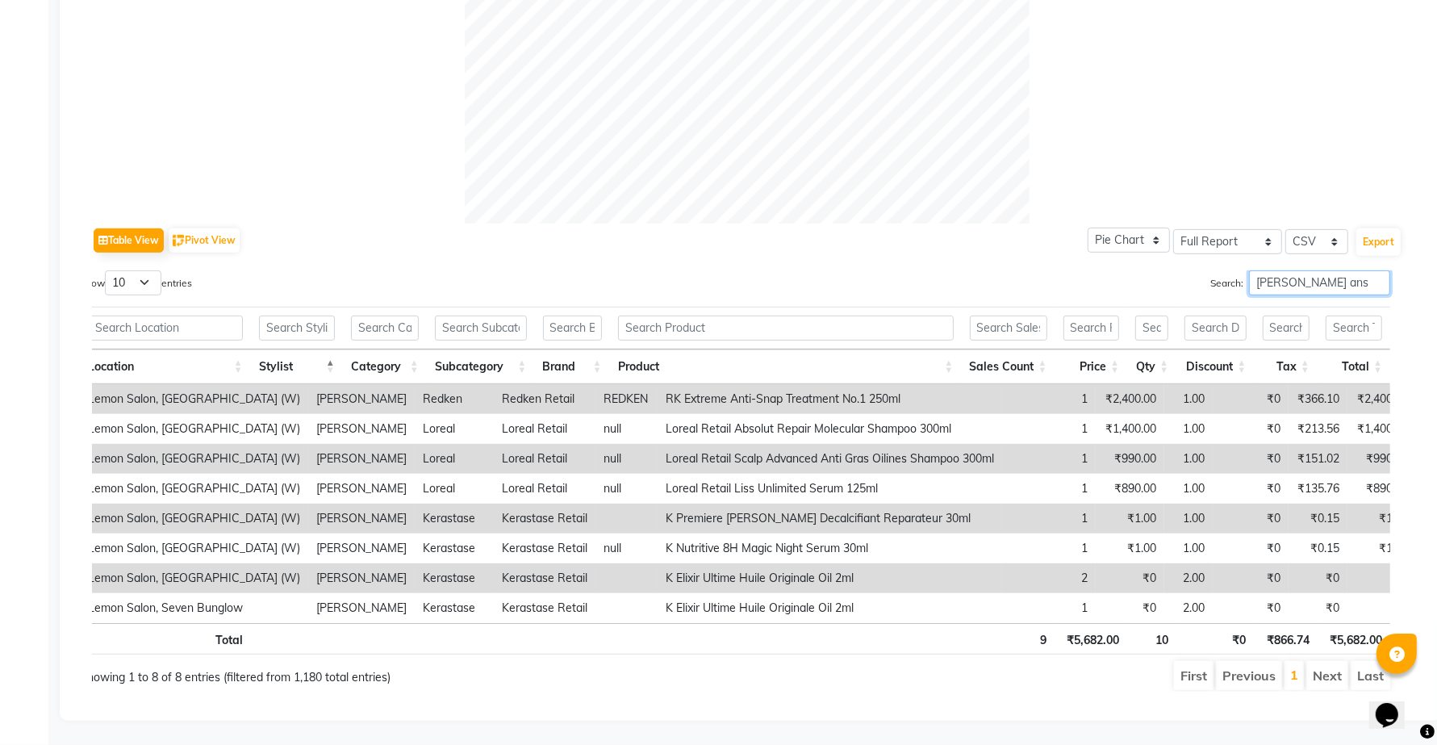
scroll to position [411, 0]
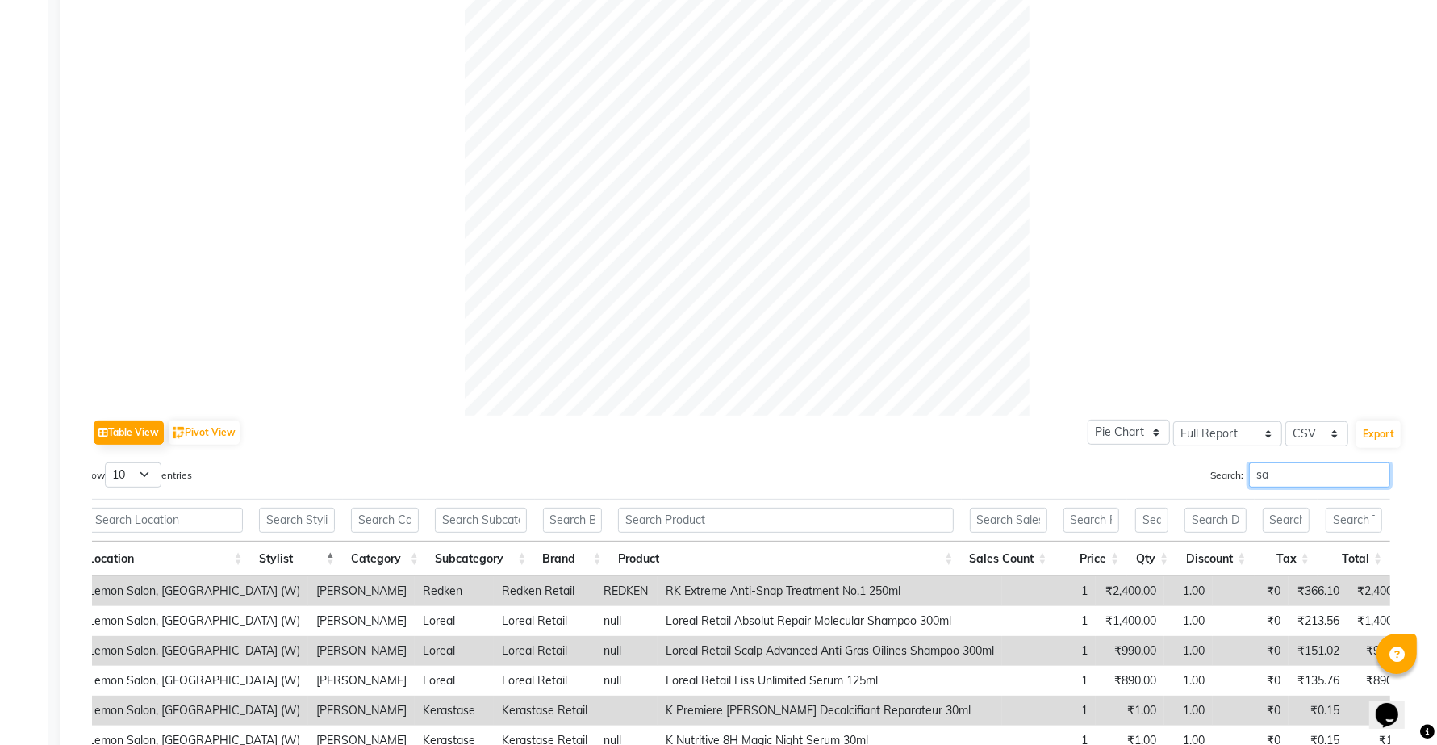
type input "s"
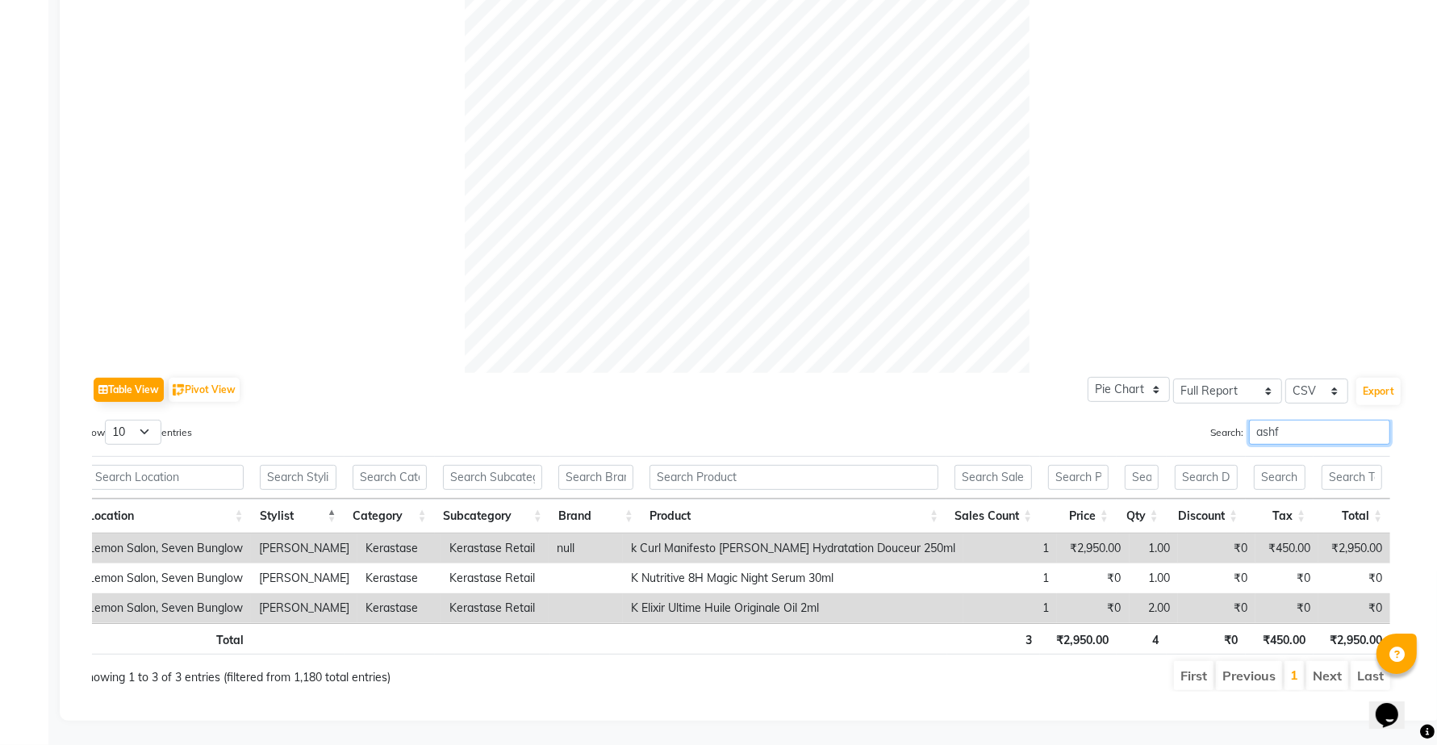
scroll to position [470, 0]
type input "a"
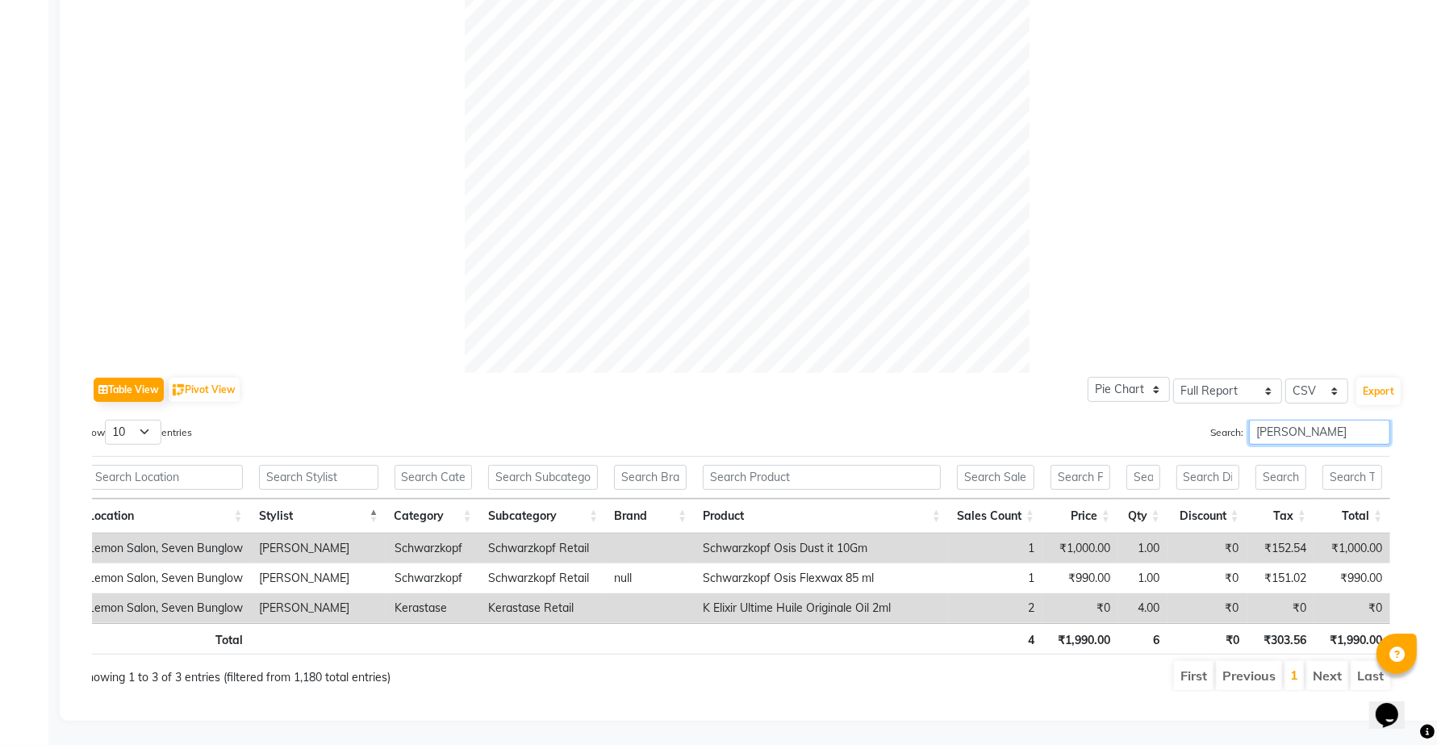
scroll to position [620, 0]
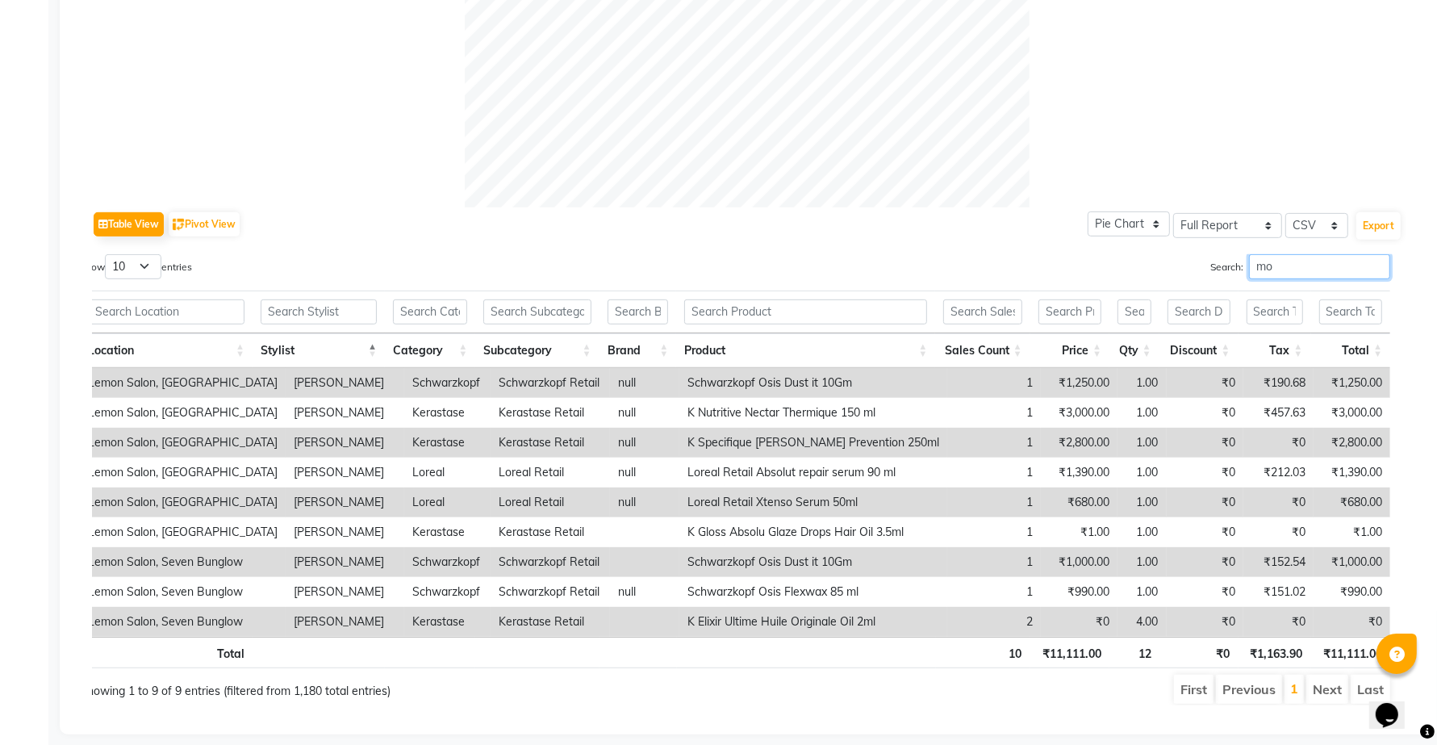
type input "m"
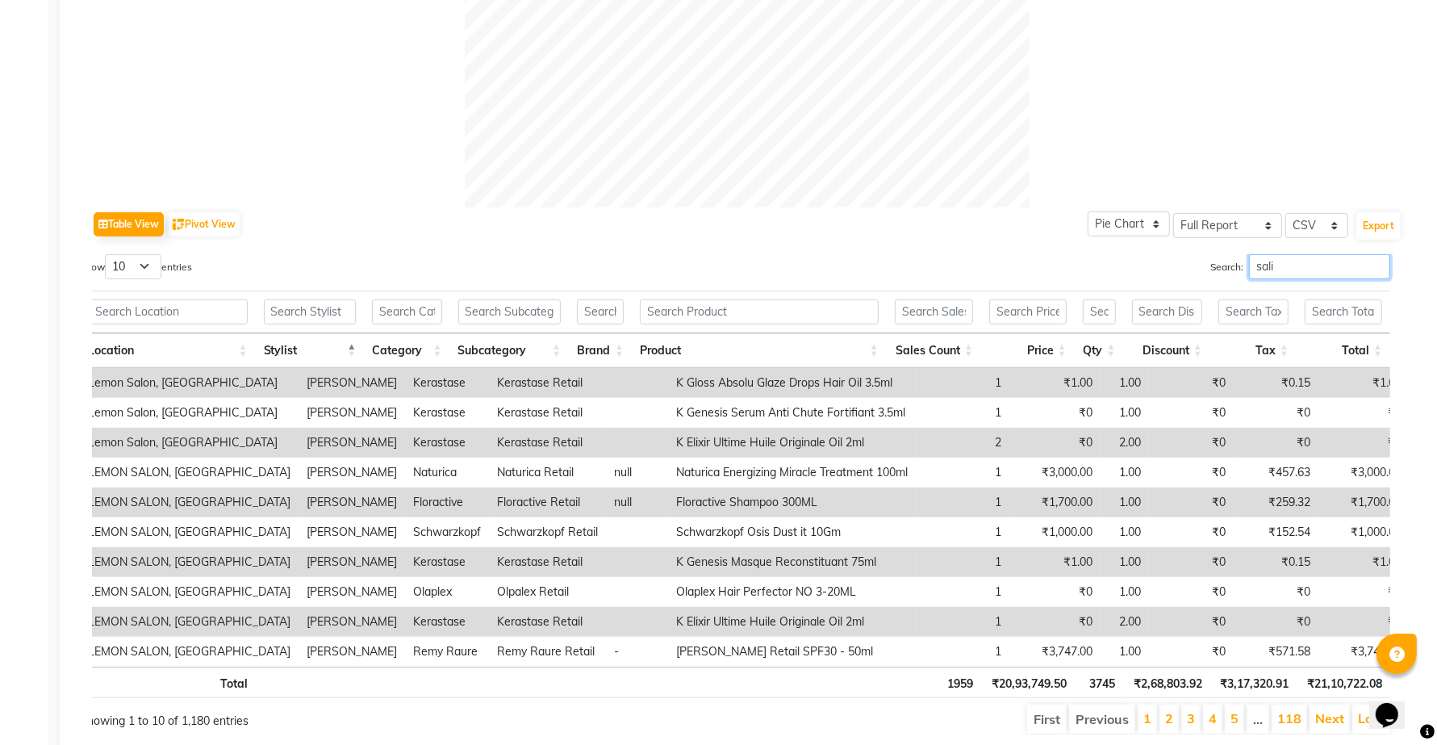
scroll to position [530, 0]
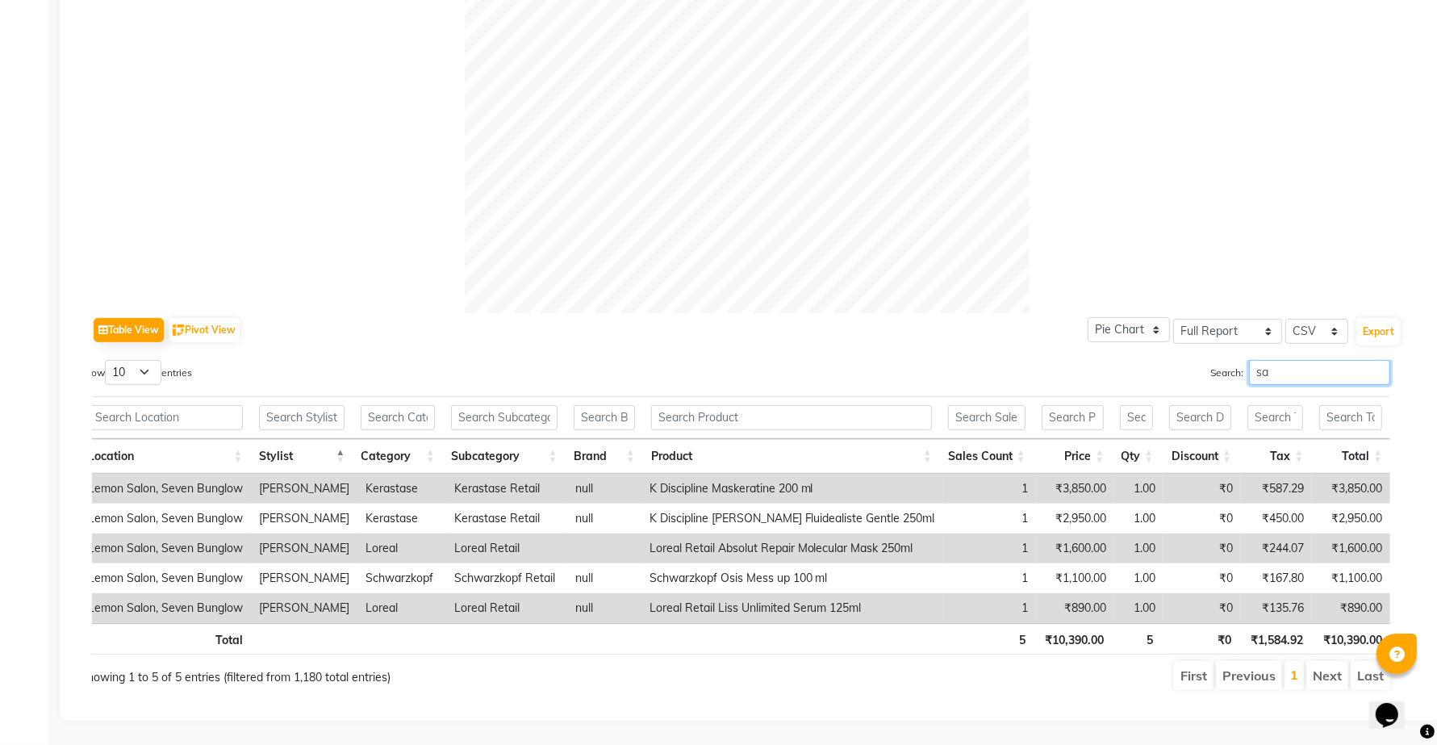
type input "s"
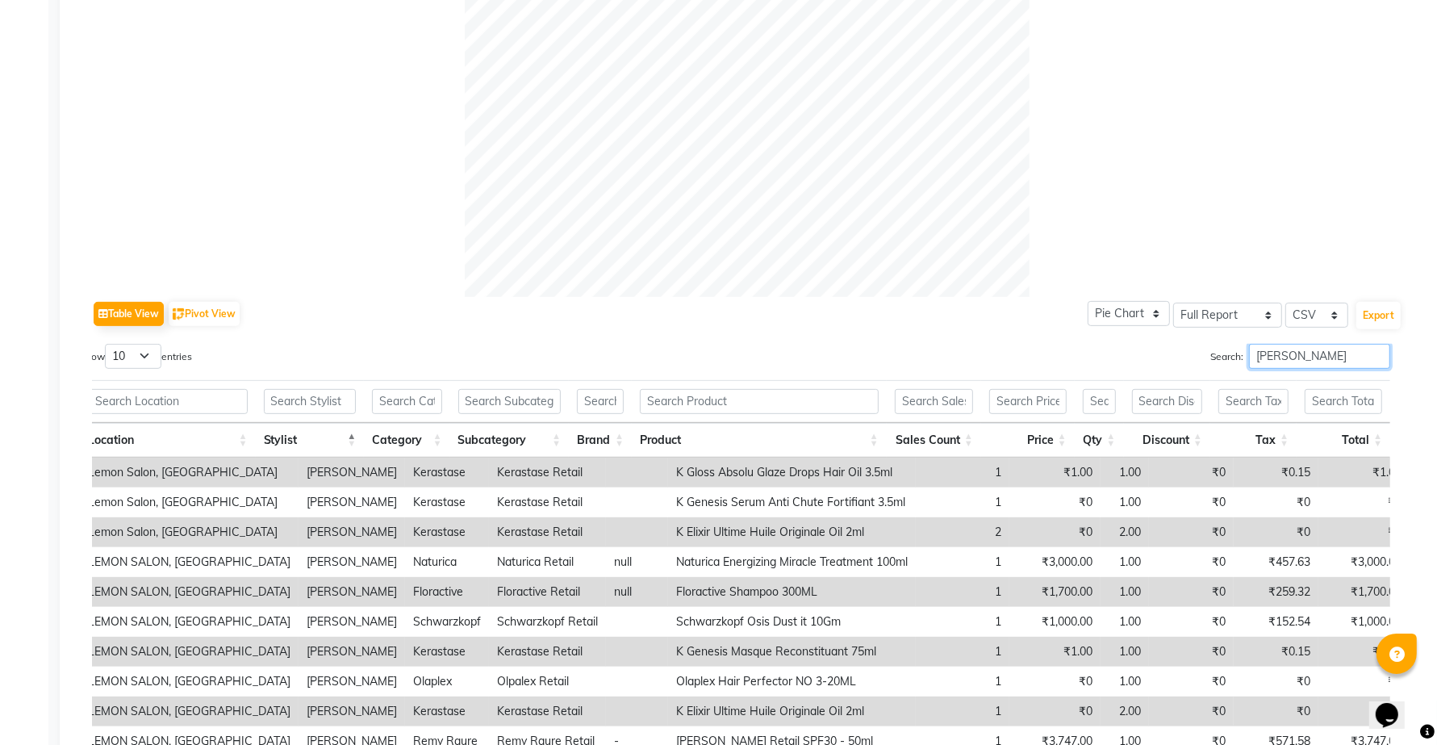
scroll to position [620, 0]
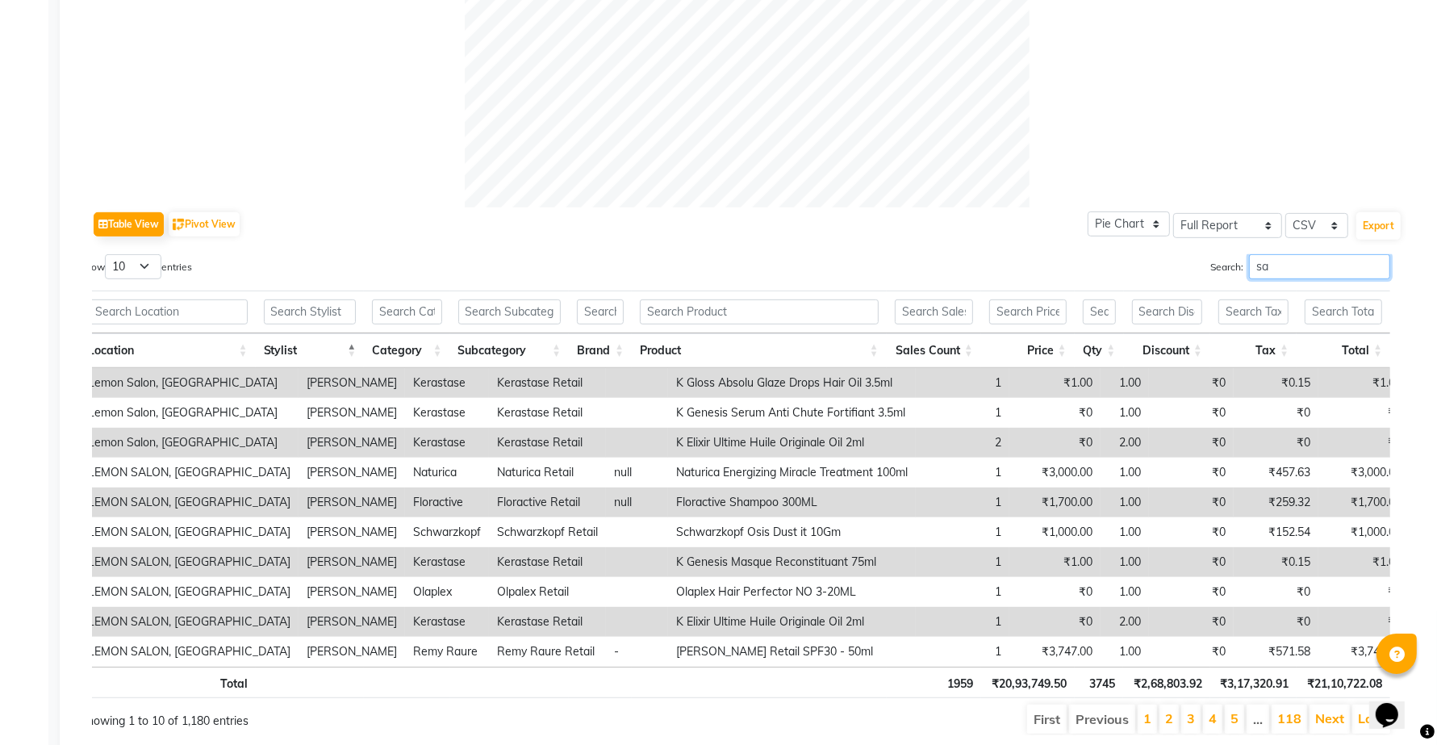
type input "s"
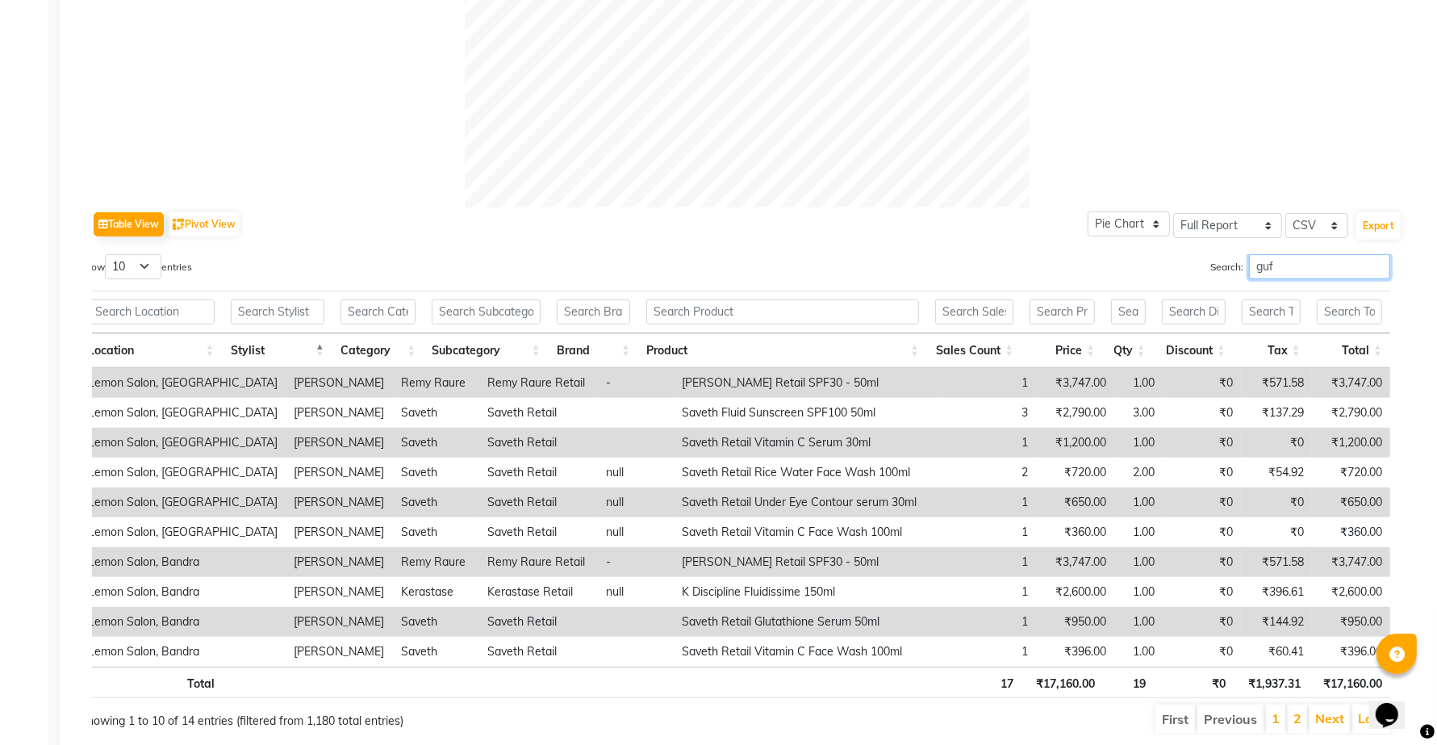
scroll to position [411, 0]
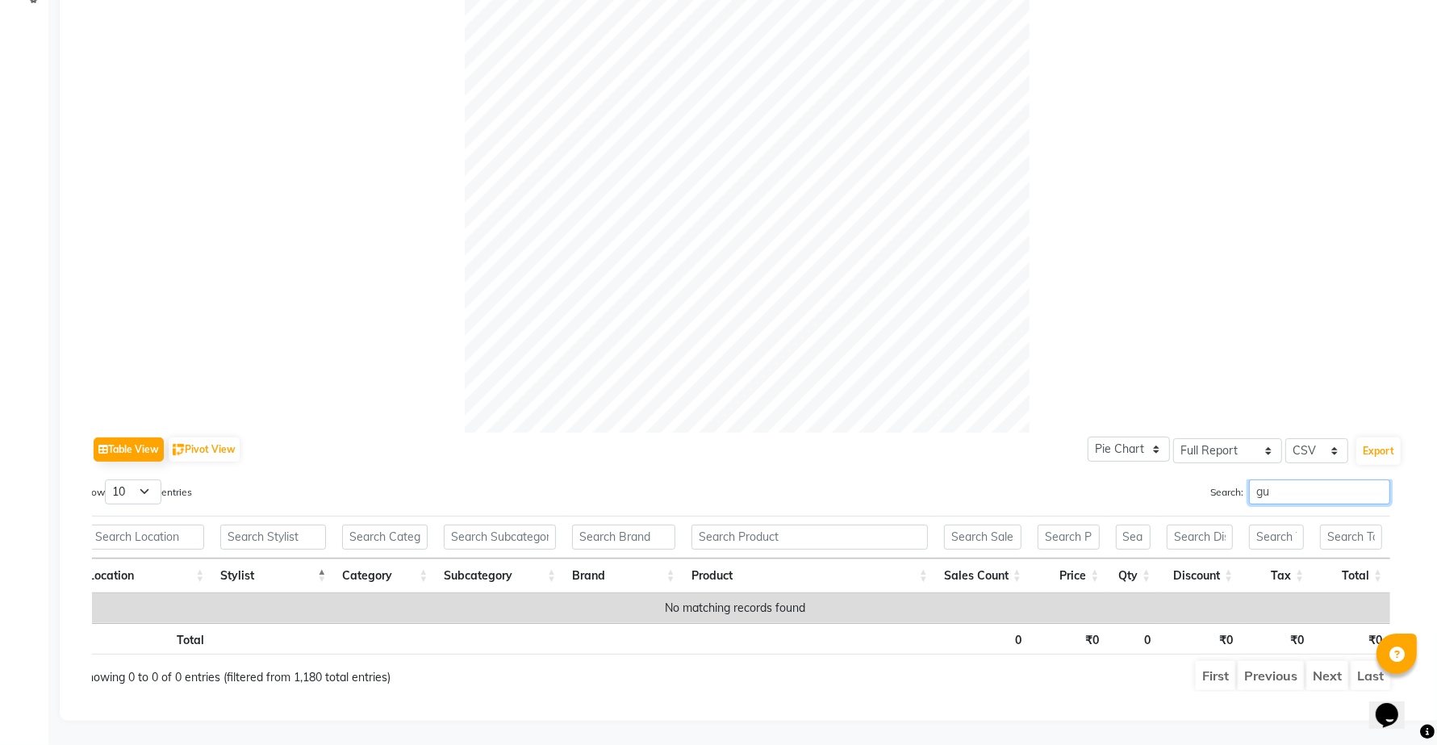
type input "g"
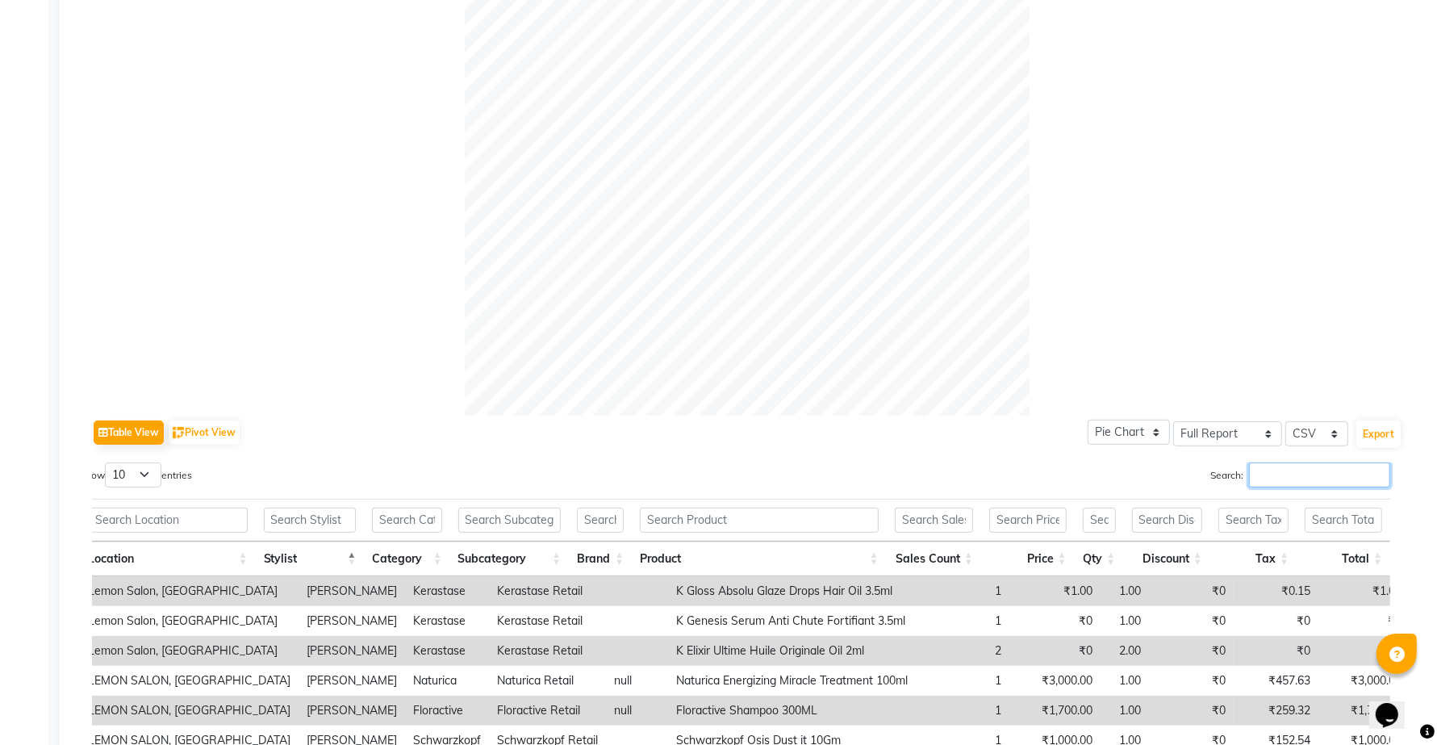
scroll to position [620, 0]
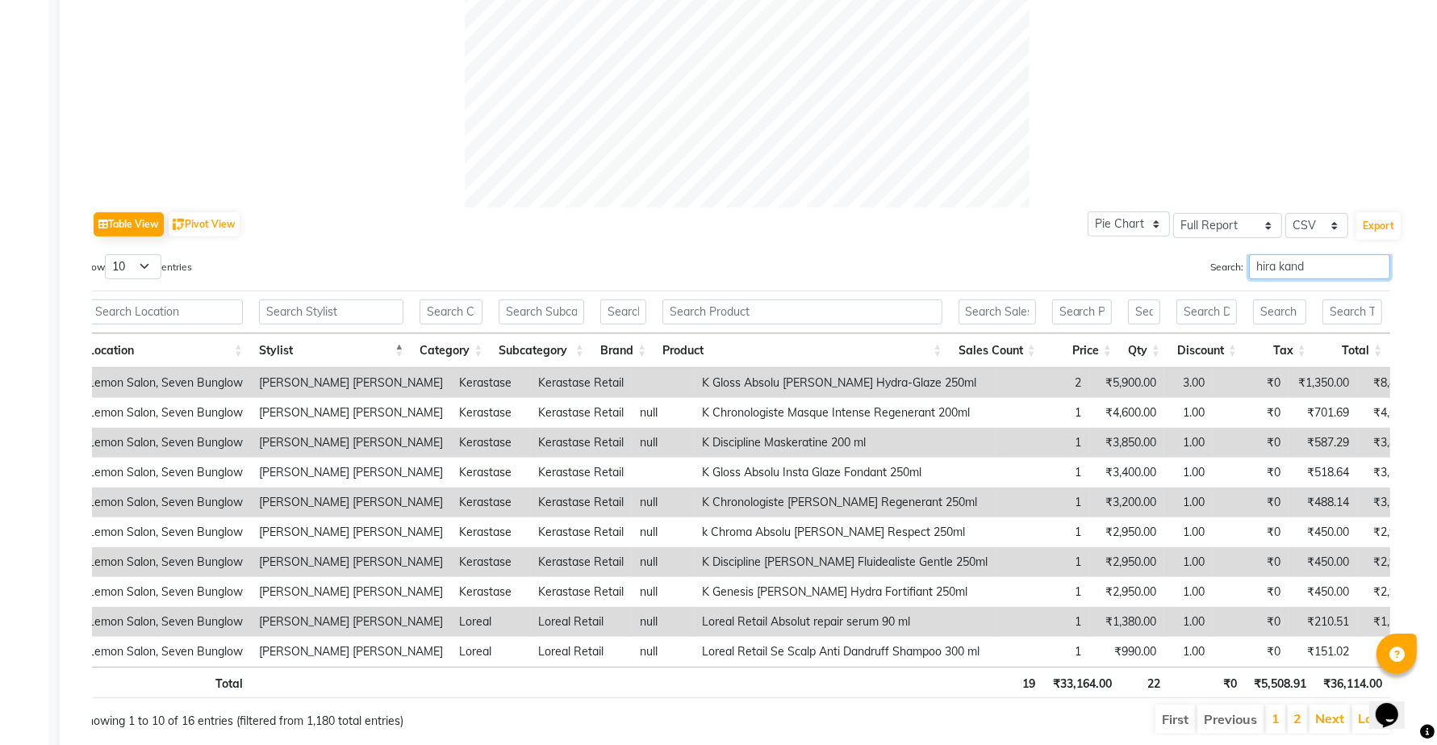
click at [1269, 268] on input "hira kand" at bounding box center [1319, 266] width 141 height 25
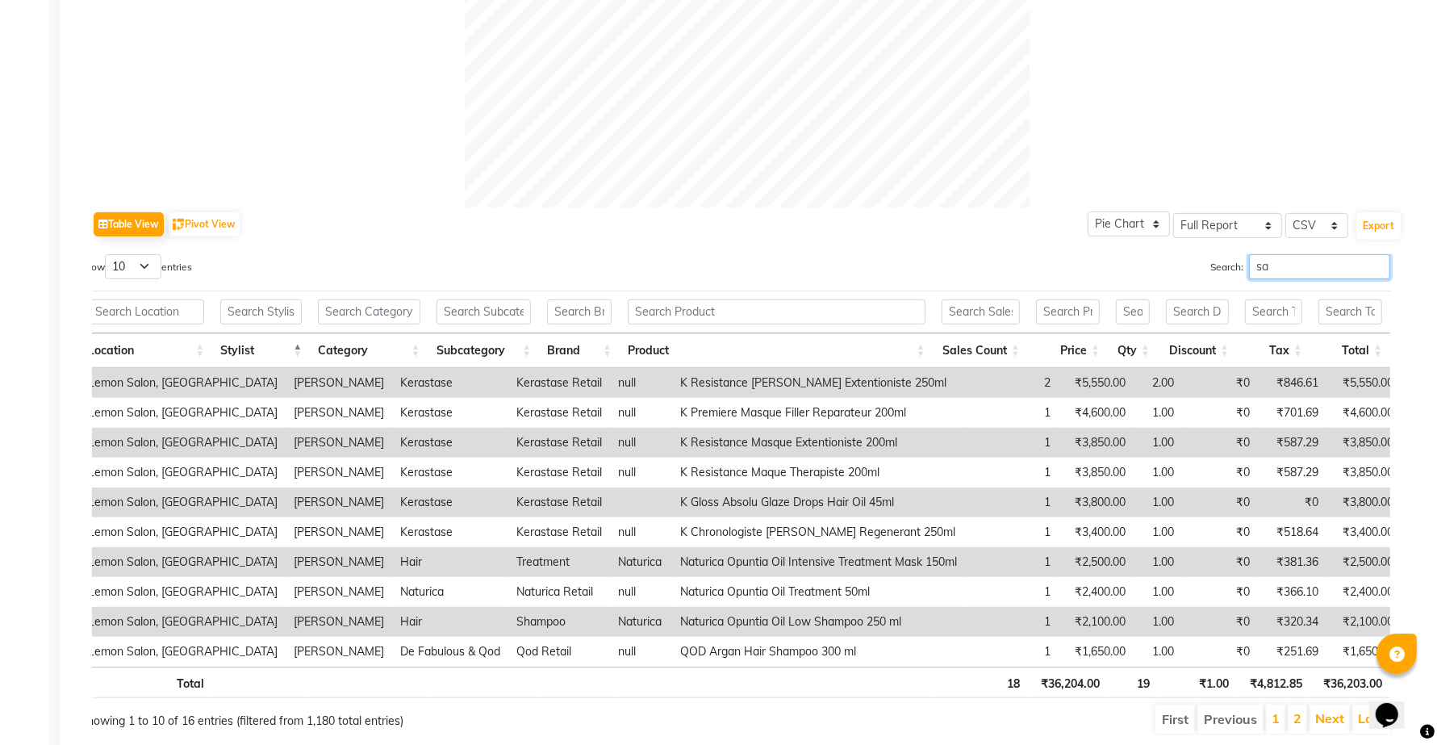
type input "s"
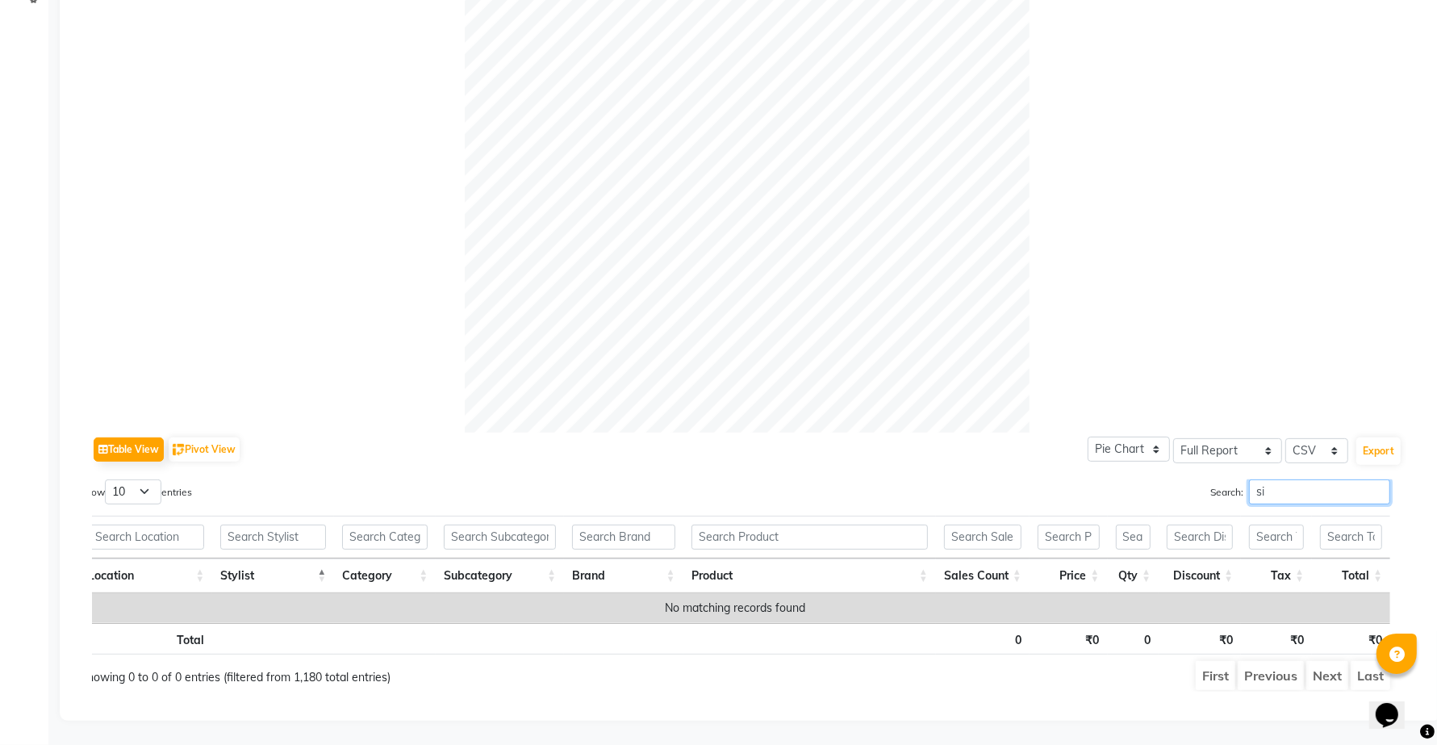
type input "s"
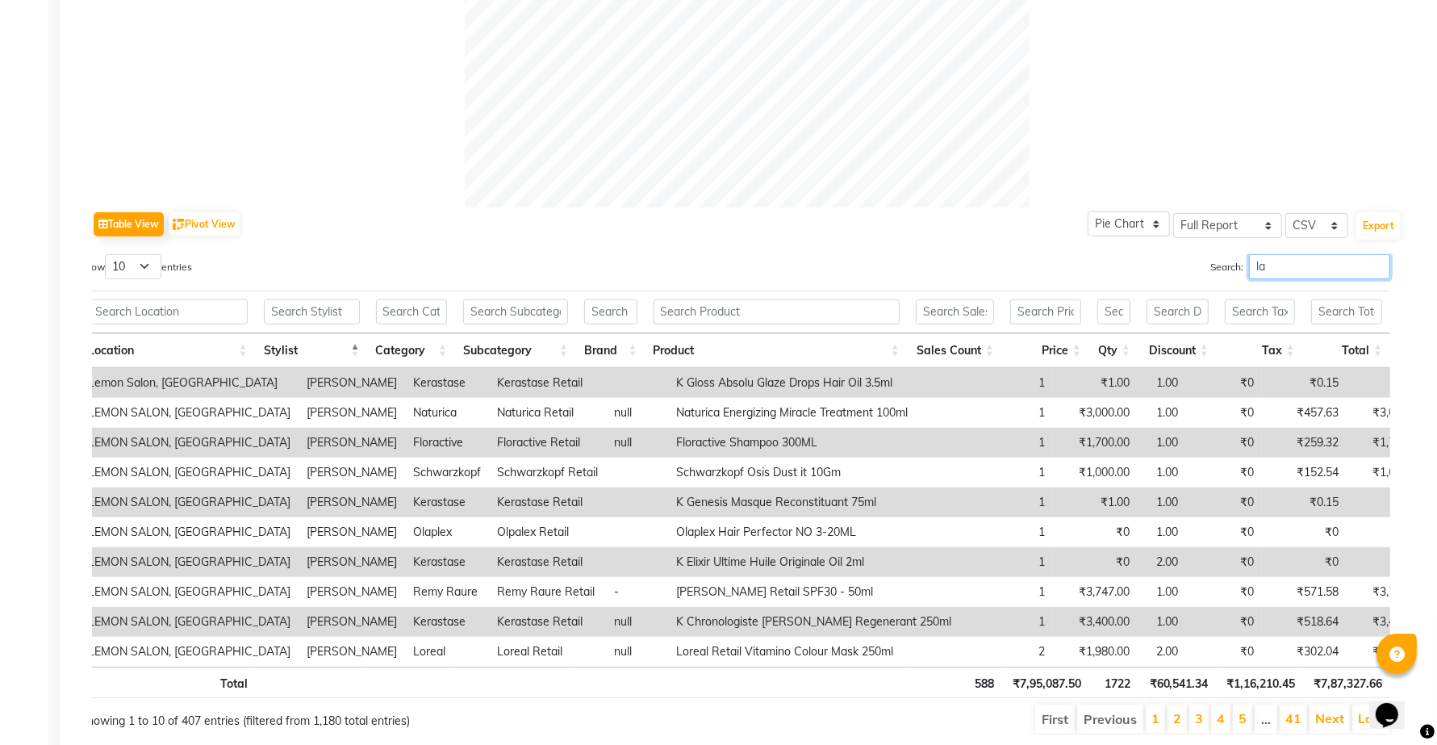
type input "l"
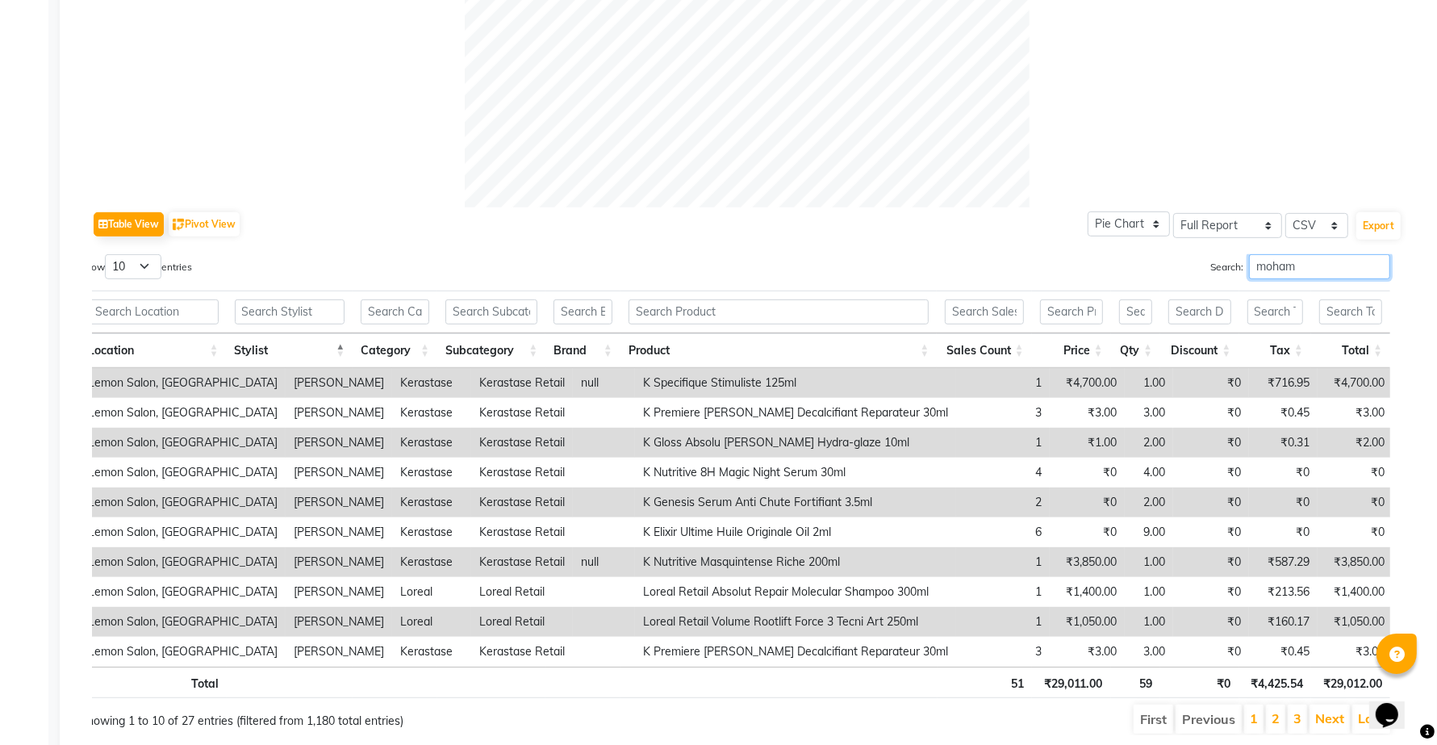
type input "moha"
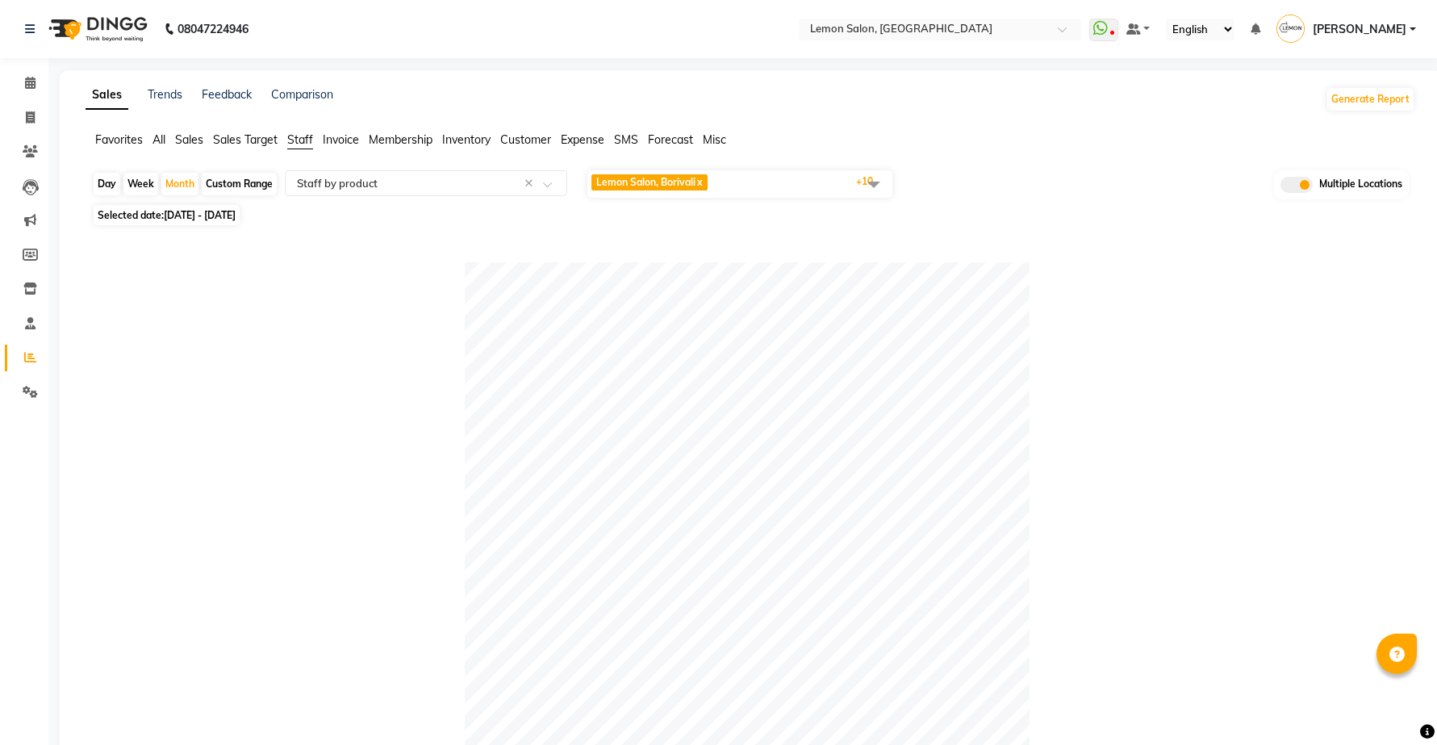
select select "full_report"
select select "csv"
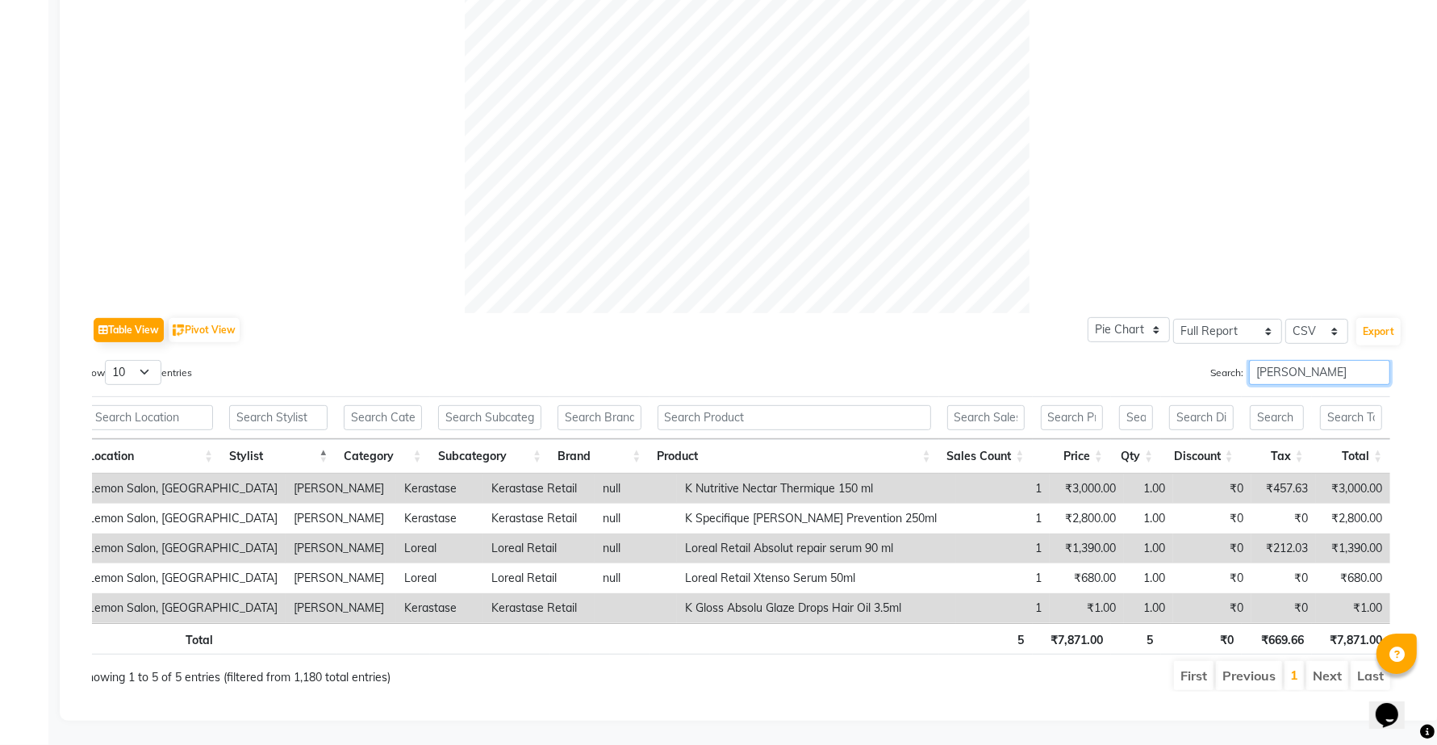
scroll to position [620, 0]
type input "m"
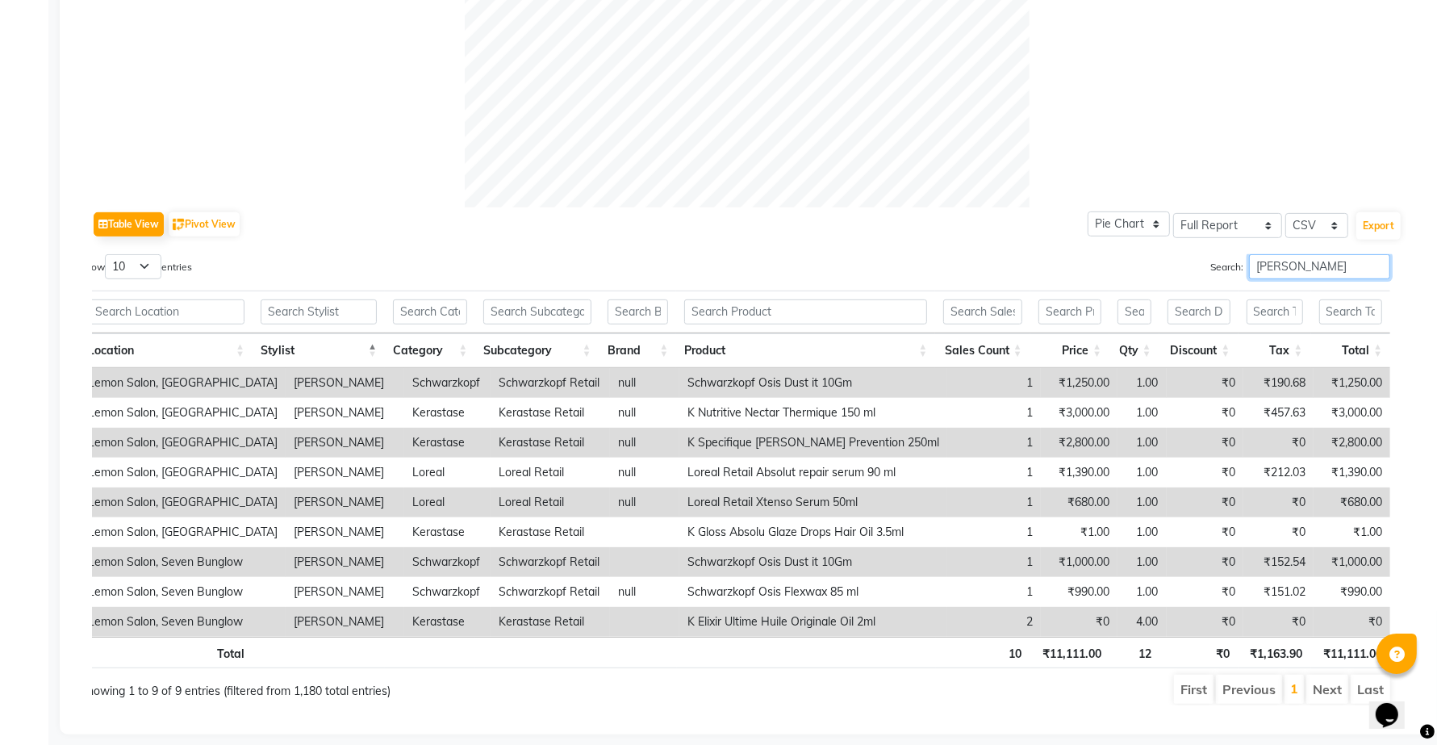
scroll to position [411, 0]
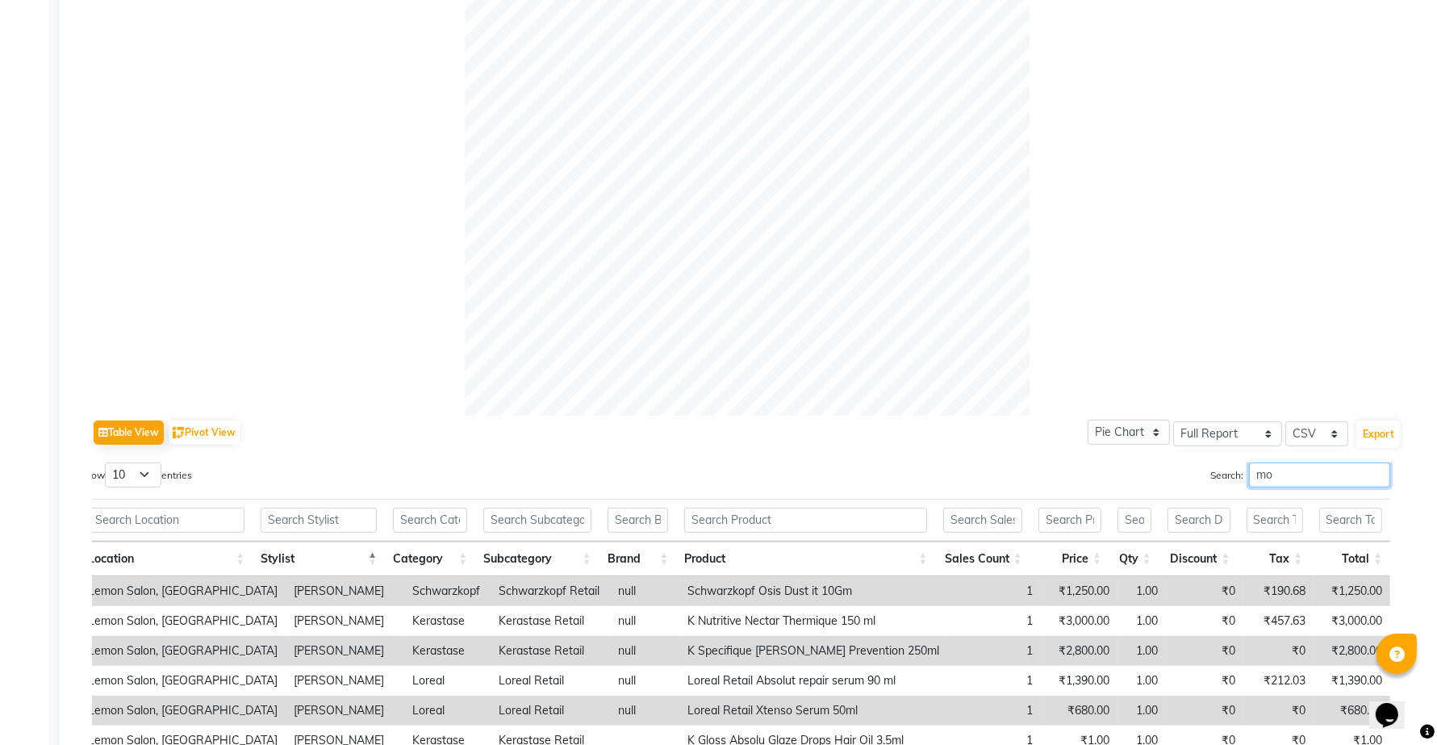
type input "m"
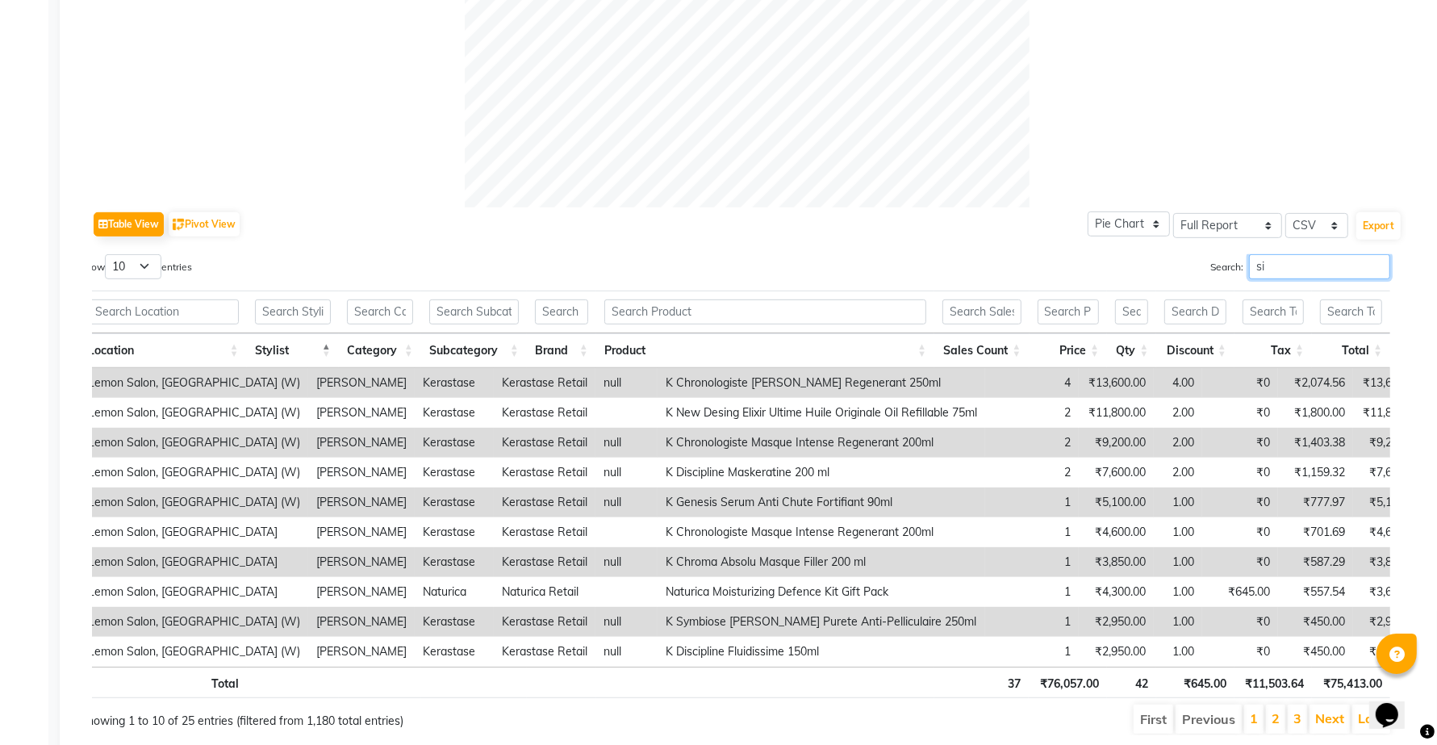
type input "s"
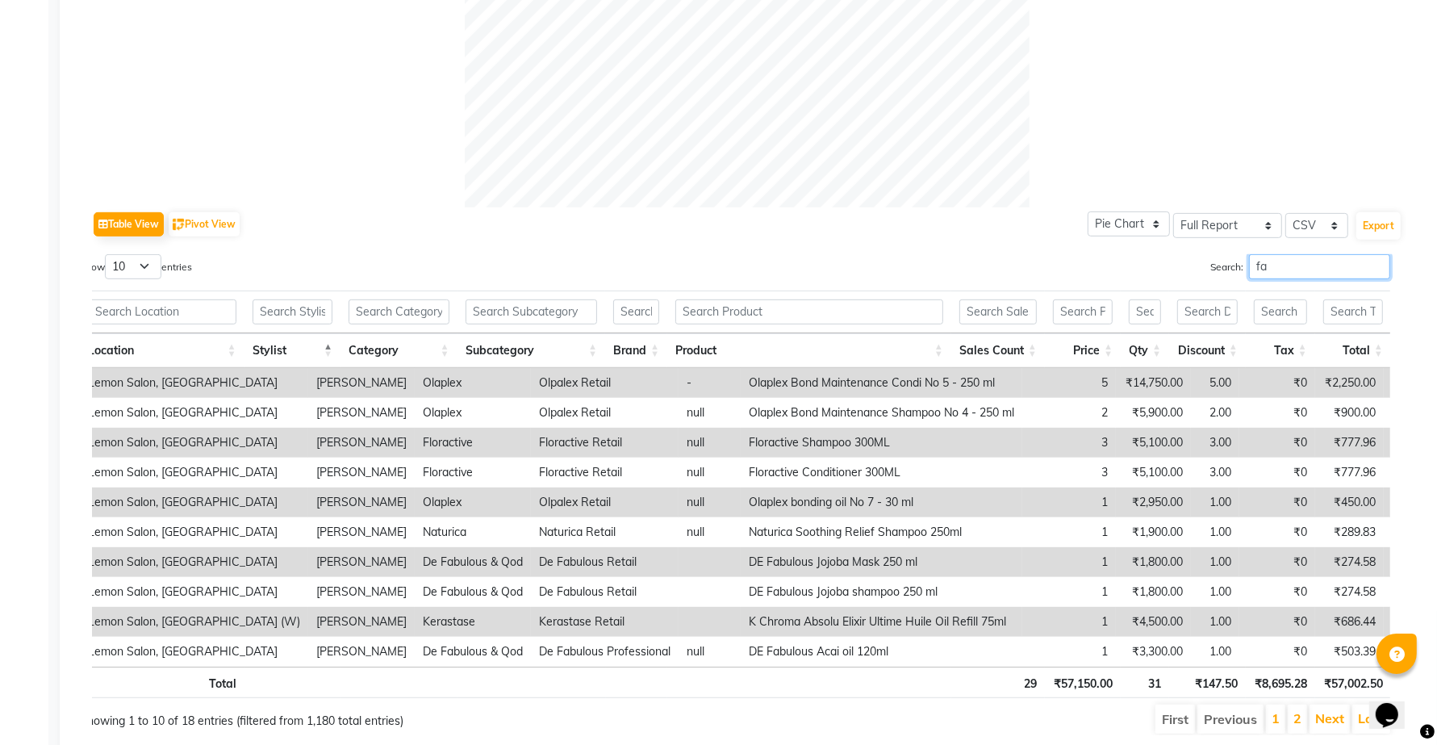
type input "f"
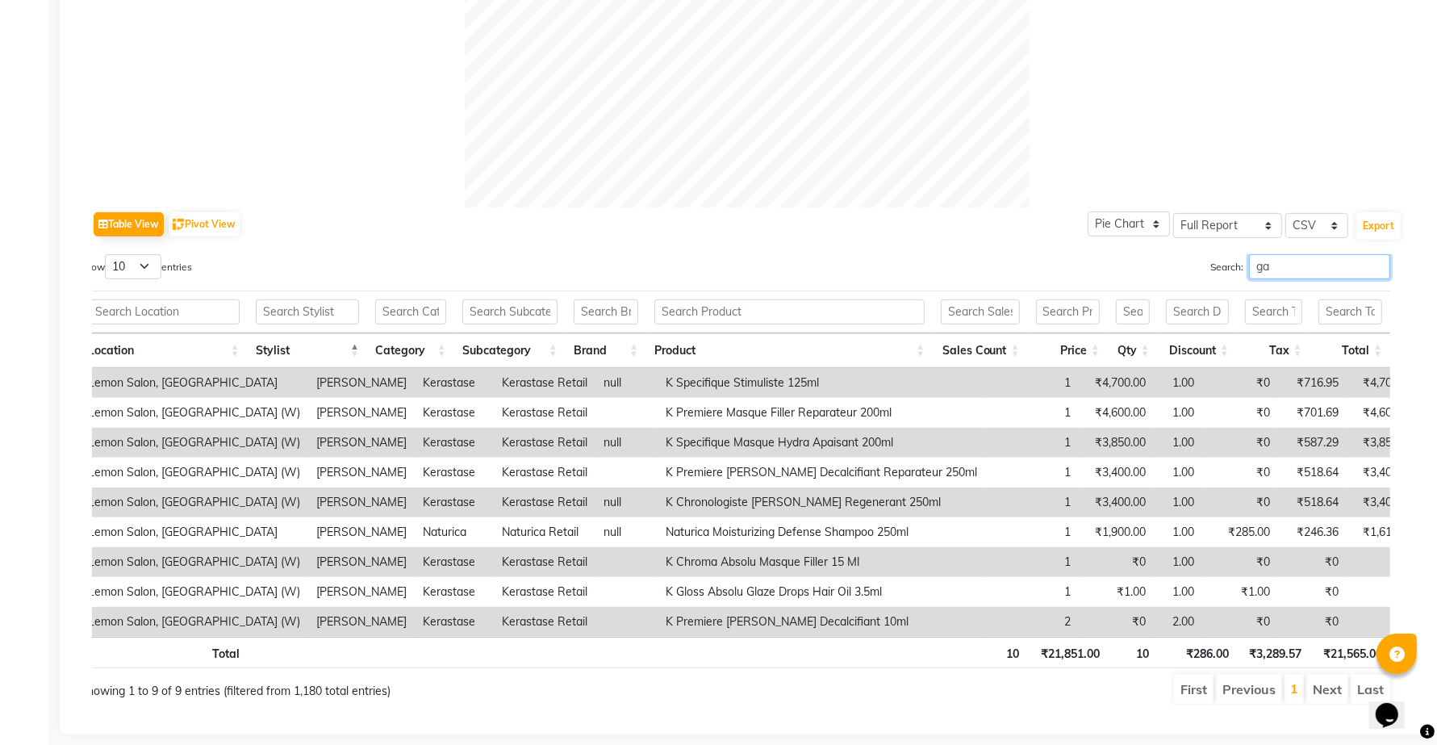
type input "g"
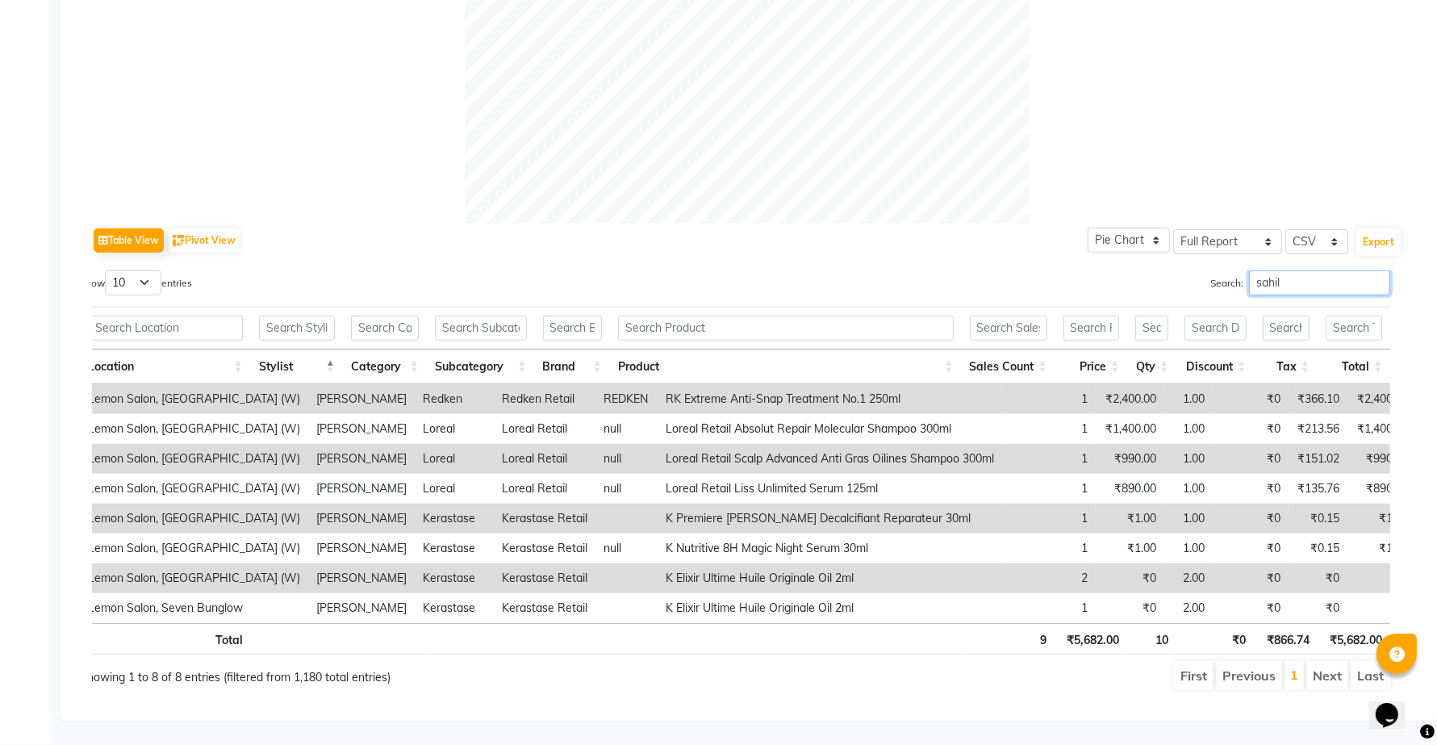
type input "sahil"
click at [1377, 270] on input "sahil" at bounding box center [1319, 282] width 141 height 25
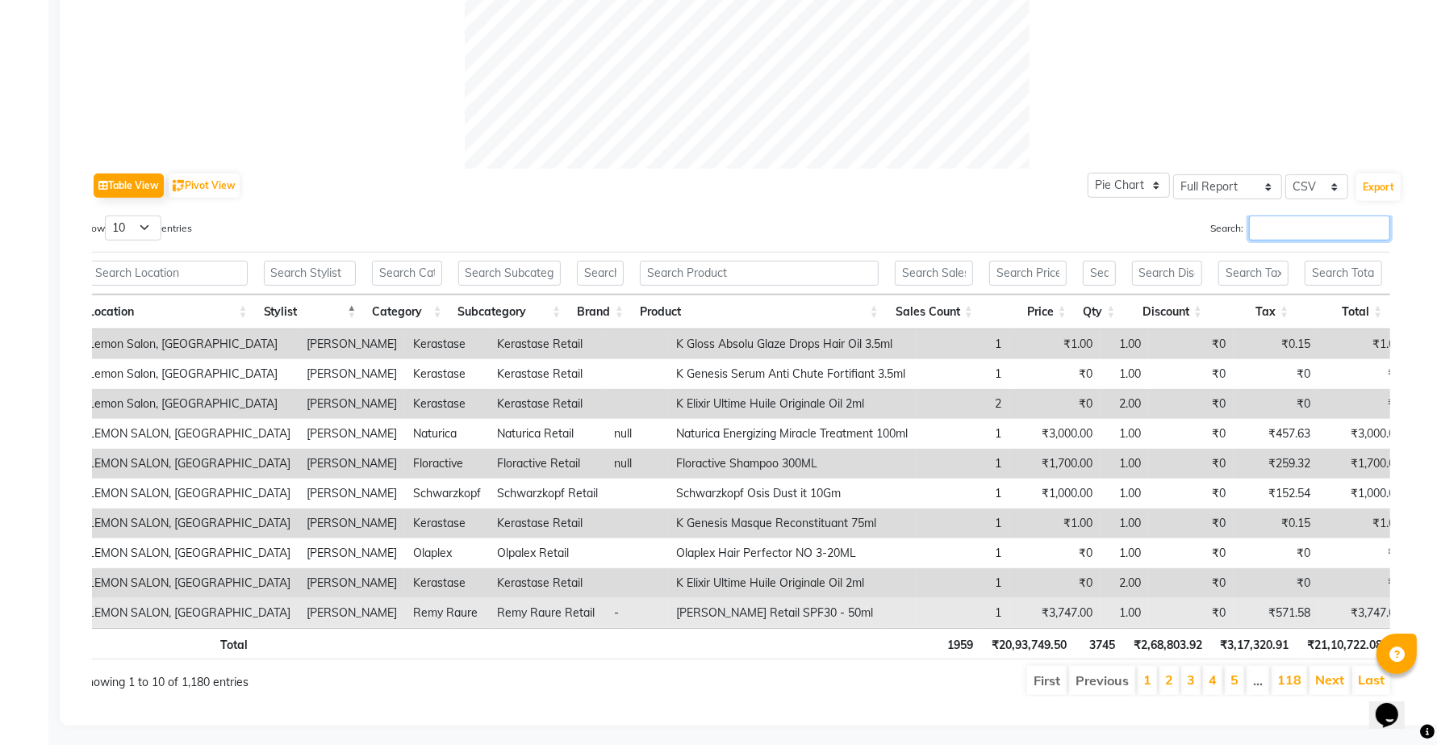
scroll to position [679, 0]
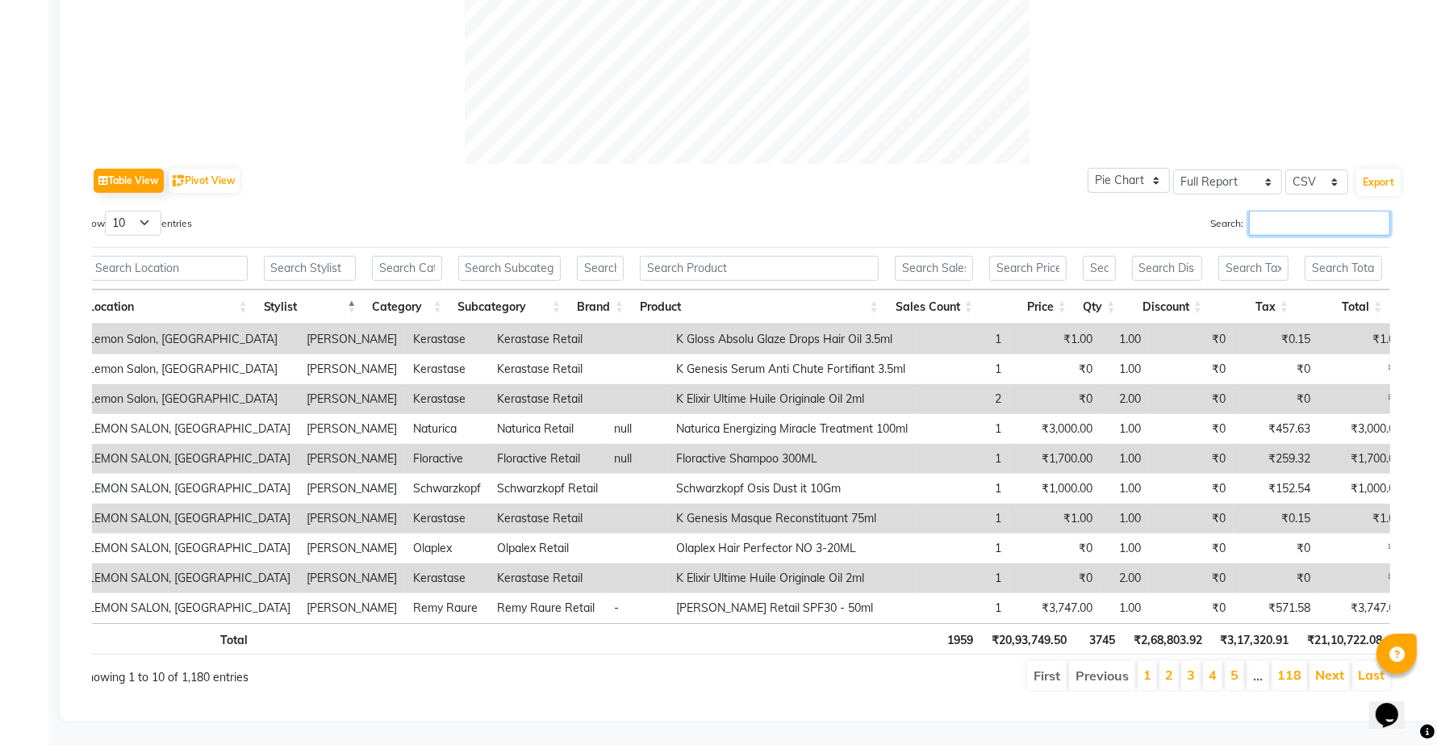
click at [1275, 211] on input "Search:" at bounding box center [1319, 223] width 141 height 25
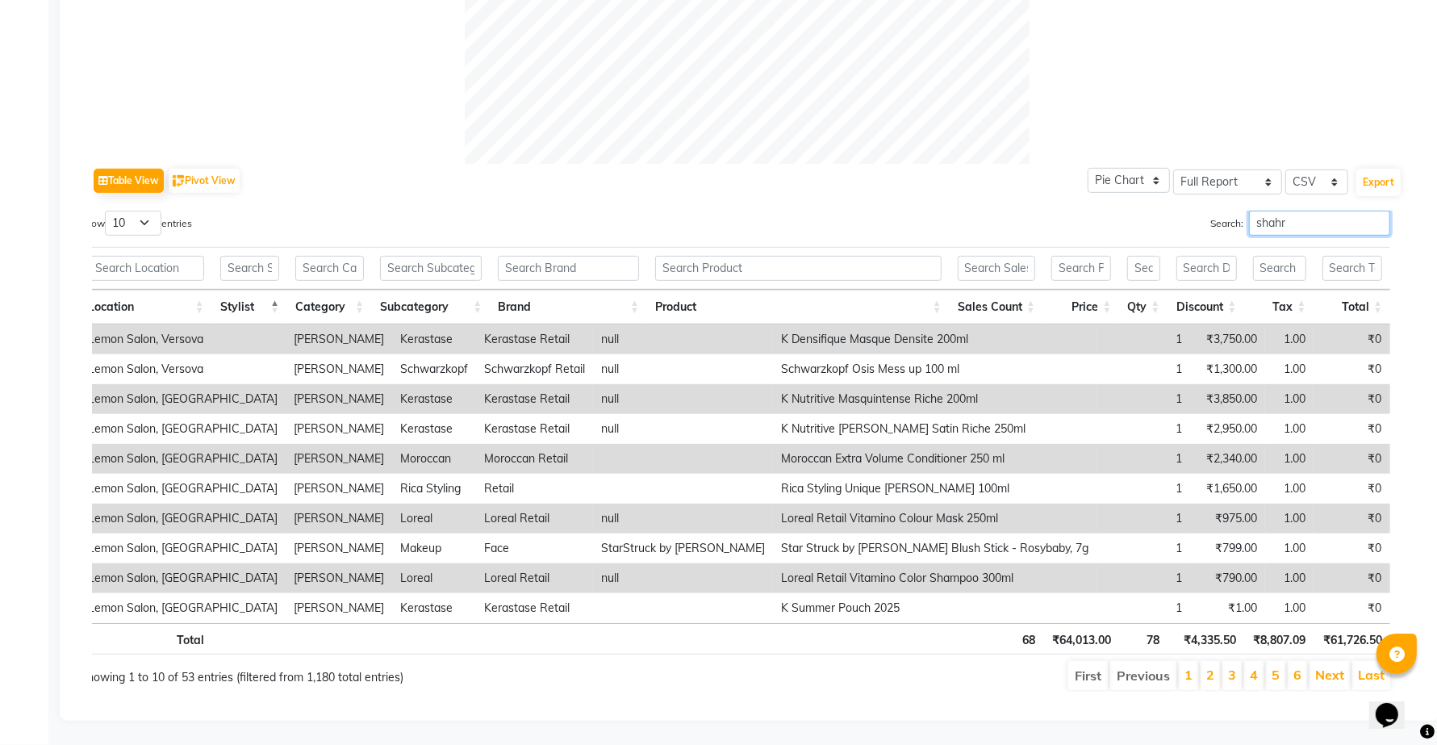
scroll to position [411, 0]
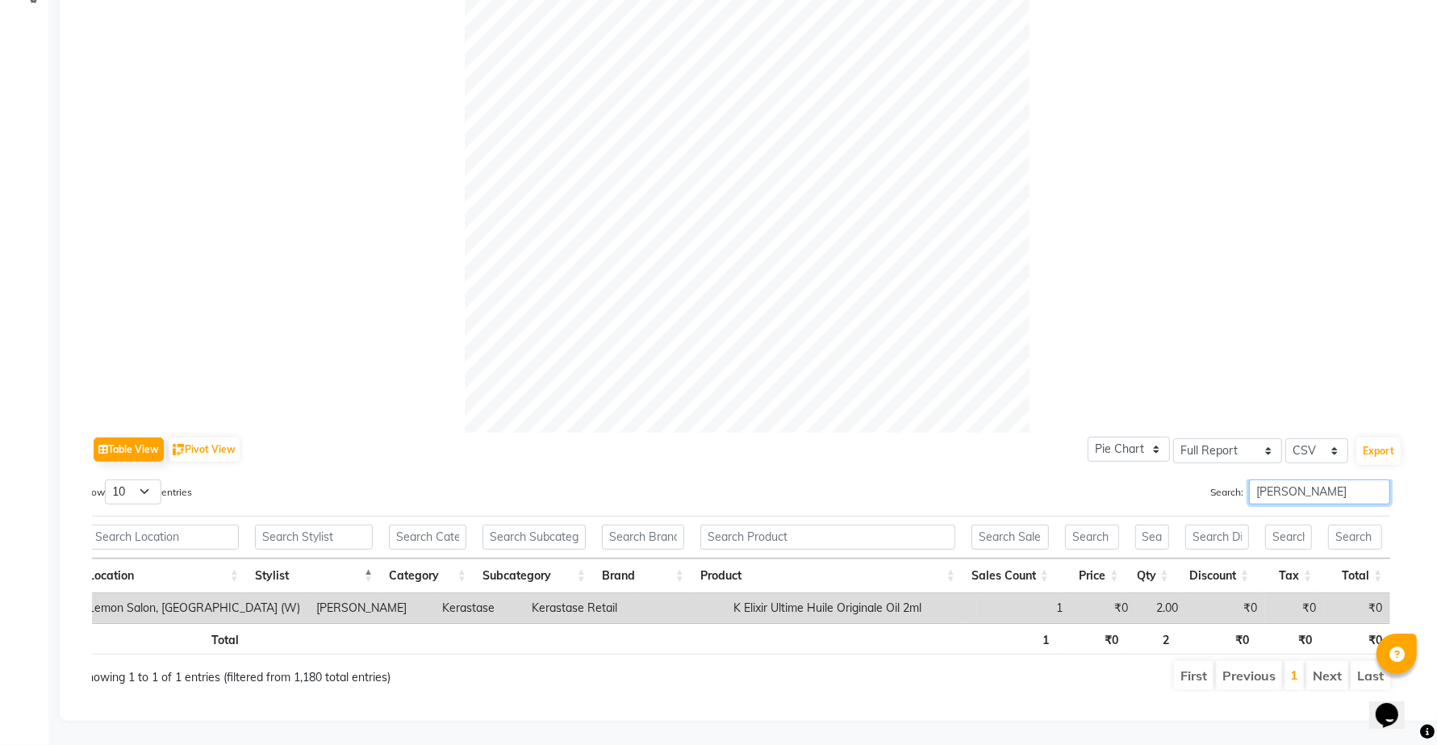
click at [1292, 479] on input "shahrukh" at bounding box center [1319, 491] width 141 height 25
click at [1312, 479] on input "salman talib" at bounding box center [1319, 491] width 141 height 25
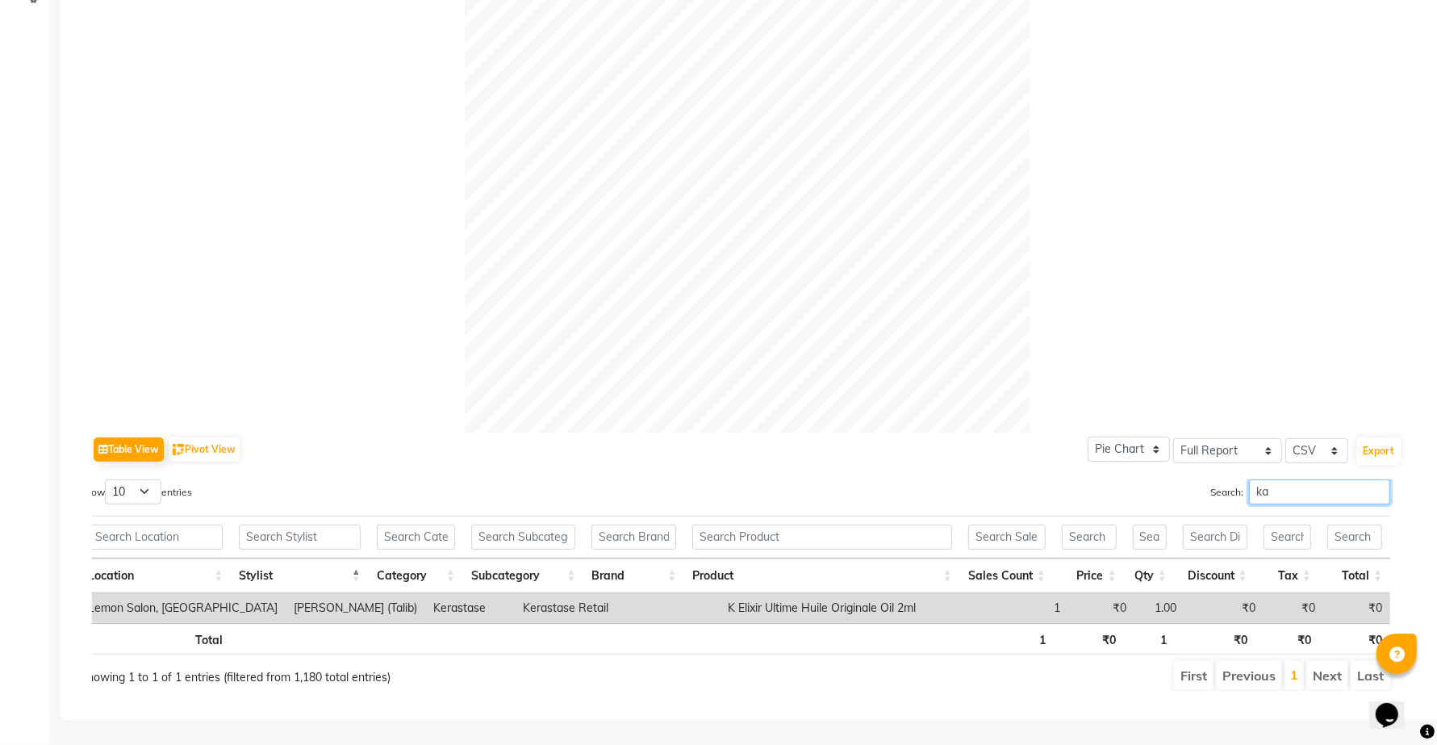
scroll to position [679, 0]
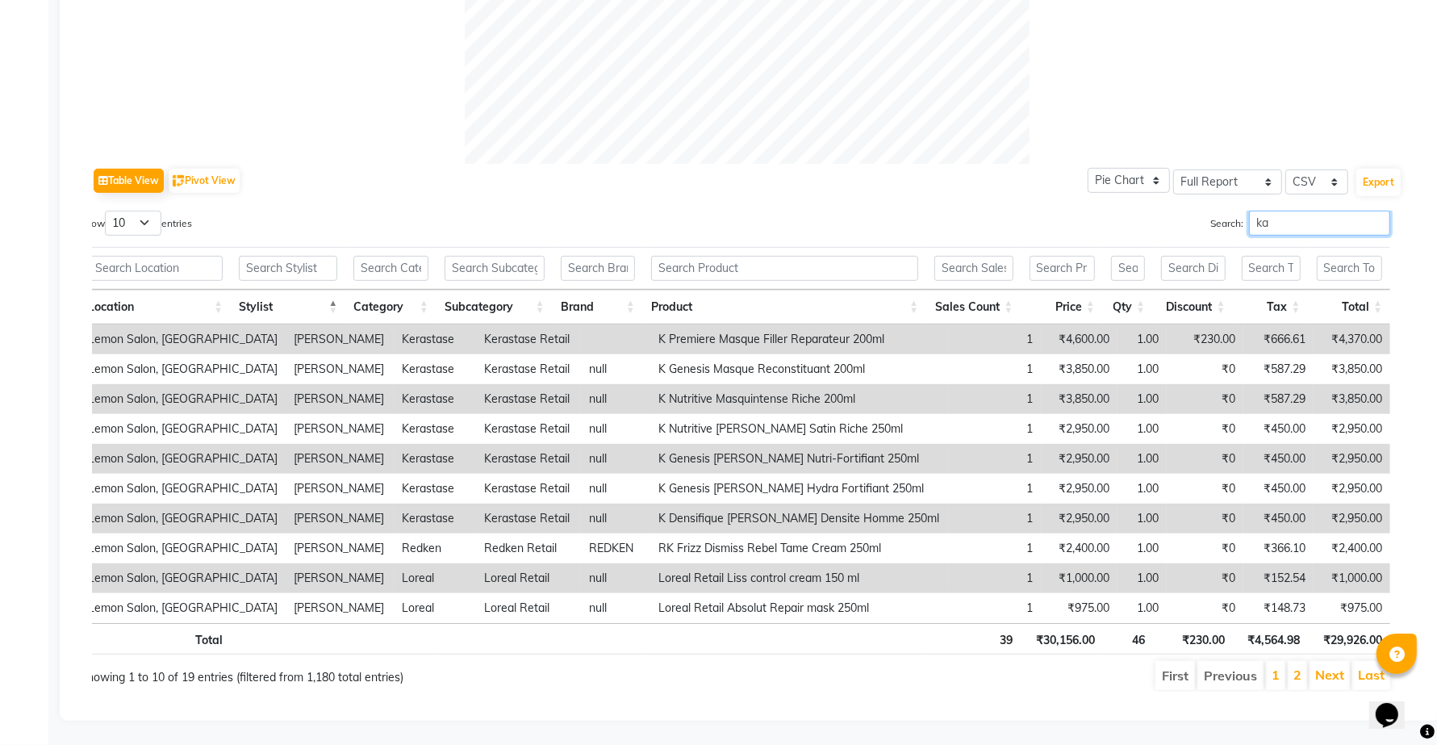
type input "k"
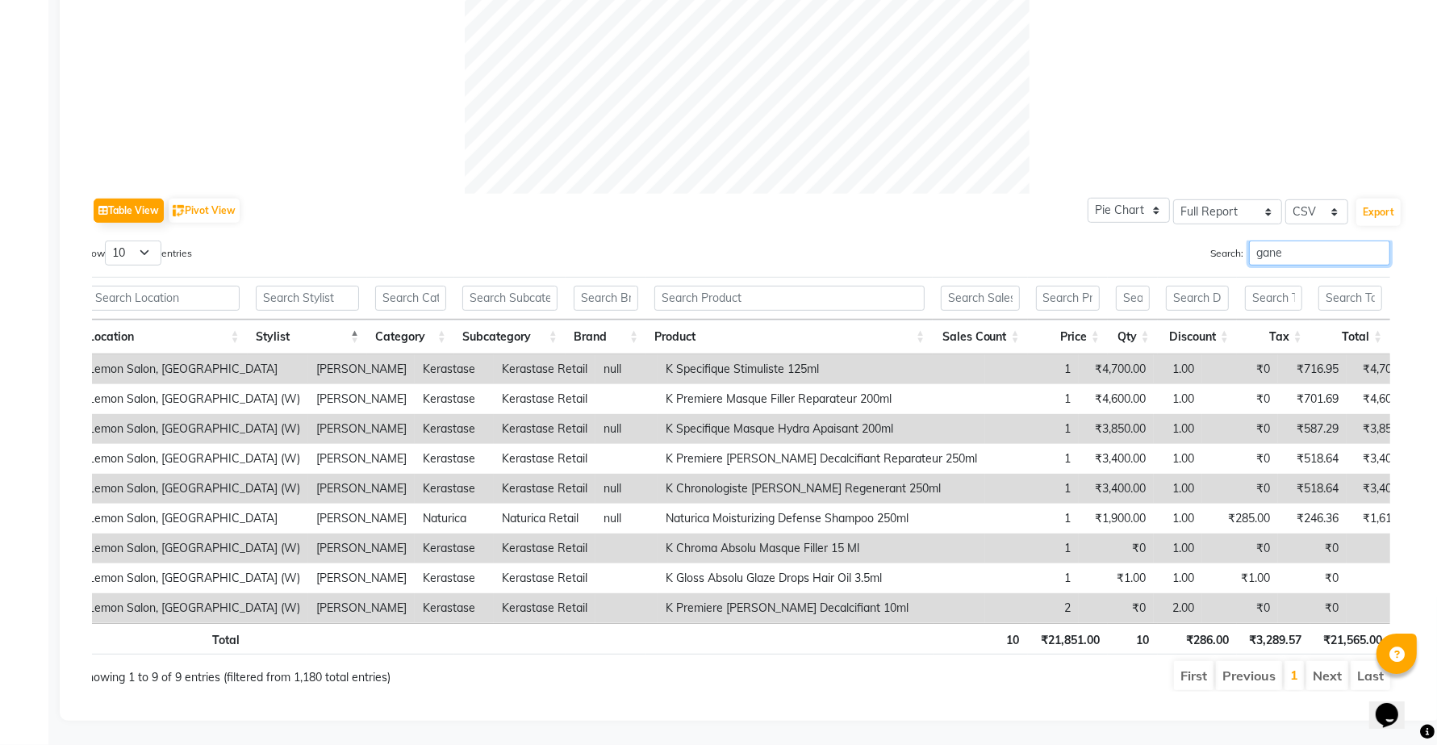
scroll to position [649, 0]
type input "ganesh"
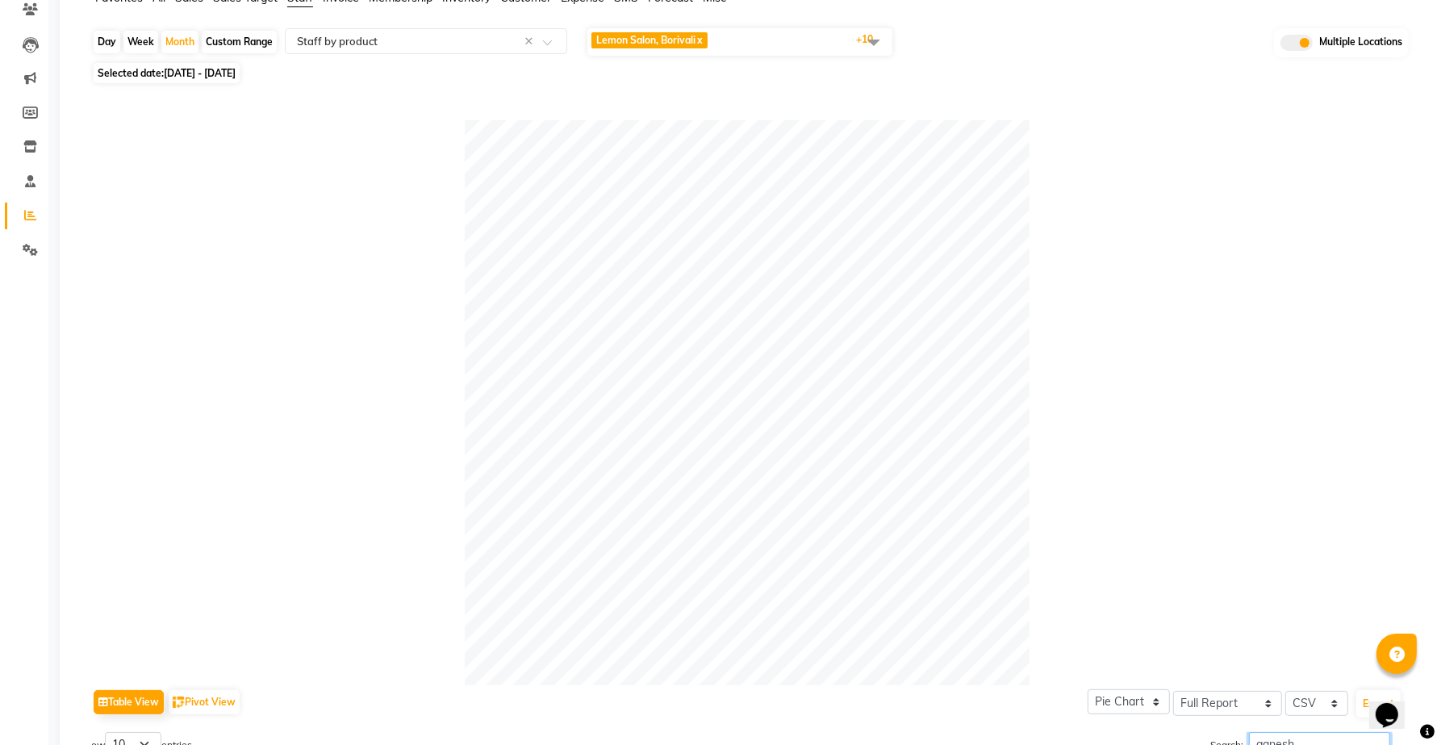
scroll to position [0, 0]
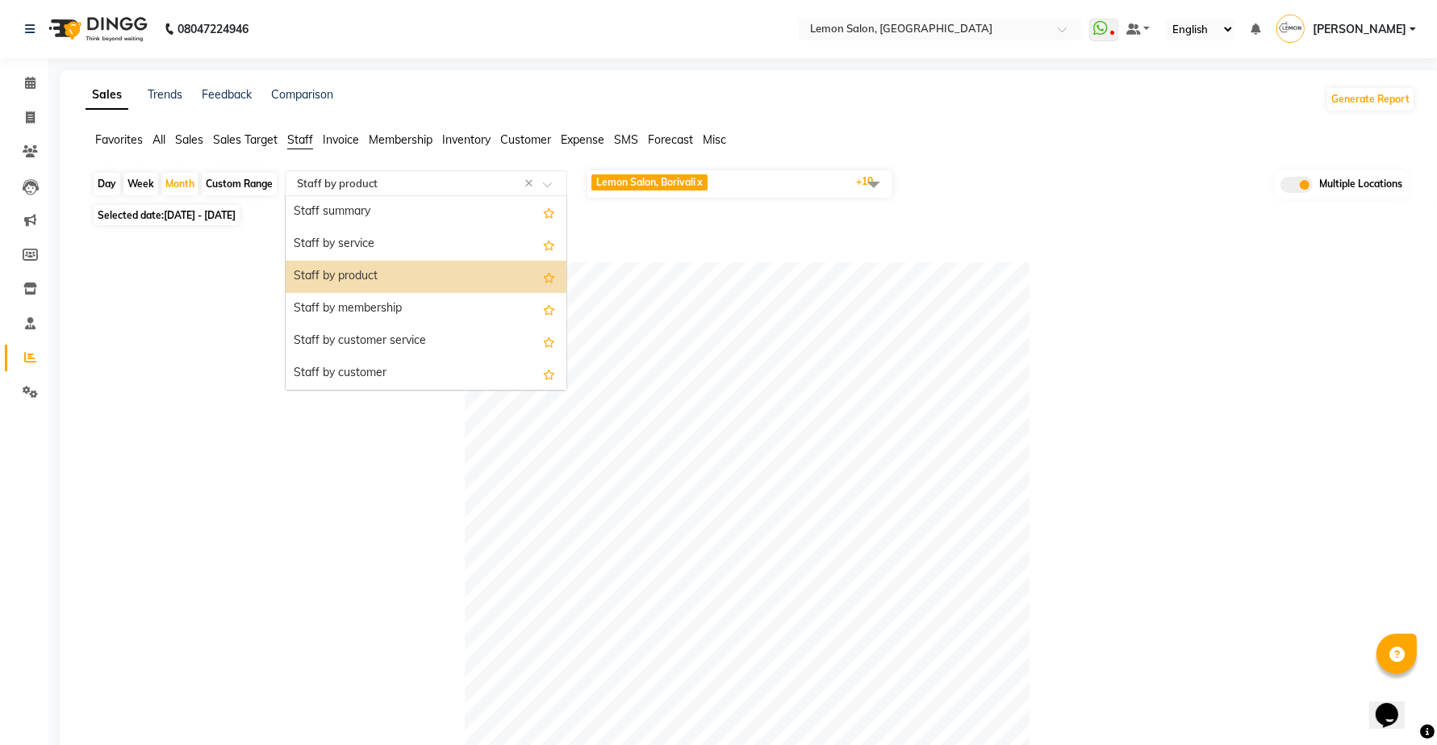
click at [315, 182] on input "text" at bounding box center [410, 183] width 232 height 16
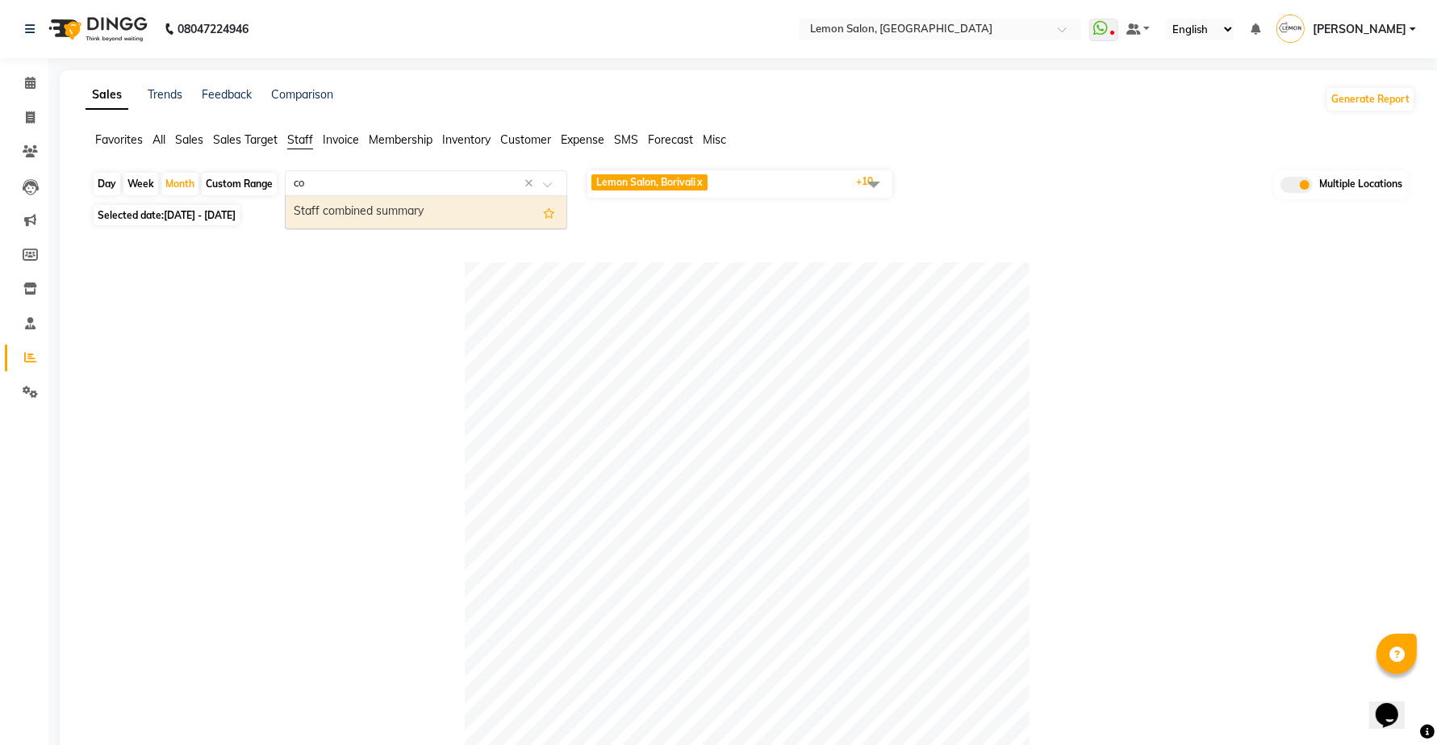
type input "com"
click at [389, 215] on div "Staff combined summary" at bounding box center [426, 212] width 281 height 32
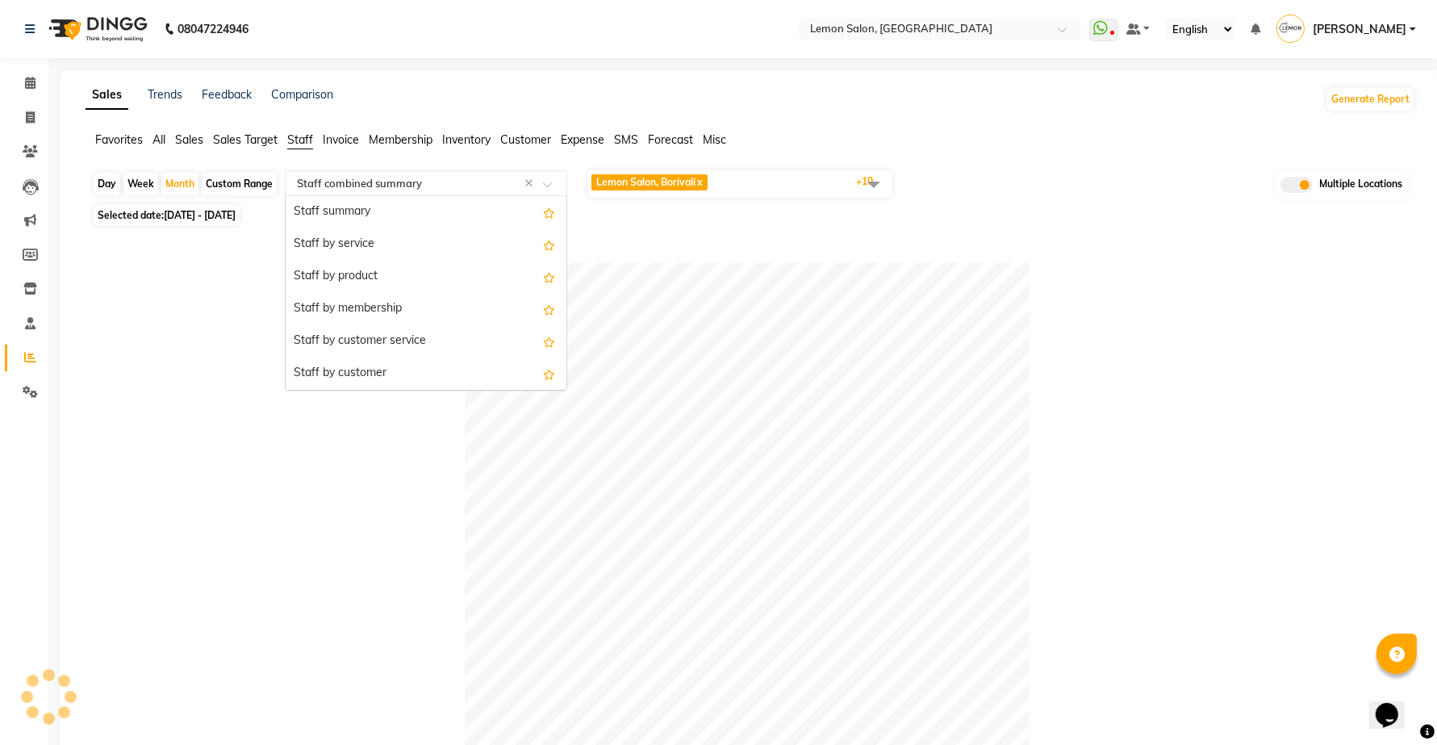
click at [349, 188] on input "text" at bounding box center [410, 183] width 232 height 16
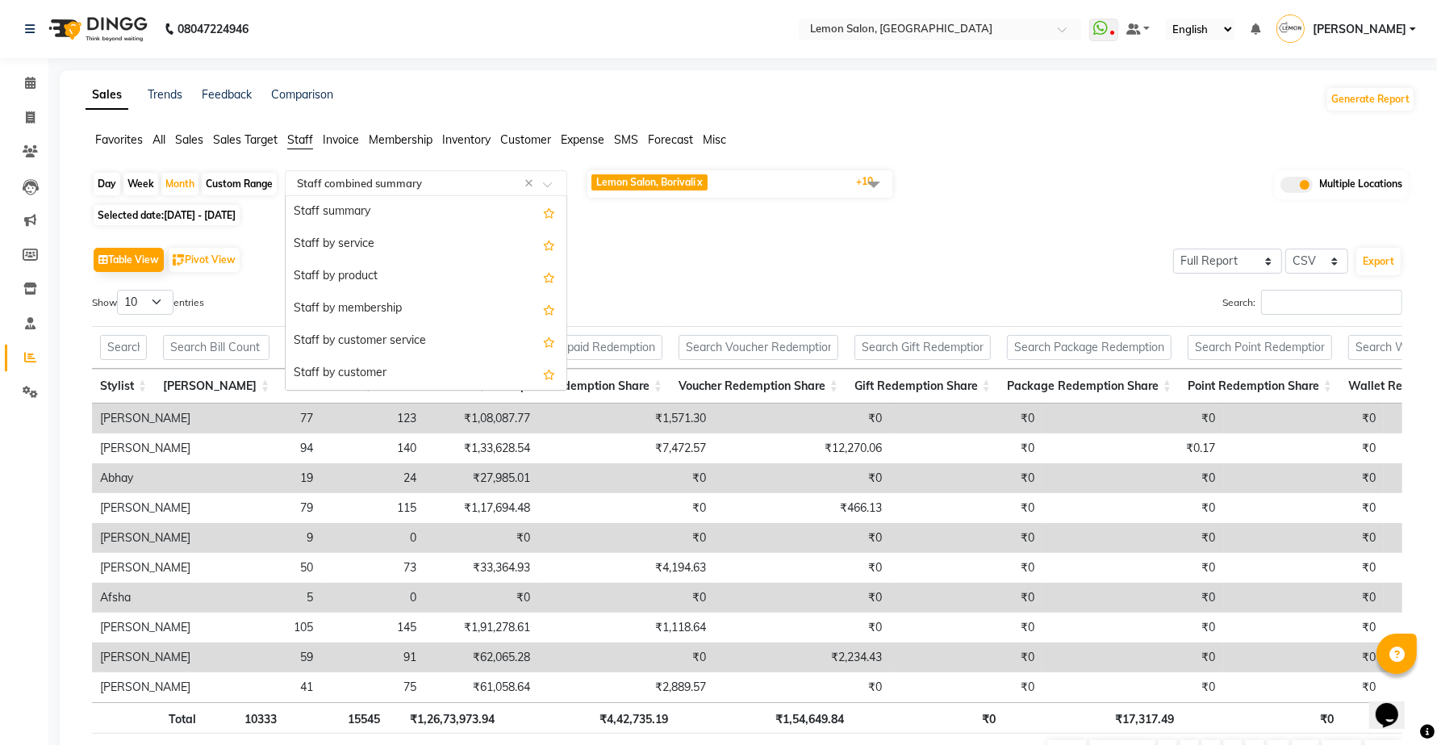
scroll to position [355, 0]
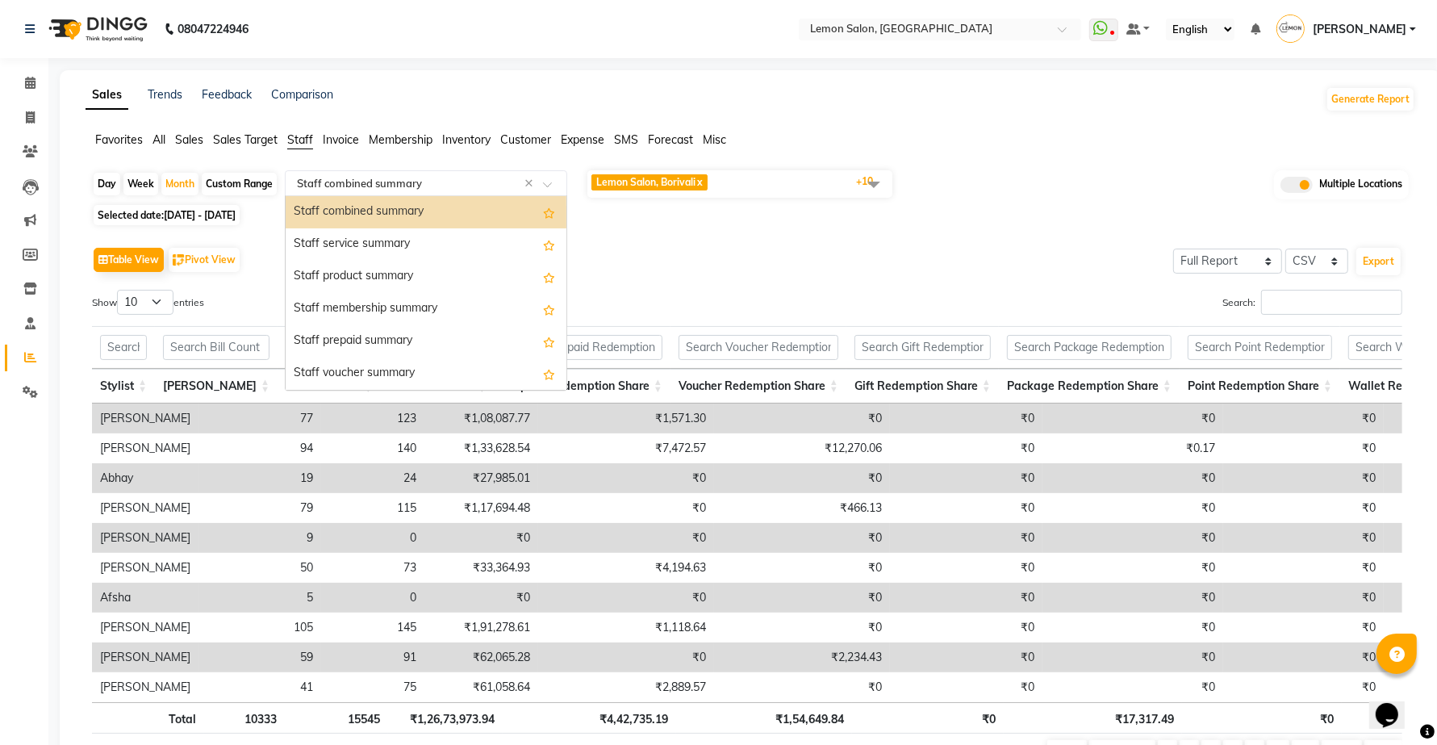
click at [408, 204] on div "Staff combined summary" at bounding box center [426, 212] width 281 height 32
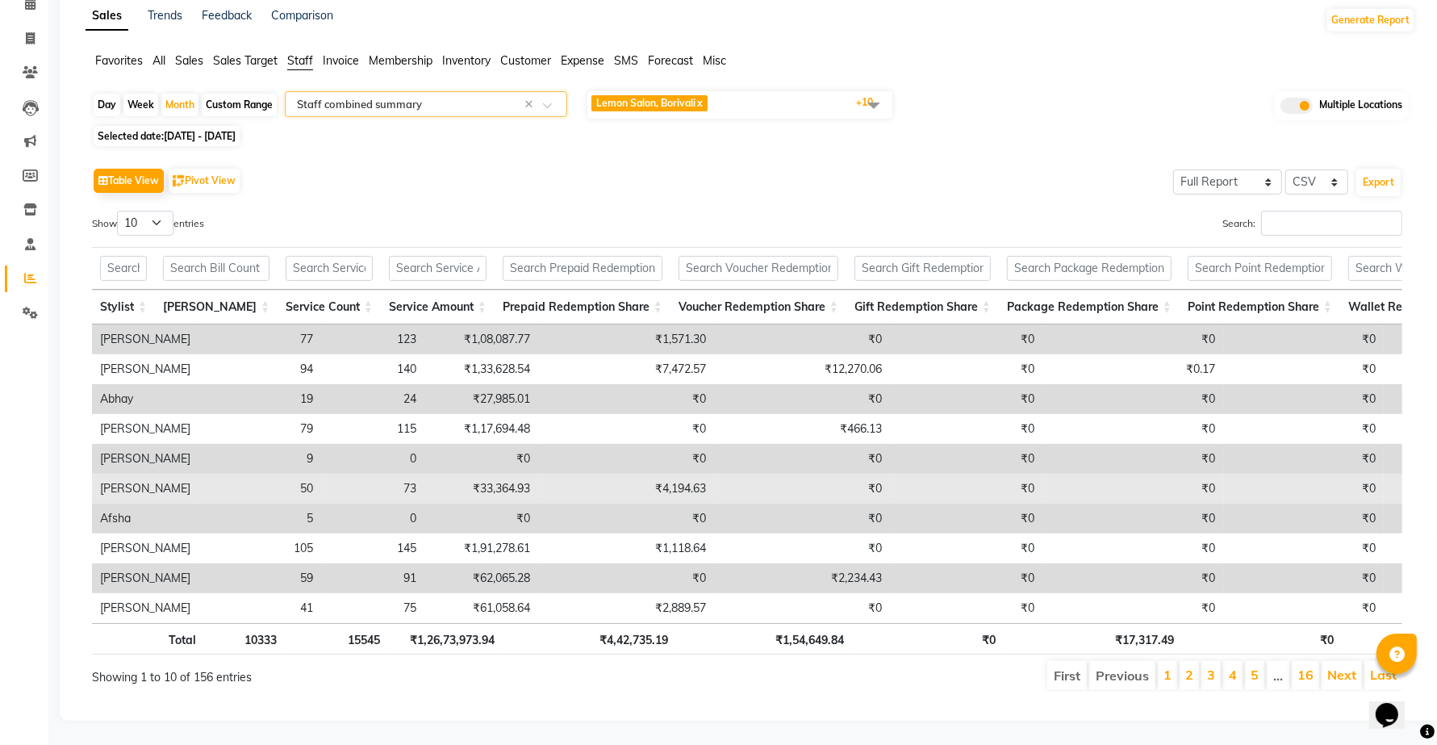
scroll to position [111, 0]
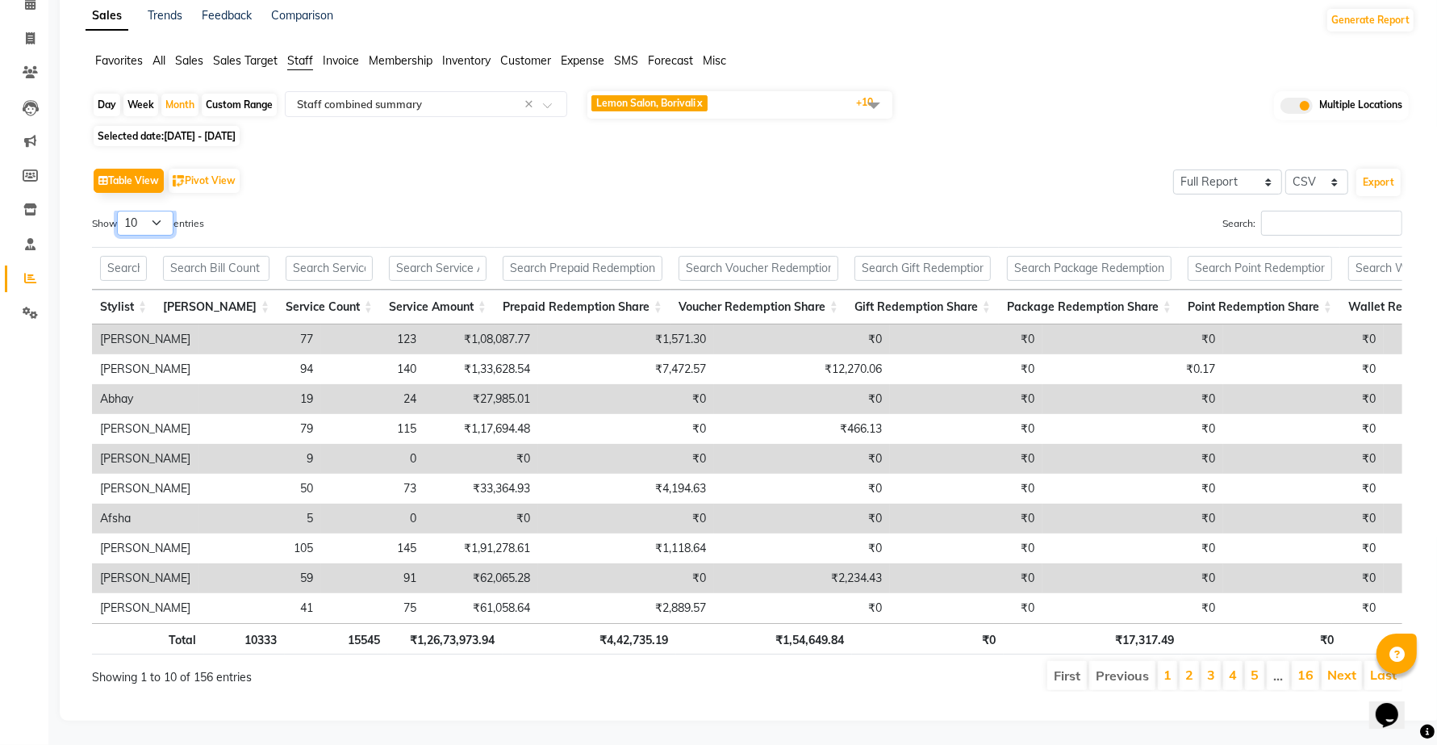
click at [158, 211] on select "10 25 50 100" at bounding box center [145, 223] width 56 height 25
select select "100"
click at [119, 211] on select "10 25 50 100" at bounding box center [145, 223] width 56 height 25
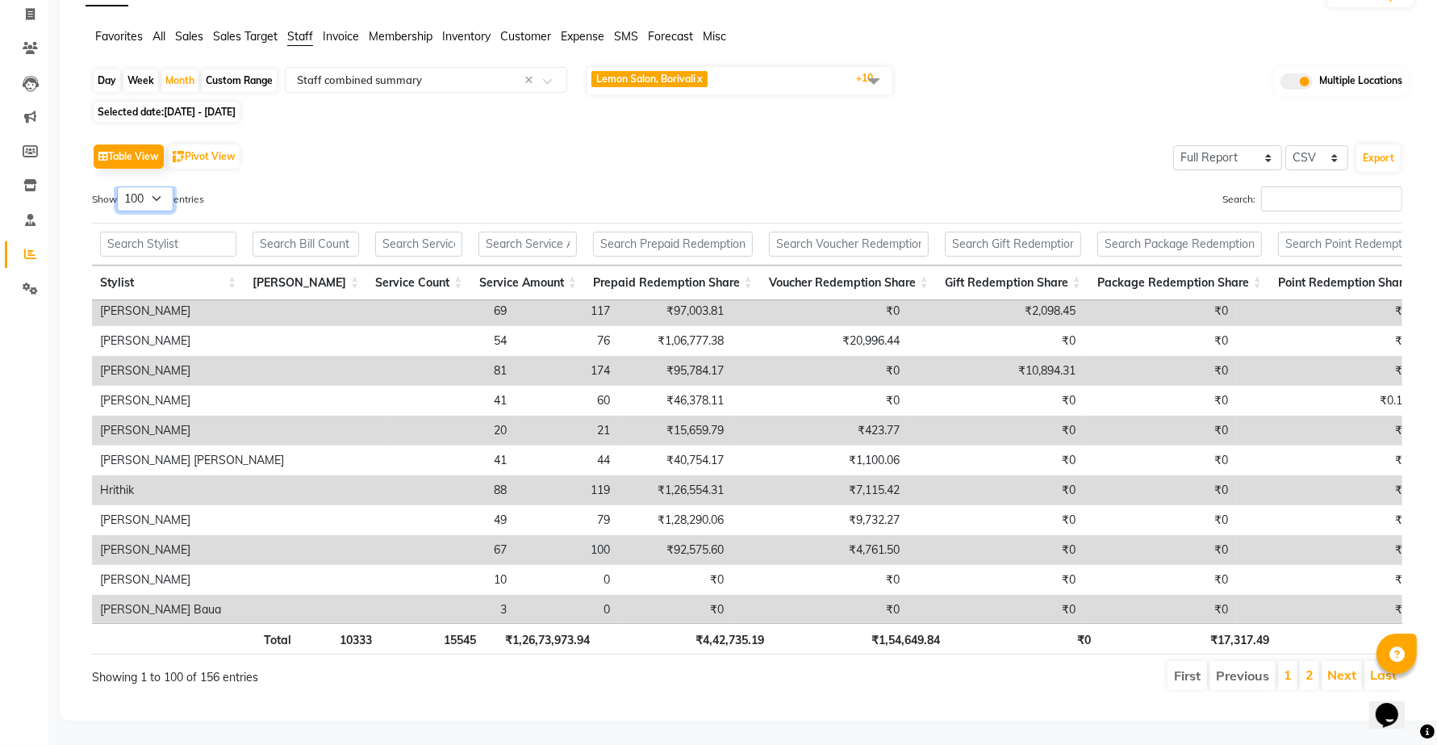
scroll to position [1412, 0]
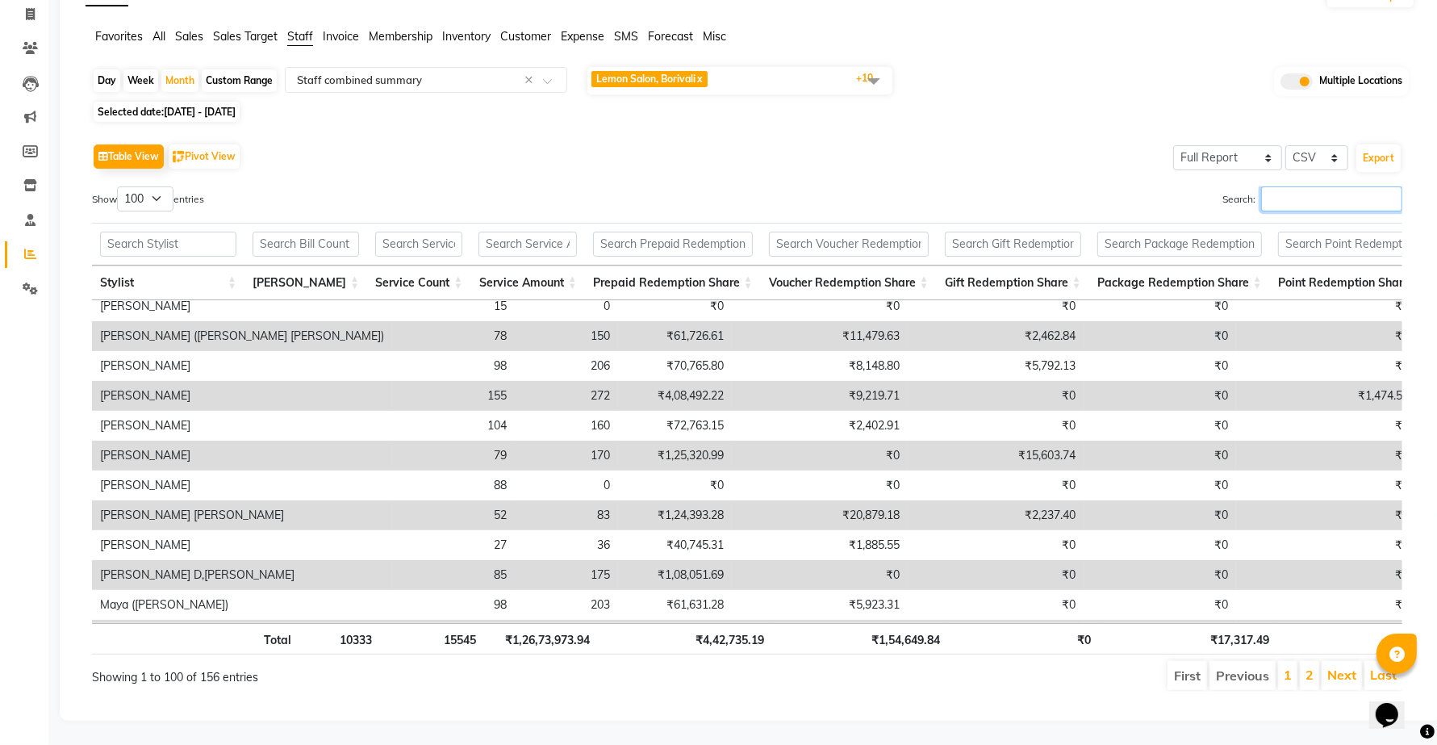
click at [1289, 200] on input "Search:" at bounding box center [1331, 198] width 141 height 25
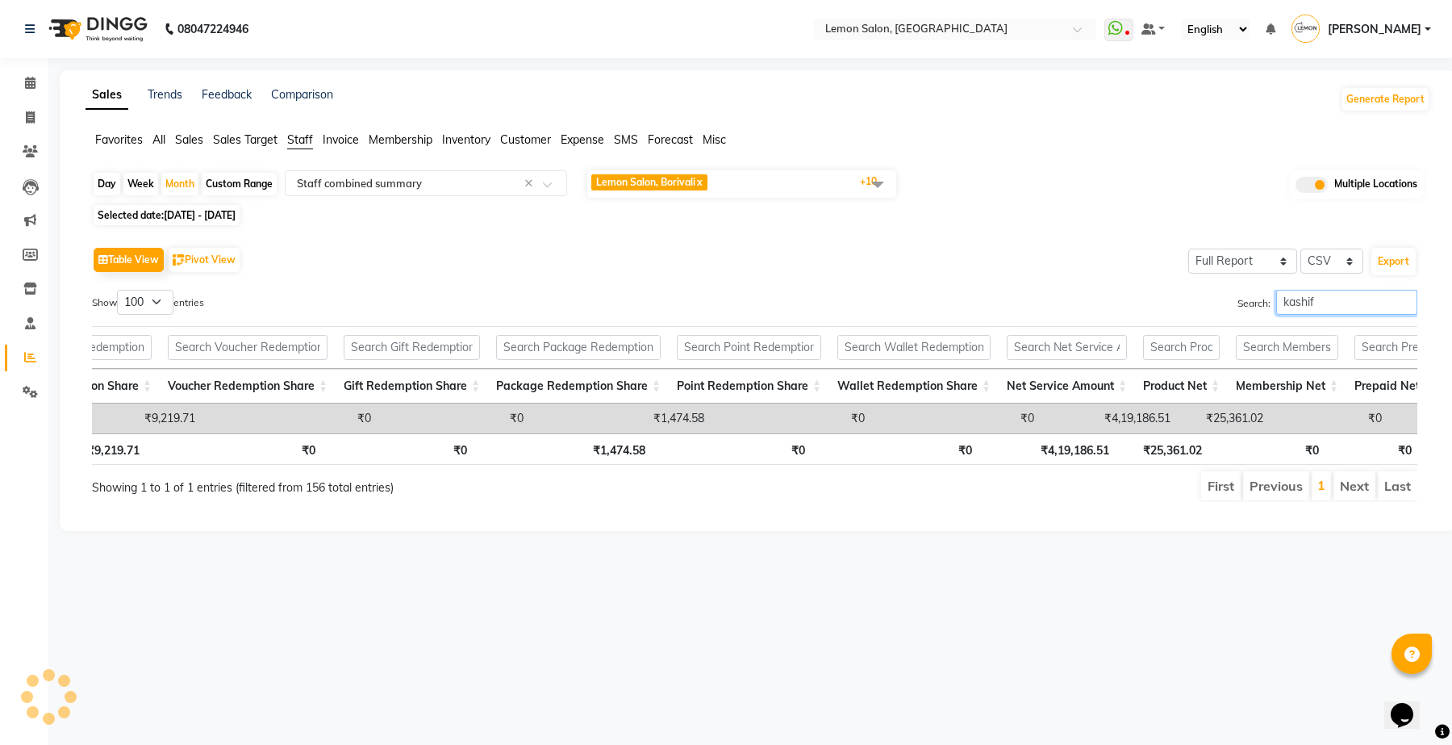
scroll to position [0, 775]
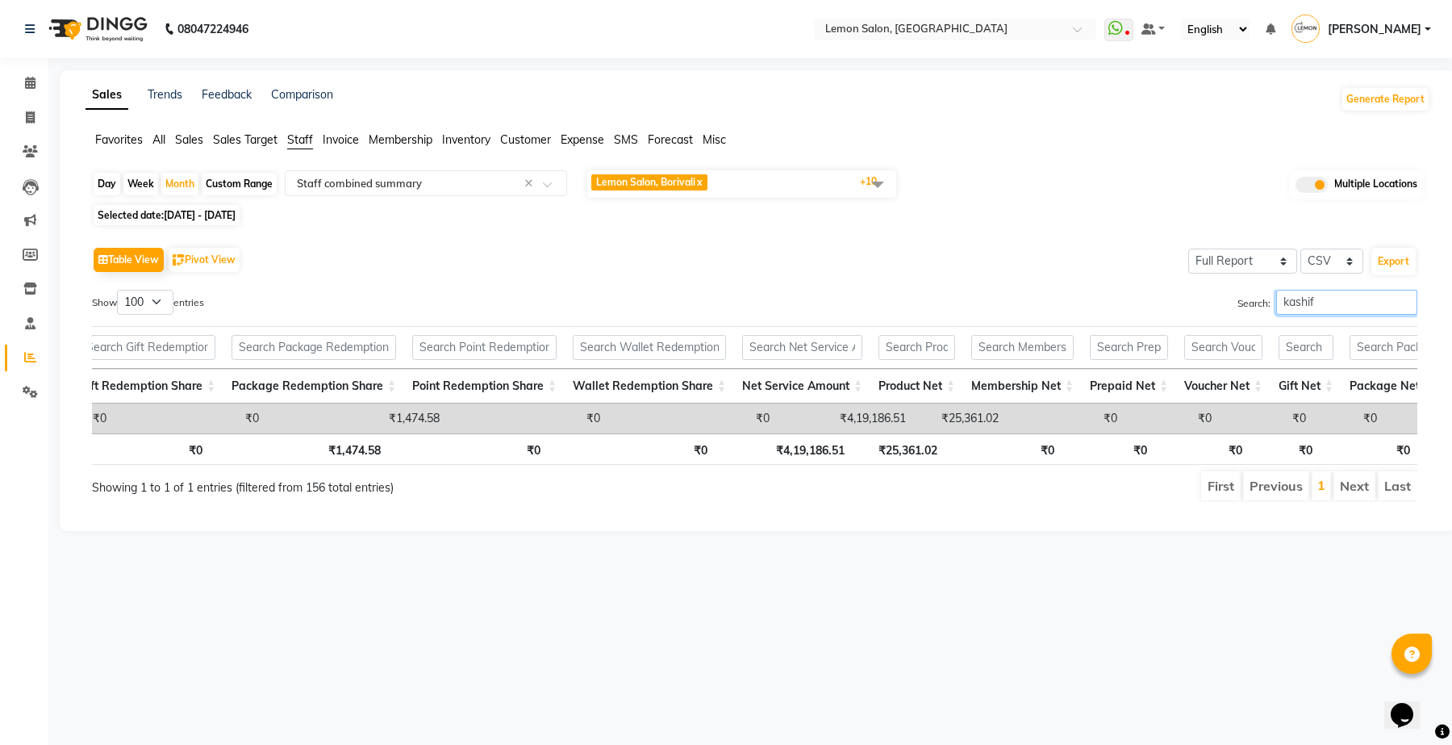
type input "kashif"
click at [1392, 263] on button "Export" at bounding box center [1393, 261] width 44 height 27
